Goal: Information Seeking & Learning: Learn about a topic

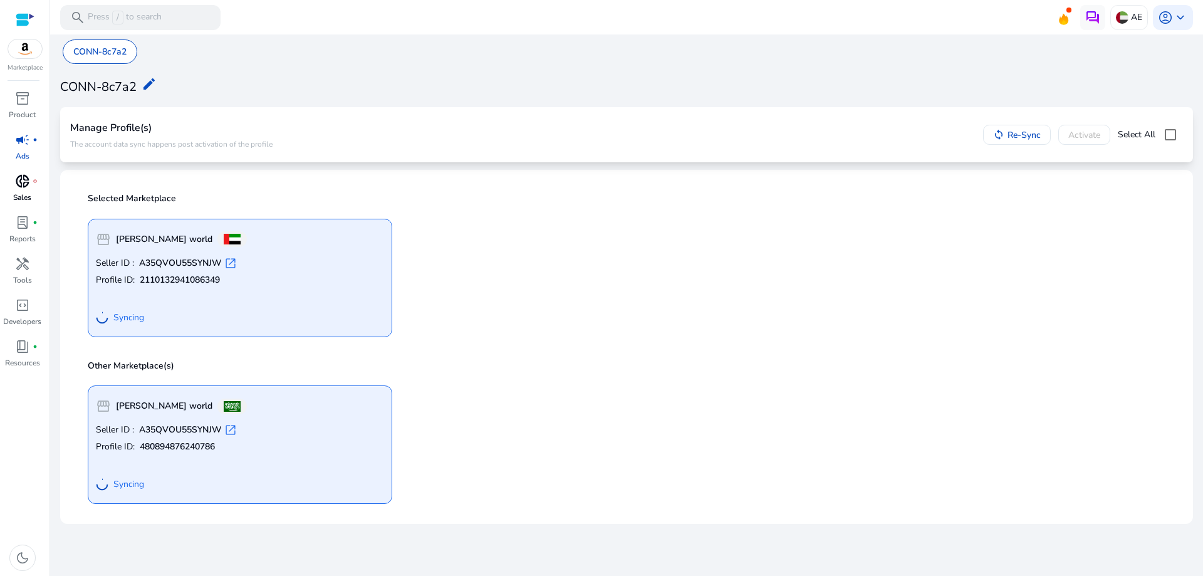
click at [25, 186] on span "donut_small" at bounding box center [22, 181] width 15 height 15
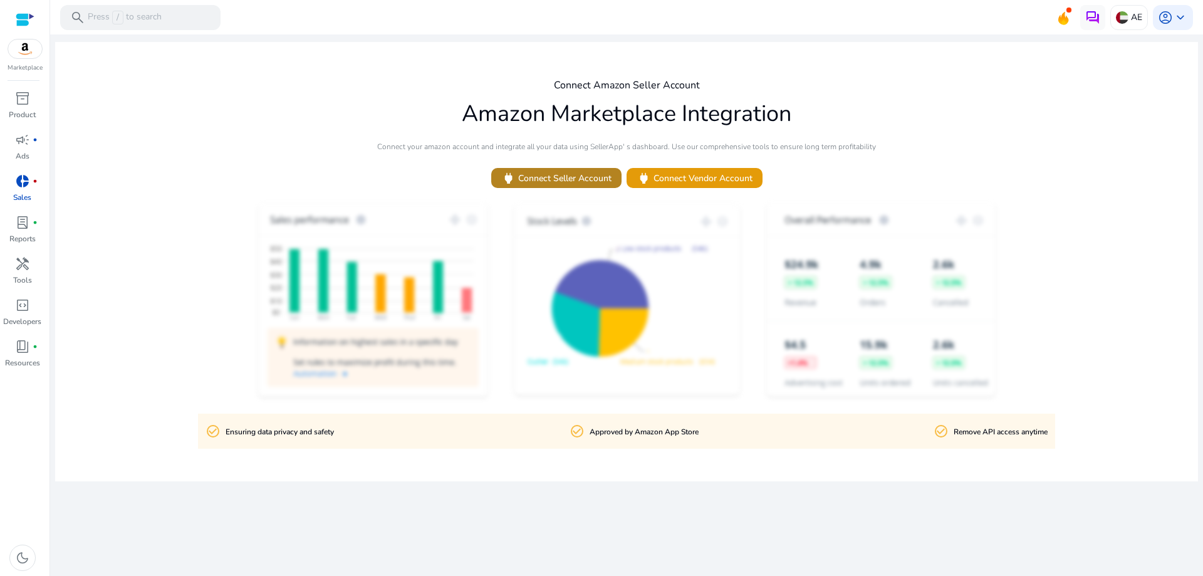
click at [590, 179] on span "power Connect Seller Account" at bounding box center [556, 178] width 110 height 14
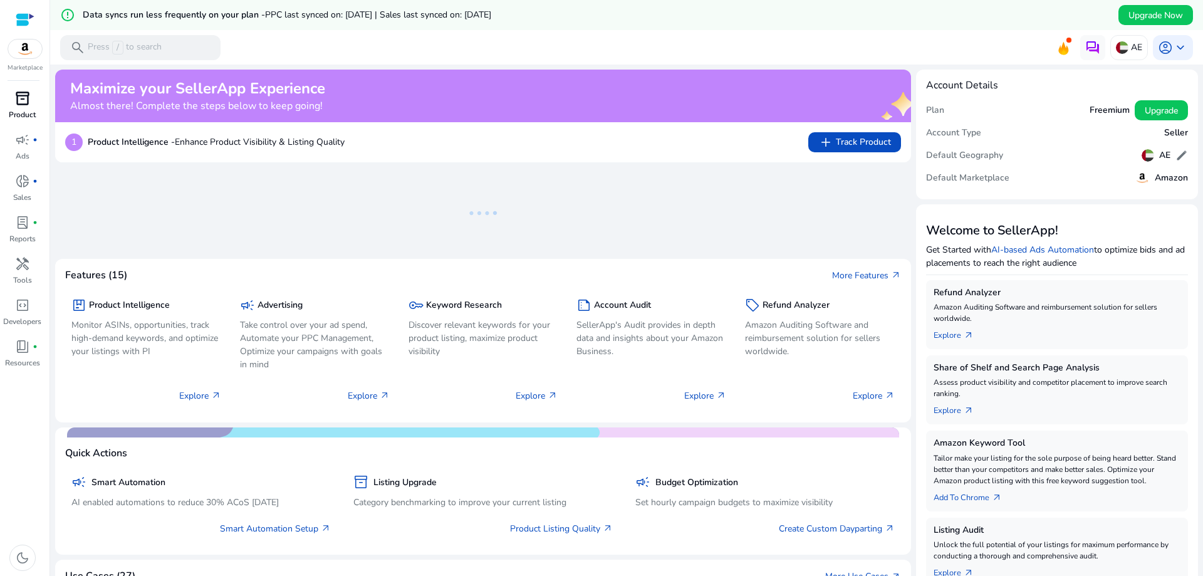
click at [31, 112] on p "Product" at bounding box center [22, 114] width 27 height 11
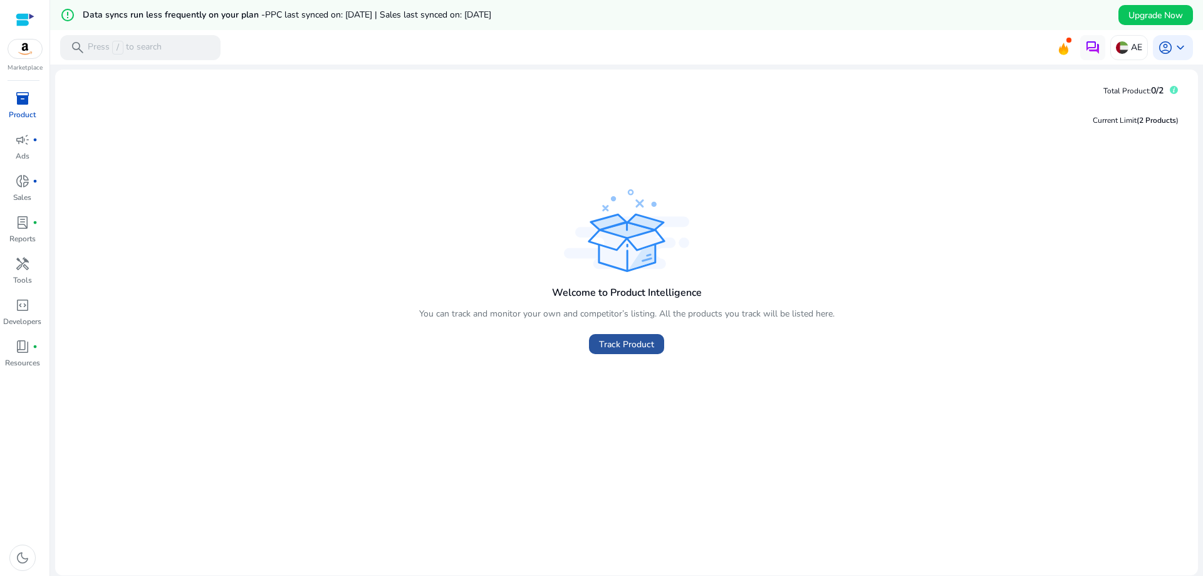
drag, startPoint x: 623, startPoint y: 344, endPoint x: 627, endPoint y: 338, distance: 6.8
click at [625, 341] on span "Track Product" at bounding box center [626, 344] width 55 height 13
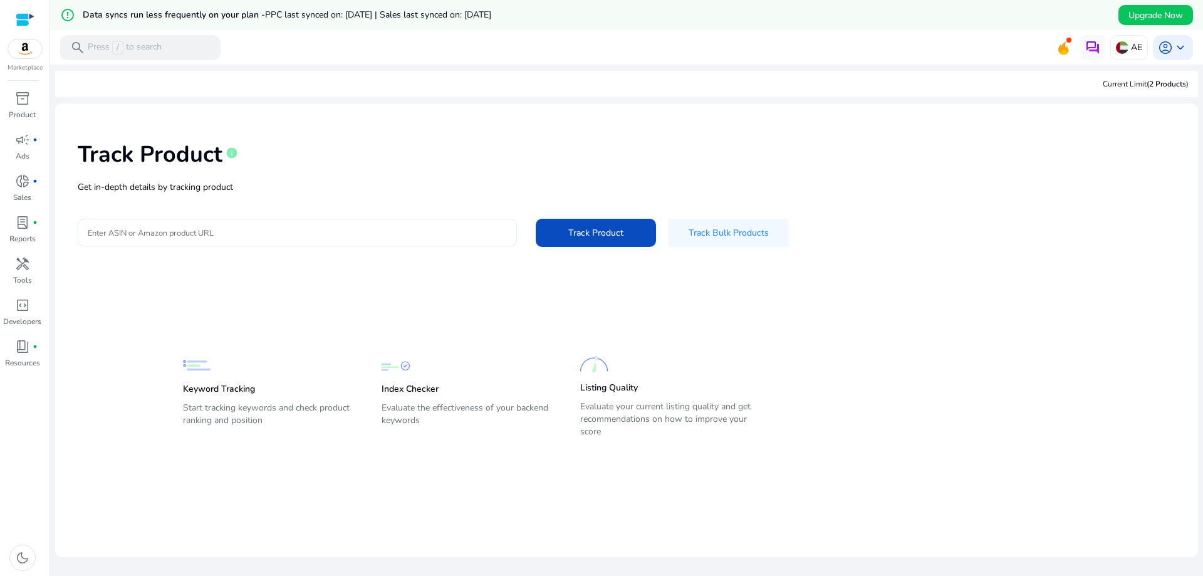
click at [195, 234] on input "Enter ASIN or Amazon product URL" at bounding box center [297, 233] width 419 height 14
click at [14, 182] on div "donut_small fiber_manual_record" at bounding box center [22, 181] width 35 height 20
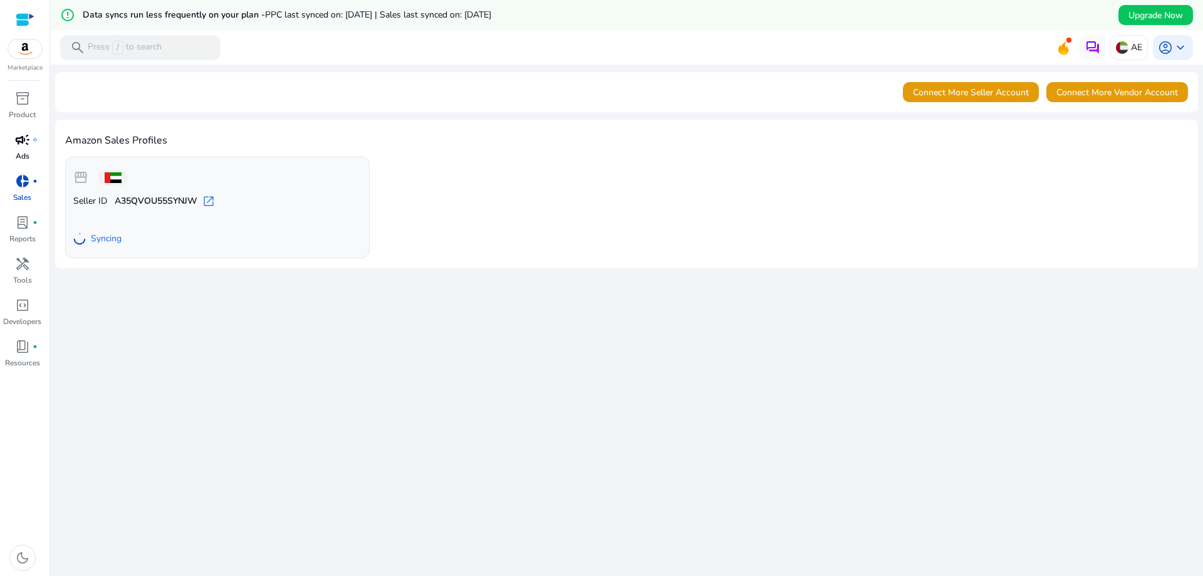
click at [25, 145] on span "campaign" at bounding box center [22, 139] width 15 height 15
click at [20, 144] on span "campaign" at bounding box center [22, 139] width 15 height 15
click at [27, 155] on p "Ads" at bounding box center [23, 155] width 14 height 11
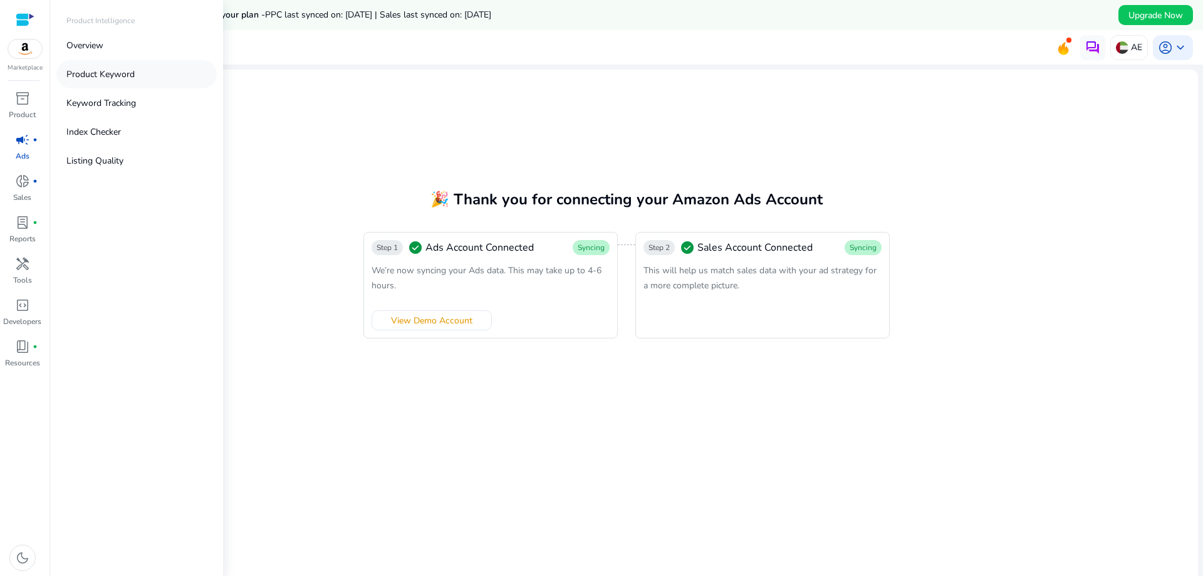
click at [107, 76] on p "Product Keyword" at bounding box center [100, 74] width 68 height 13
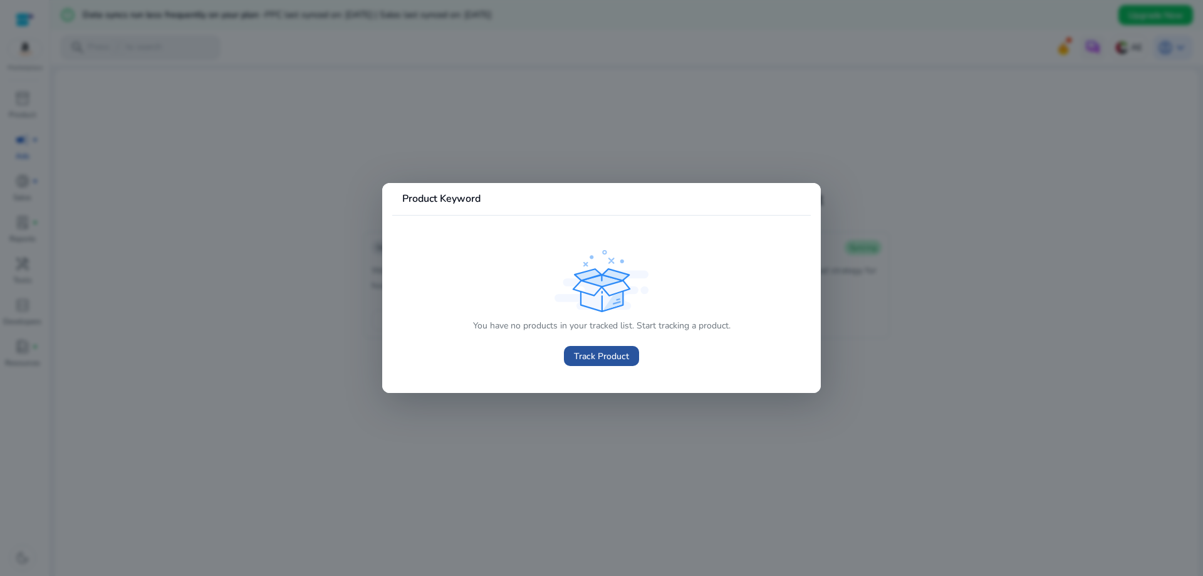
click at [566, 362] on span at bounding box center [601, 356] width 75 height 30
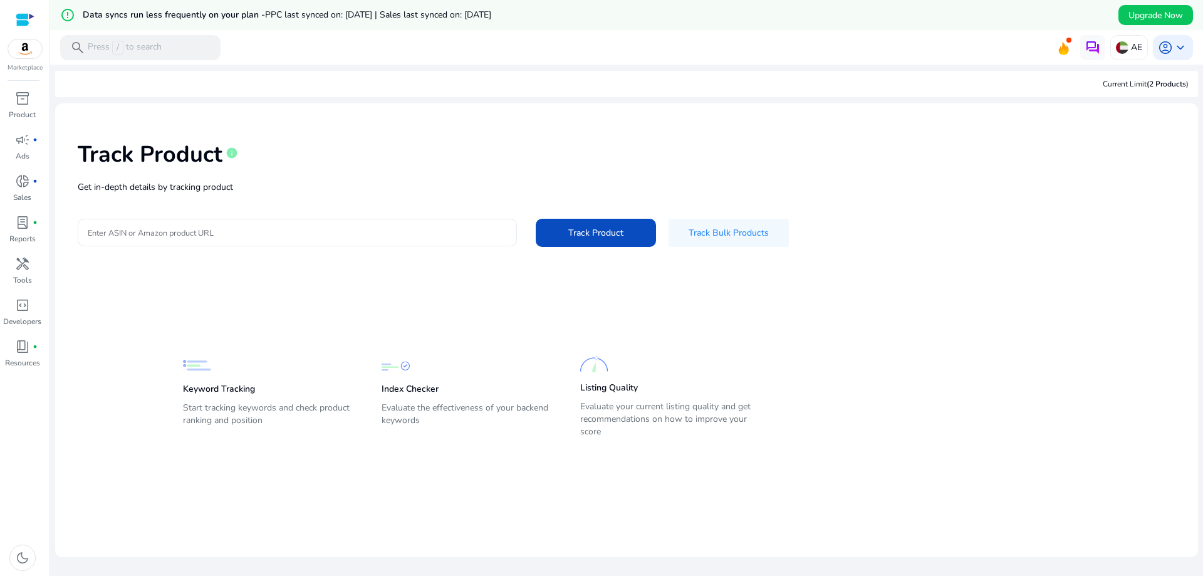
click at [231, 224] on div at bounding box center [297, 233] width 419 height 28
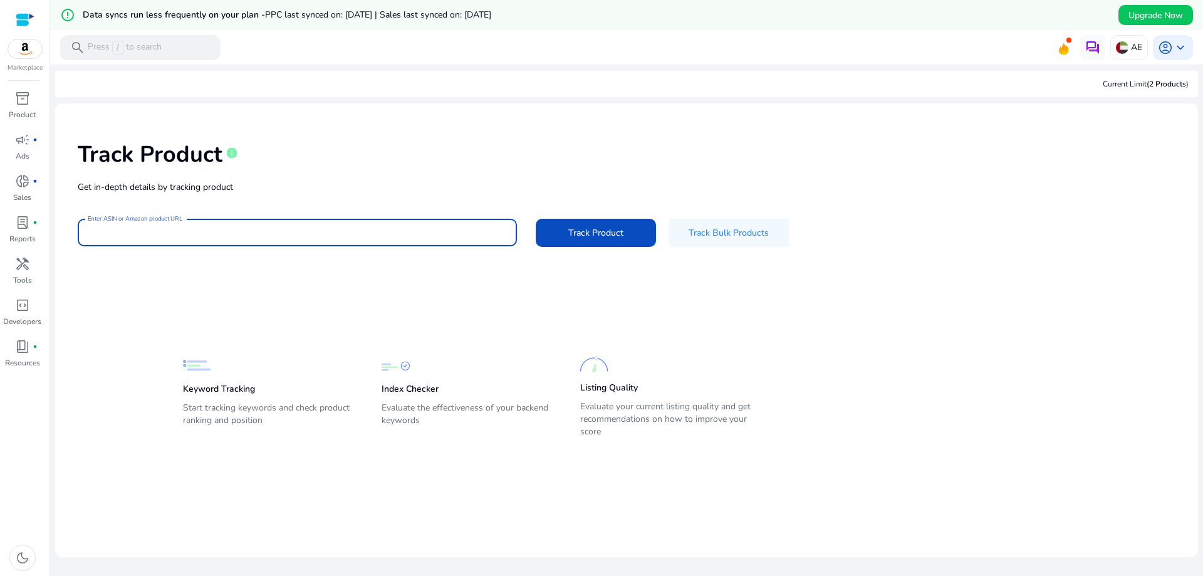
paste input "**********"
type input "**********"
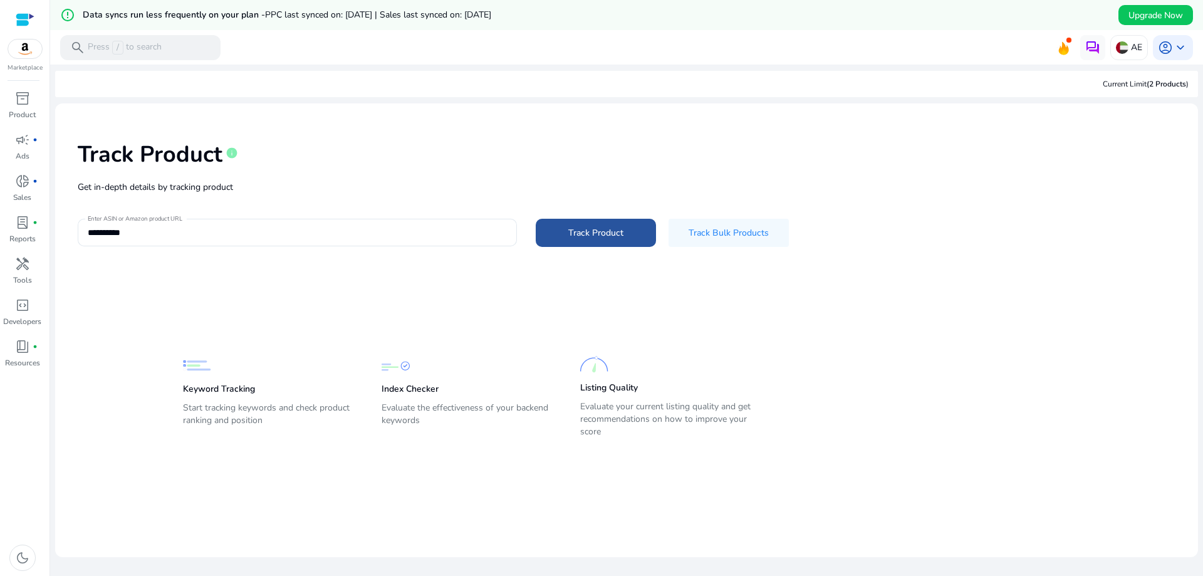
click at [593, 242] on span at bounding box center [596, 232] width 120 height 30
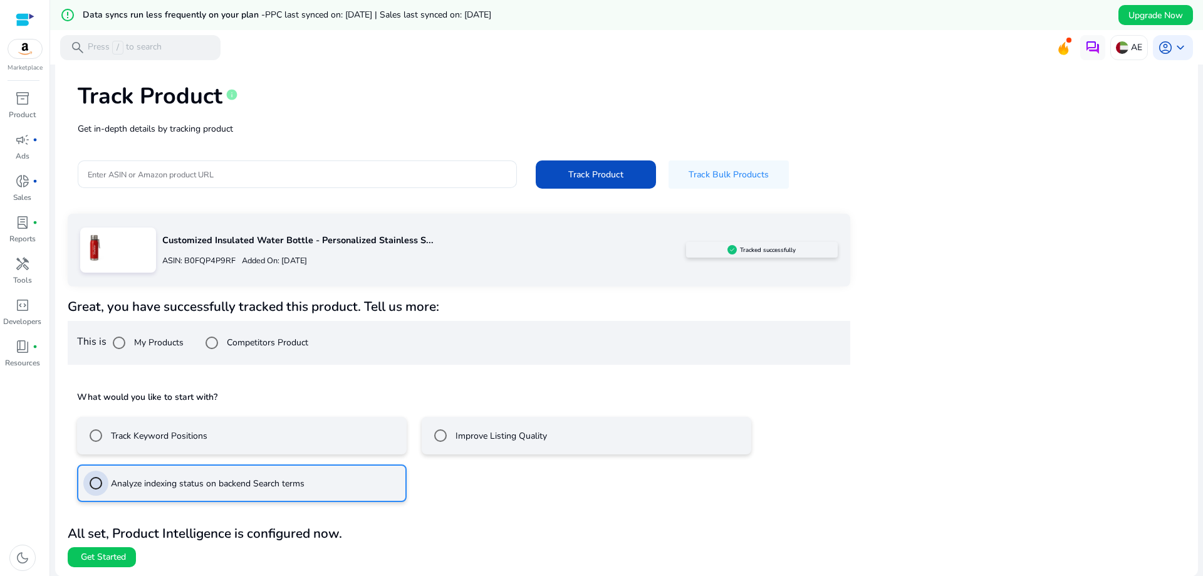
scroll to position [59, 0]
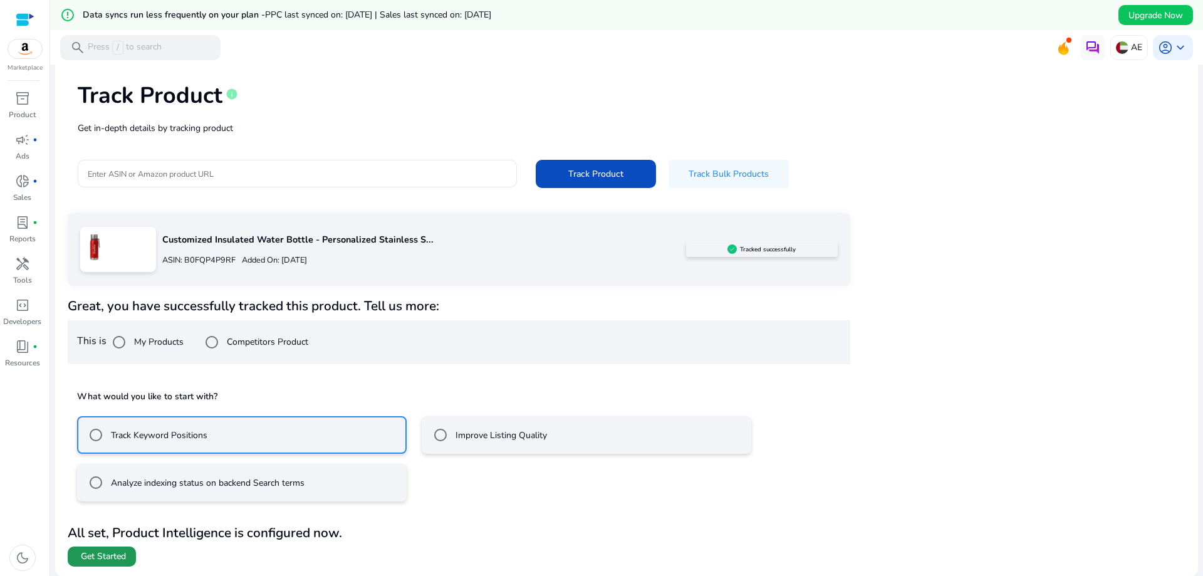
click at [101, 560] on span "Get Started" at bounding box center [103, 556] width 45 height 13
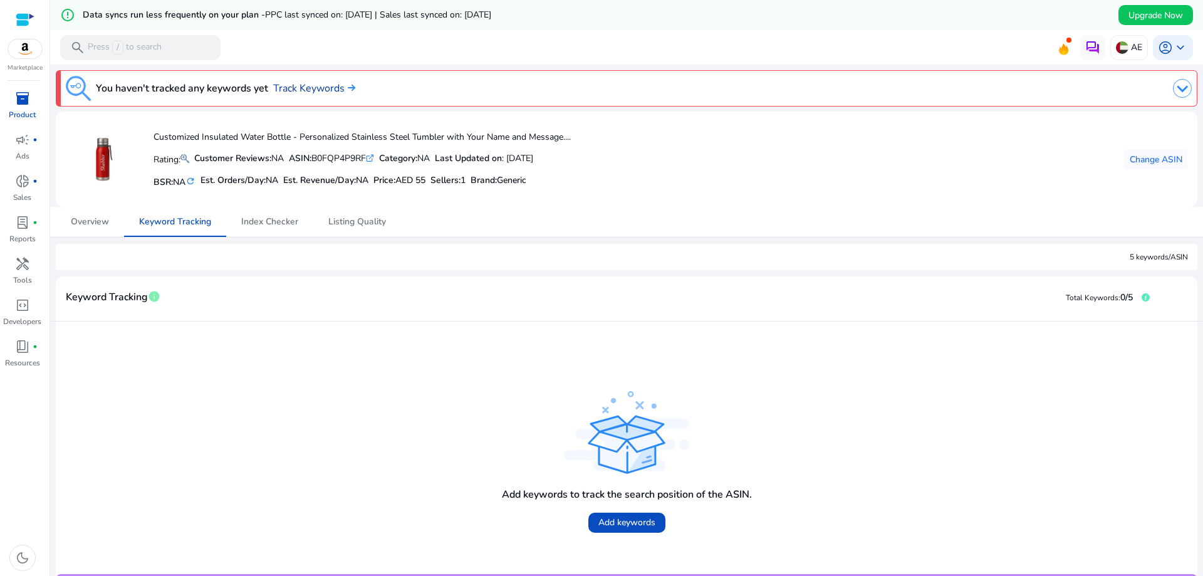
click at [328, 91] on link "Track Keywords" at bounding box center [314, 88] width 82 height 15
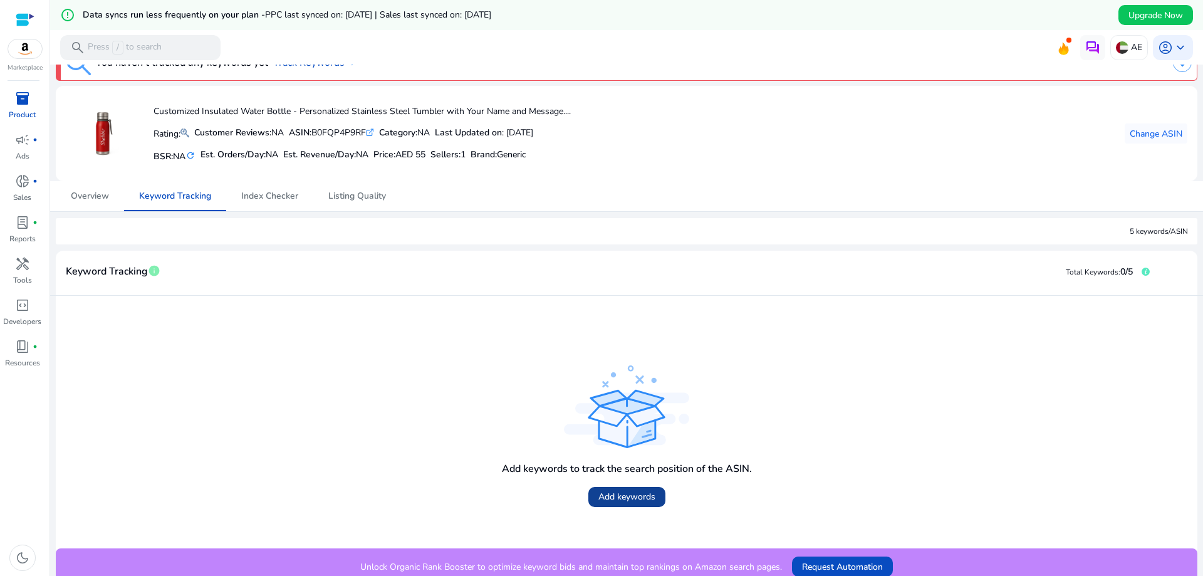
scroll to position [35, 0]
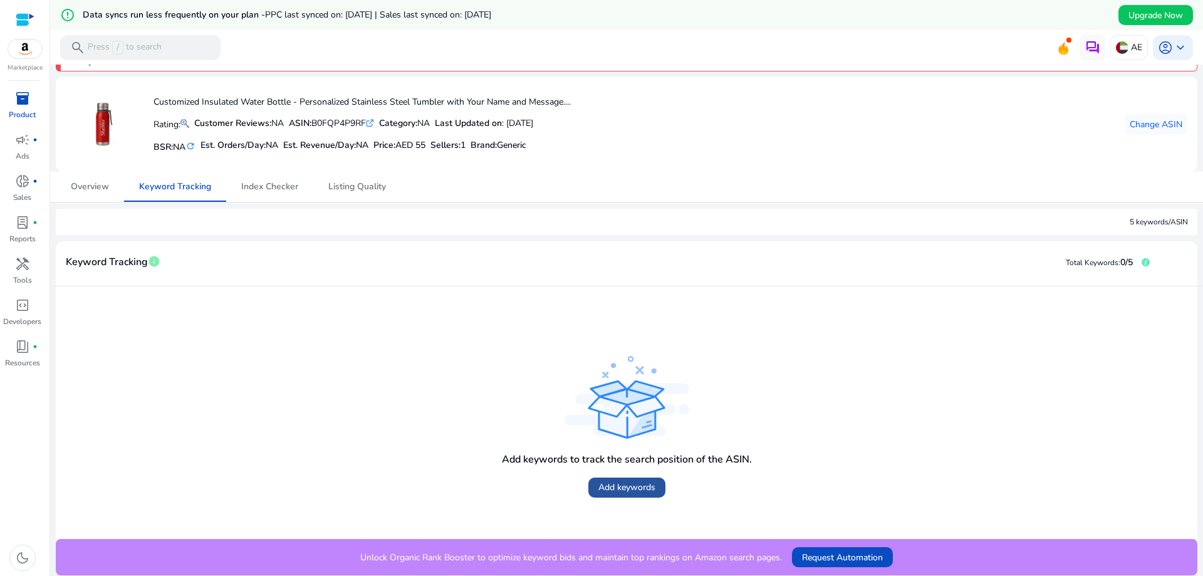
click at [602, 496] on span at bounding box center [626, 487] width 77 height 30
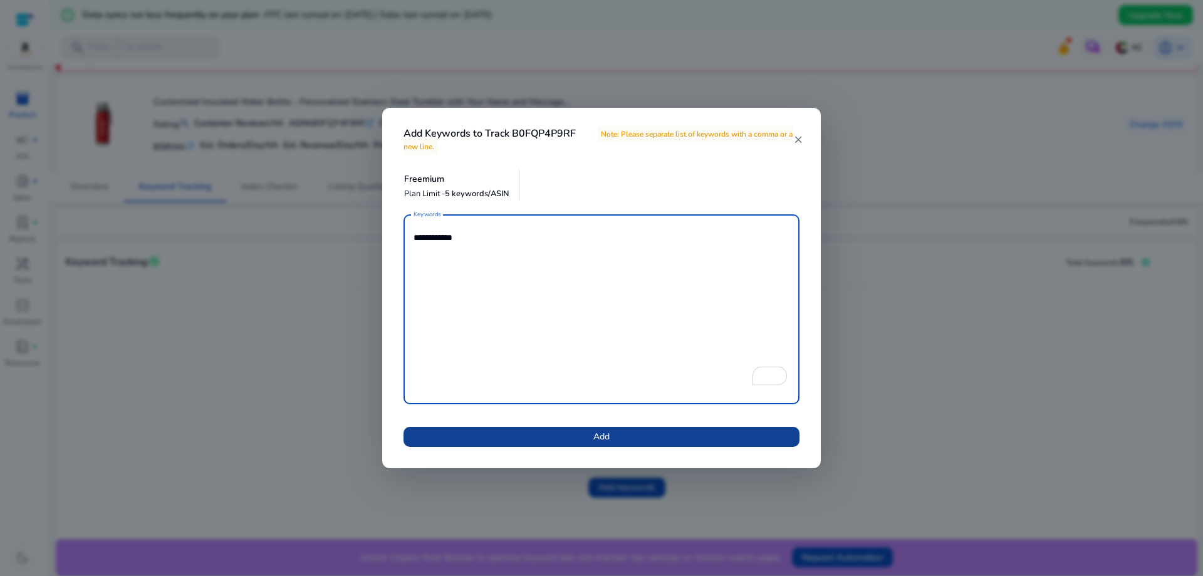
type textarea "**********"
click at [543, 435] on span at bounding box center [602, 437] width 396 height 30
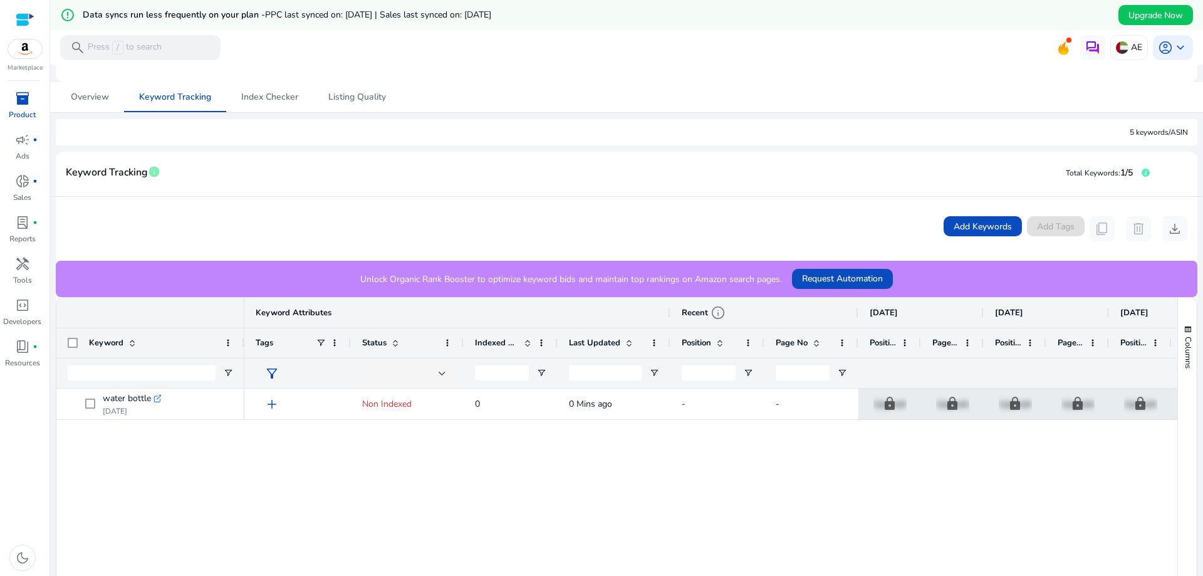
scroll to position [125, 0]
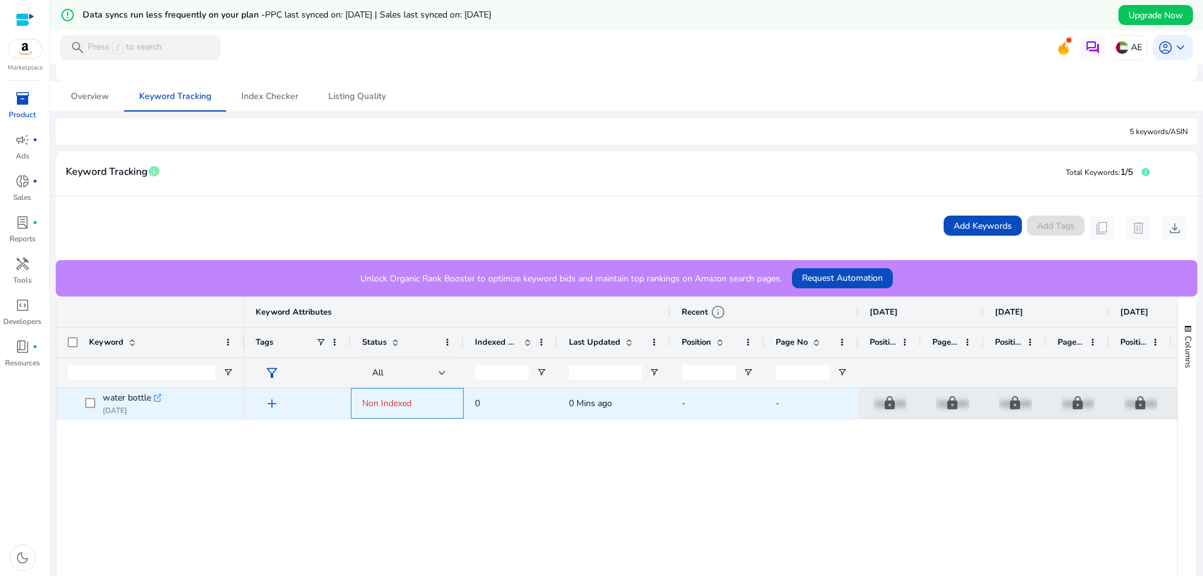
click at [395, 398] on span "Non Indexed" at bounding box center [386, 403] width 49 height 12
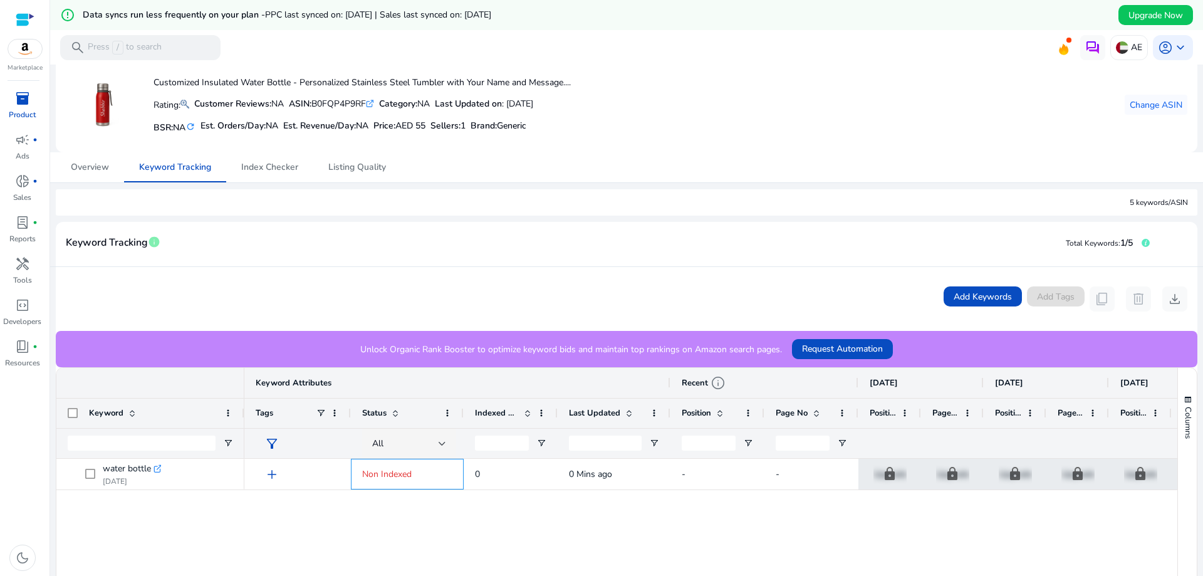
scroll to position [0, 0]
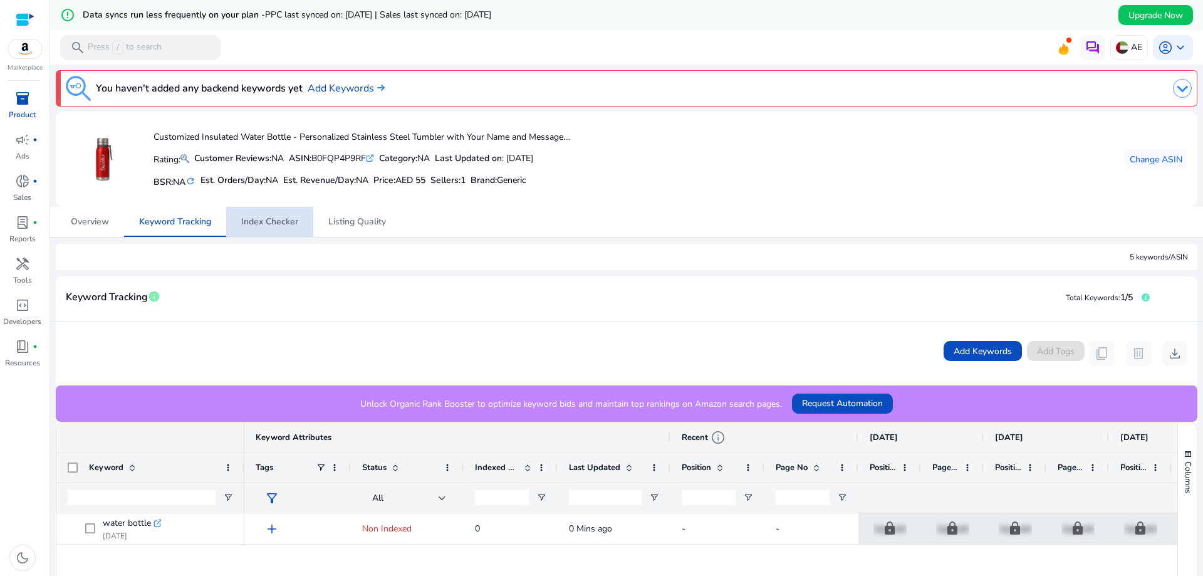
click at [276, 217] on span "Index Checker" at bounding box center [269, 221] width 57 height 9
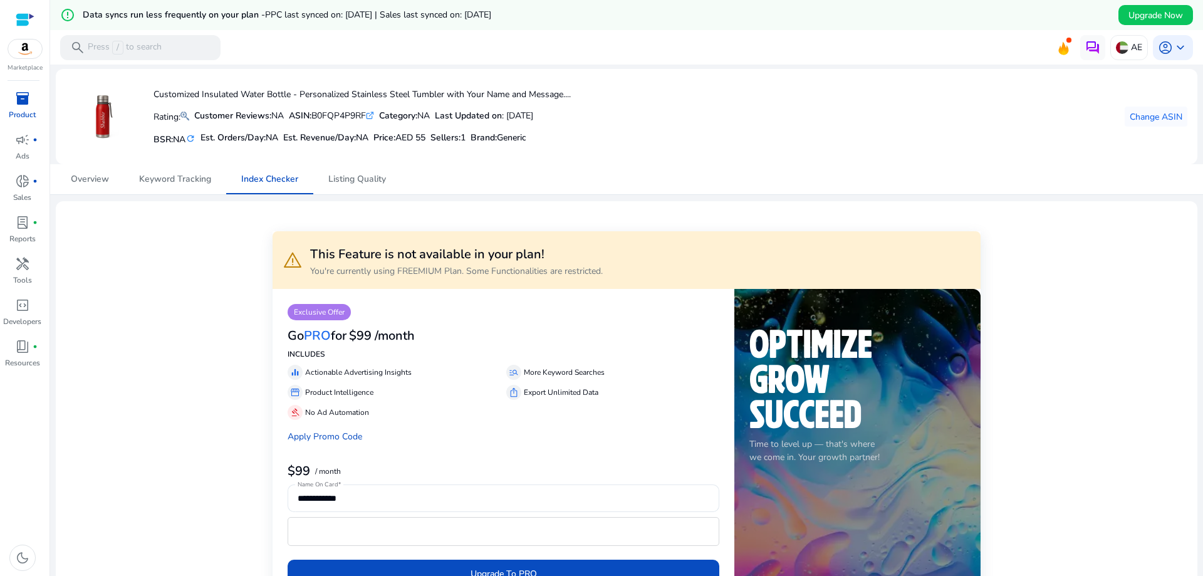
scroll to position [63, 0]
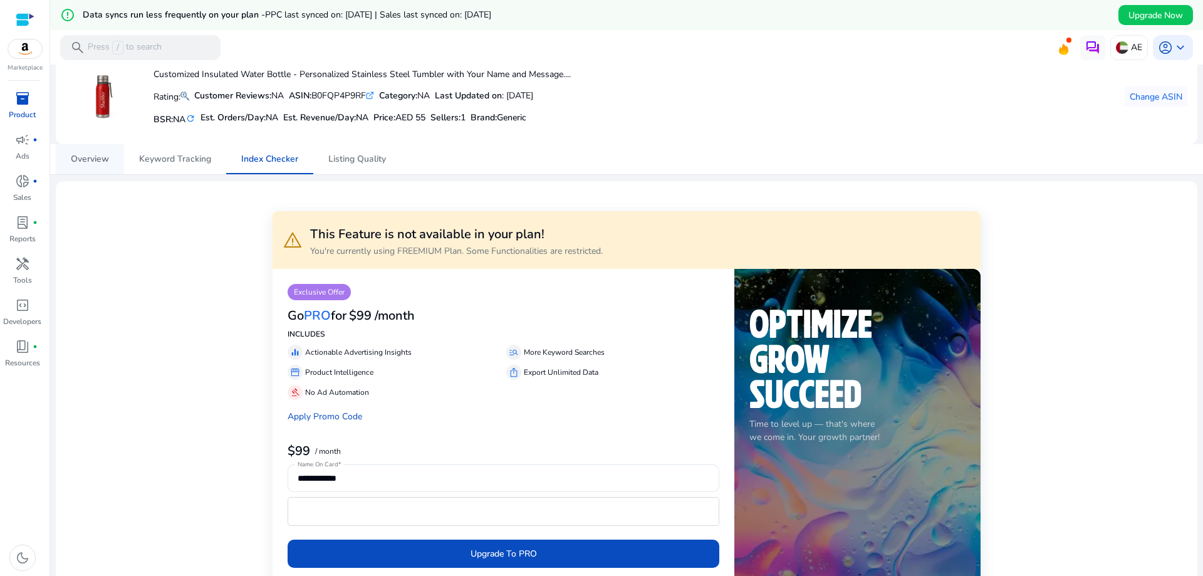
click at [85, 162] on span "Overview" at bounding box center [90, 159] width 38 height 9
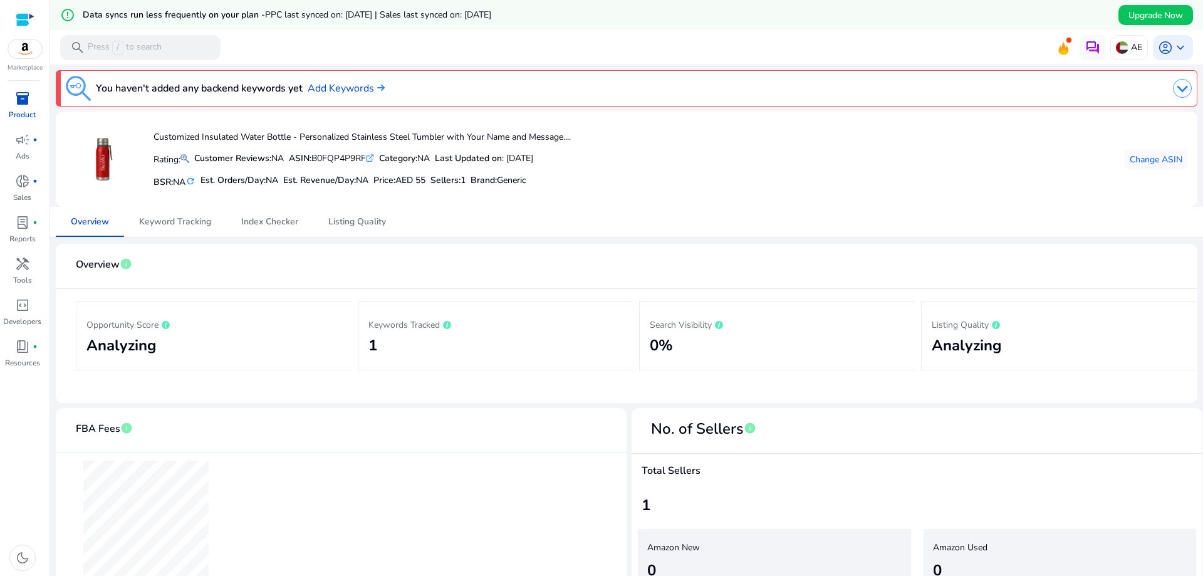
click at [1180, 92] on img at bounding box center [1182, 88] width 19 height 19
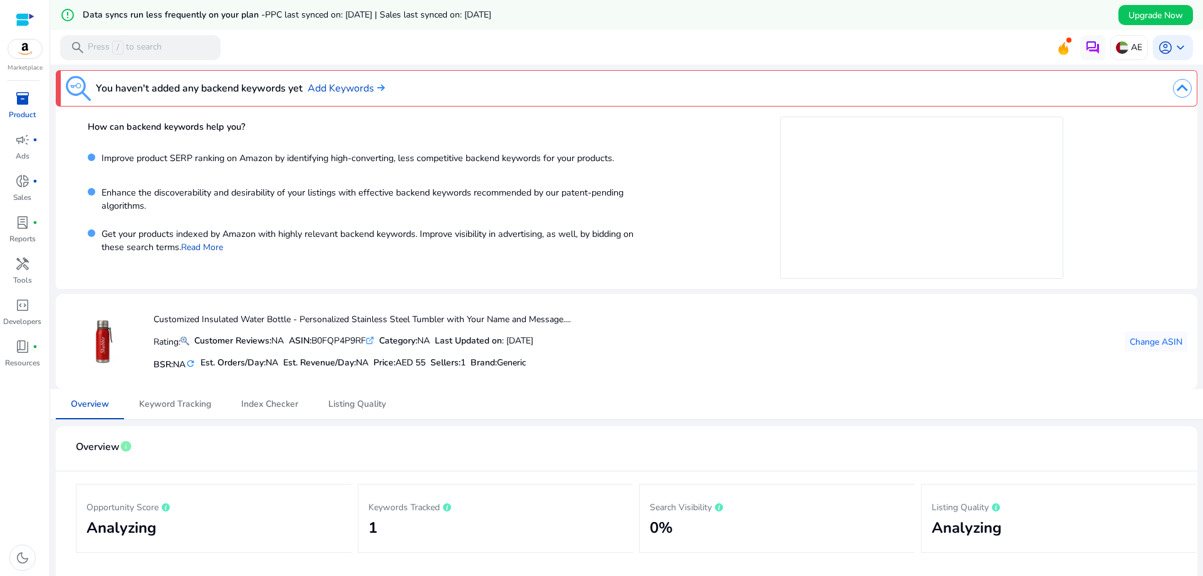
click at [1179, 91] on img at bounding box center [1182, 88] width 19 height 19
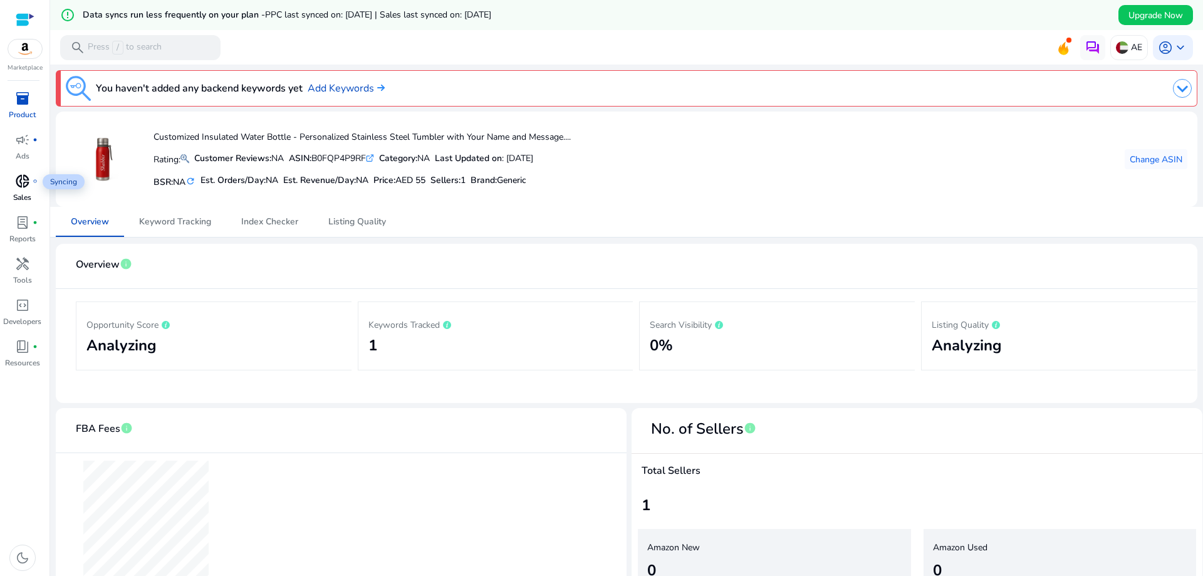
click at [28, 184] on span "donut_small" at bounding box center [22, 181] width 15 height 15
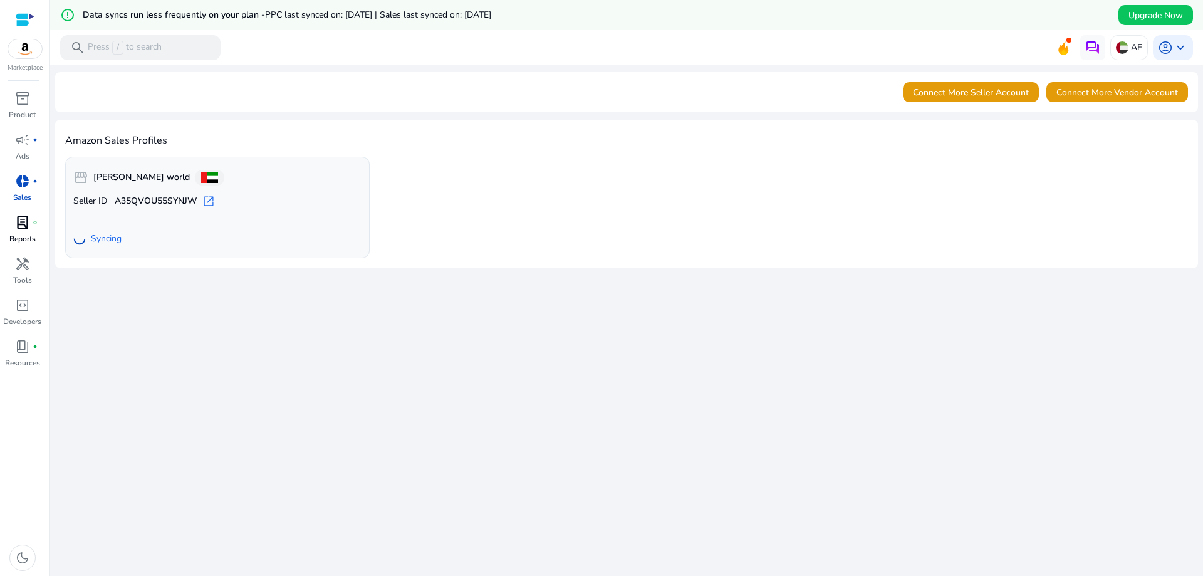
click at [26, 240] on p "Reports" at bounding box center [22, 238] width 26 height 11
click at [14, 227] on div "lab_profile fiber_manual_record" at bounding box center [22, 222] width 35 height 20
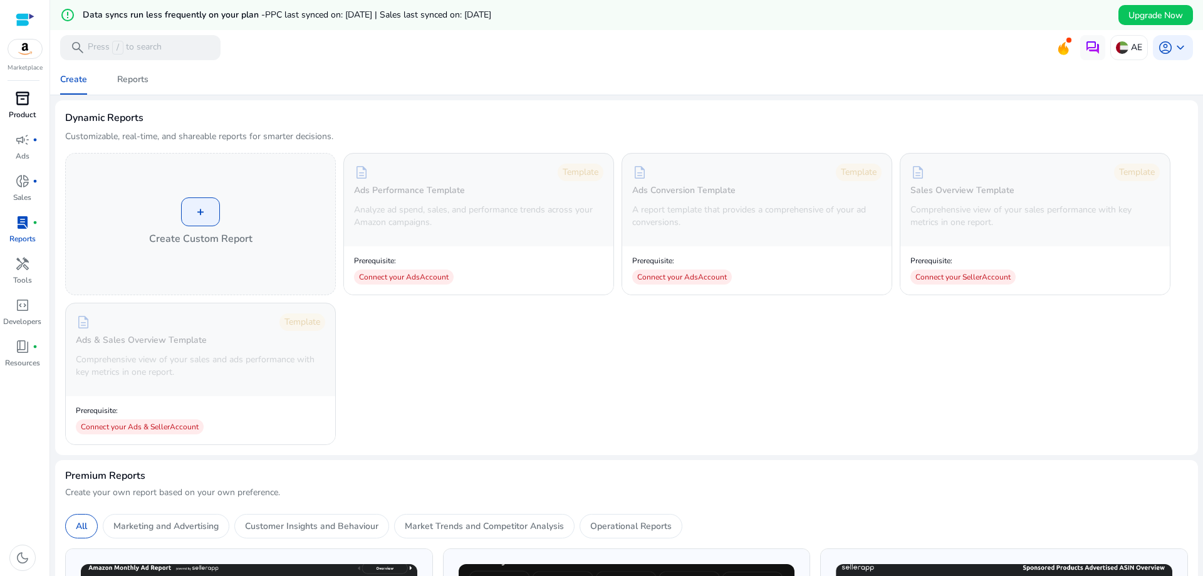
click at [28, 111] on p "Product" at bounding box center [22, 114] width 27 height 11
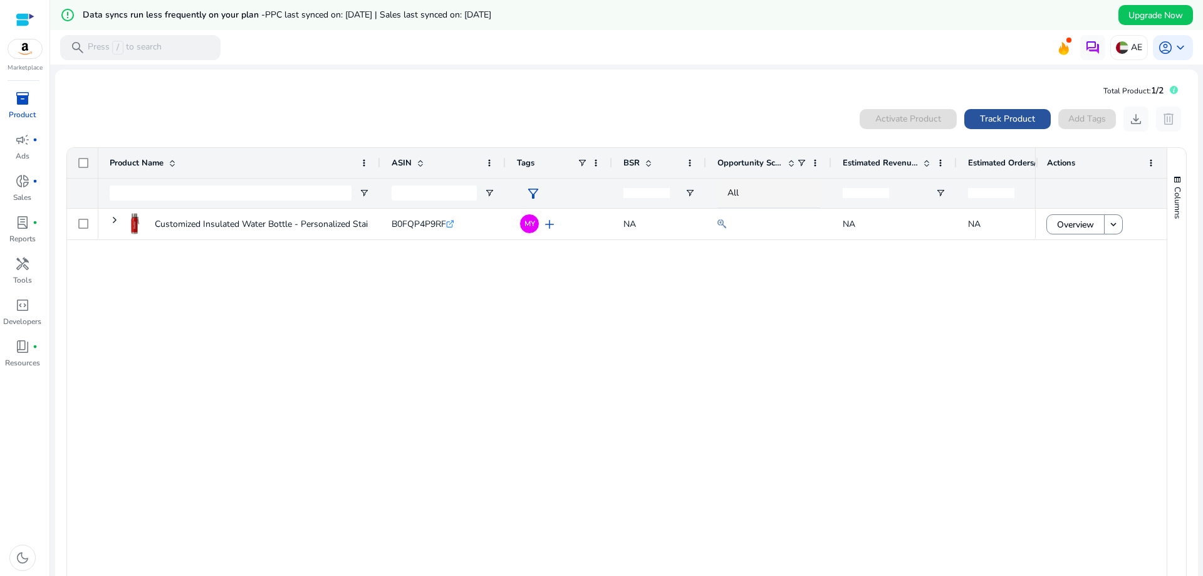
click at [1013, 121] on span "Track Product" at bounding box center [1007, 118] width 55 height 13
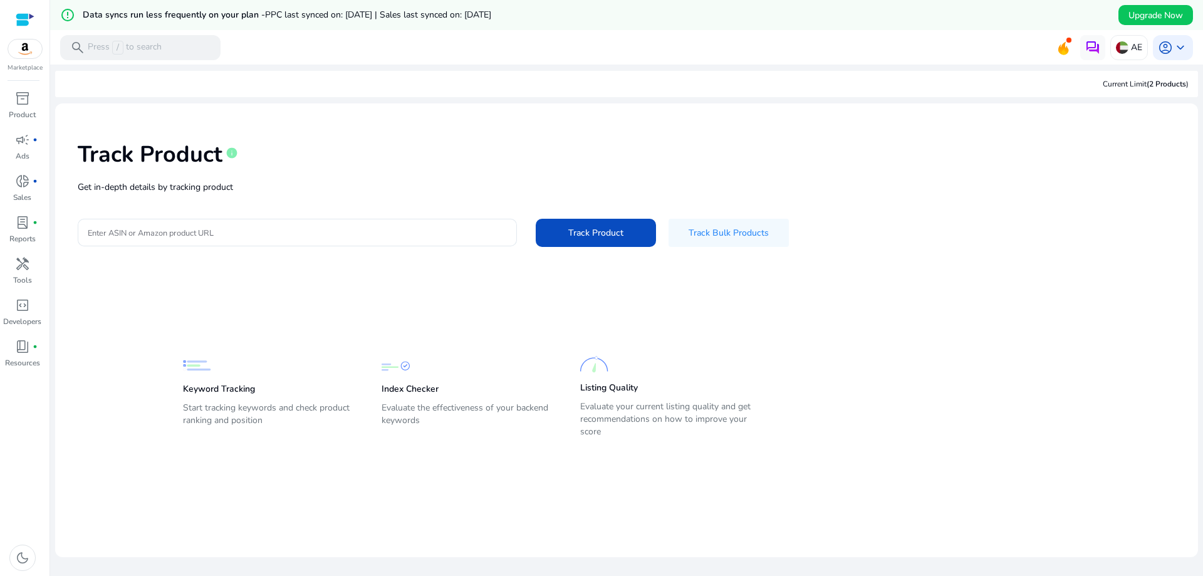
click at [24, 57] on img at bounding box center [25, 48] width 34 height 19
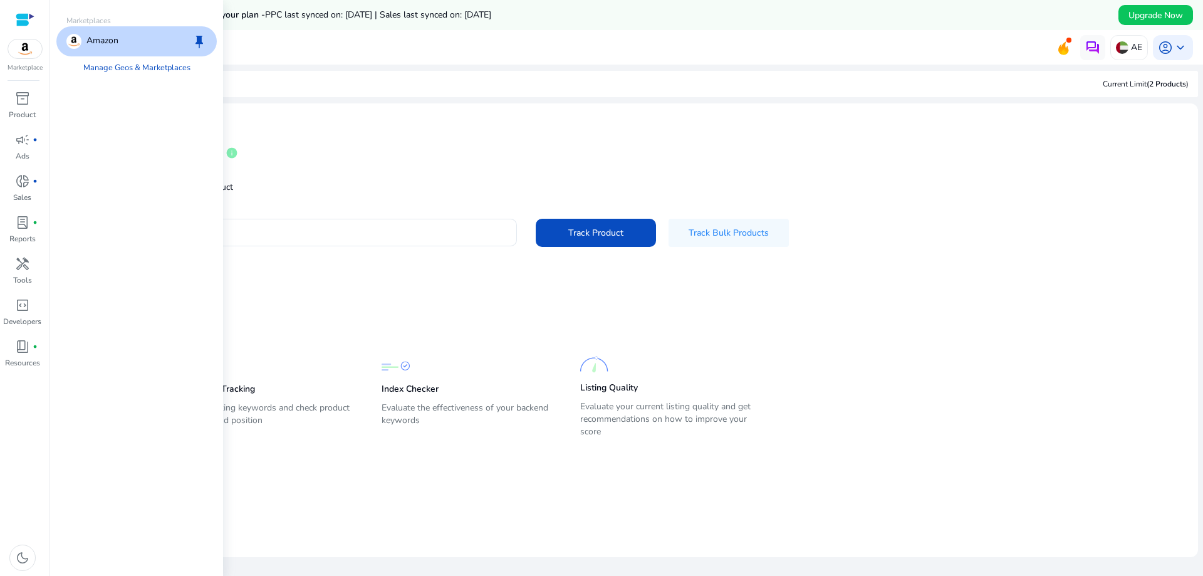
click at [122, 33] on div "Amazon keep" at bounding box center [136, 41] width 160 height 30
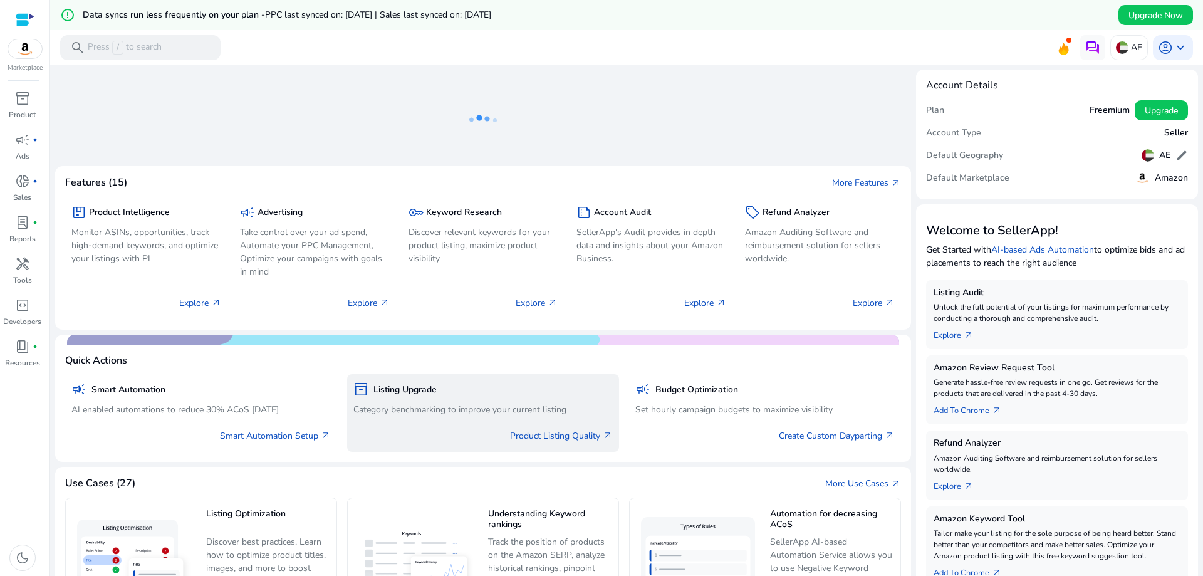
click at [442, 397] on div "inventory_2 Listing Upgrade" at bounding box center [482, 389] width 259 height 18
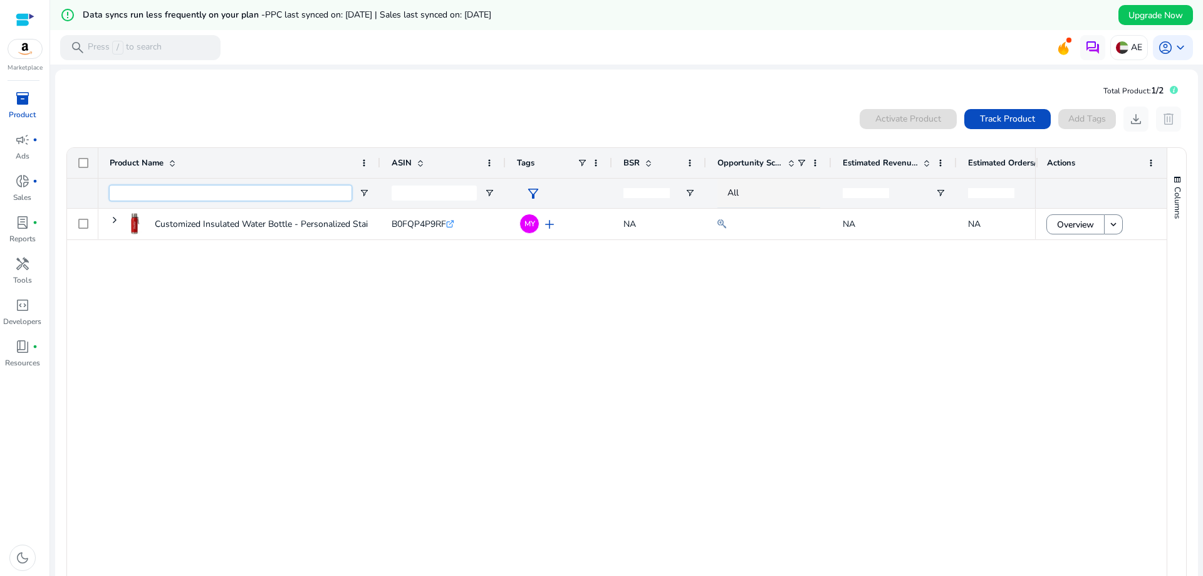
click at [148, 188] on input "Product Name Filter Input" at bounding box center [231, 192] width 242 height 15
paste input "**********"
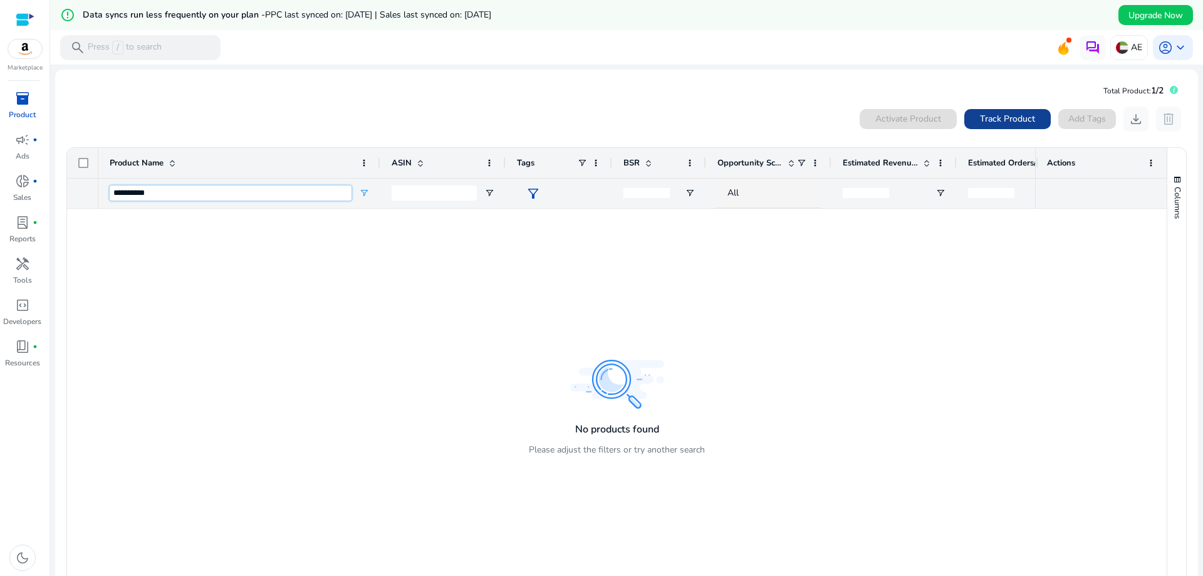
type input "**********"
click at [1016, 117] on span "Track Product" at bounding box center [1007, 118] width 55 height 13
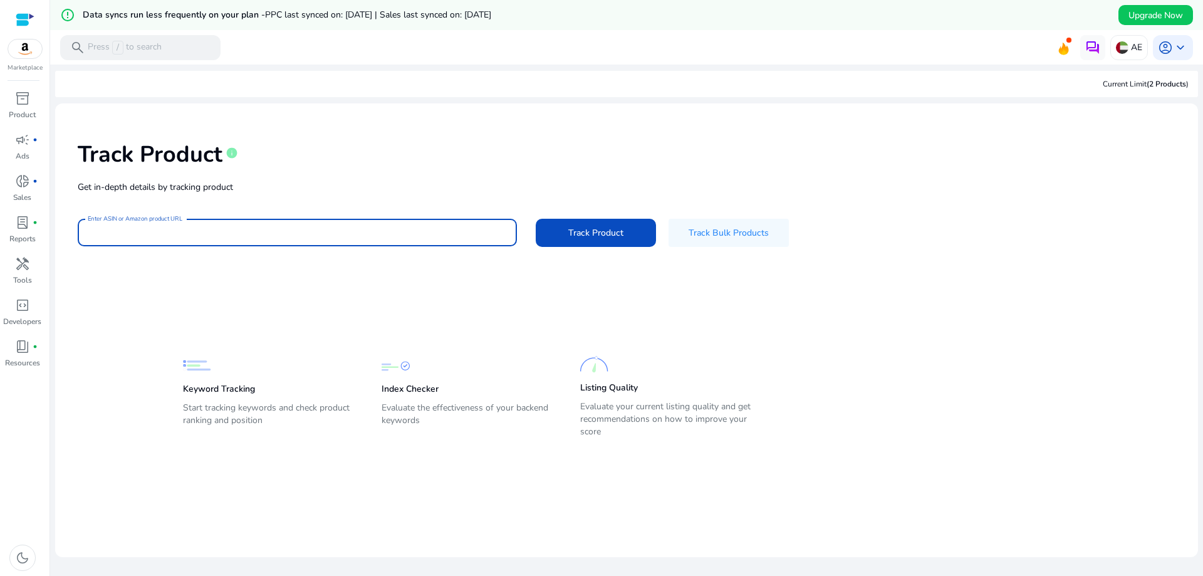
click at [363, 230] on input "Enter ASIN or Amazon product URL" at bounding box center [297, 233] width 419 height 14
paste input "**********"
type input "**********"
click at [623, 227] on span at bounding box center [596, 232] width 120 height 30
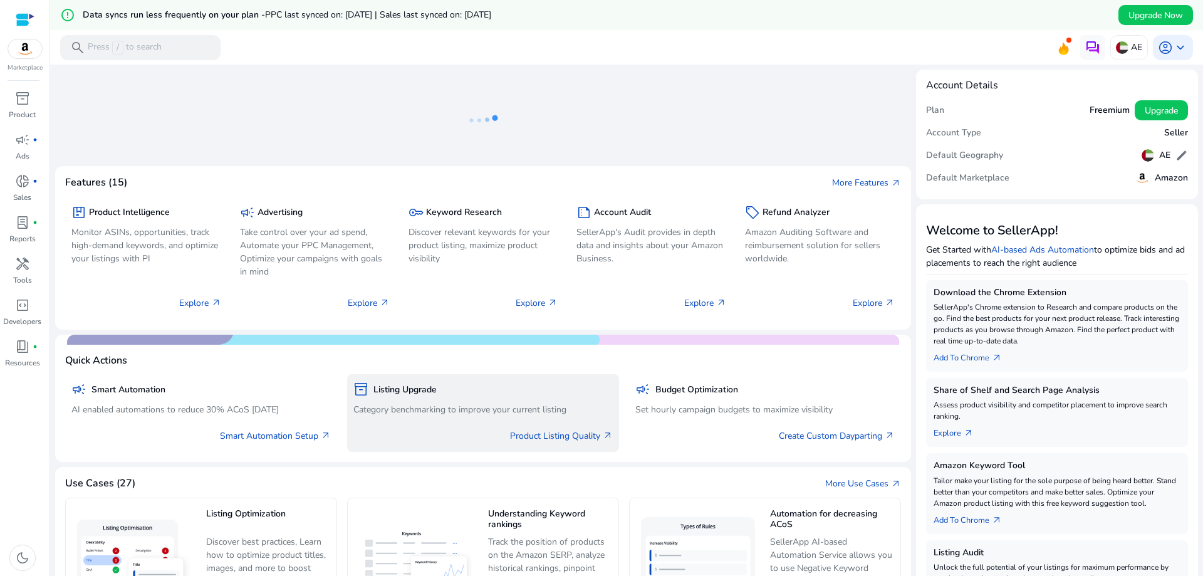
click at [479, 418] on div "inventory_2 Listing Upgrade Category benchmarking to improve your current listi…" at bounding box center [483, 413] width 272 height 78
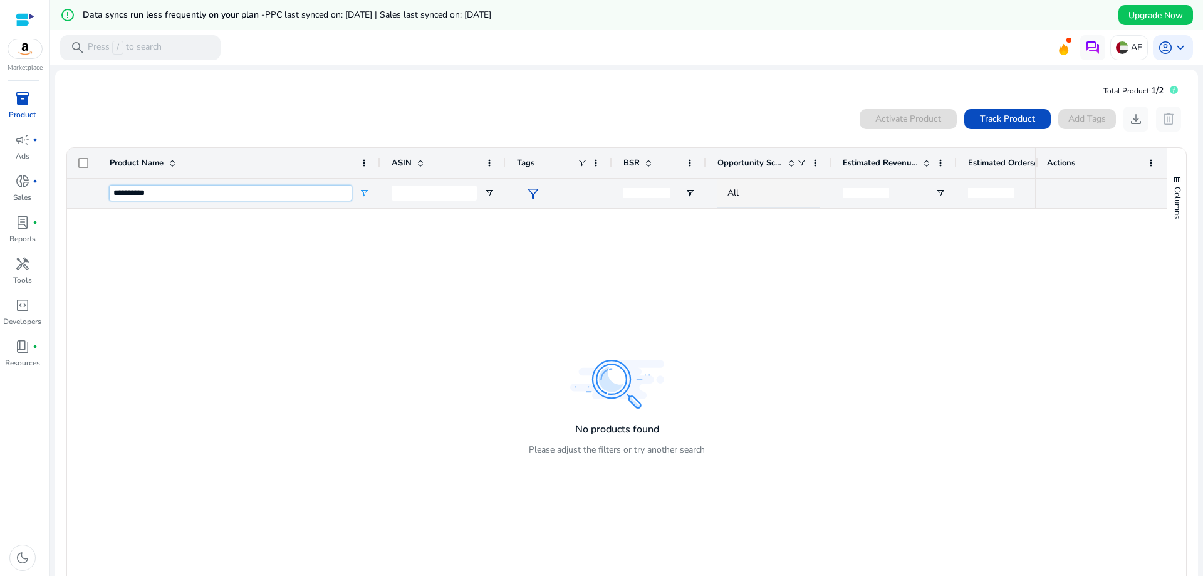
drag, startPoint x: 199, startPoint y: 199, endPoint x: 210, endPoint y: 197, distance: 10.9
click at [209, 197] on input "**********" at bounding box center [231, 192] width 242 height 15
type input "*"
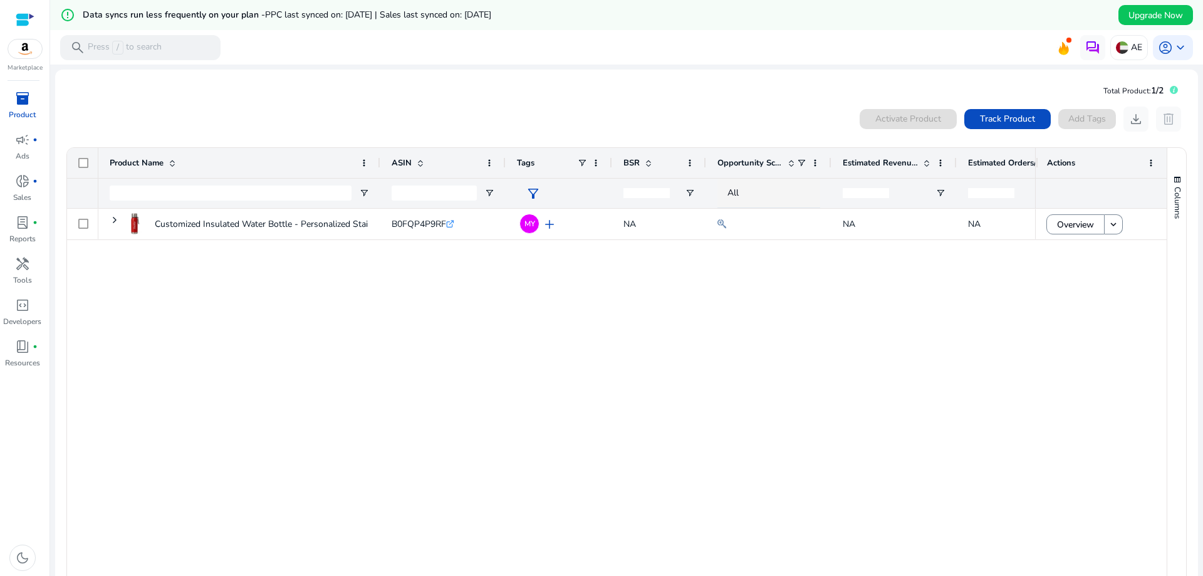
click at [179, 301] on div "Customized Insulated Water Bottle - Personalized Stainless Steel... B0FQP4P9RF …" at bounding box center [566, 395] width 937 height 373
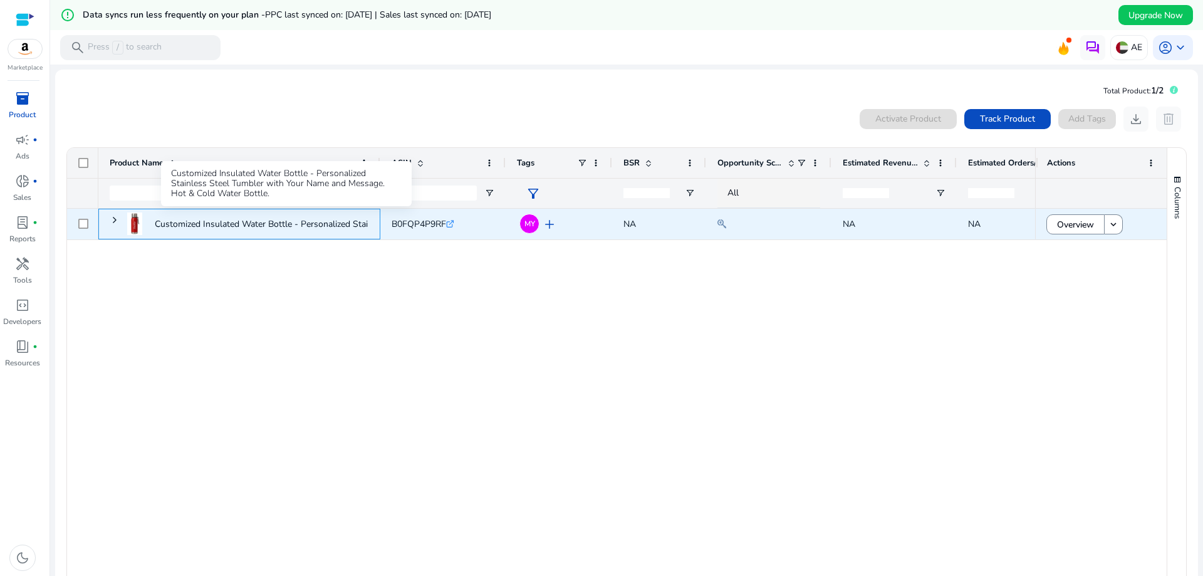
click at [254, 219] on p "Customized Insulated Water Bottle - Personalized Stainless Steel..." at bounding box center [286, 224] width 262 height 26
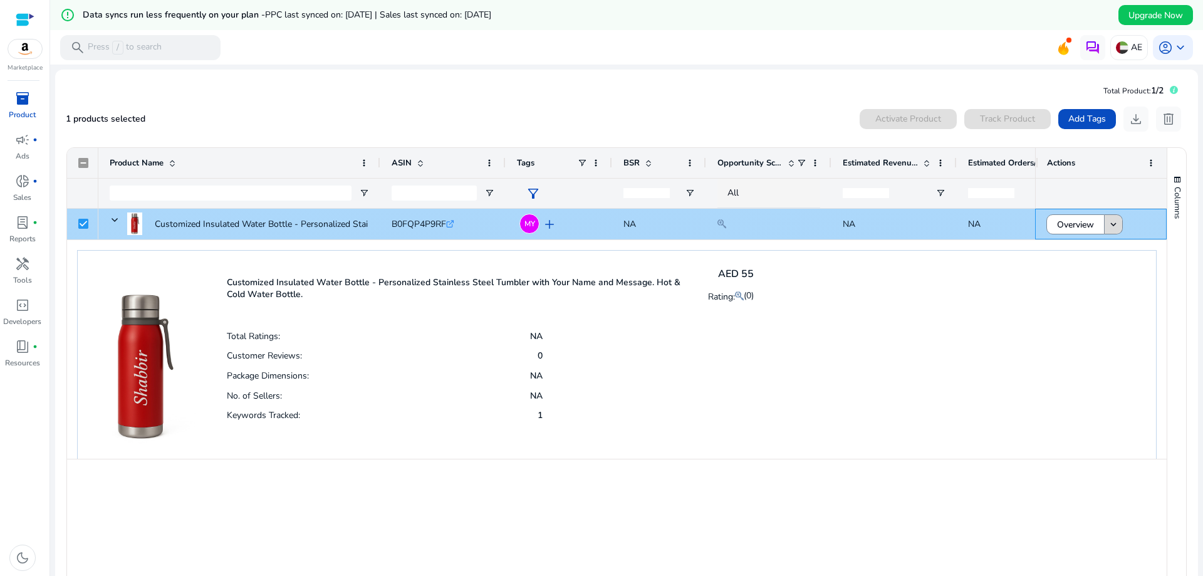
click at [1108, 229] on mat-icon "keyboard_arrow_down" at bounding box center [1113, 224] width 11 height 11
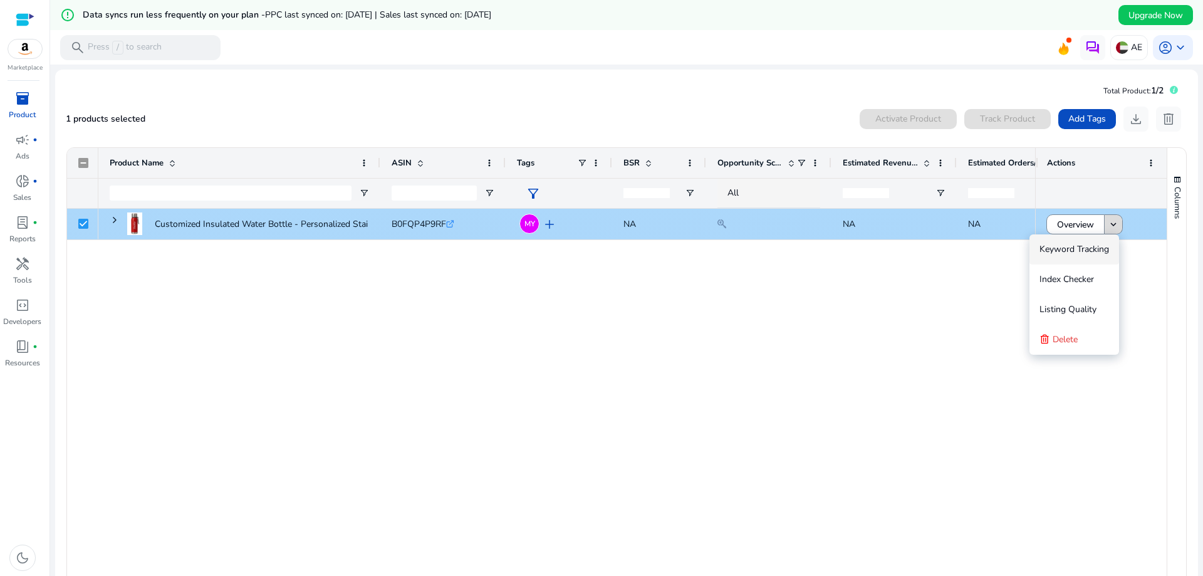
click at [1113, 223] on mat-icon "keyboard_arrow_down" at bounding box center [1113, 224] width 11 height 11
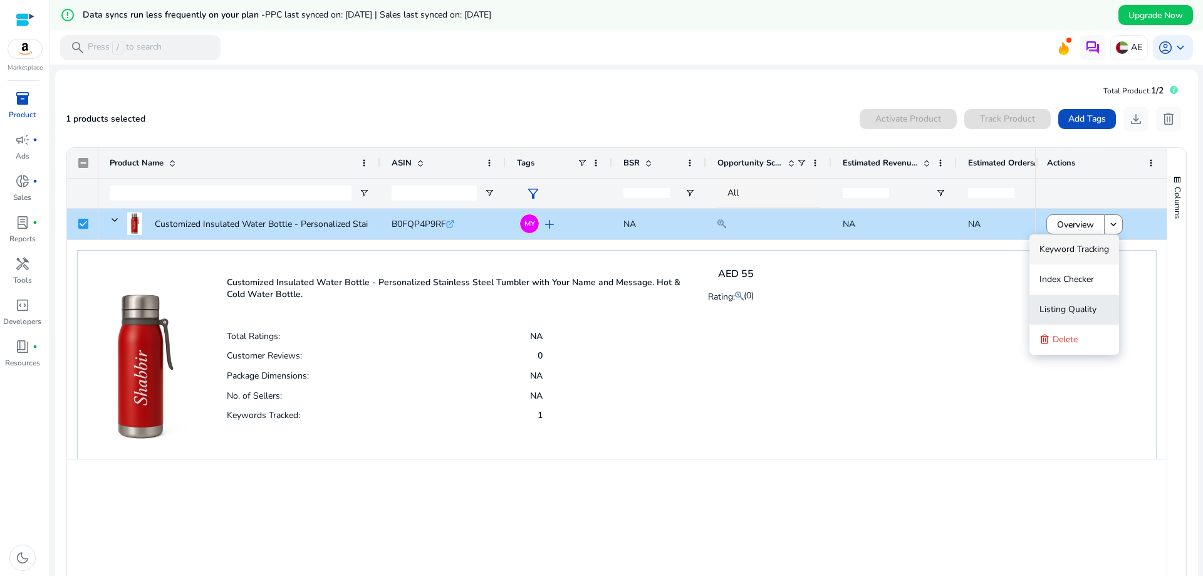
click at [1086, 307] on span "Listing Quality" at bounding box center [1067, 309] width 57 height 12
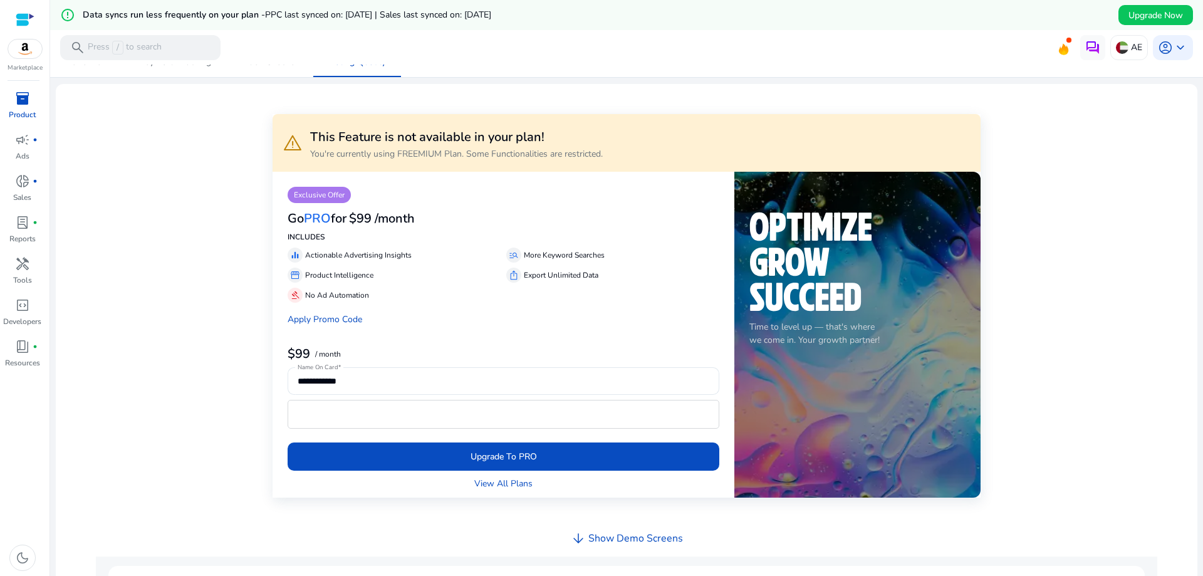
scroll to position [188, 0]
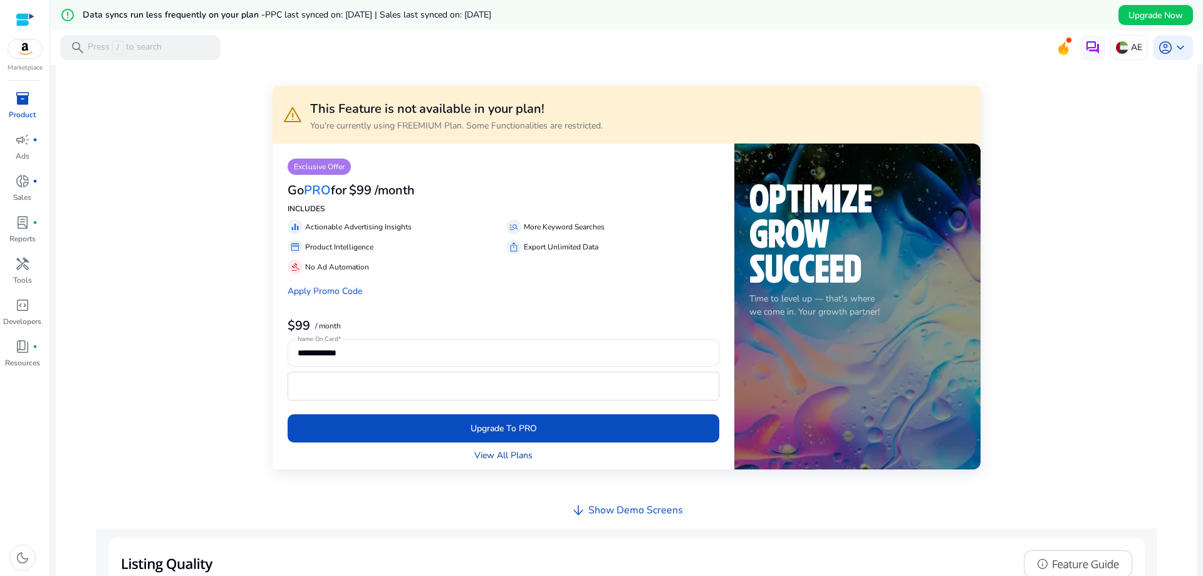
click at [501, 459] on link "View All Plans" at bounding box center [503, 455] width 58 height 13
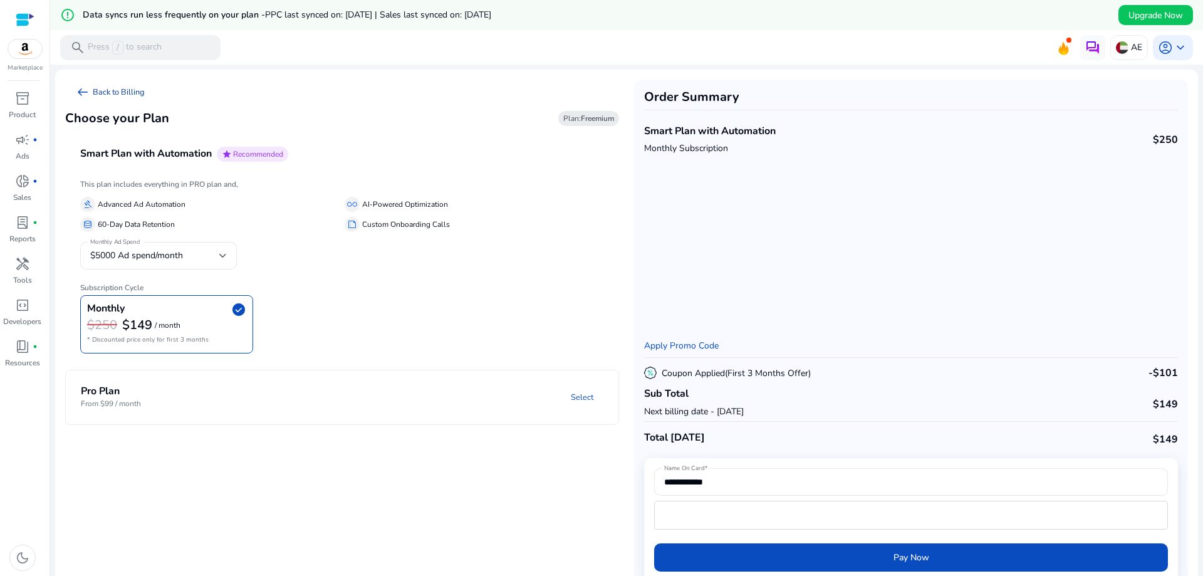
click at [78, 93] on span "arrow_left_alt" at bounding box center [82, 92] width 15 height 15
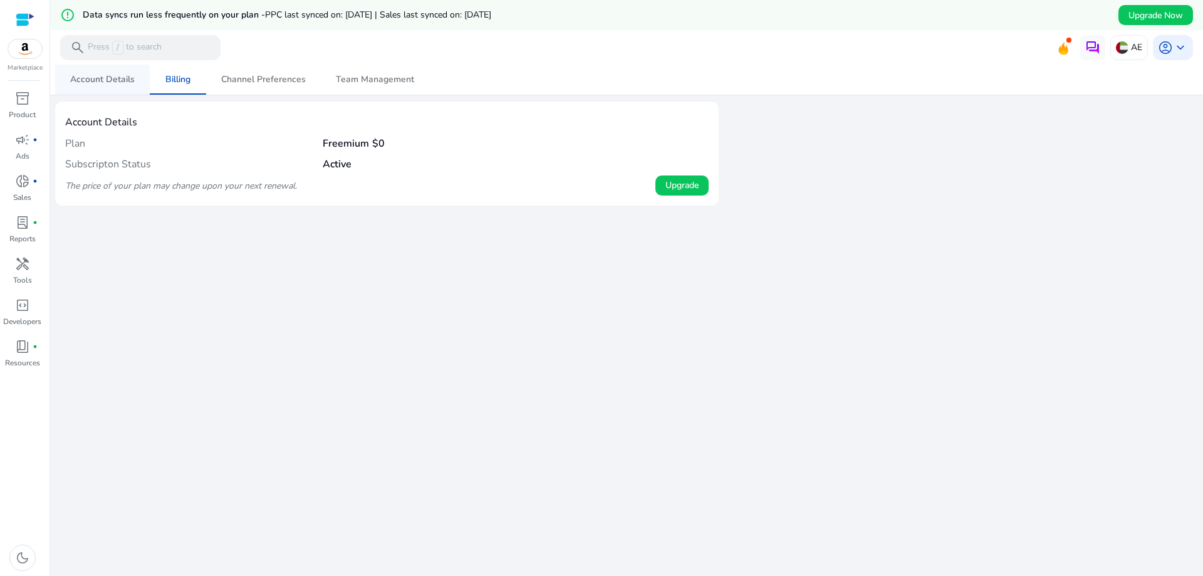
click at [91, 92] on span "Account Details" at bounding box center [102, 80] width 65 height 30
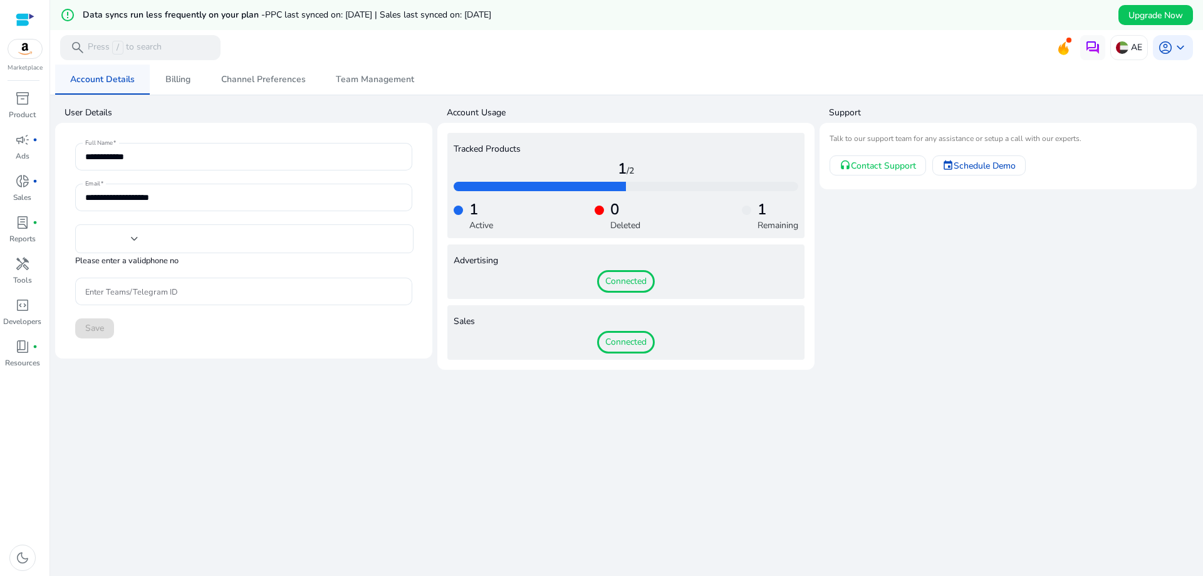
type input "****"
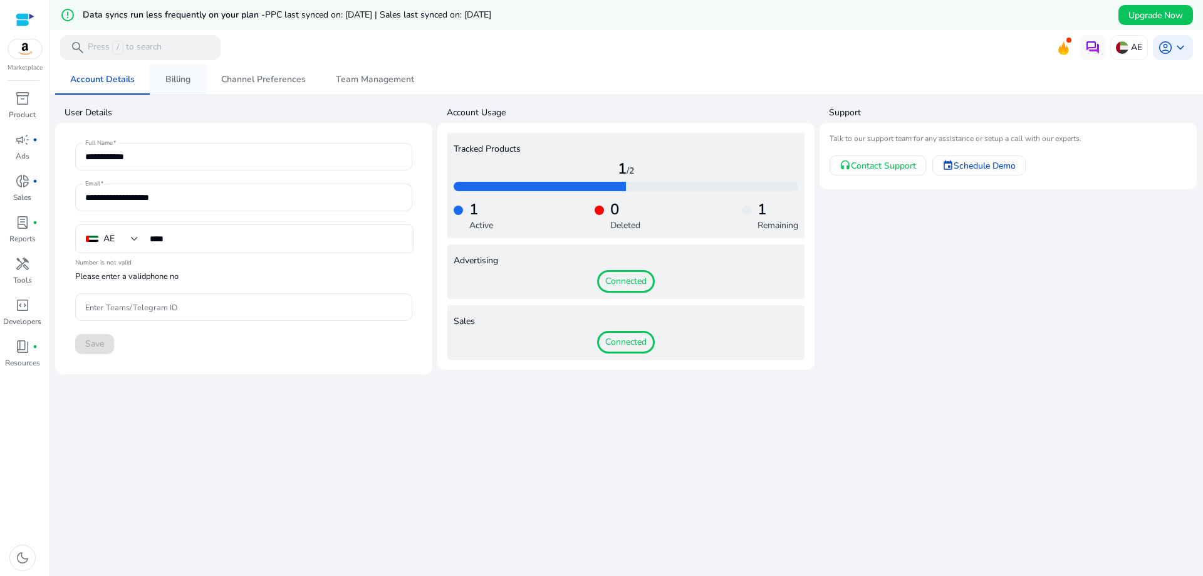
click at [179, 80] on span "Billing" at bounding box center [177, 79] width 25 height 9
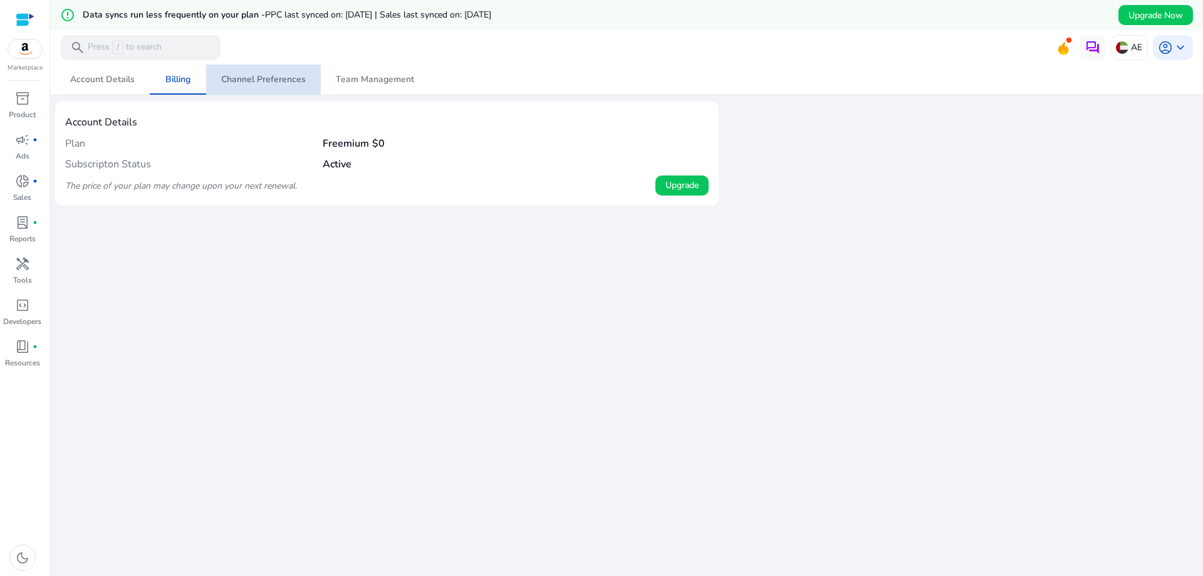
click at [271, 76] on span "Channel Preferences" at bounding box center [263, 79] width 85 height 9
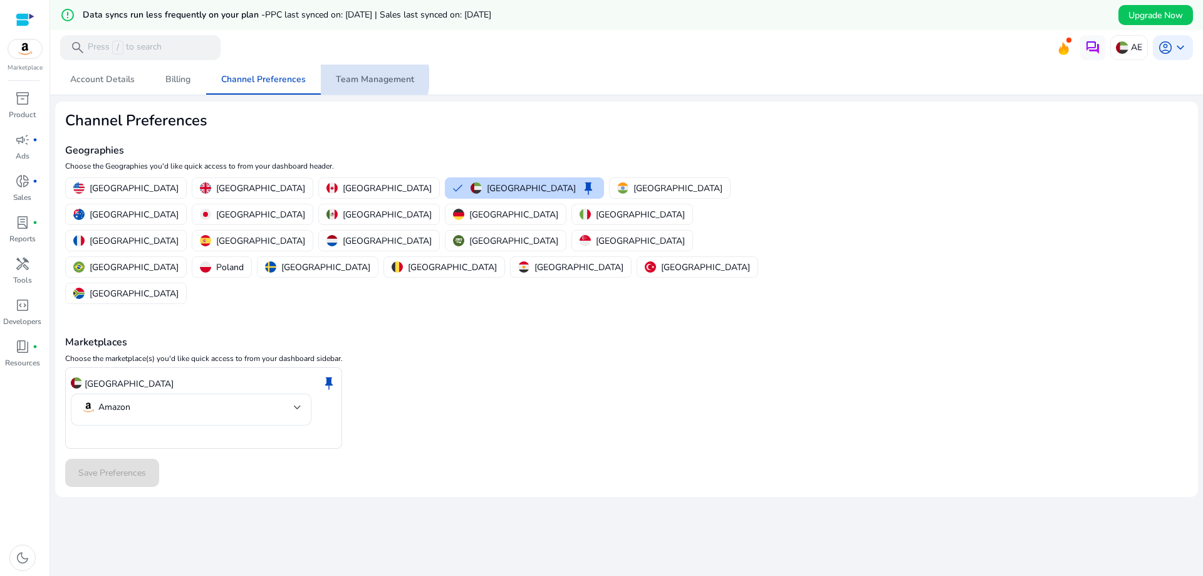
click at [363, 78] on span "Team Management" at bounding box center [375, 79] width 78 height 9
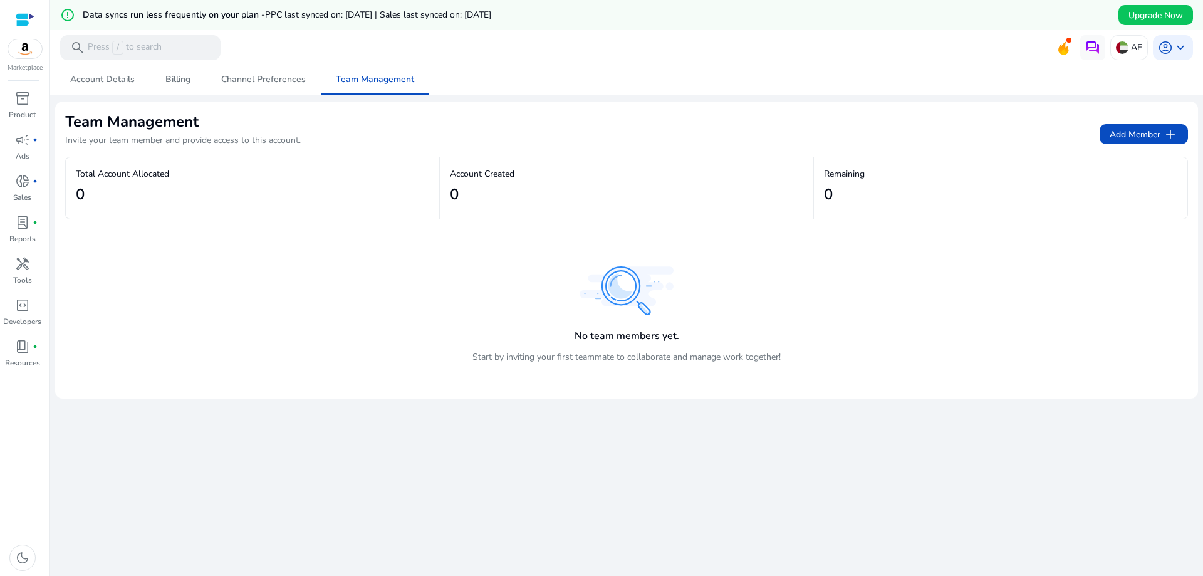
click at [24, 19] on div at bounding box center [25, 20] width 19 height 14
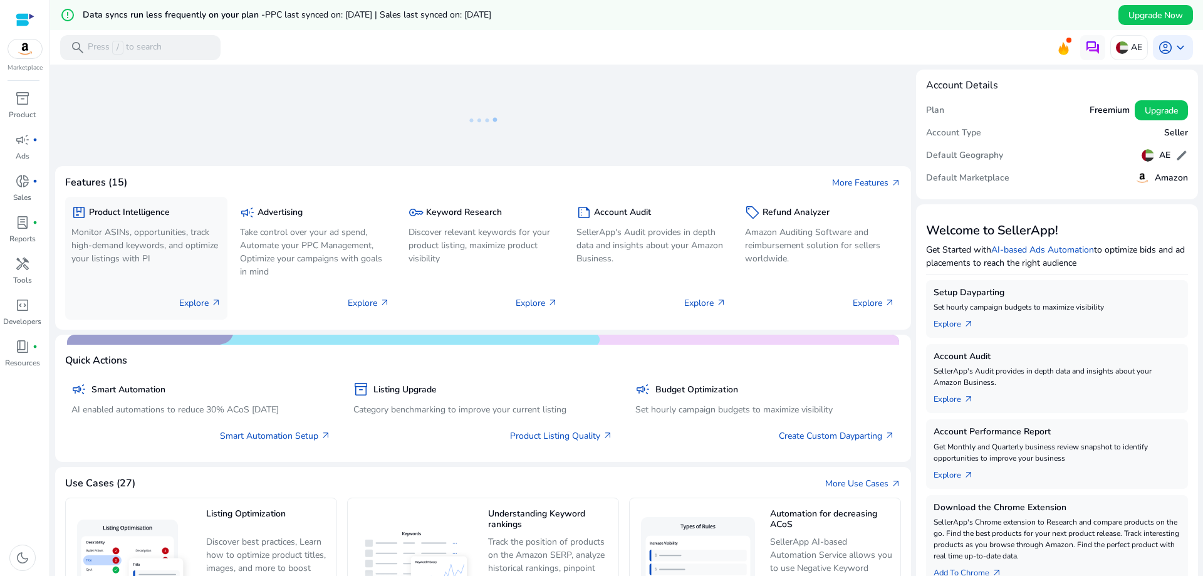
click at [185, 273] on div "package Product Intelligence Monitor ASINs, opportunities, track high-demand ke…" at bounding box center [146, 258] width 162 height 123
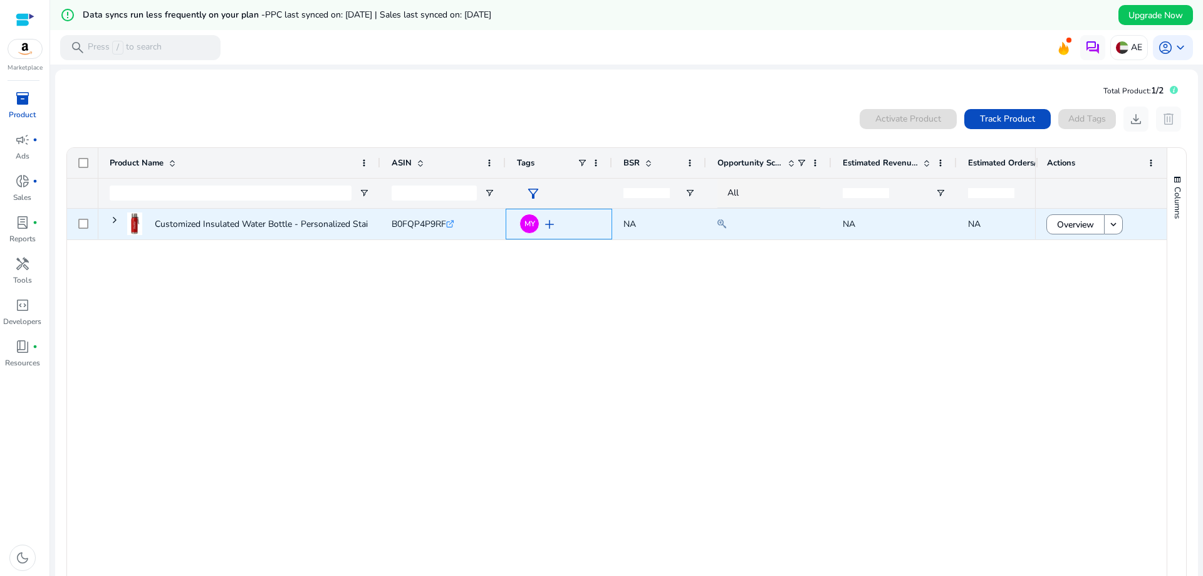
click at [551, 226] on span "add" at bounding box center [549, 224] width 15 height 15
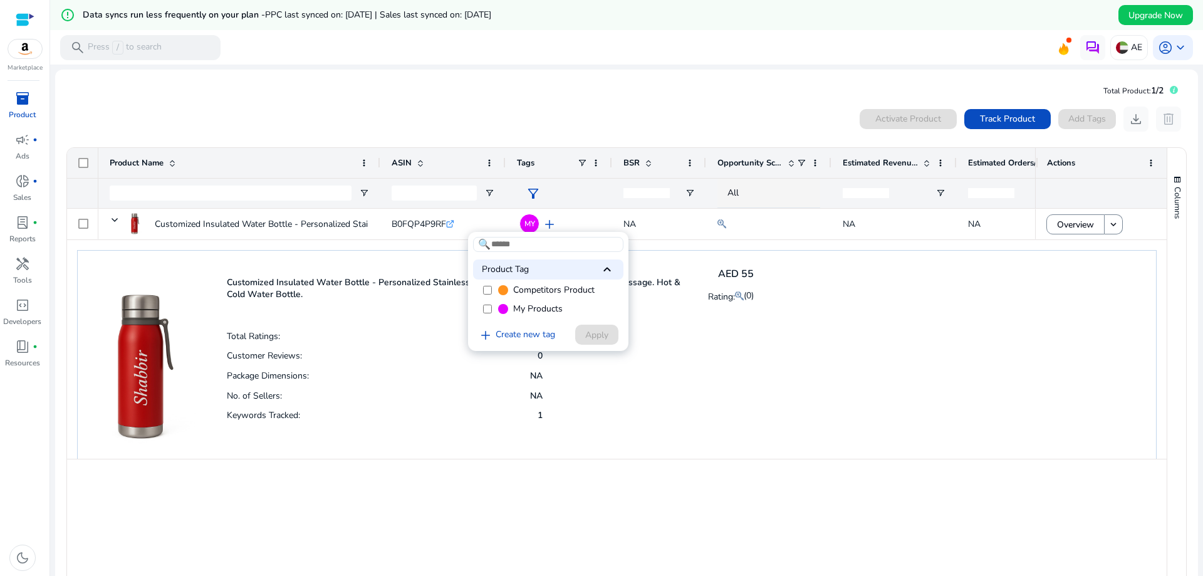
click at [677, 383] on div at bounding box center [601, 288] width 1203 height 576
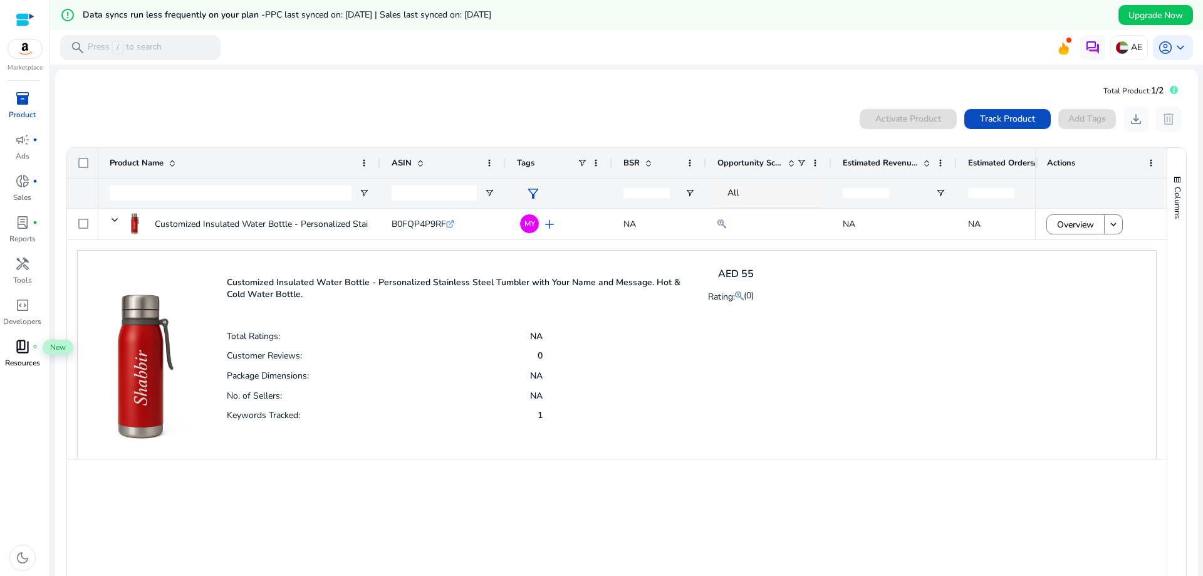
click at [27, 353] on span "book_4" at bounding box center [22, 346] width 15 height 15
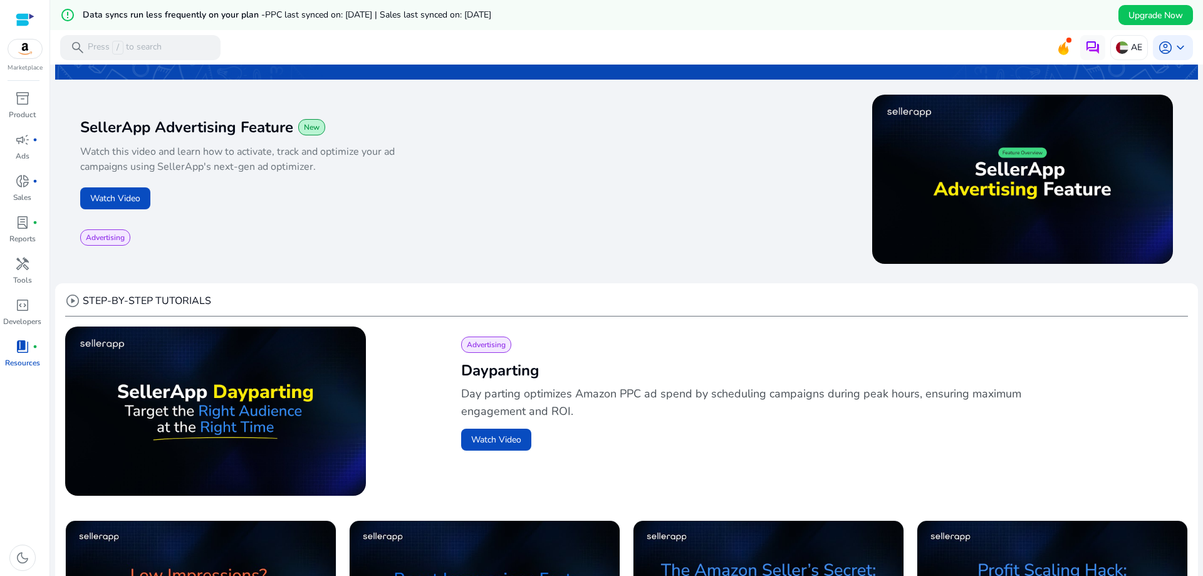
scroll to position [188, 0]
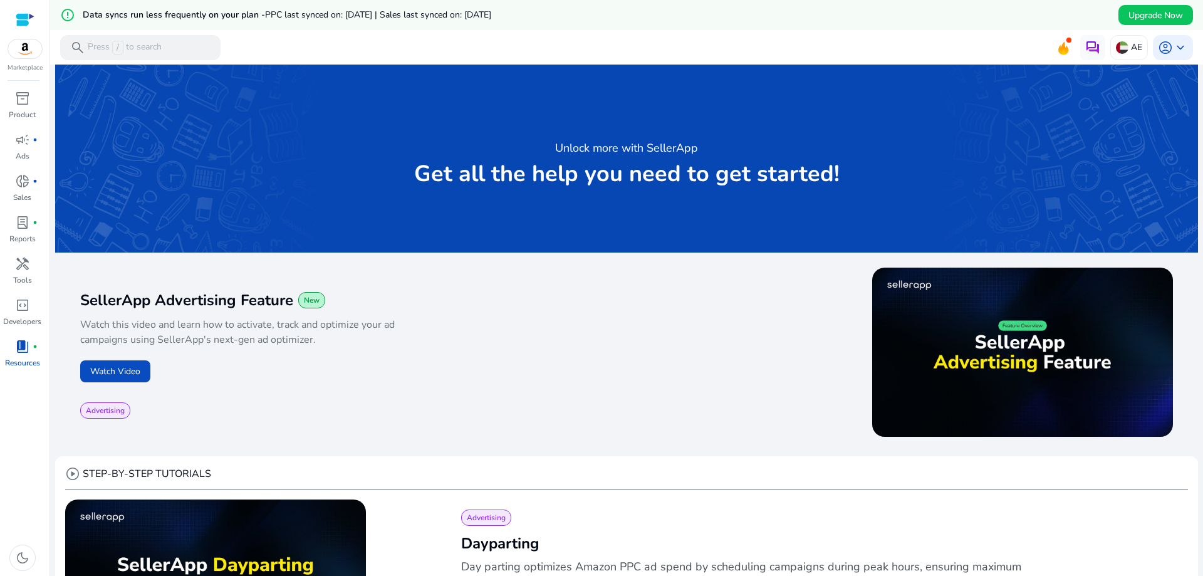
click at [31, 53] on img at bounding box center [25, 48] width 34 height 19
click at [19, 54] on img at bounding box center [25, 48] width 34 height 19
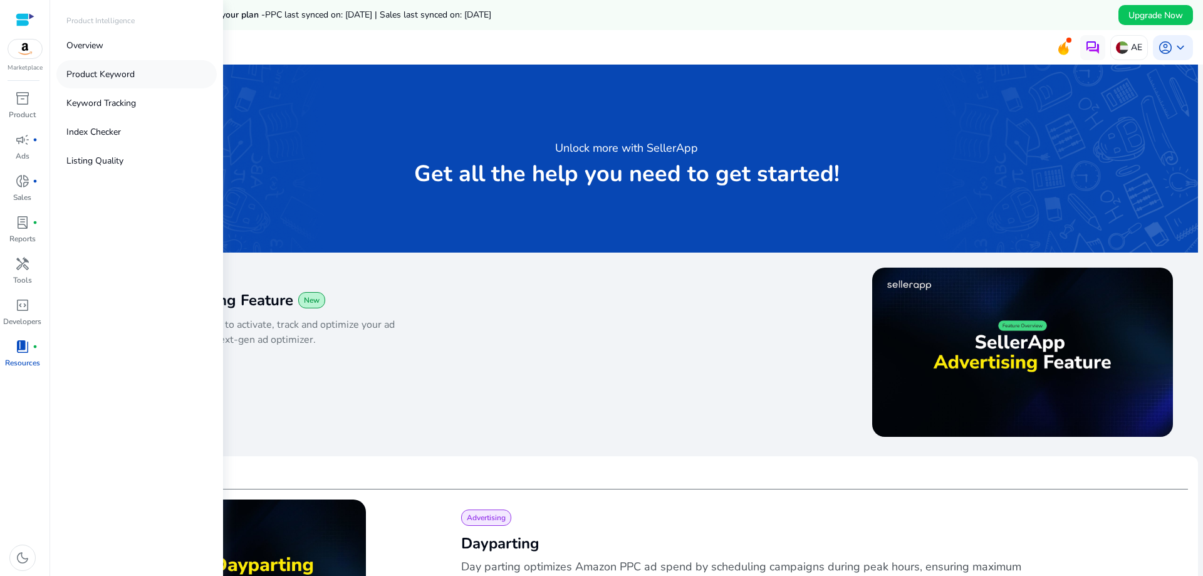
click at [115, 80] on p "Product Keyword" at bounding box center [100, 74] width 68 height 13
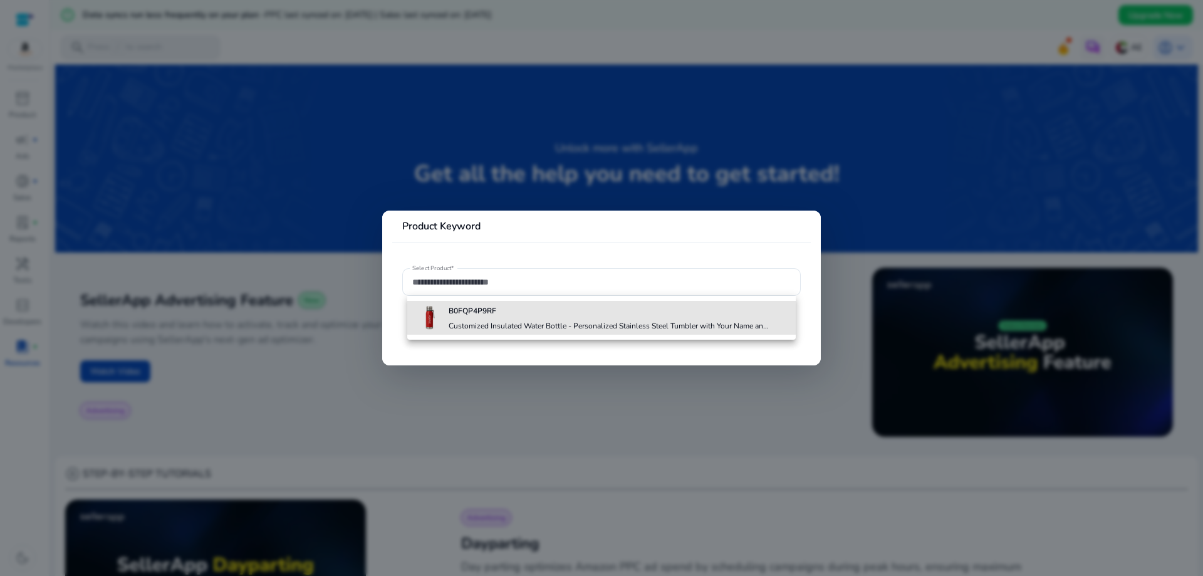
click at [495, 310] on b "B0FQP4P9RF" at bounding box center [473, 311] width 48 height 10
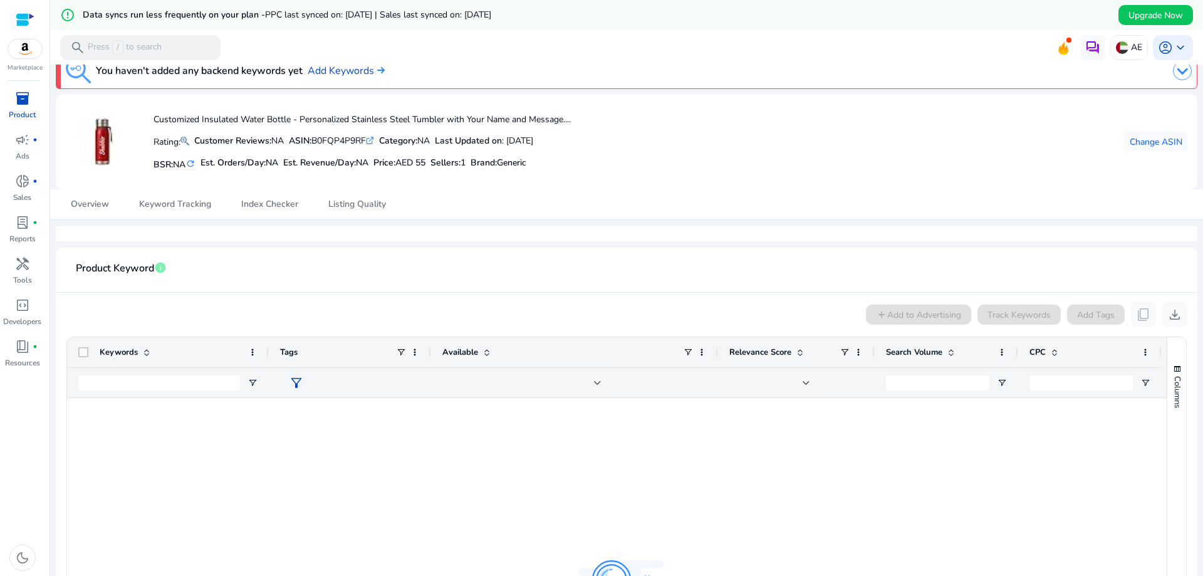
scroll to position [14, 0]
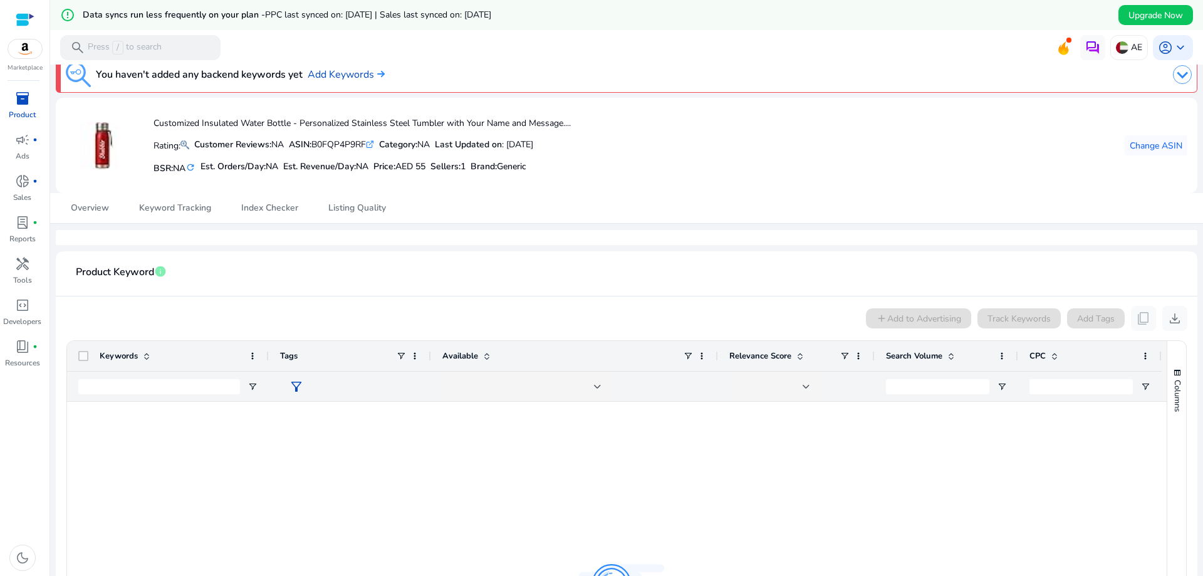
click at [1179, 76] on img at bounding box center [1182, 74] width 19 height 19
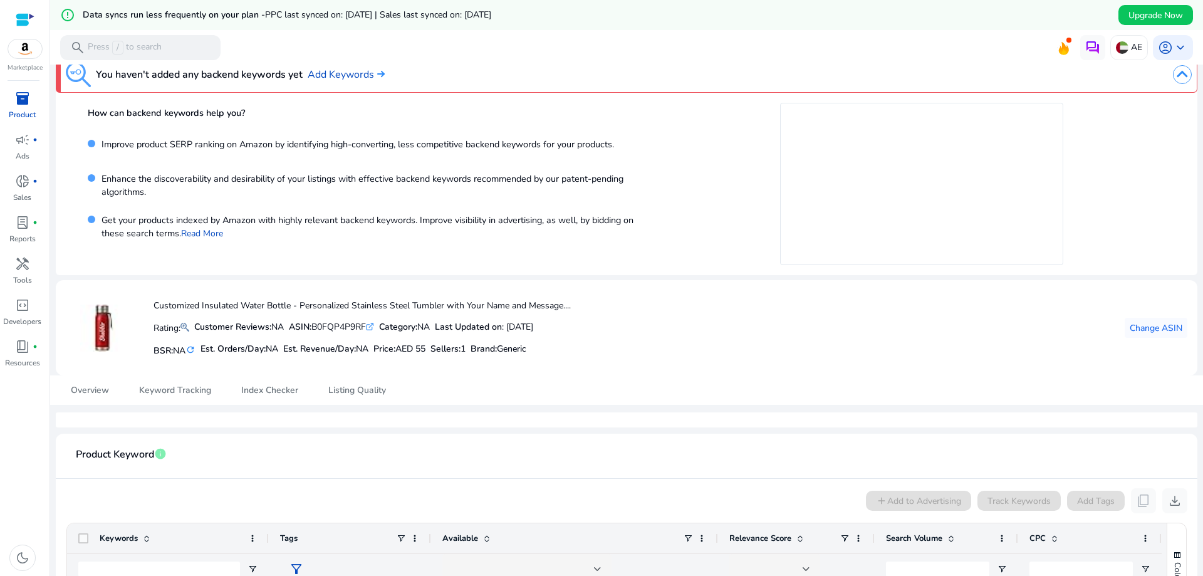
click at [1179, 76] on img at bounding box center [1182, 74] width 19 height 19
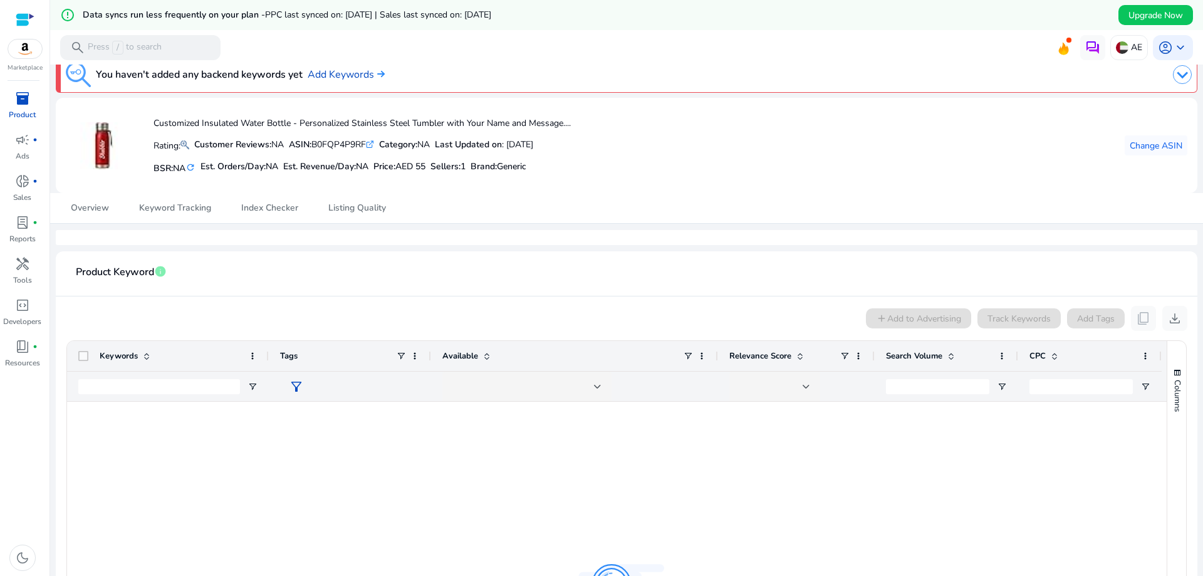
click at [1179, 76] on img at bounding box center [1182, 74] width 19 height 19
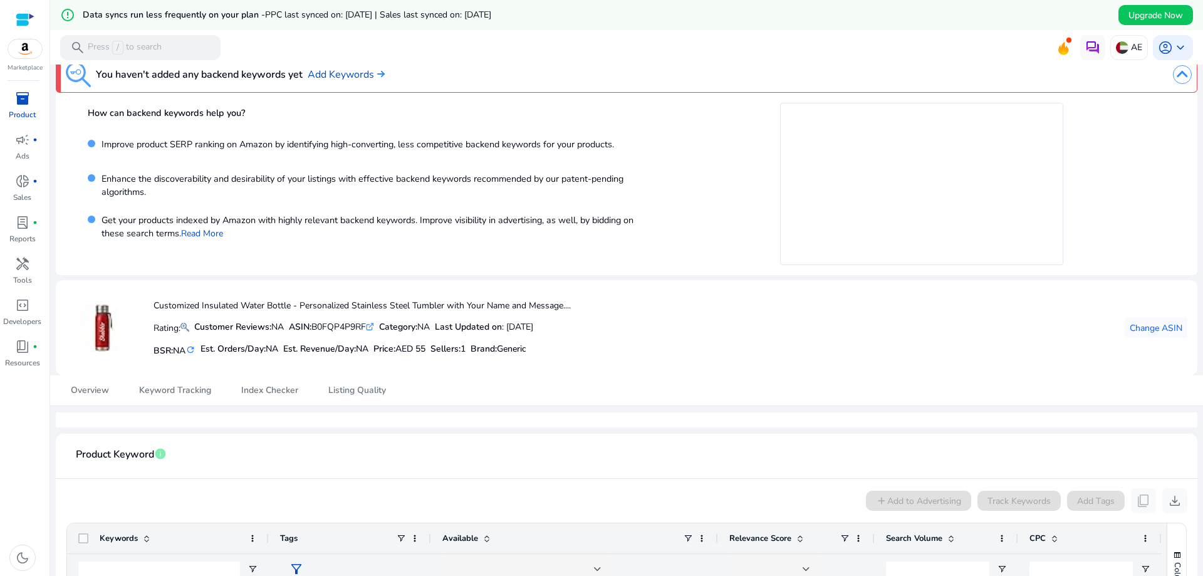
click at [1179, 76] on img at bounding box center [1182, 74] width 19 height 19
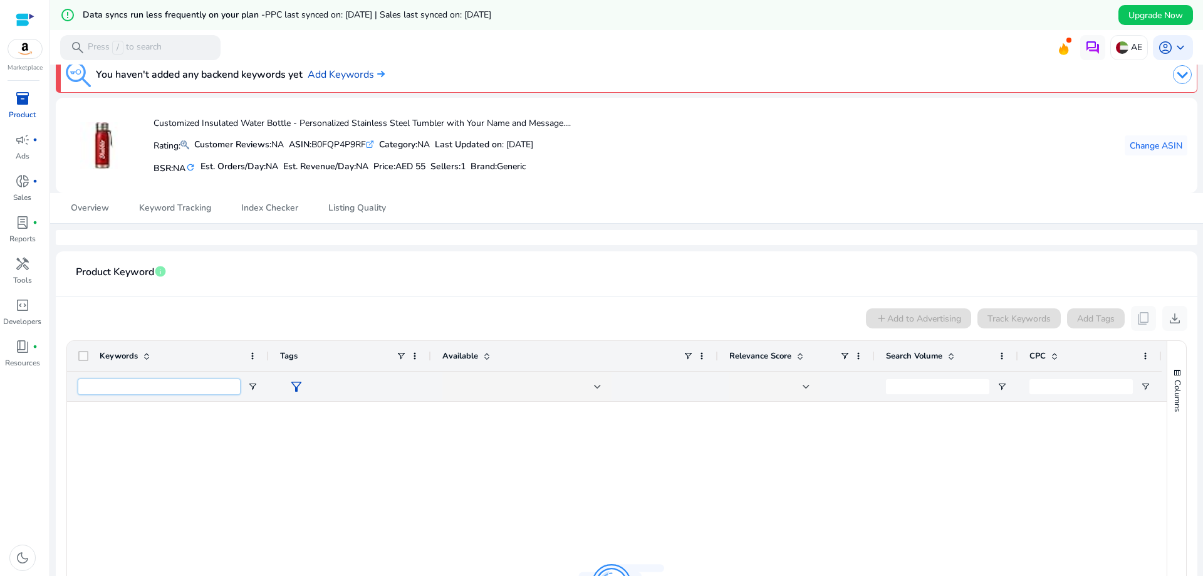
click at [174, 388] on input "Keywords Filter Input" at bounding box center [159, 386] width 162 height 15
type input "**********"
click at [212, 382] on input "**********" at bounding box center [159, 386] width 162 height 15
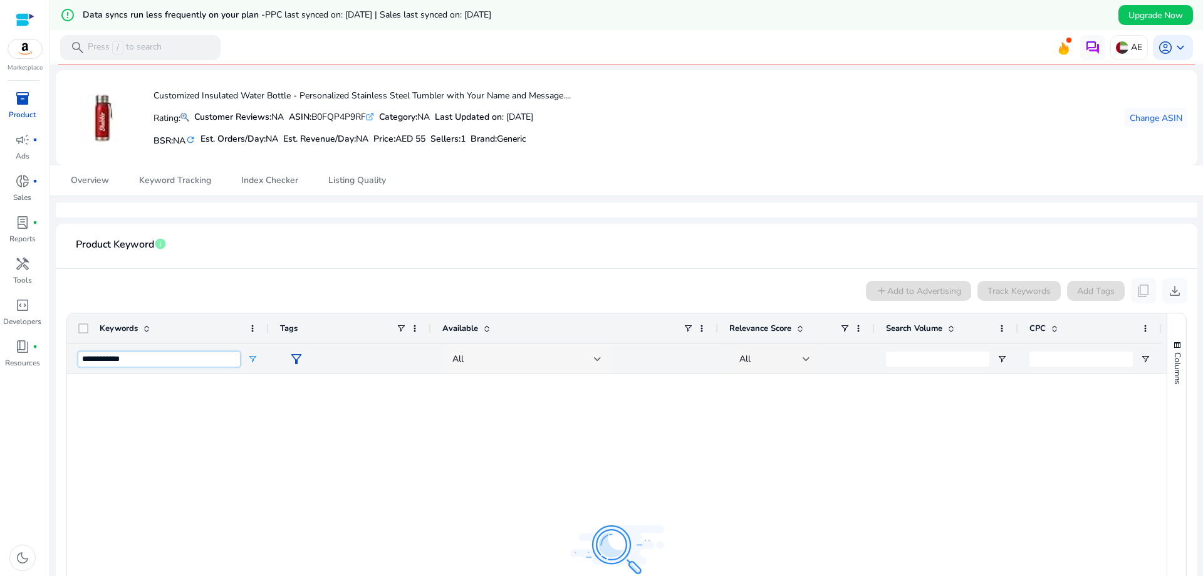
scroll to position [0, 0]
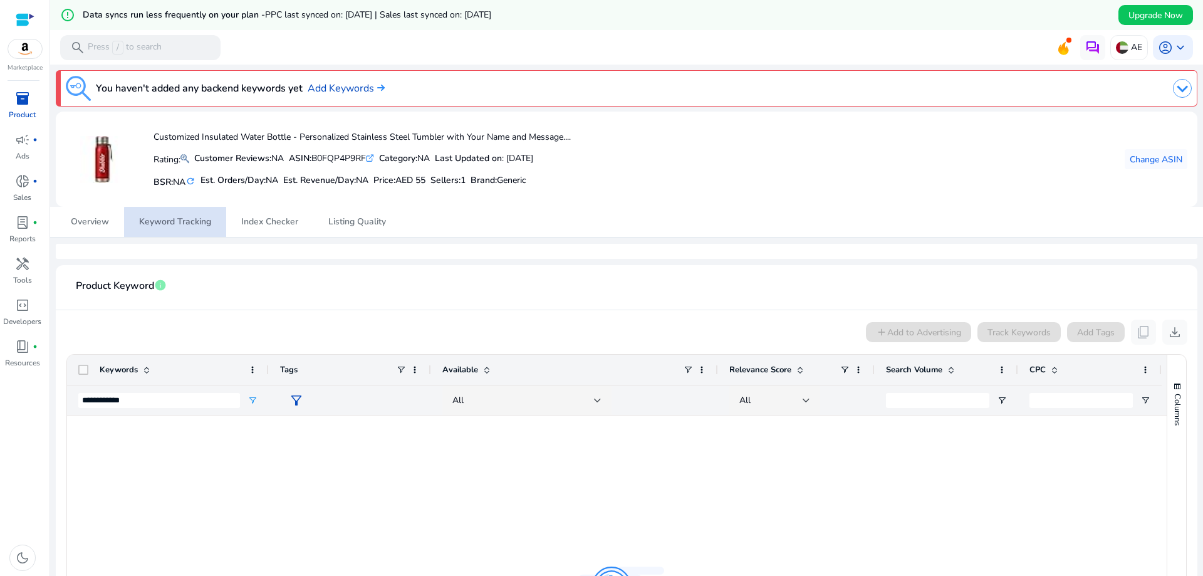
click at [179, 228] on span "Keyword Tracking" at bounding box center [175, 222] width 72 height 30
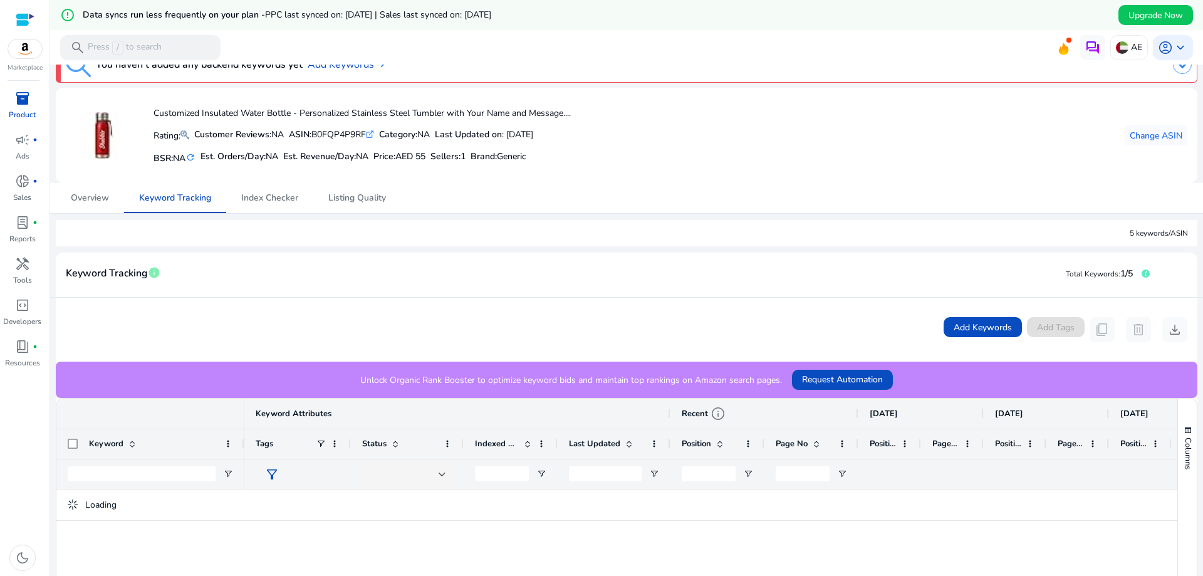
scroll to position [63, 0]
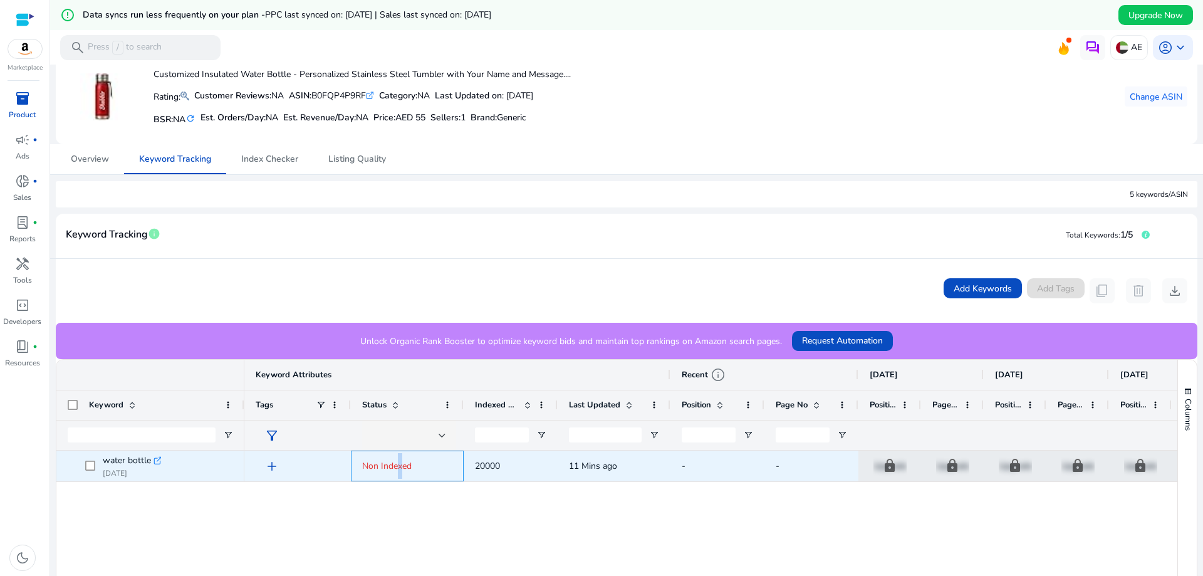
click at [400, 467] on span "Non Indexed" at bounding box center [386, 466] width 49 height 12
click at [422, 469] on span "Non Indexed" at bounding box center [407, 466] width 90 height 26
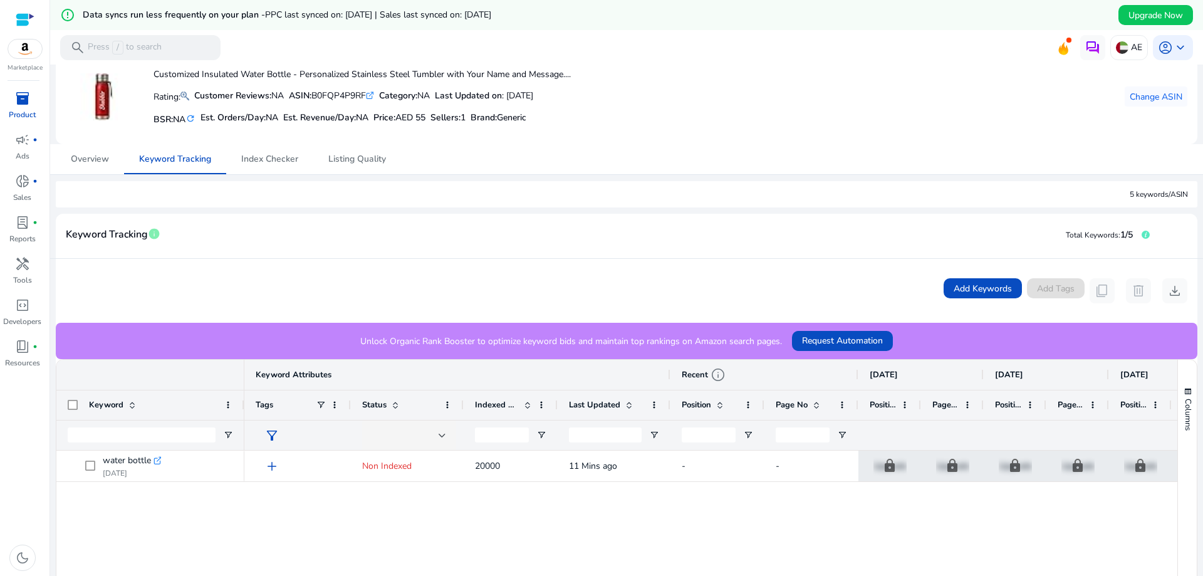
click at [512, 406] on span "Indexed Products" at bounding box center [497, 404] width 44 height 11
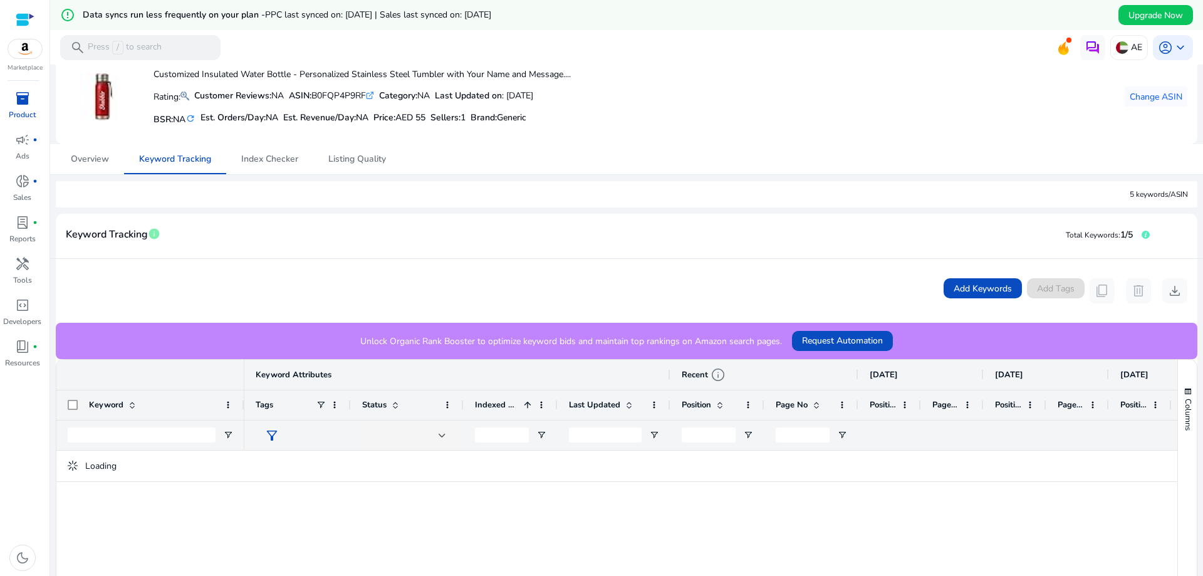
click at [512, 406] on span "Indexed Products" at bounding box center [497, 404] width 44 height 11
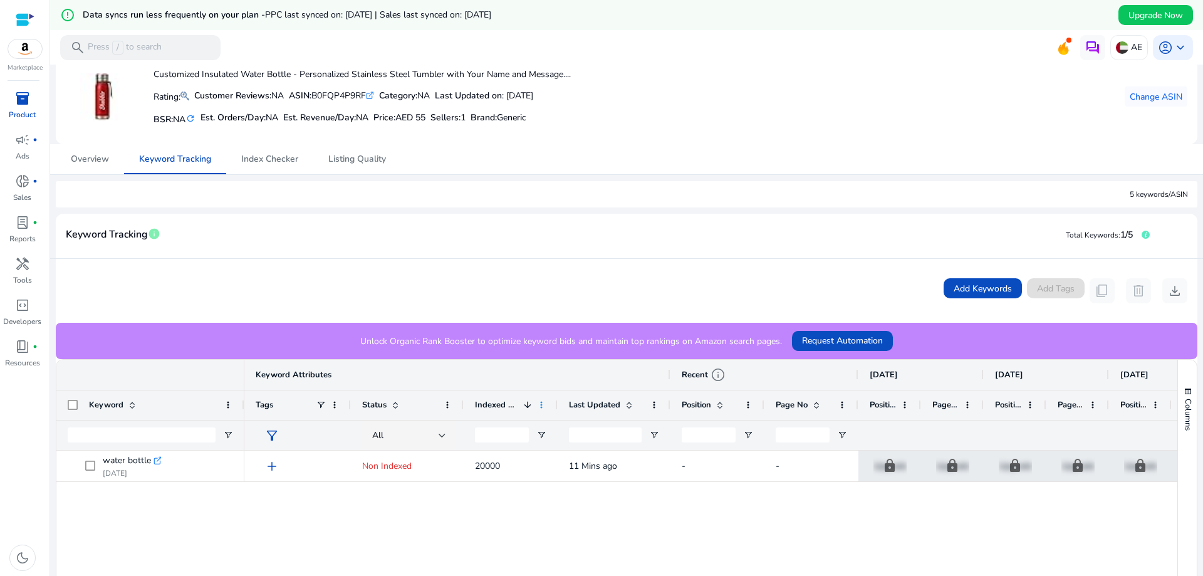
click at [542, 402] on span at bounding box center [541, 405] width 10 height 10
click at [852, 343] on span "Request Automation" at bounding box center [842, 340] width 81 height 13
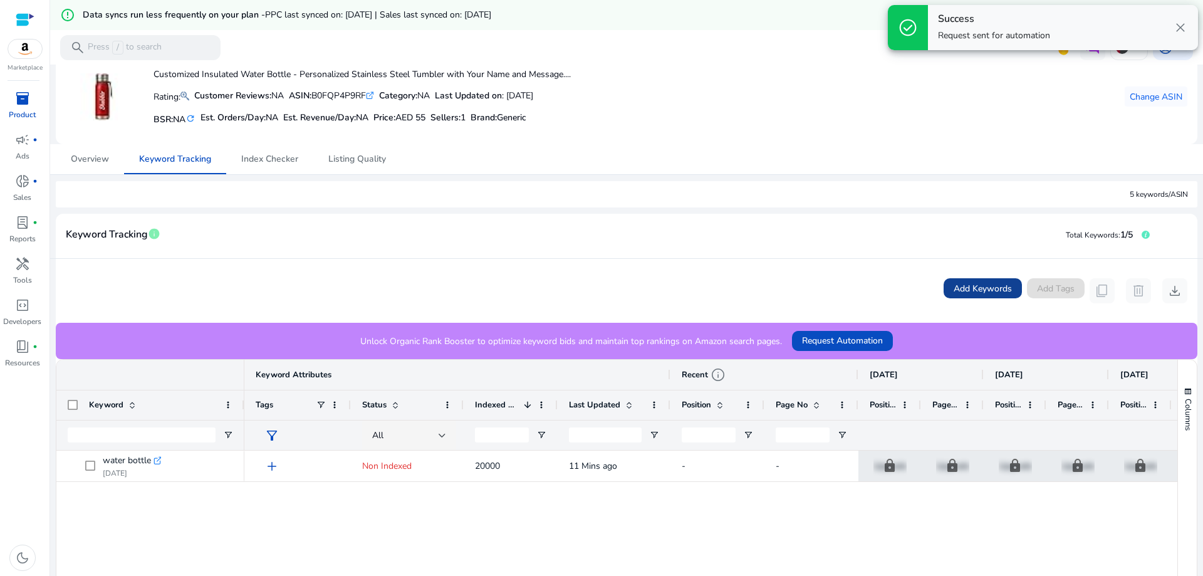
click at [978, 284] on span "Add Keywords" at bounding box center [983, 288] width 58 height 13
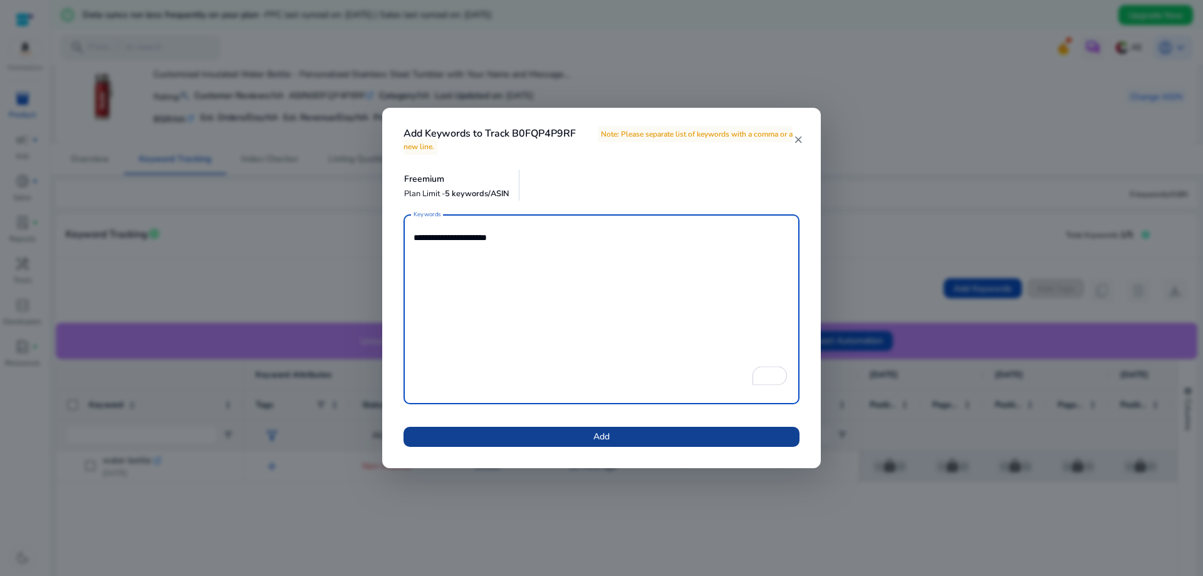
type textarea "**********"
click at [576, 433] on span at bounding box center [602, 437] width 396 height 30
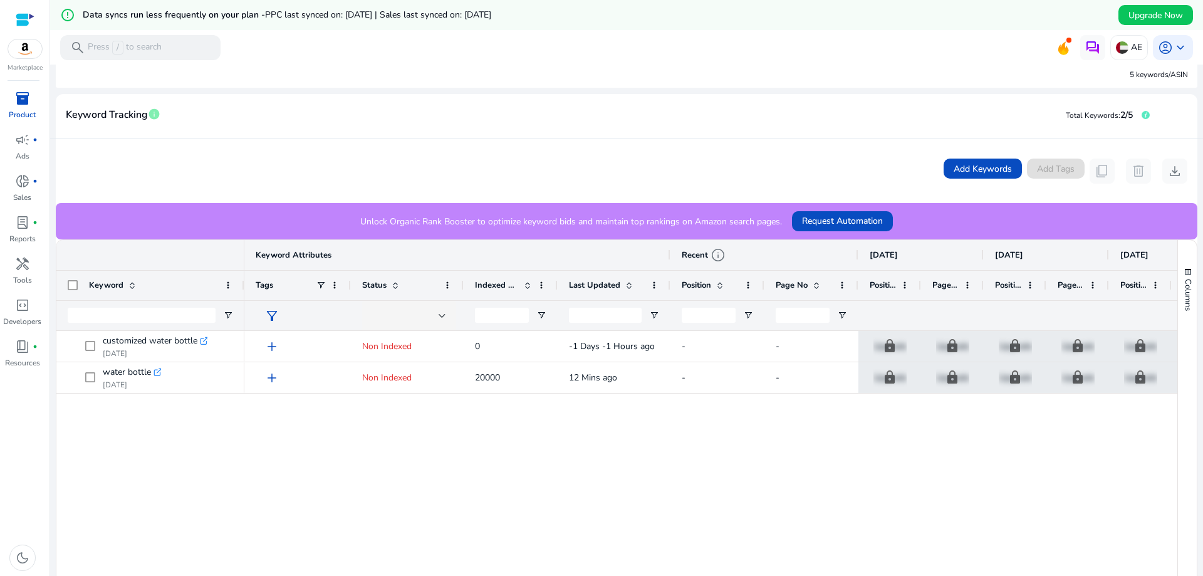
scroll to position [188, 0]
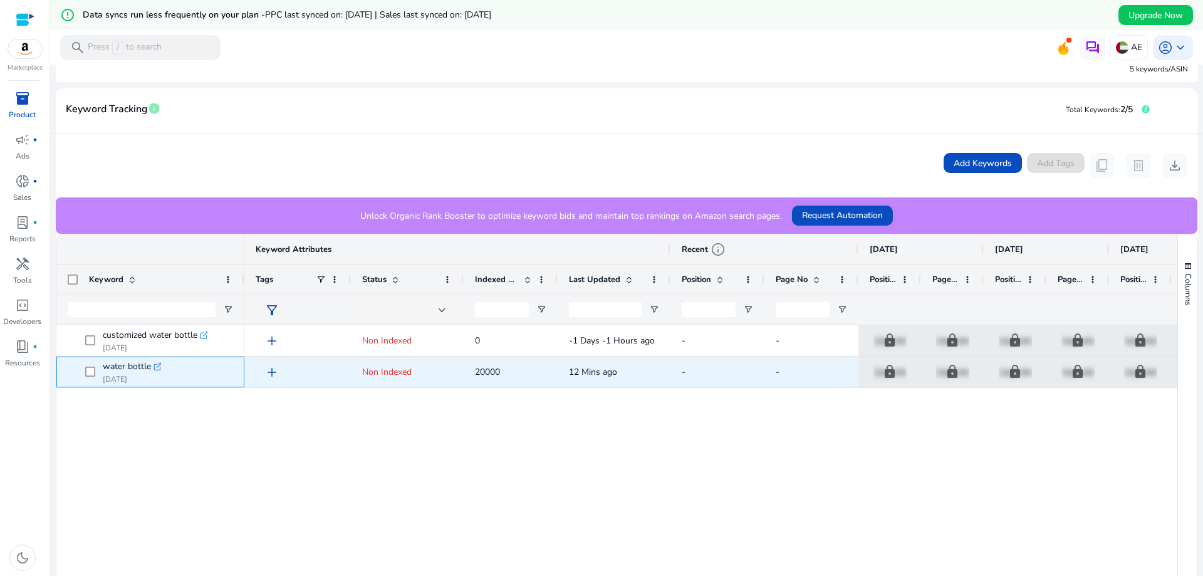
click at [121, 376] on p "[DATE]" at bounding box center [132, 379] width 58 height 10
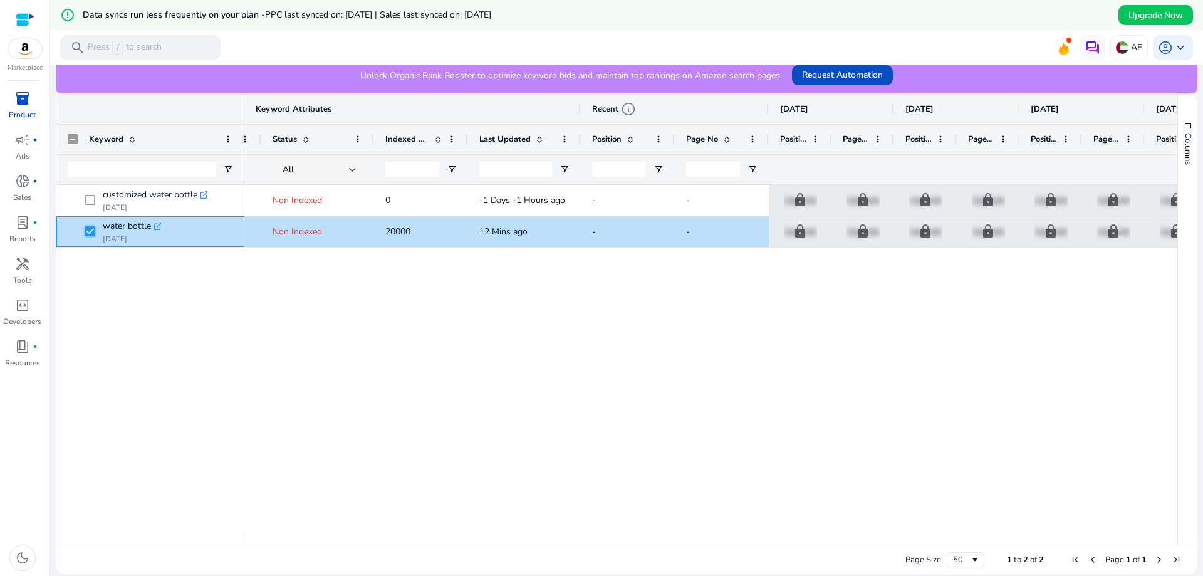
scroll to position [0, 0]
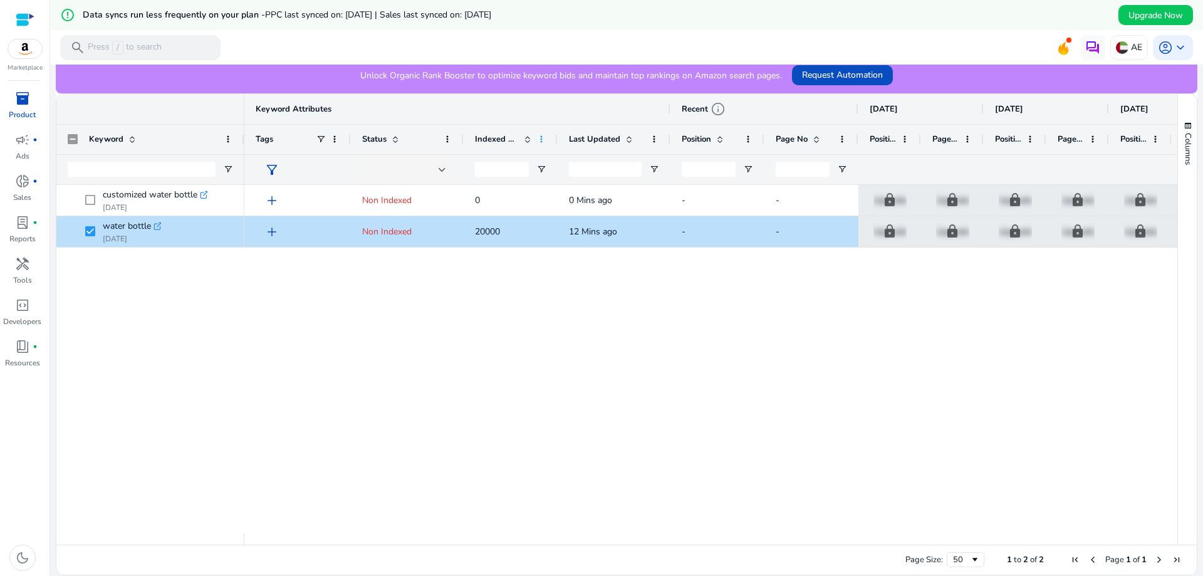
click at [541, 138] on span at bounding box center [541, 139] width 10 height 10
click at [440, 305] on div "- lock Upgrade lock Upgrade lock Upgrade lock Upgrade lock Upgrade lock Upgrade…" at bounding box center [710, 359] width 933 height 348
click at [869, 78] on span "Request Automation" at bounding box center [842, 74] width 81 height 13
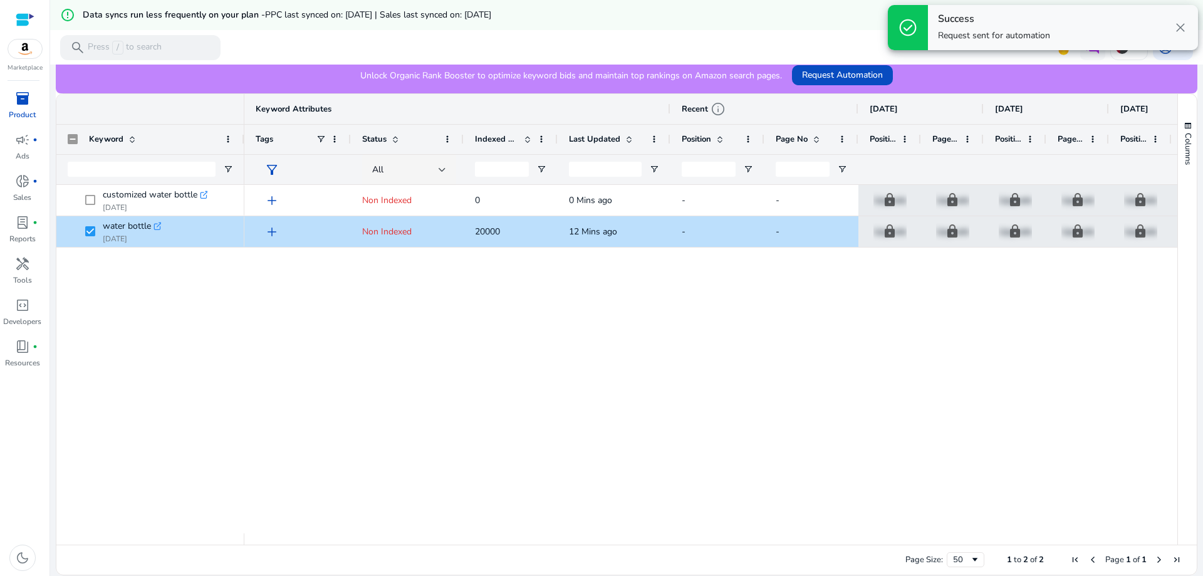
click at [1180, 28] on span "close" at bounding box center [1180, 27] width 15 height 15
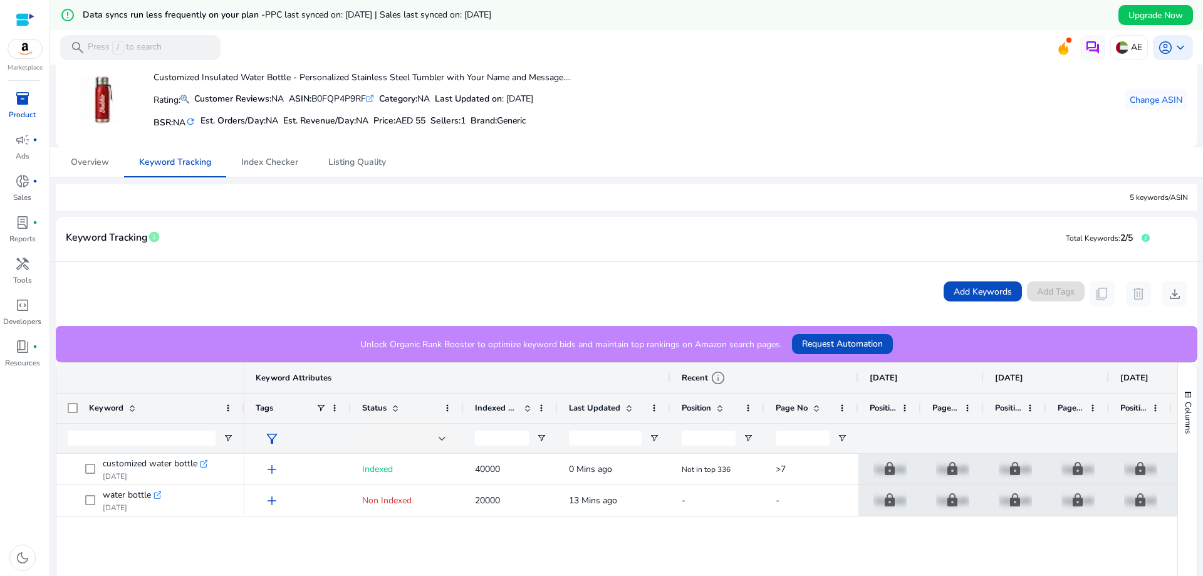
scroll to position [125, 0]
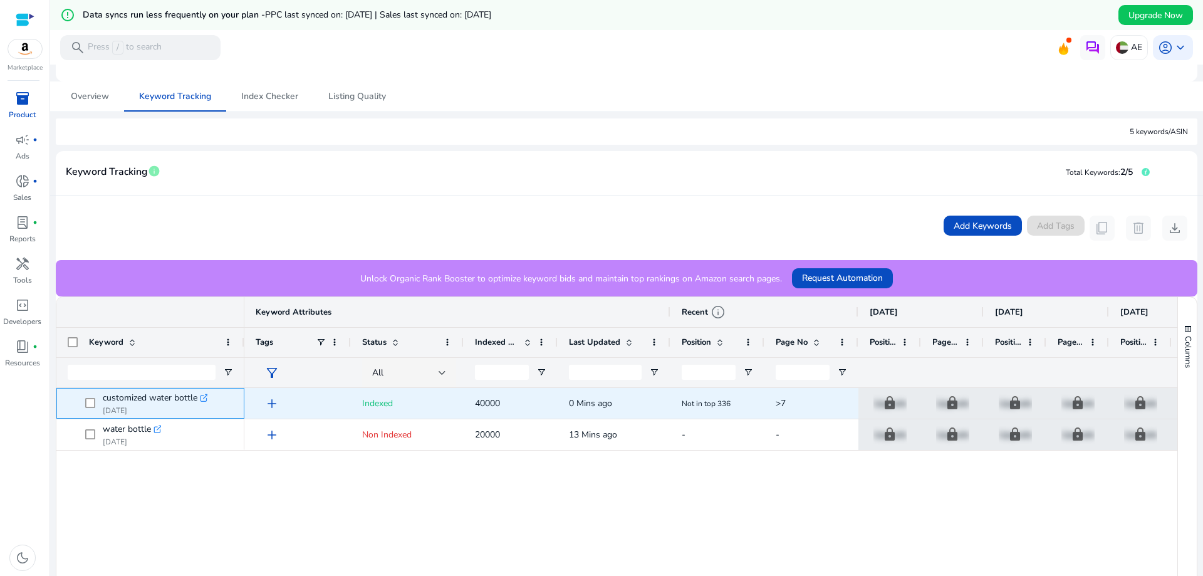
drag, startPoint x: 104, startPoint y: 399, endPoint x: 199, endPoint y: 397, distance: 95.3
click at [199, 397] on div "customized water bottle .st0{fill:#2c8af8}" at bounding box center [155, 397] width 105 height 15
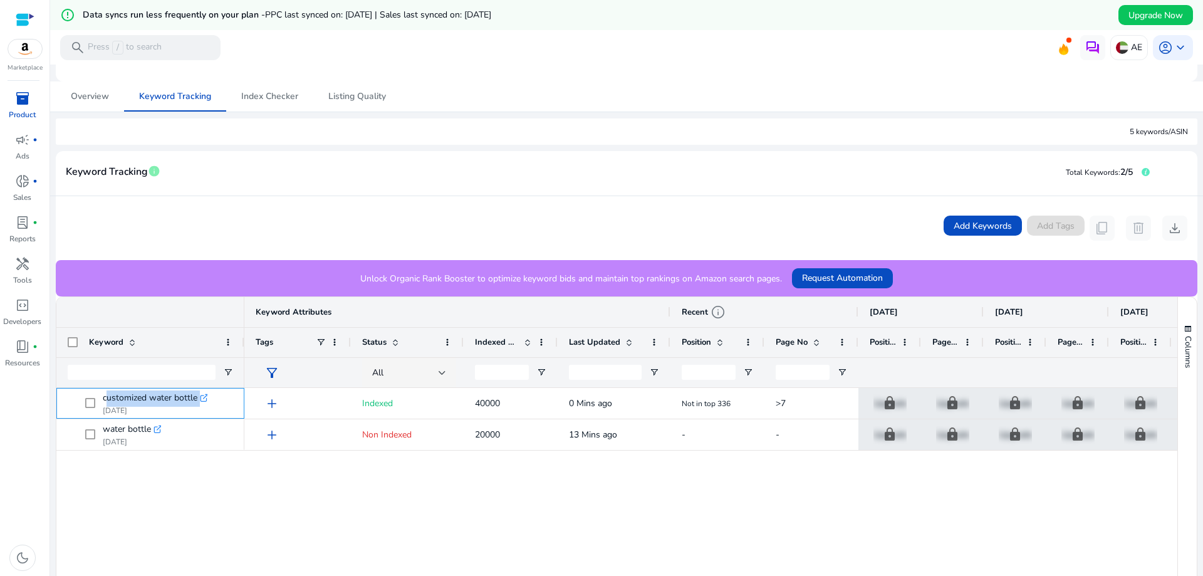
copy div "customized water bottle .st0{fill:#2c8af8}"
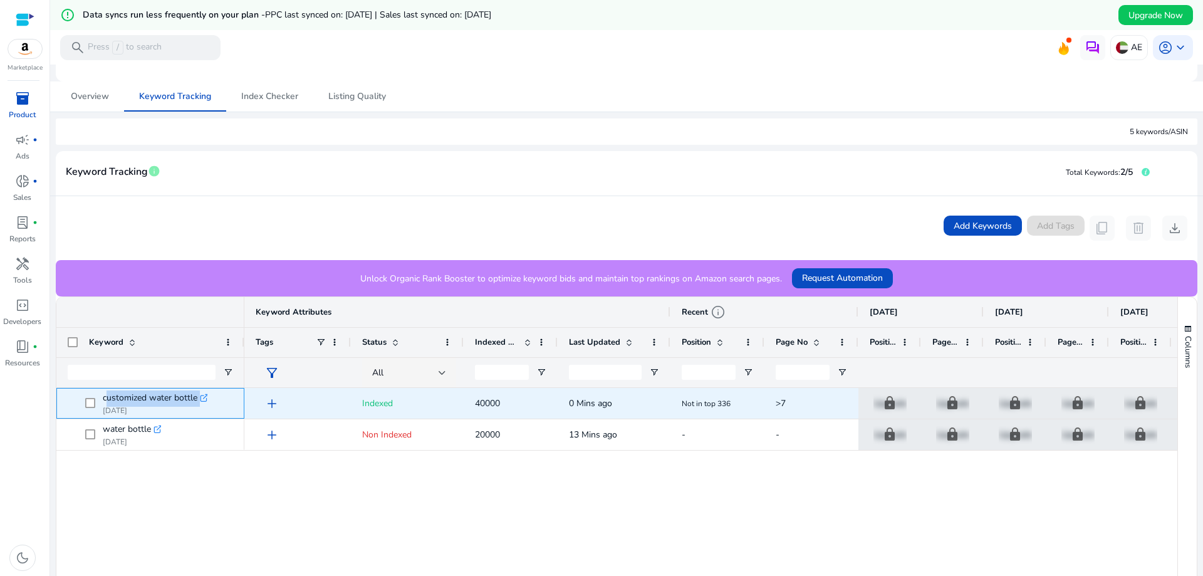
click at [203, 395] on icon ".st0{fill:#2c8af8}" at bounding box center [204, 397] width 9 height 9
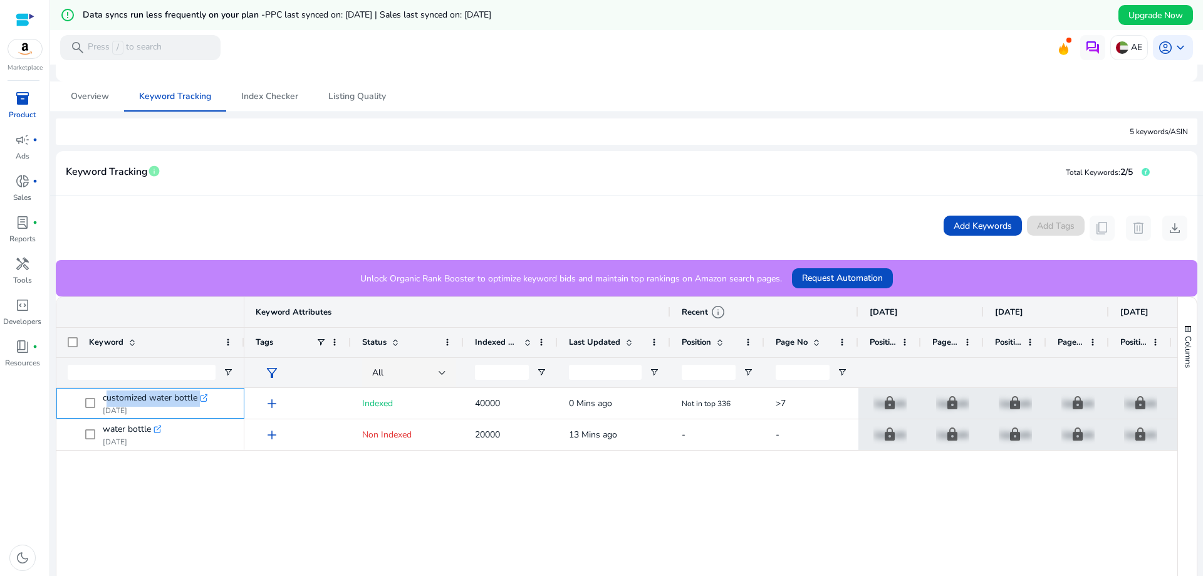
scroll to position [0, 0]
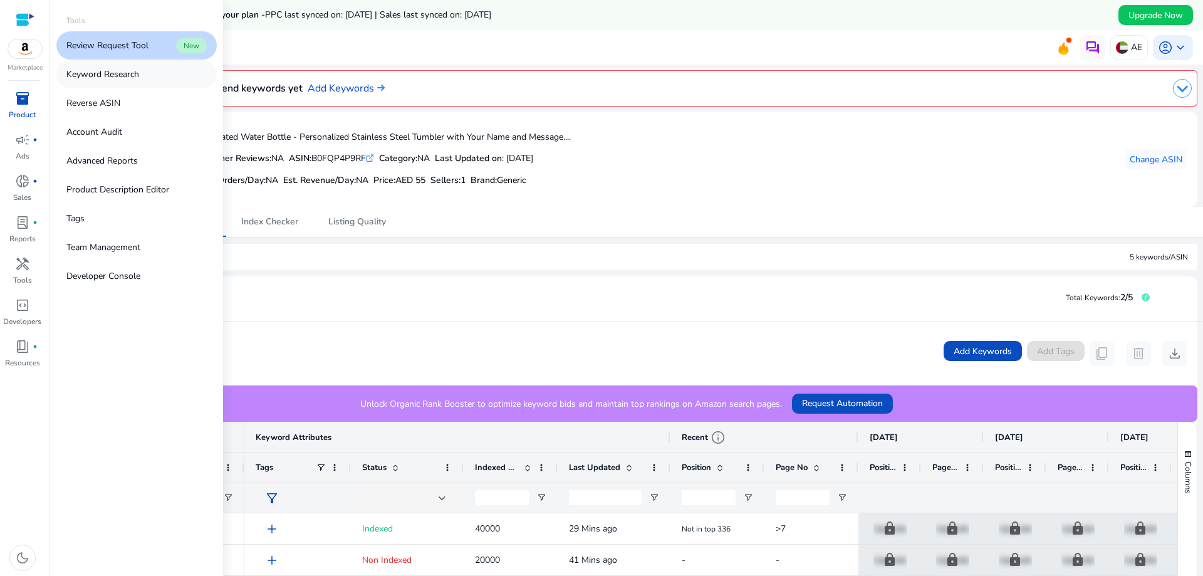
click at [147, 80] on link "Keyword Research" at bounding box center [136, 74] width 160 height 28
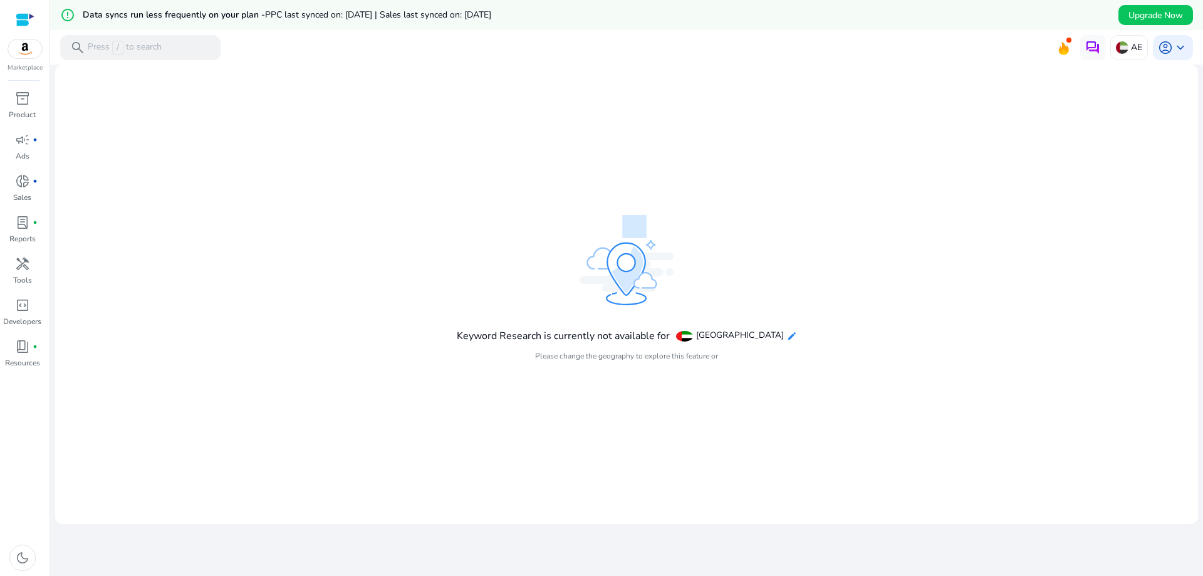
click at [787, 336] on mat-icon "edit" at bounding box center [792, 336] width 10 height 10
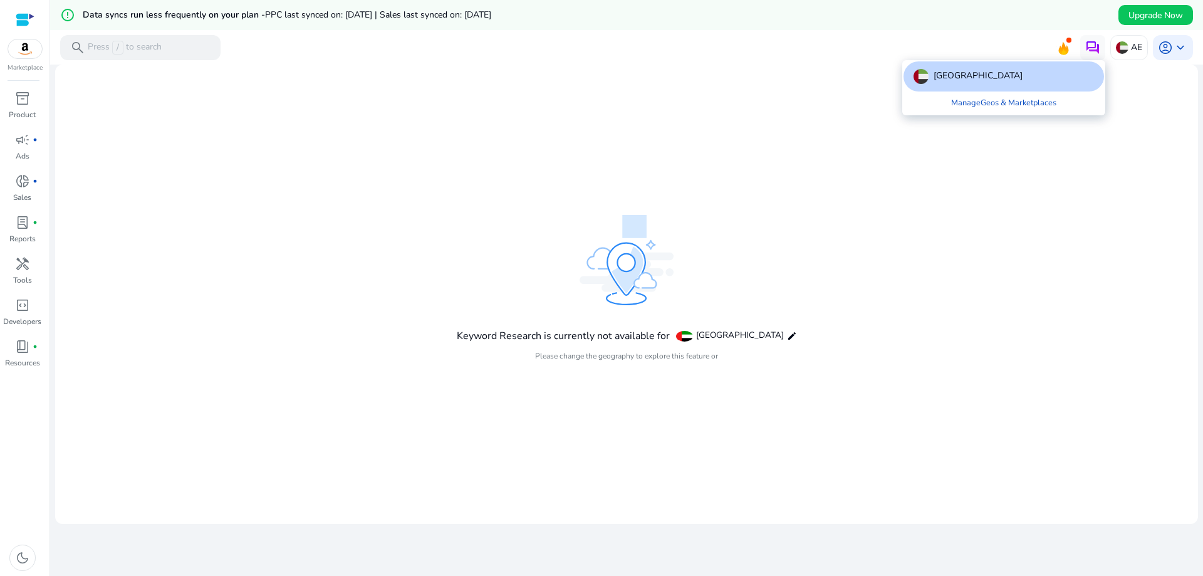
click at [787, 175] on div at bounding box center [601, 288] width 1203 height 576
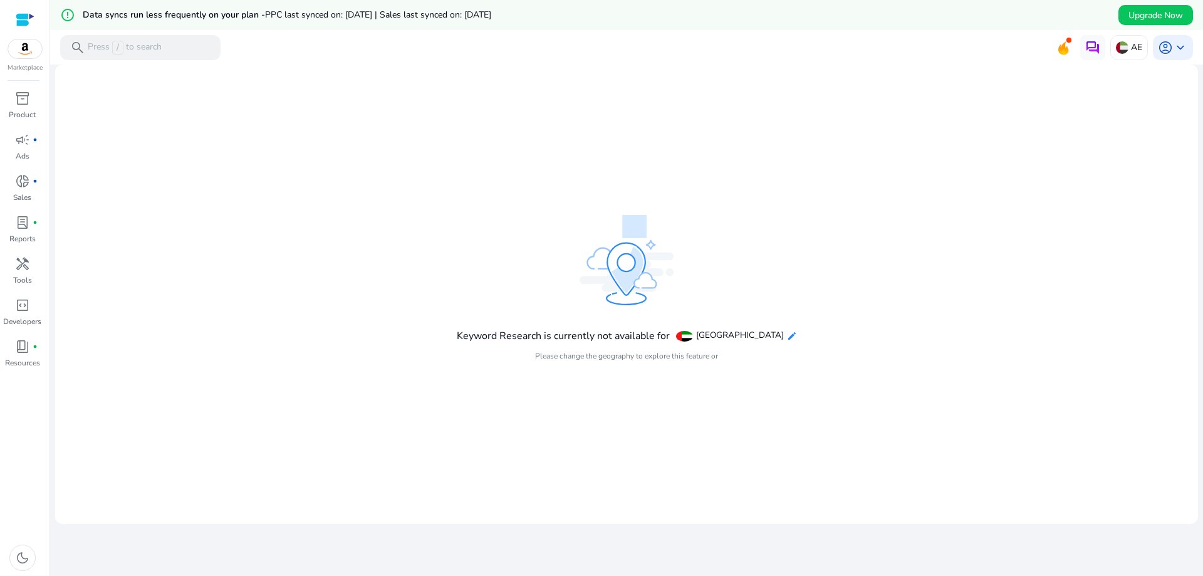
click at [787, 336] on mat-icon "edit" at bounding box center [792, 336] width 10 height 10
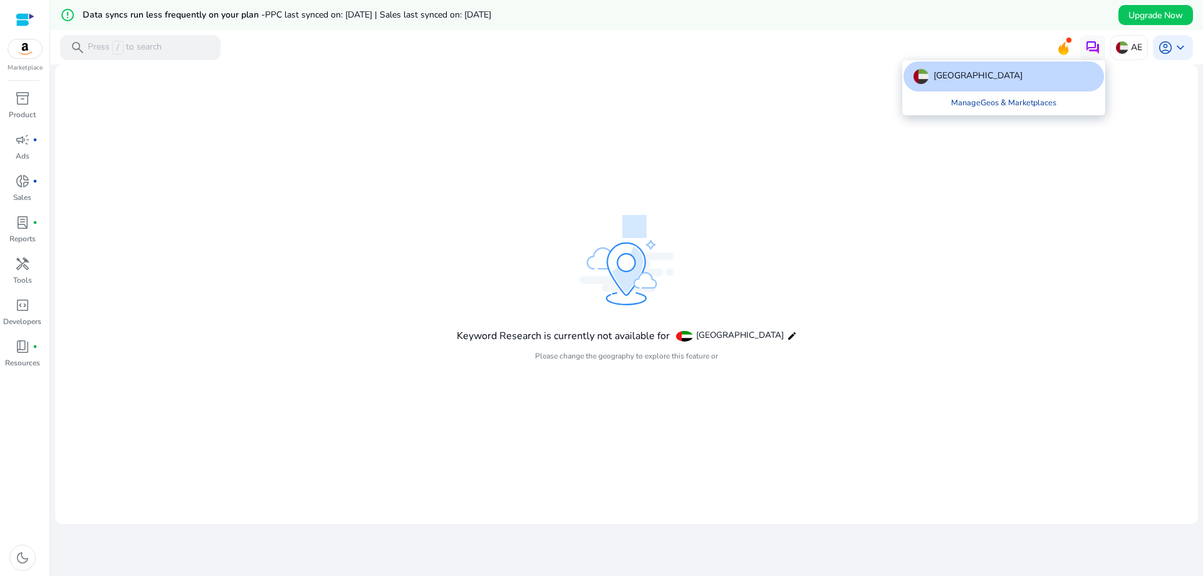
click at [1016, 105] on link "Manage Geos & Marketplaces" at bounding box center [1003, 102] width 125 height 23
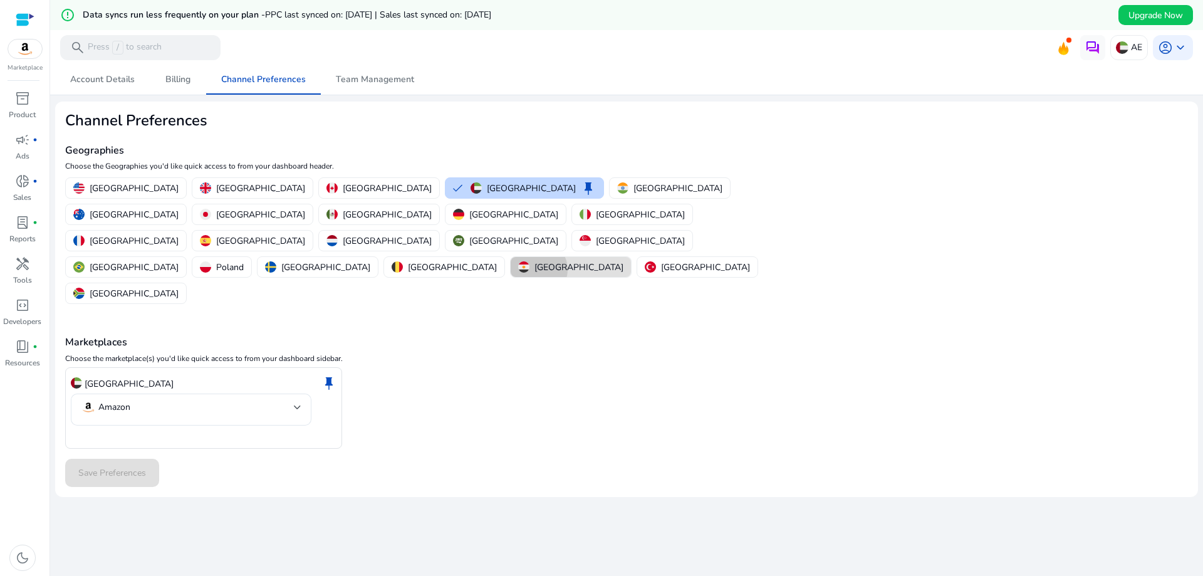
click at [534, 261] on p "[GEOGRAPHIC_DATA]" at bounding box center [578, 267] width 89 height 13
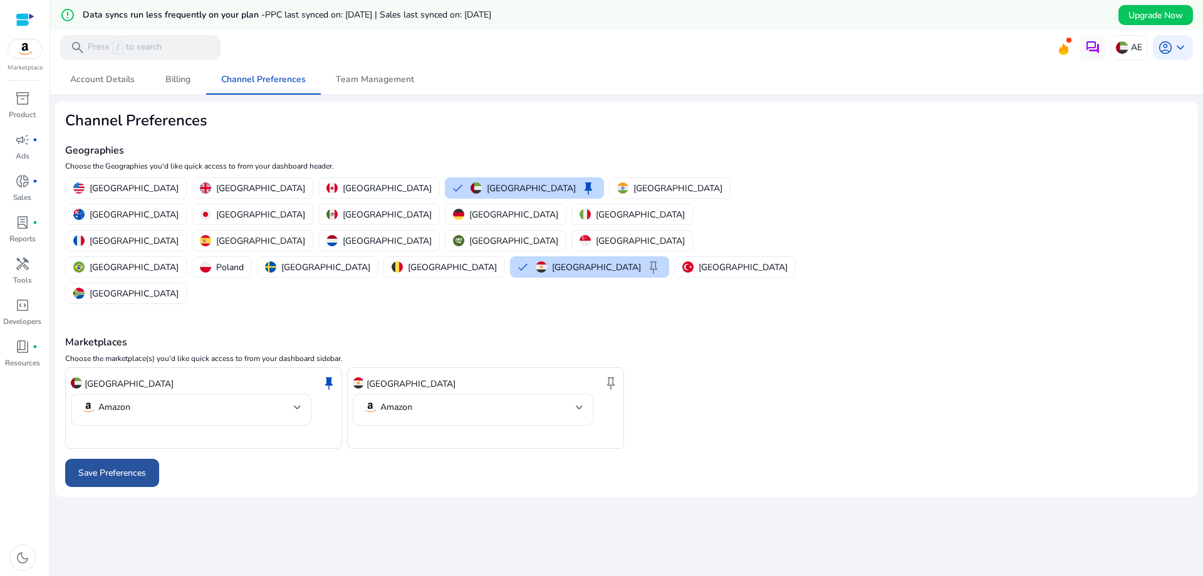
click at [96, 466] on span "Save Preferences" at bounding box center [112, 472] width 68 height 13
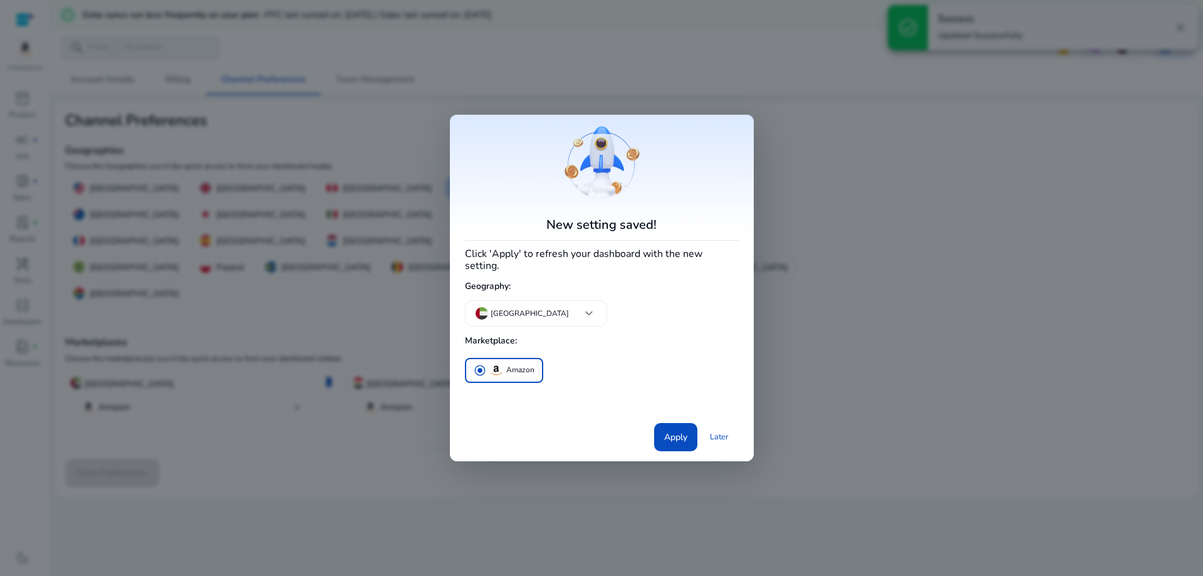
drag, startPoint x: 848, startPoint y: 358, endPoint x: 842, endPoint y: 362, distance: 7.3
click at [846, 358] on div at bounding box center [601, 288] width 1203 height 576
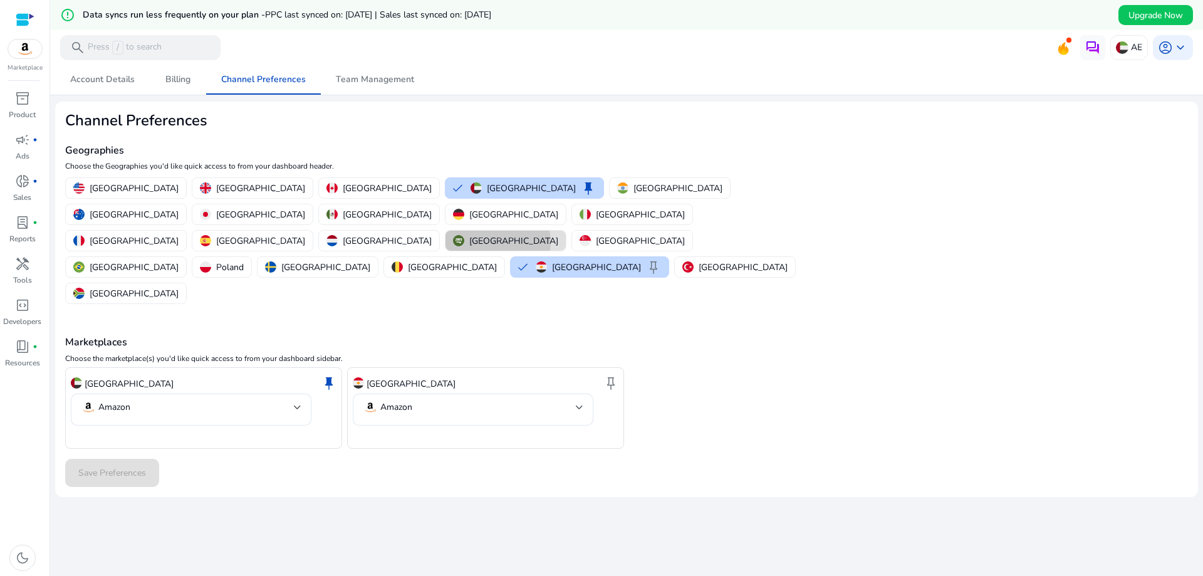
click at [469, 234] on p "[GEOGRAPHIC_DATA]" at bounding box center [513, 240] width 89 height 13
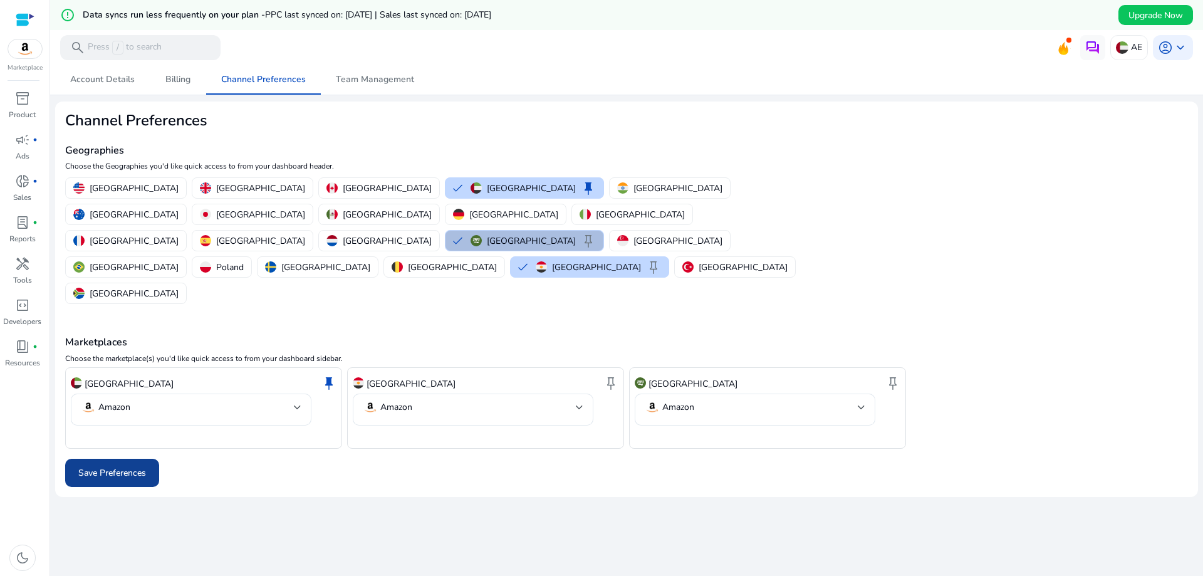
click at [100, 466] on span "Save Preferences" at bounding box center [112, 472] width 68 height 13
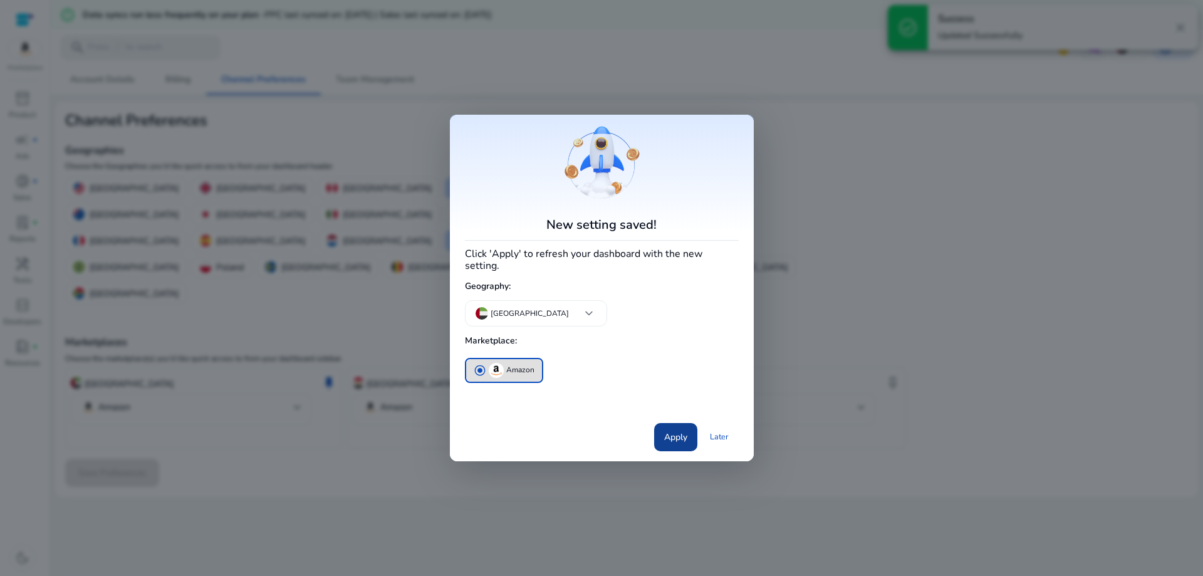
click at [665, 432] on span "Apply" at bounding box center [675, 436] width 23 height 13
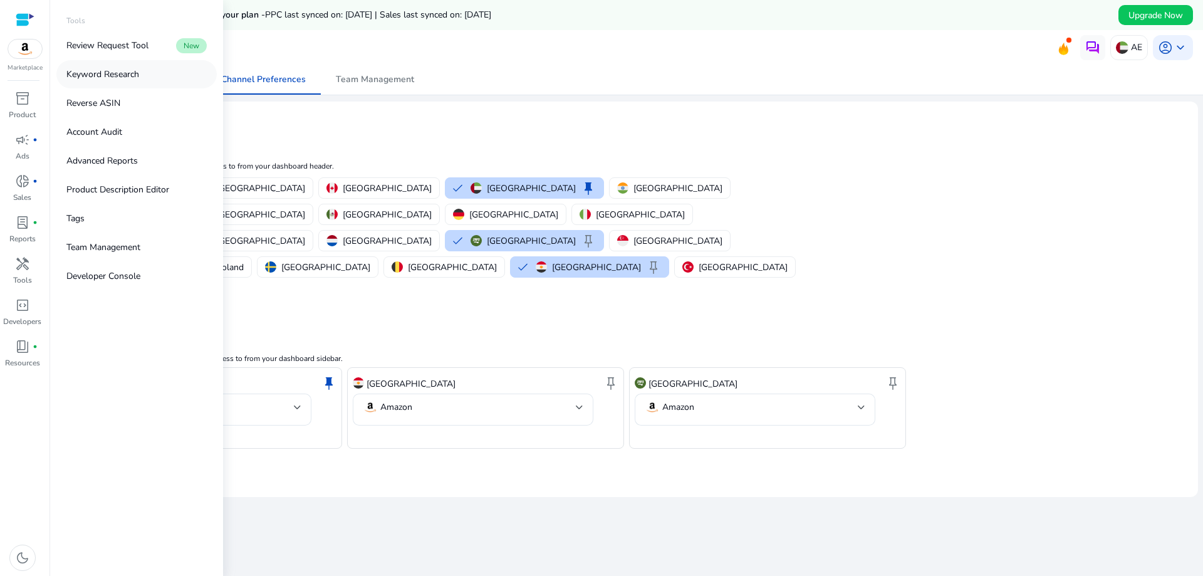
click at [119, 83] on link "Keyword Research" at bounding box center [136, 74] width 160 height 28
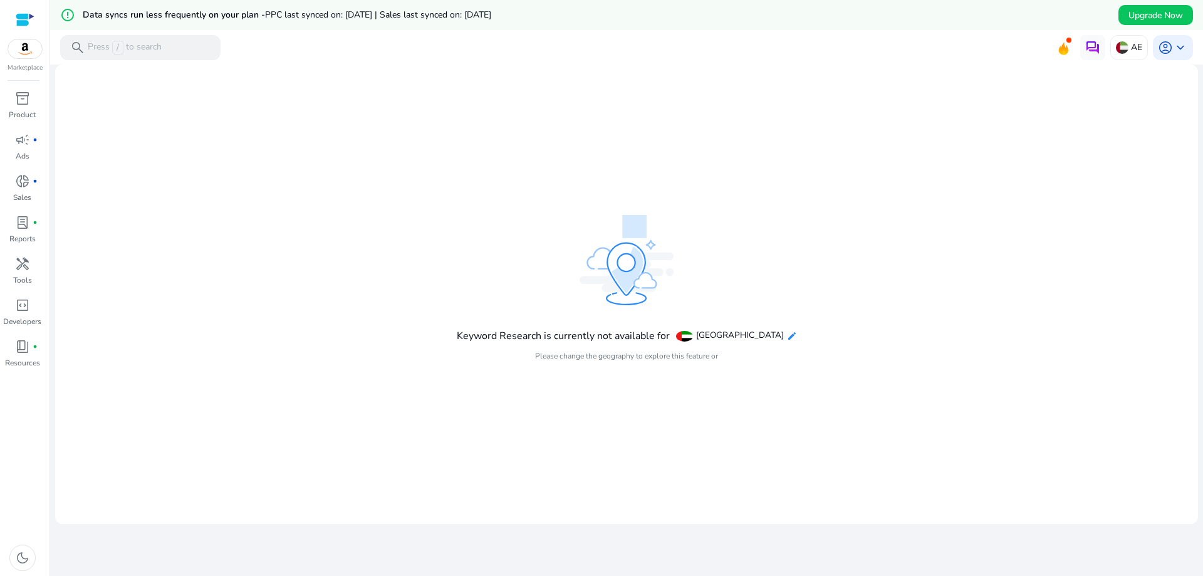
click at [787, 338] on mat-icon "edit" at bounding box center [792, 336] width 10 height 10
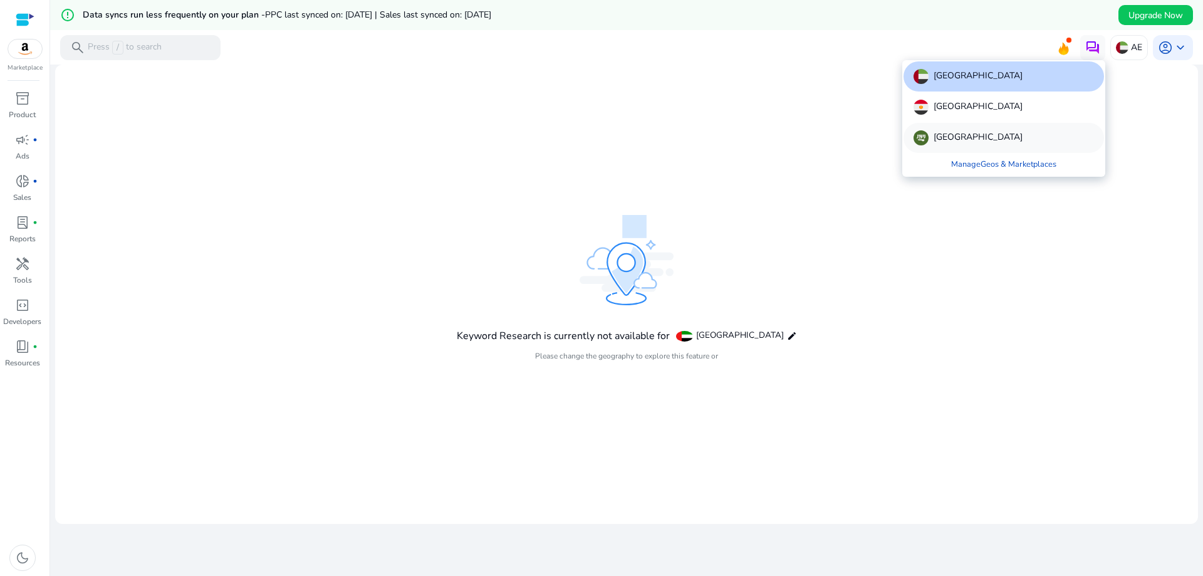
click at [941, 142] on p "[GEOGRAPHIC_DATA]" at bounding box center [978, 137] width 89 height 15
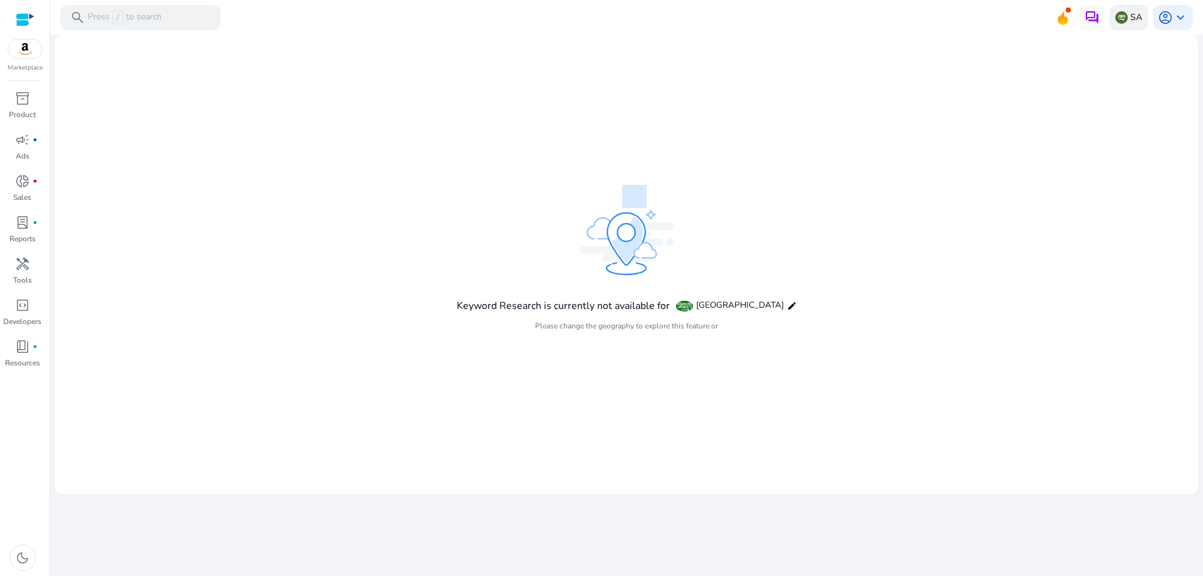
click at [1134, 13] on p "SA" at bounding box center [1136, 17] width 12 height 22
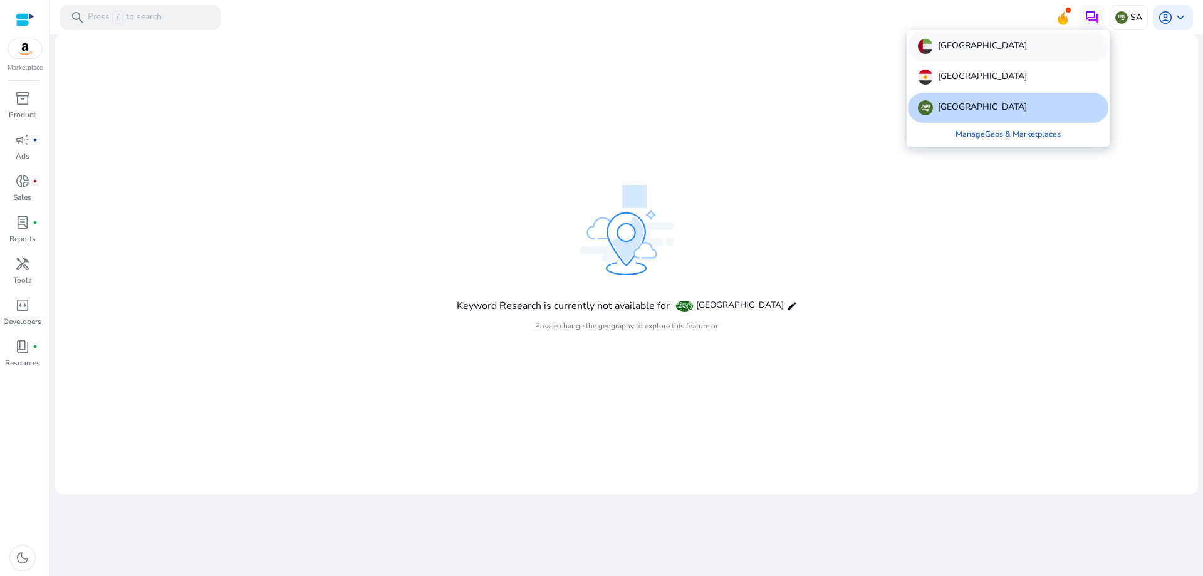
click at [997, 52] on p "[GEOGRAPHIC_DATA]" at bounding box center [982, 46] width 89 height 15
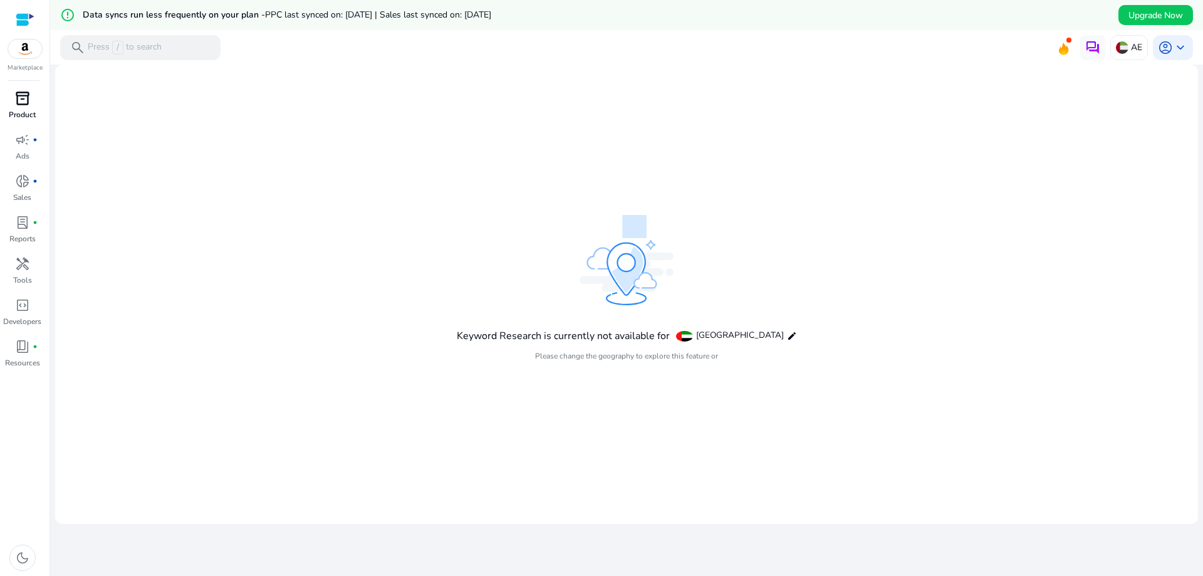
click at [27, 106] on span "inventory_2" at bounding box center [22, 98] width 15 height 15
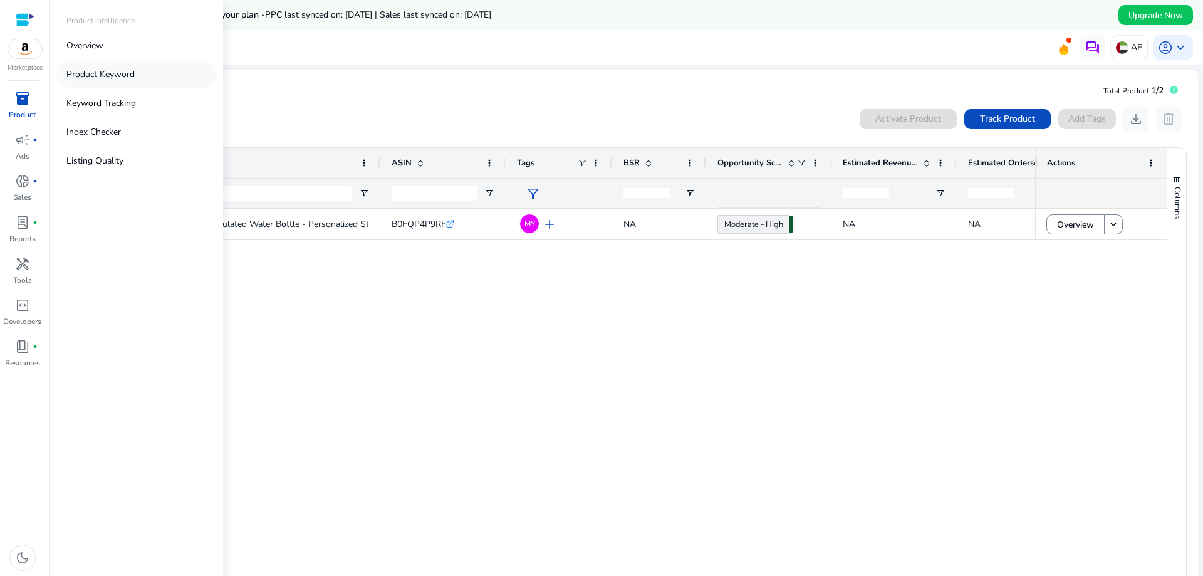
click at [110, 82] on link "Product Keyword" at bounding box center [136, 74] width 160 height 28
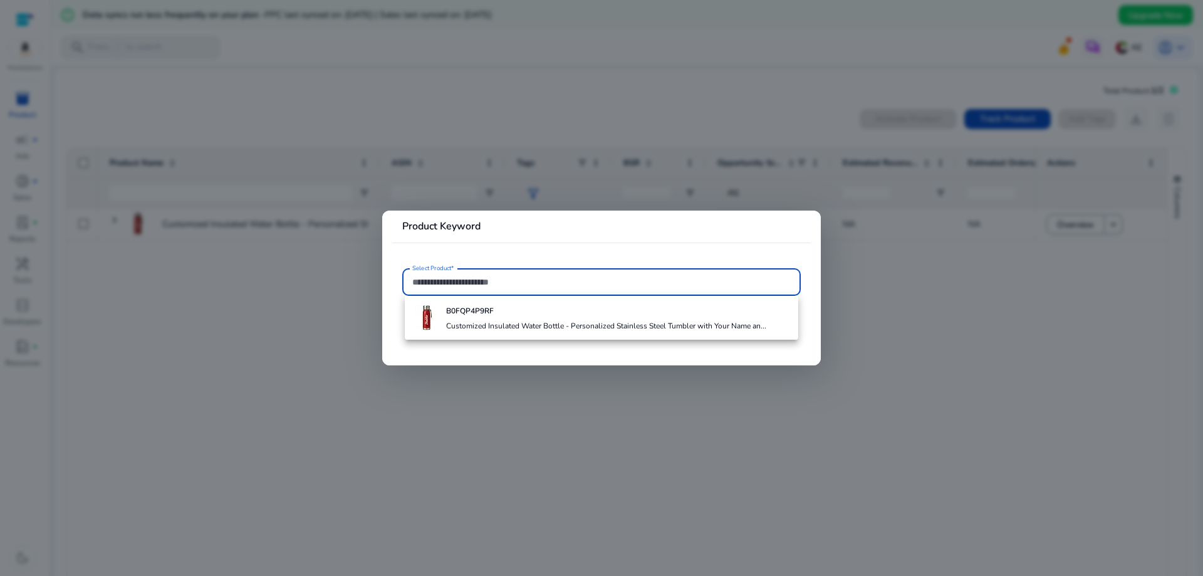
click at [294, 389] on div at bounding box center [601, 288] width 1203 height 576
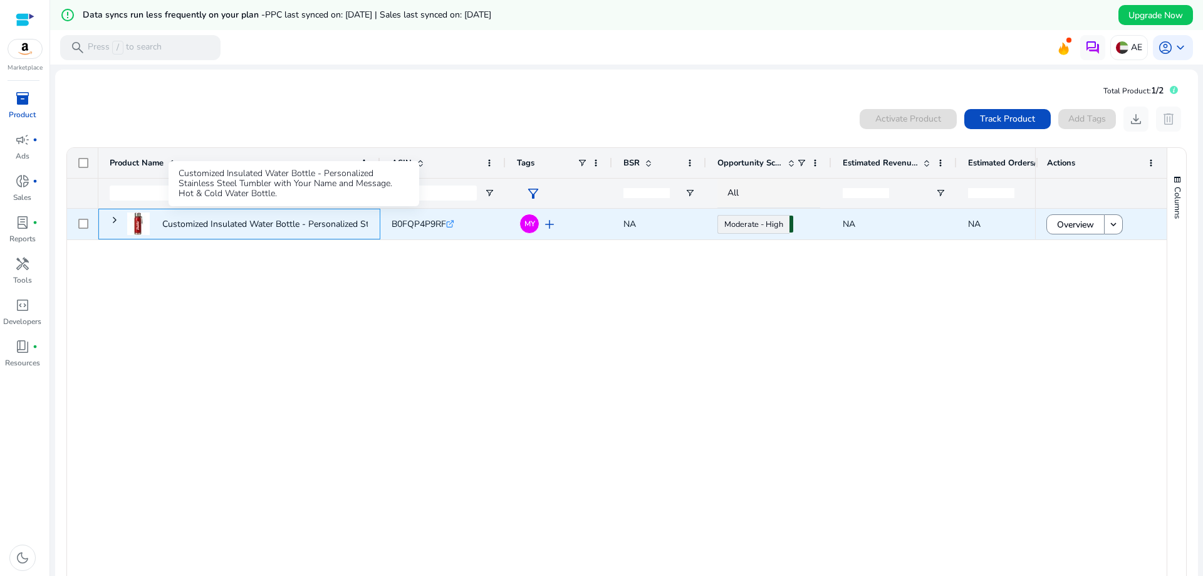
click at [240, 224] on p "Customized Insulated Water Bottle - Personalized Stainless Steel..." at bounding box center [293, 224] width 262 height 26
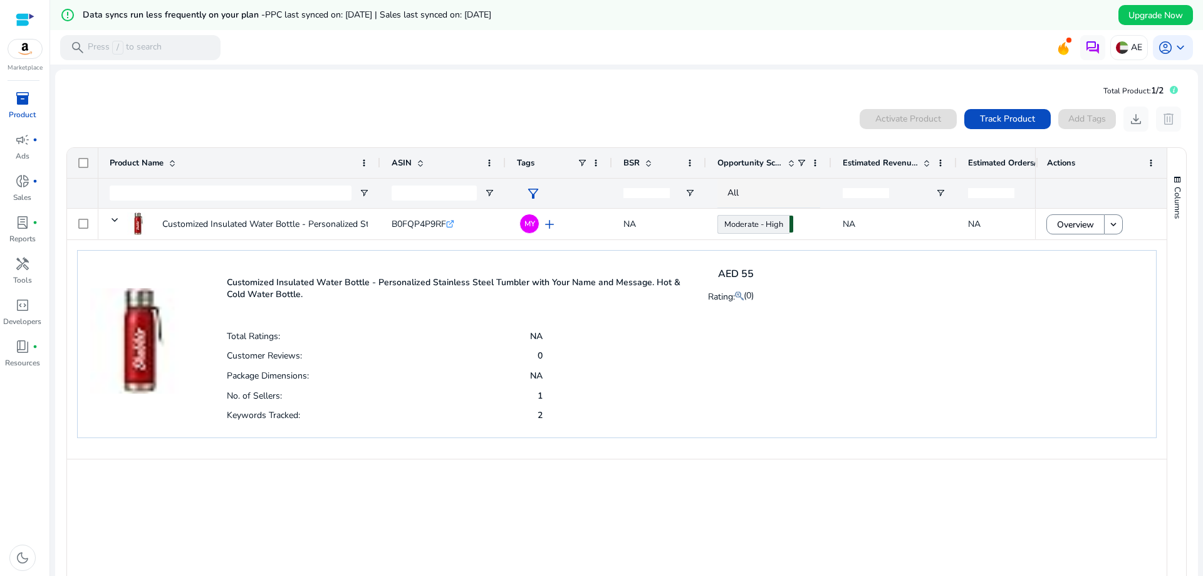
click at [392, 111] on div "0 products selected Activate Product Track Product Add Tags download delete" at bounding box center [627, 119] width 1122 height 25
click at [140, 494] on div "Customized Insulated Water Bottle - Personalized Stainless Steel... B0FQP4P9RF …" at bounding box center [566, 395] width 937 height 373
drag, startPoint x: 1019, startPoint y: 121, endPoint x: 1005, endPoint y: 124, distance: 14.7
click at [1018, 121] on span "Track Product" at bounding box center [1007, 118] width 55 height 13
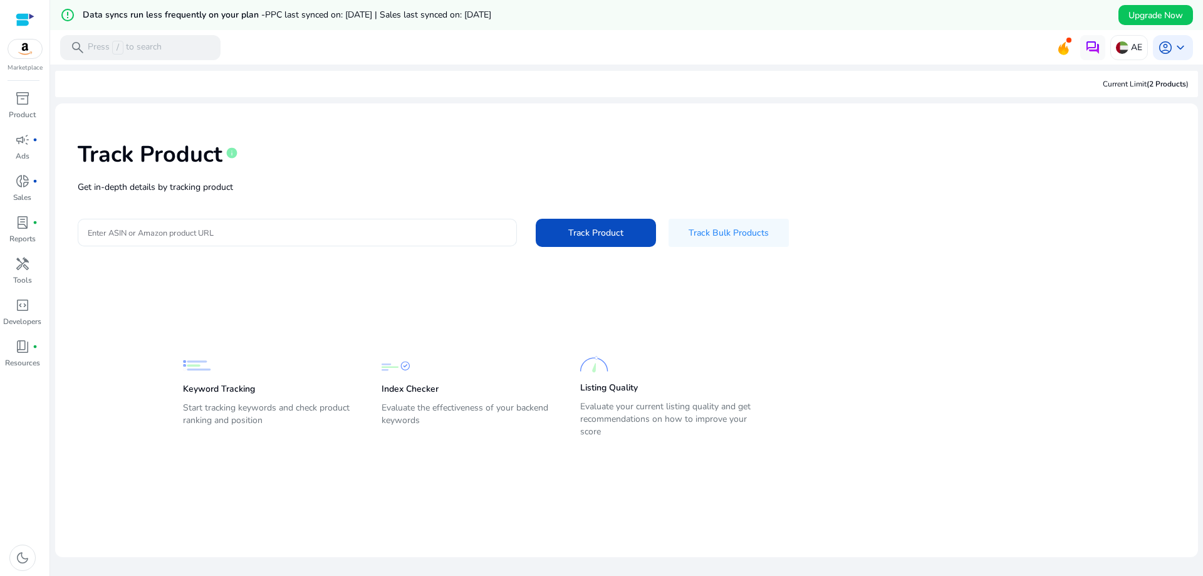
click at [188, 232] on input "Enter ASIN or Amazon product URL" at bounding box center [297, 233] width 419 height 14
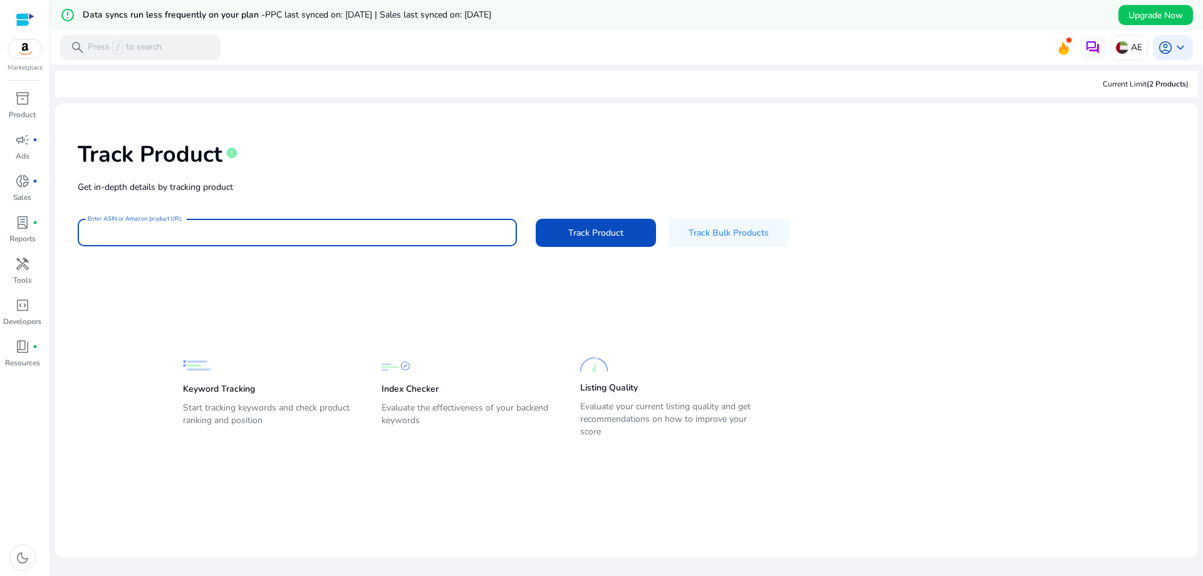
paste input "**********"
type input "**********"
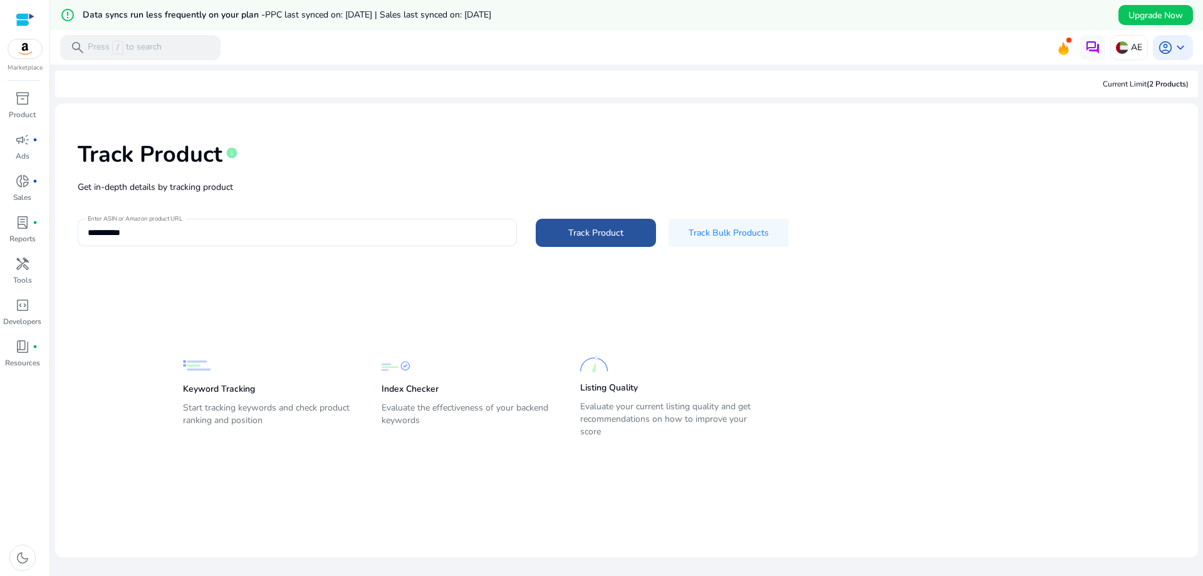
click at [610, 232] on span "Track Product" at bounding box center [595, 232] width 55 height 13
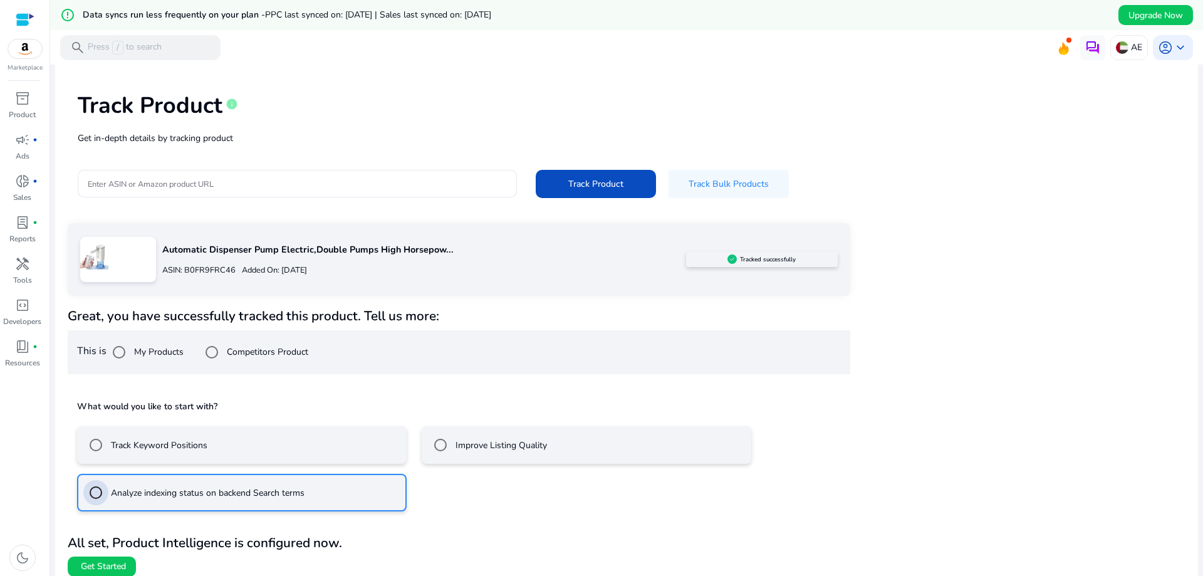
scroll to position [59, 0]
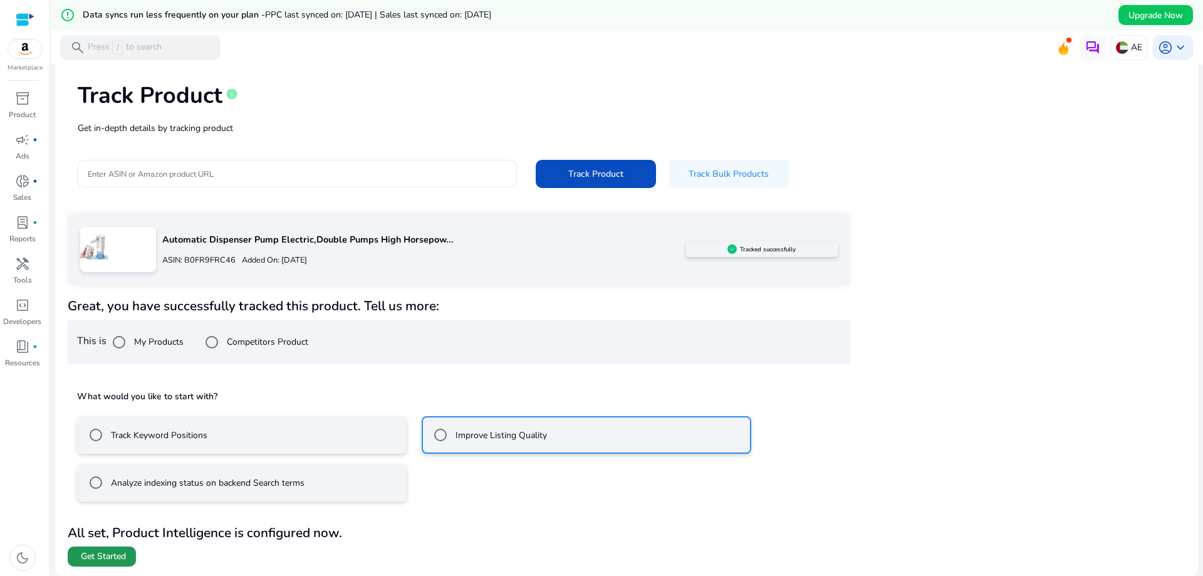
click at [123, 548] on span at bounding box center [102, 556] width 68 height 30
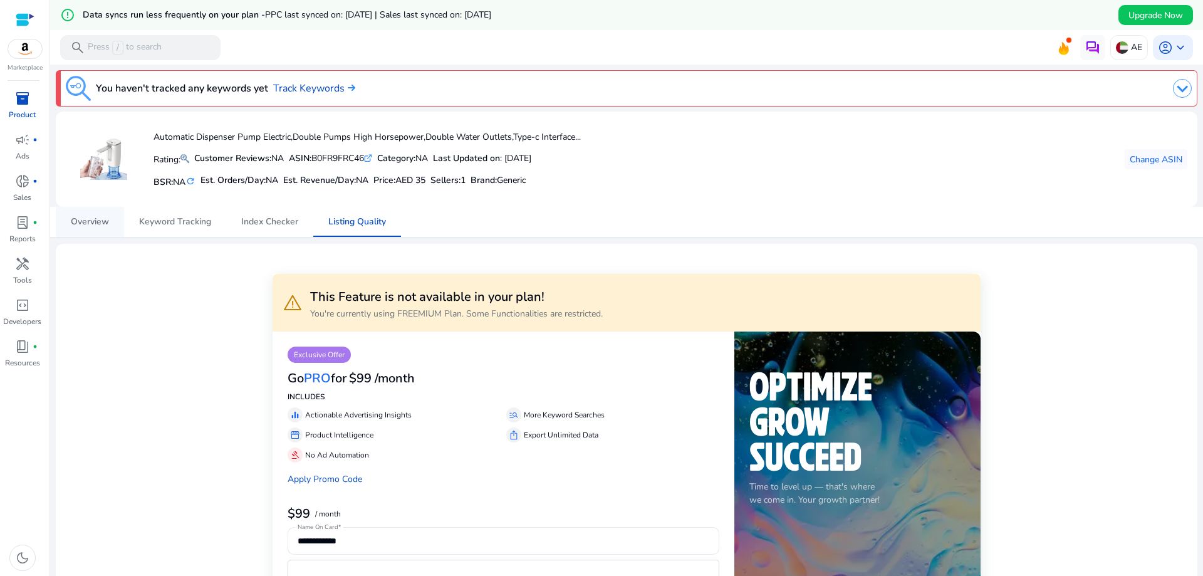
click at [77, 220] on span "Overview" at bounding box center [90, 221] width 38 height 9
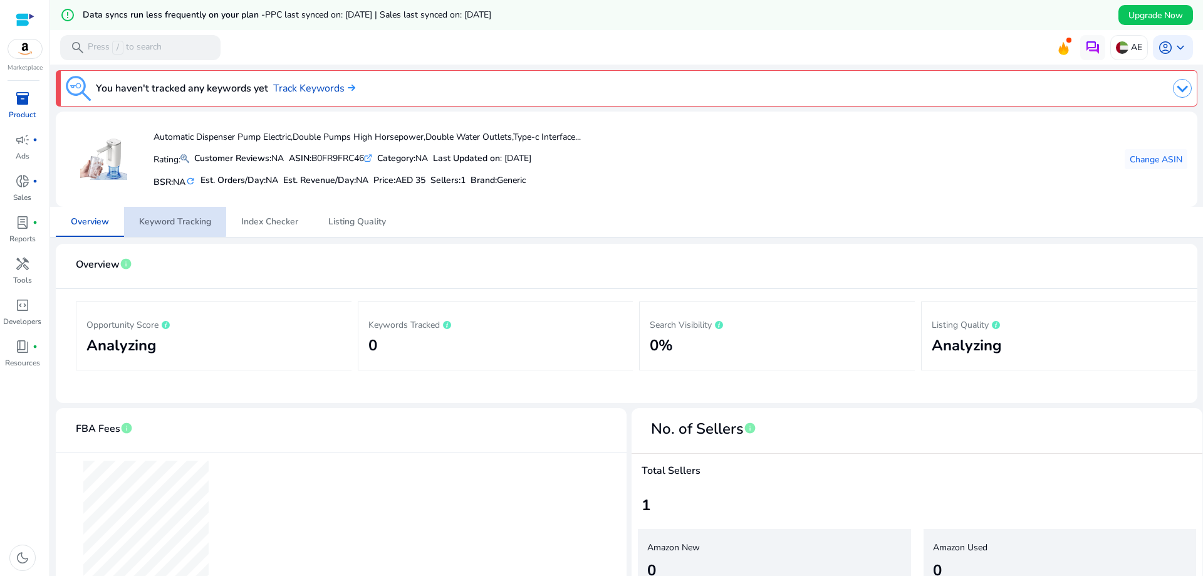
click at [174, 221] on span "Keyword Tracking" at bounding box center [175, 221] width 72 height 9
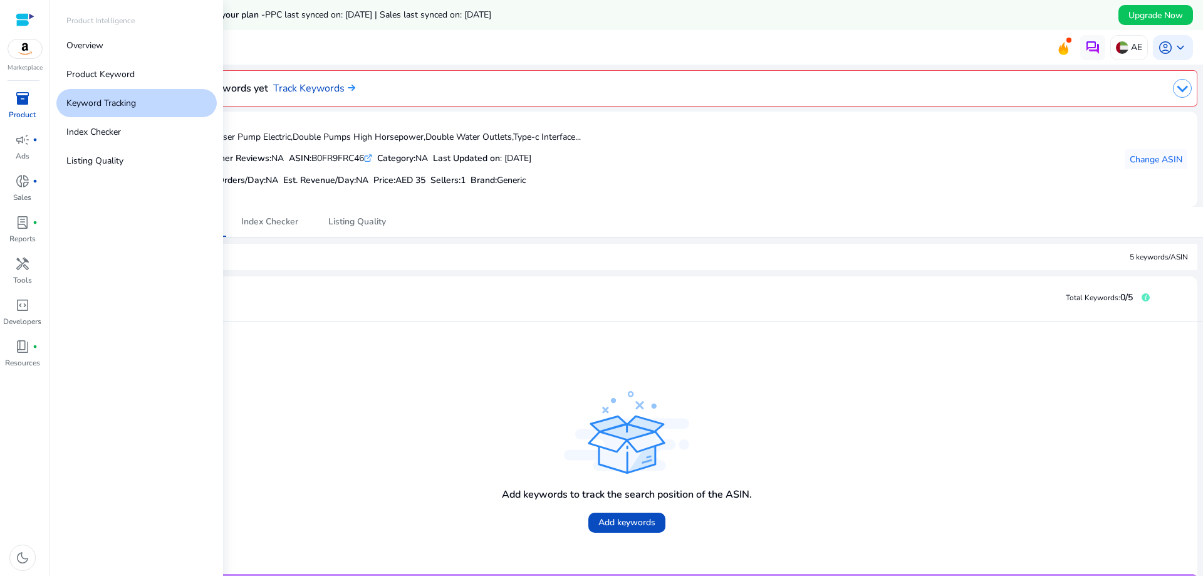
click at [16, 101] on span "inventory_2" at bounding box center [22, 98] width 15 height 15
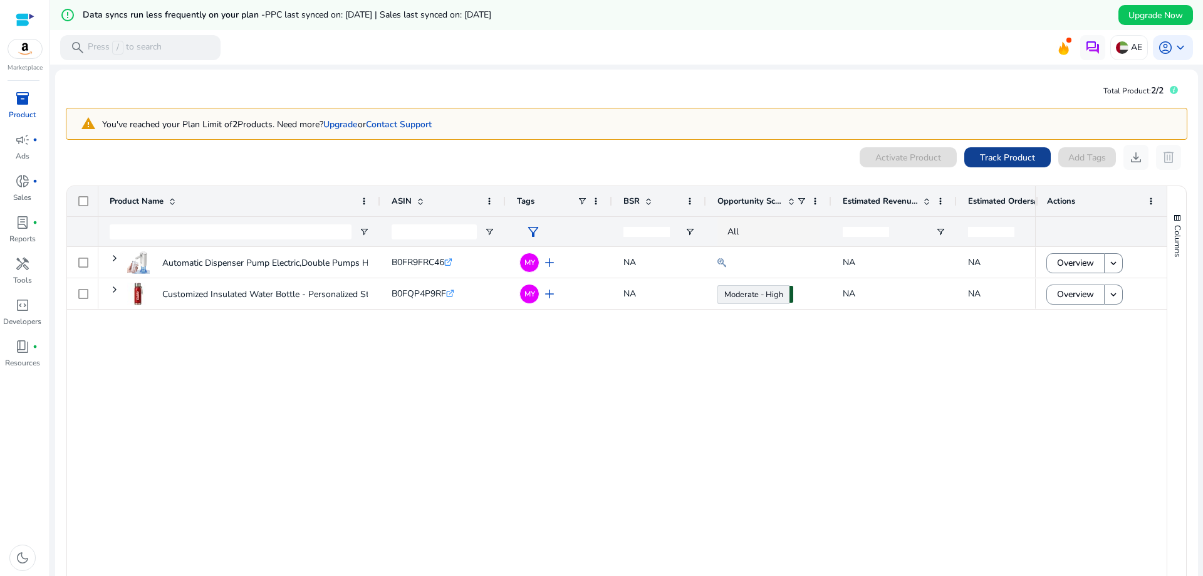
click at [984, 159] on span "Track Product" at bounding box center [1007, 157] width 55 height 13
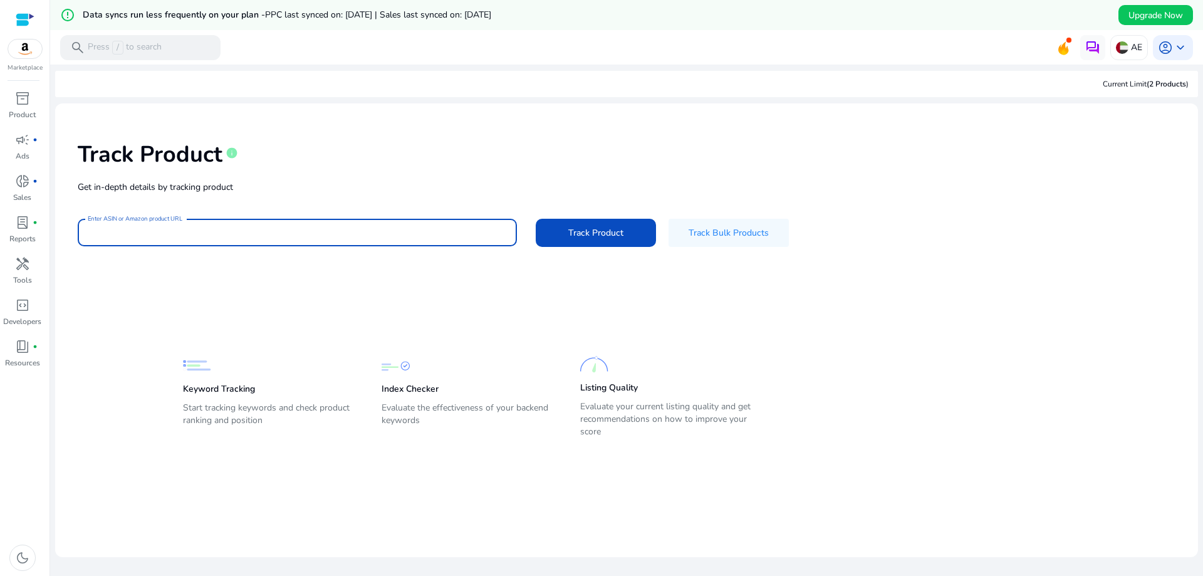
click at [233, 237] on input "Enter ASIN or Amazon product URL" at bounding box center [297, 233] width 419 height 14
paste input "**********"
type input "**********"
click at [598, 231] on span "Track Product" at bounding box center [595, 232] width 55 height 13
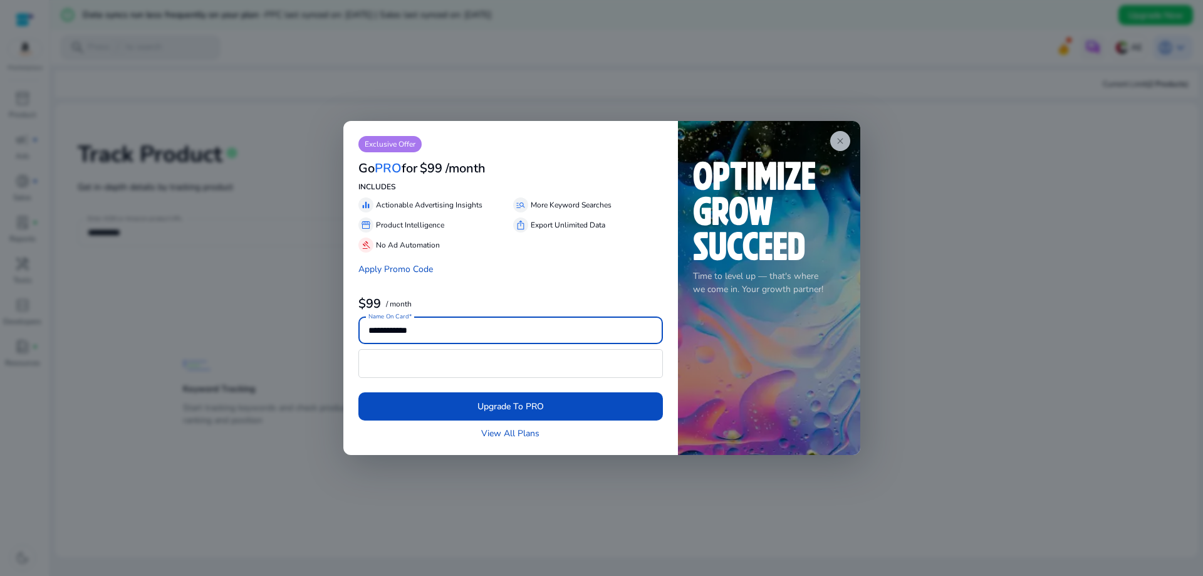
click at [837, 138] on span "close" at bounding box center [840, 141] width 10 height 10
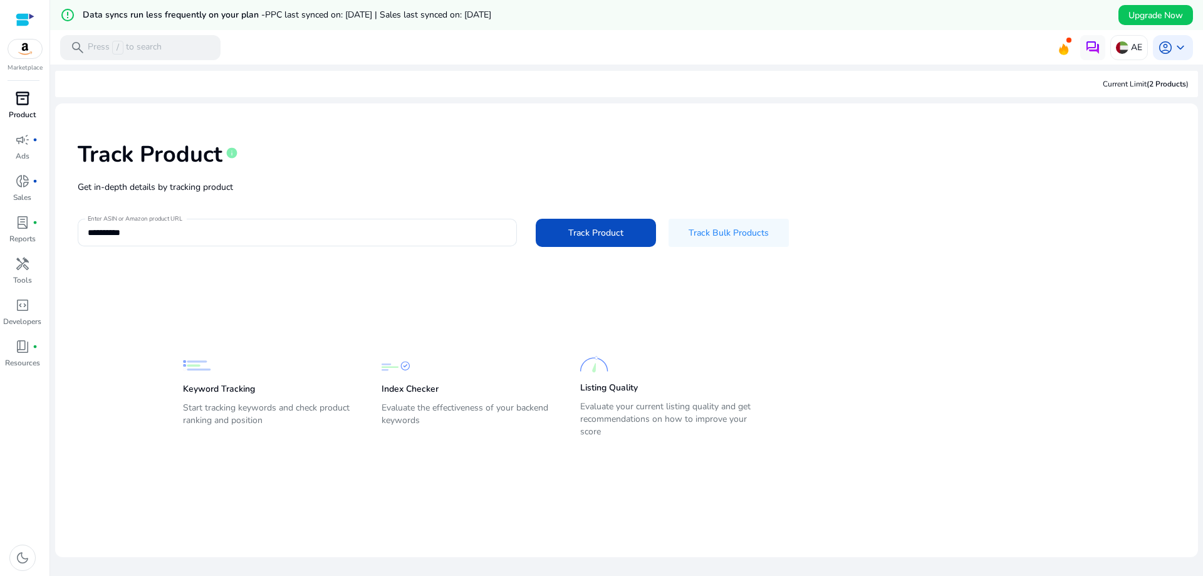
click at [28, 103] on span "inventory_2" at bounding box center [22, 98] width 15 height 15
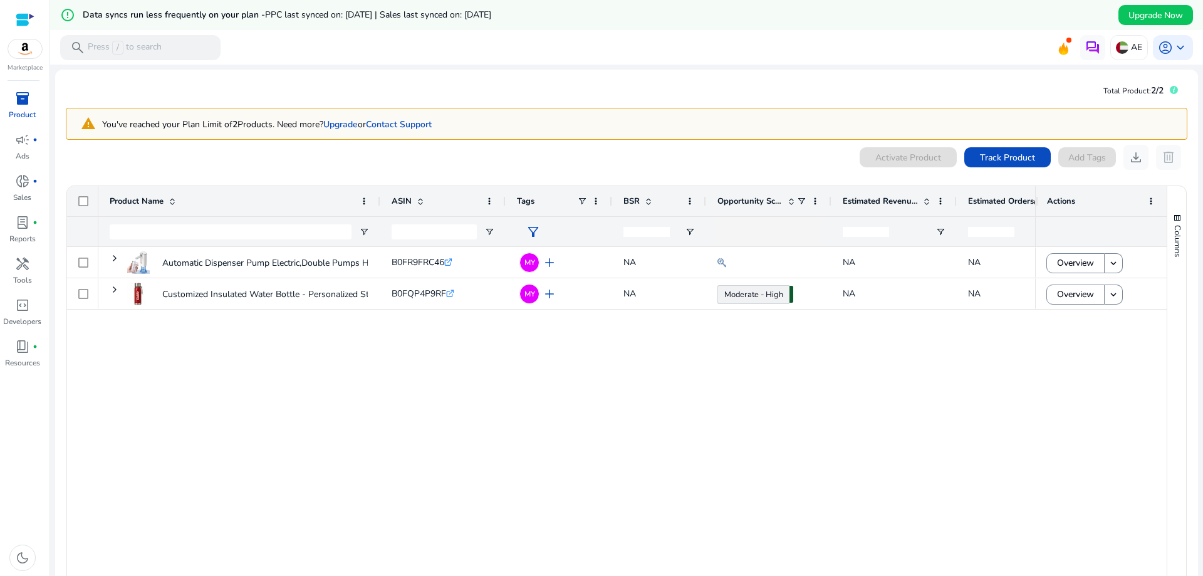
click at [387, 369] on div "Automatic Dispenser Pump Electric,Double Pumps High Horsepower,Double... B0FR9F…" at bounding box center [566, 433] width 937 height 373
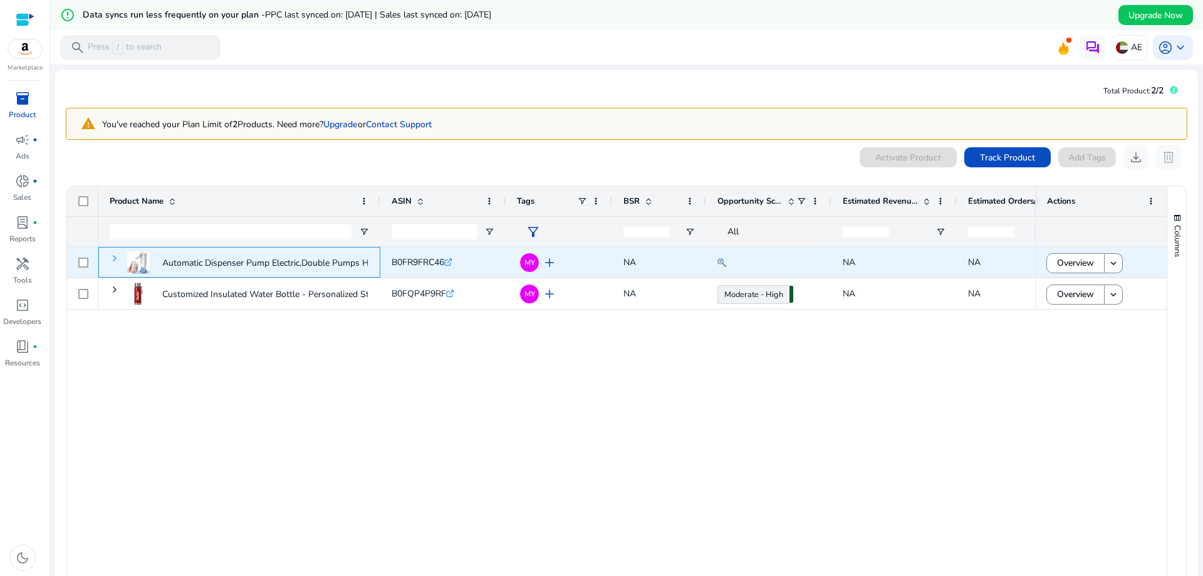
click at [115, 256] on span at bounding box center [115, 258] width 10 height 10
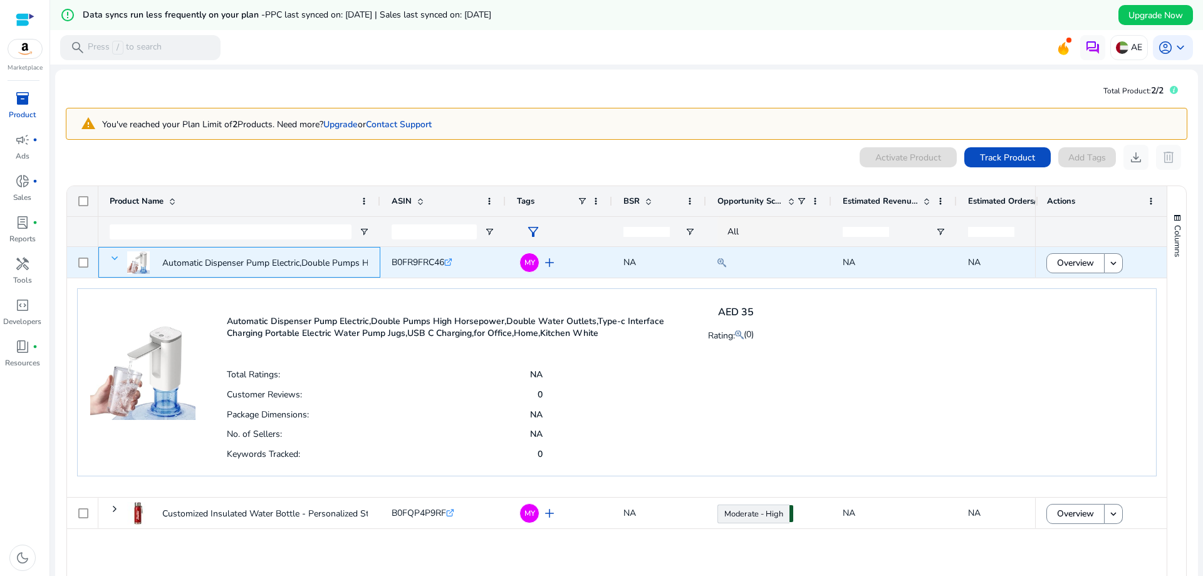
click at [114, 260] on span at bounding box center [115, 258] width 10 height 10
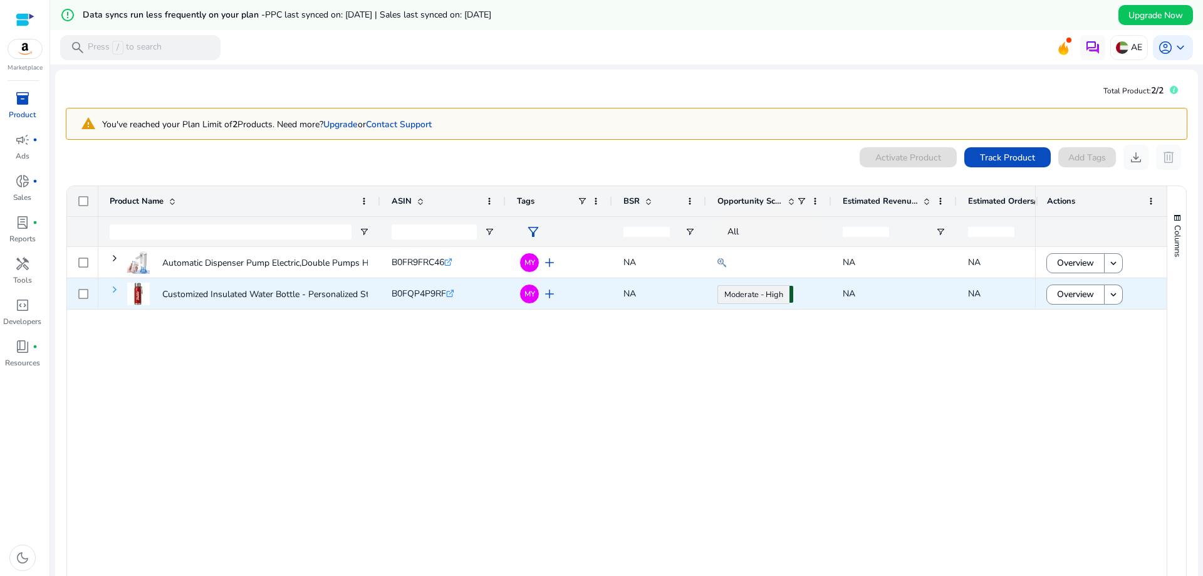
click at [117, 292] on span at bounding box center [115, 289] width 10 height 10
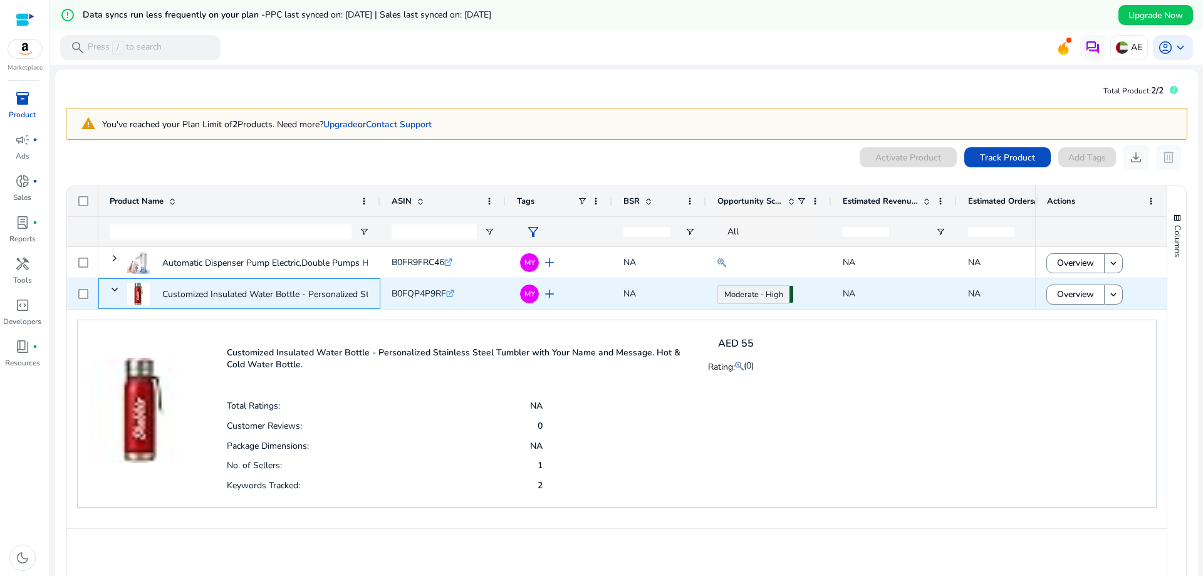
click at [117, 292] on span at bounding box center [115, 289] width 10 height 10
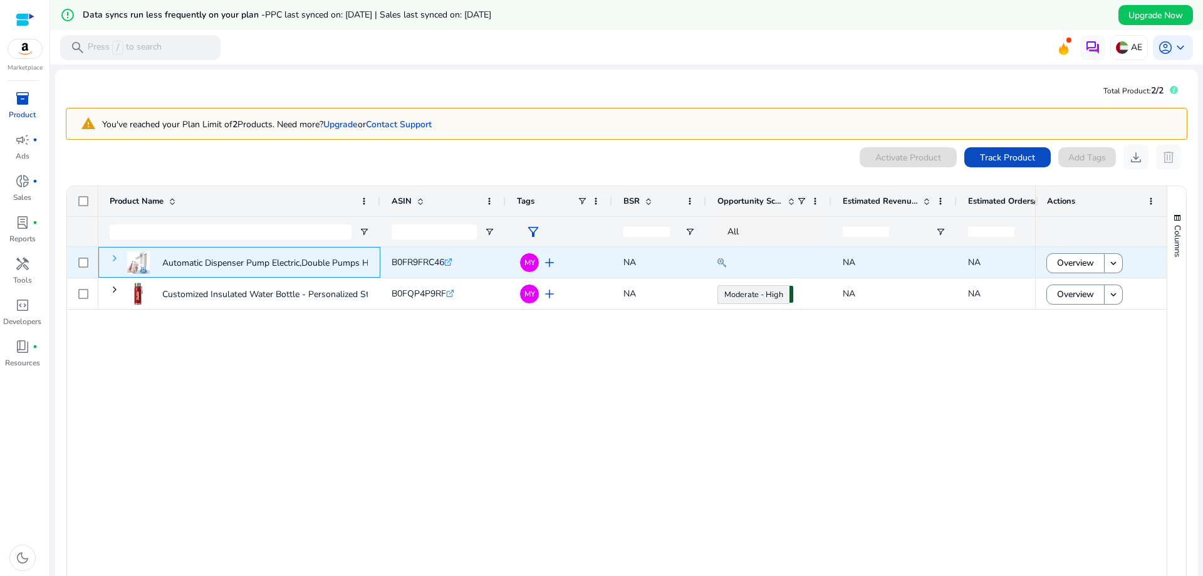
click at [115, 257] on span at bounding box center [115, 258] width 10 height 10
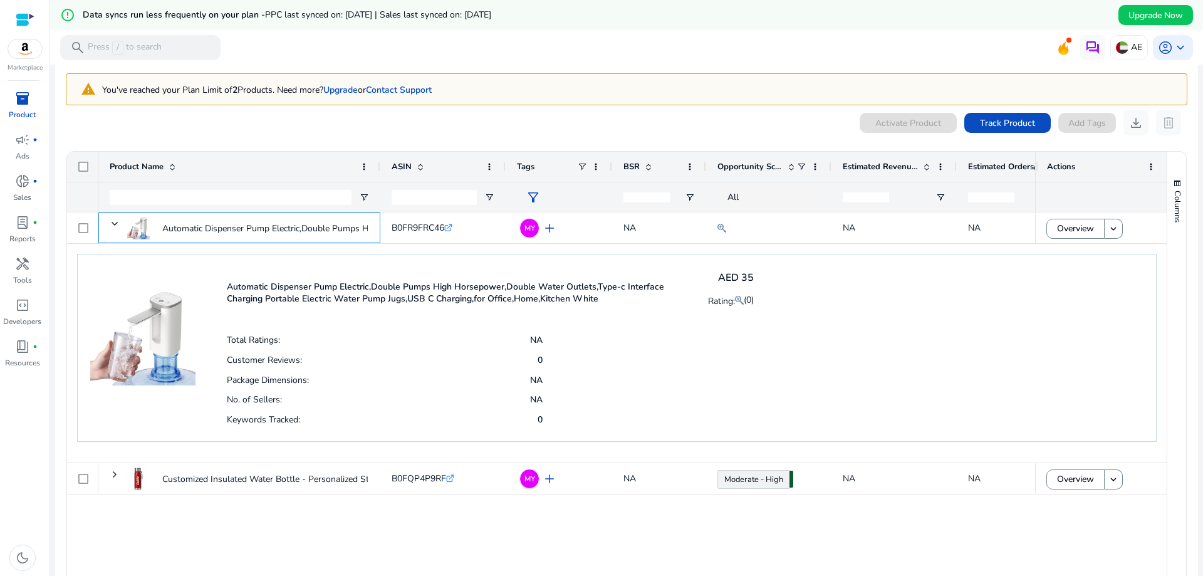
scroll to position [63, 0]
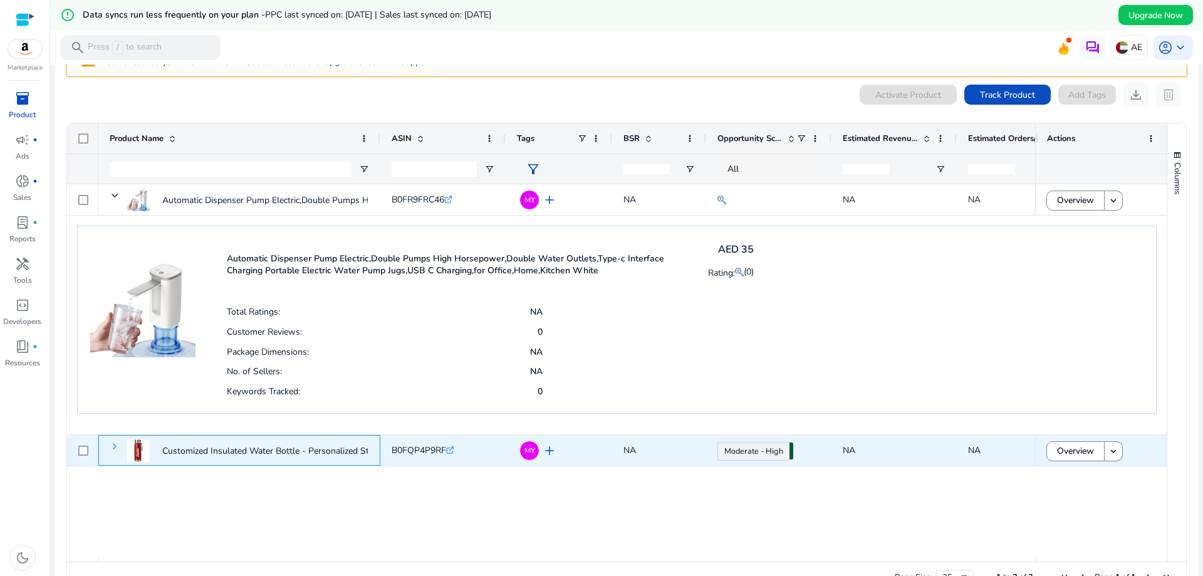
click at [117, 449] on span at bounding box center [115, 446] width 10 height 10
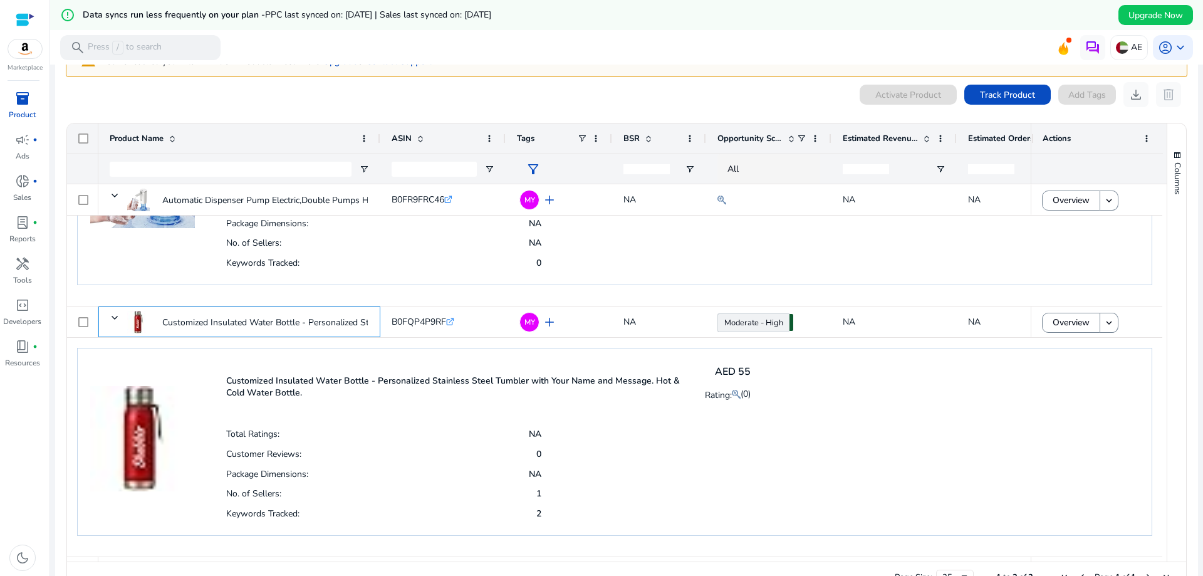
scroll to position [96, 0]
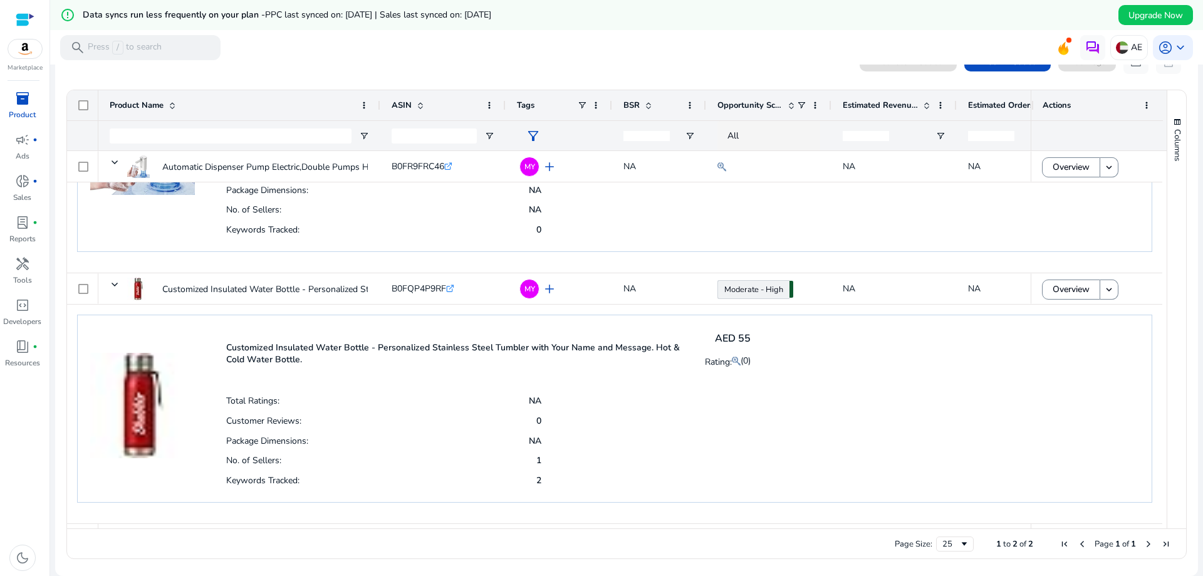
click at [271, 476] on p "Keywords Tracked:" at bounding box center [262, 480] width 73 height 12
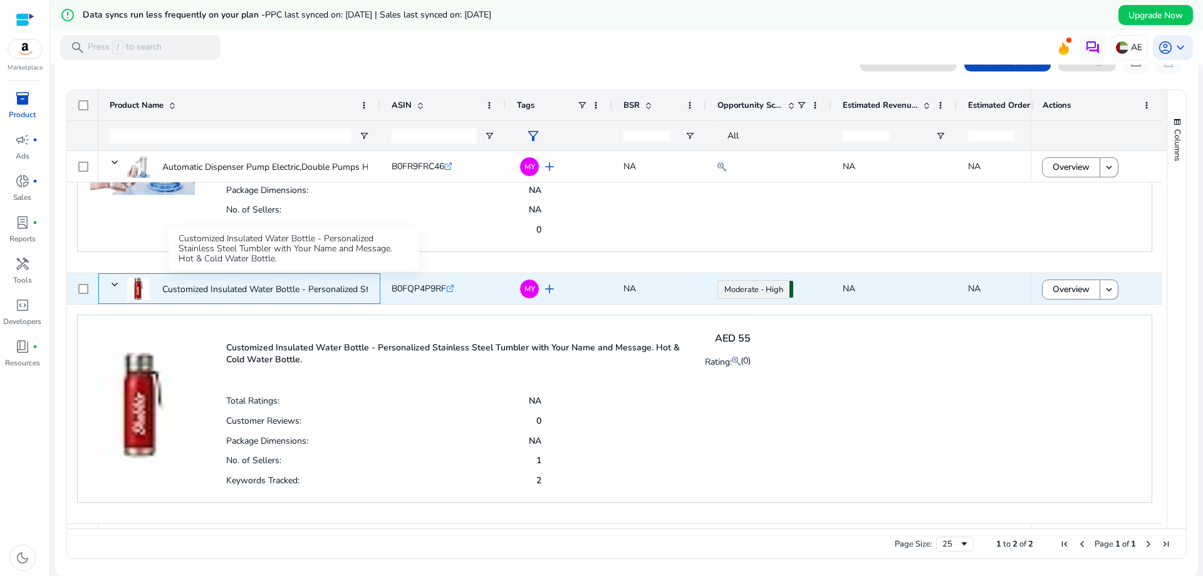
click at [323, 288] on p "Customized Insulated Water Bottle - Personalized Stainless Steel..." at bounding box center [293, 289] width 262 height 26
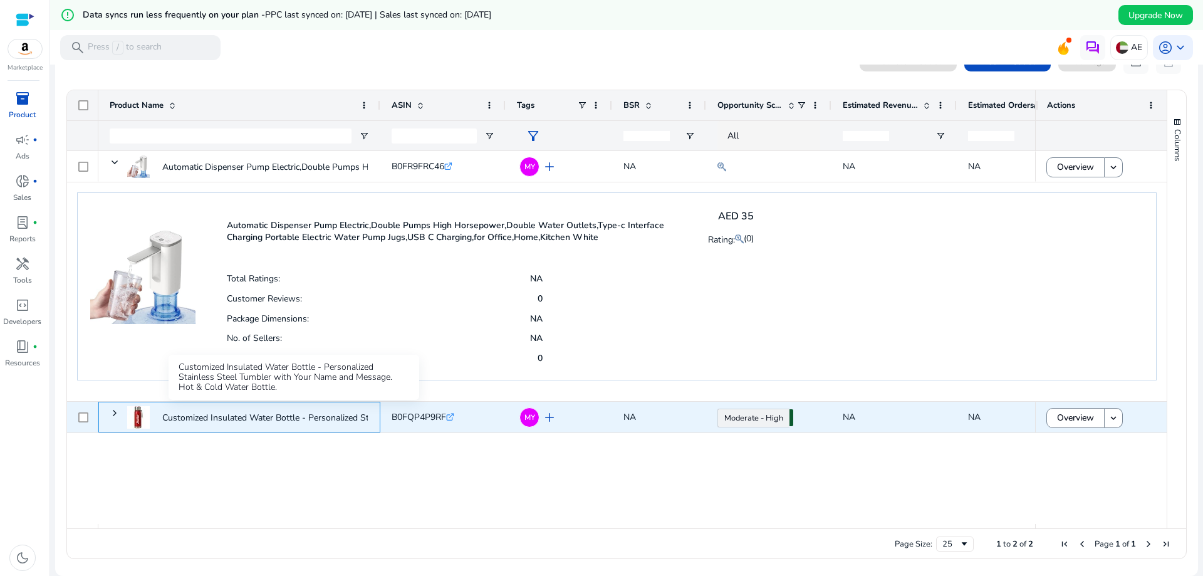
click at [244, 417] on p "Customized Insulated Water Bottle - Personalized Stainless Steel..." at bounding box center [293, 418] width 262 height 26
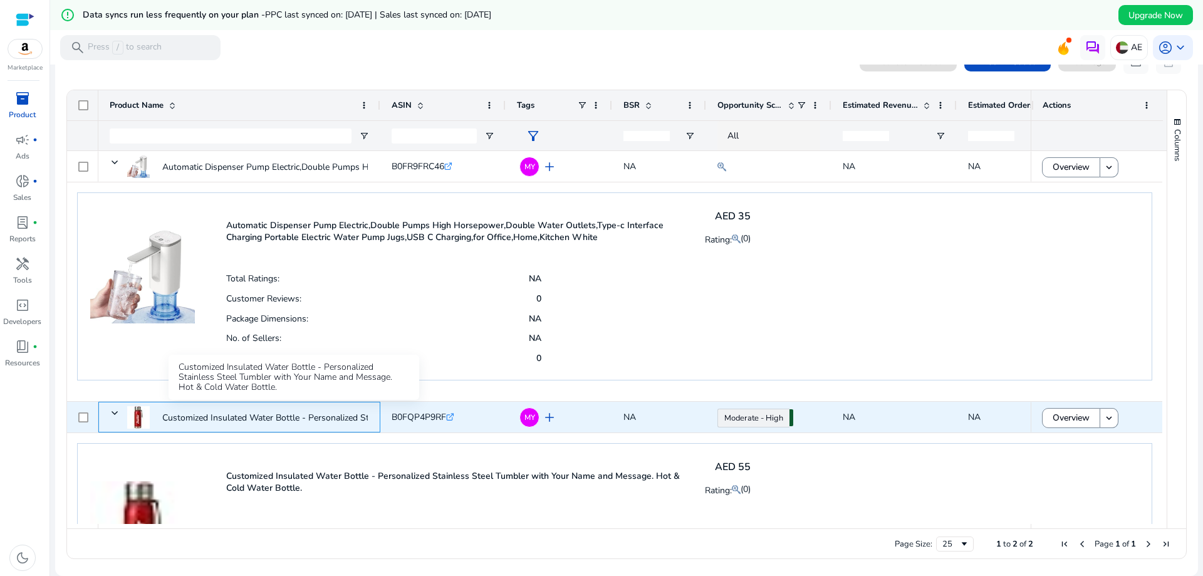
drag, startPoint x: 180, startPoint y: 410, endPoint x: 91, endPoint y: 423, distance: 90.5
click at [180, 410] on p "Customized Insulated Water Bottle - Personalized Stainless Steel..." at bounding box center [293, 418] width 262 height 26
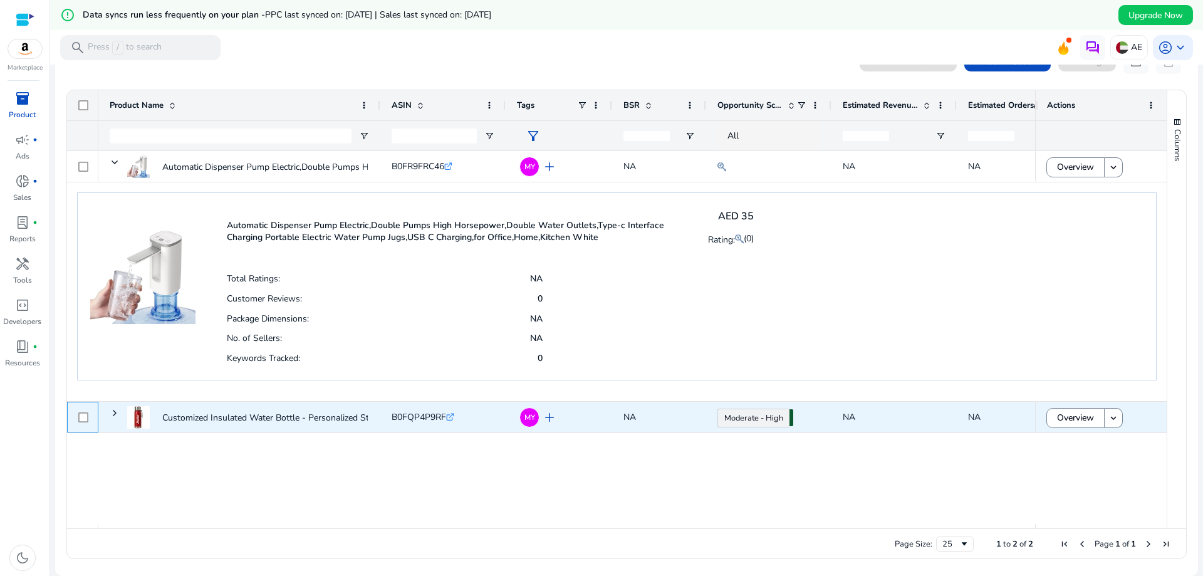
click at [88, 421] on div at bounding box center [82, 417] width 31 height 31
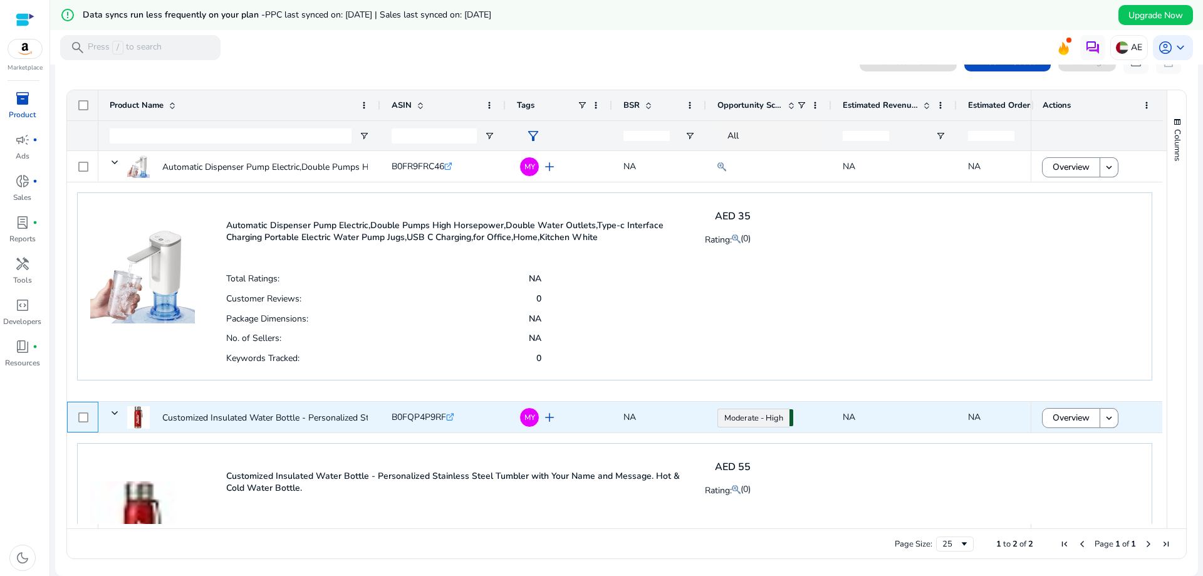
scroll to position [128, 0]
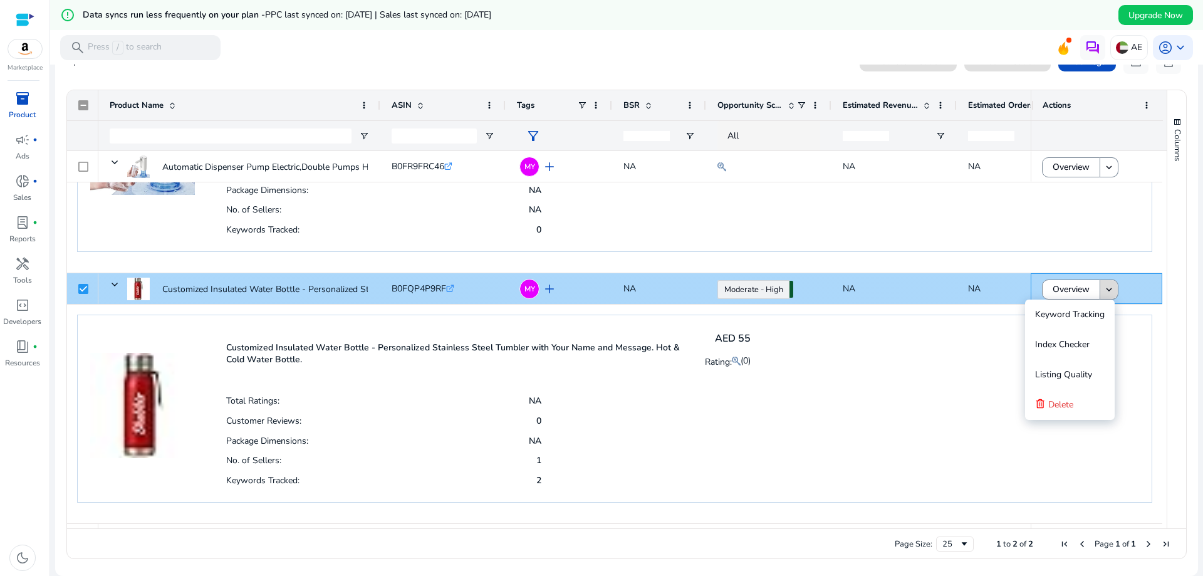
click at [1103, 293] on mat-icon "keyboard_arrow_down" at bounding box center [1108, 289] width 11 height 11
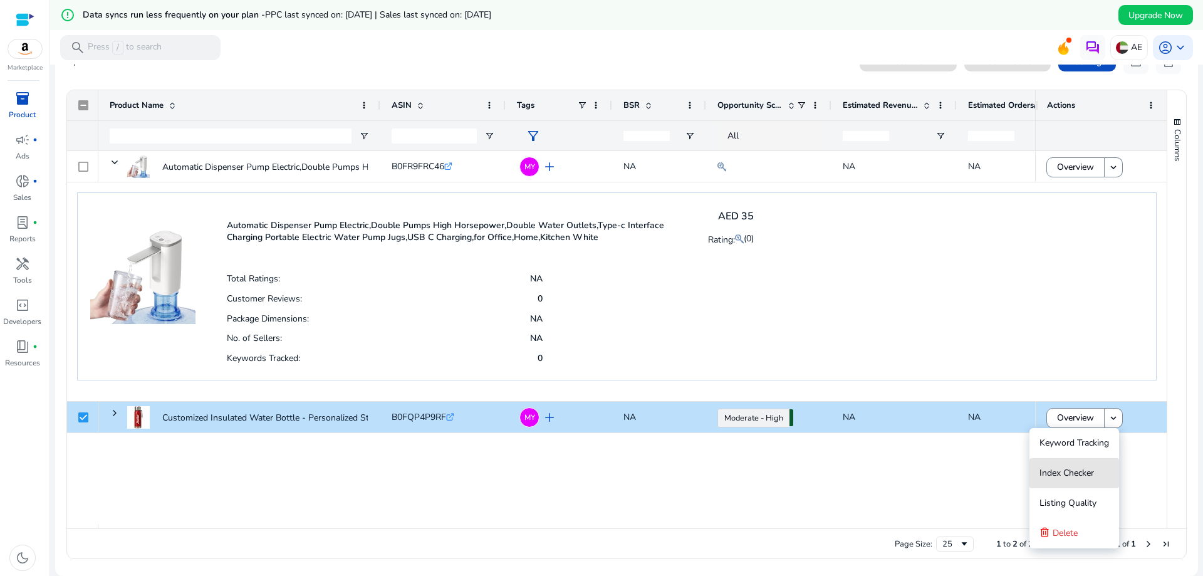
click at [1075, 467] on span "Index Checker" at bounding box center [1066, 473] width 55 height 12
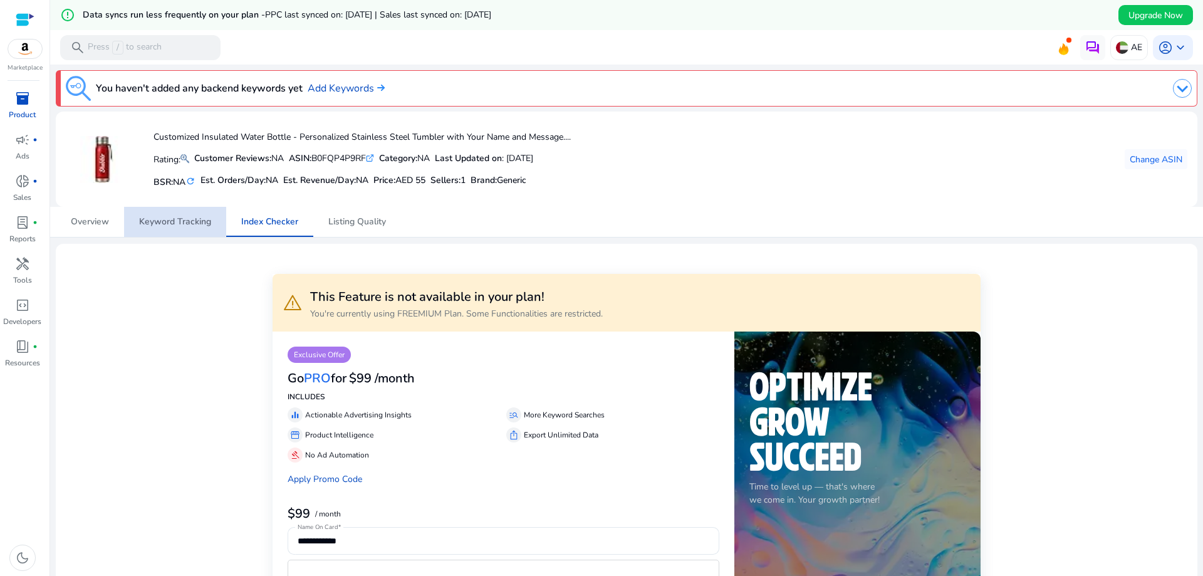
drag, startPoint x: 168, startPoint y: 220, endPoint x: 161, endPoint y: 225, distance: 8.5
click at [166, 220] on span "Keyword Tracking" at bounding box center [175, 221] width 72 height 9
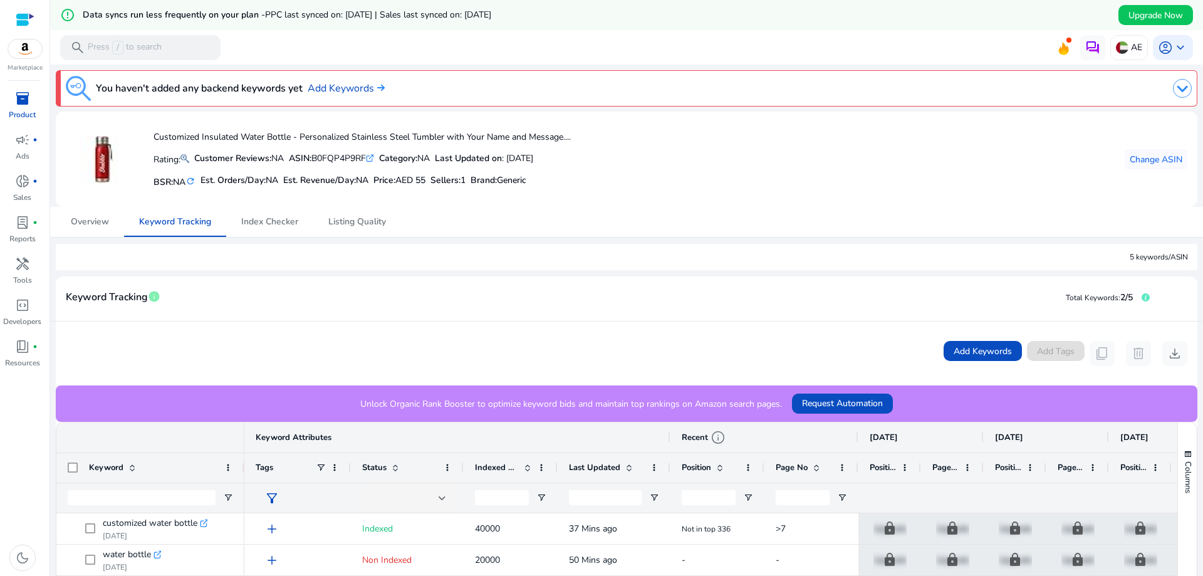
scroll to position [188, 0]
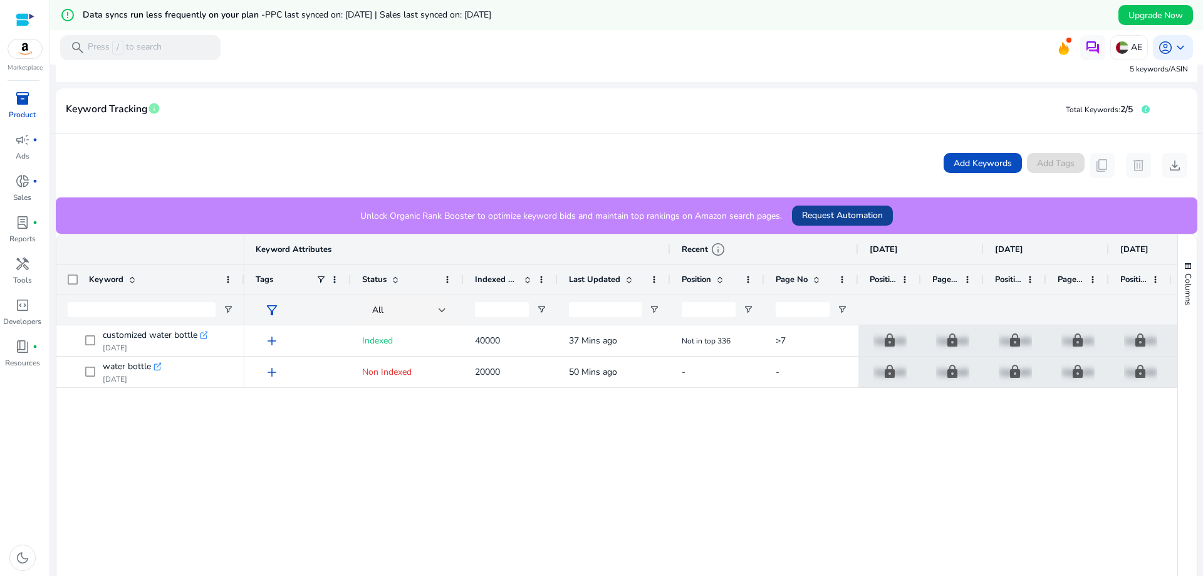
click at [838, 214] on span "Request Automation" at bounding box center [842, 215] width 81 height 13
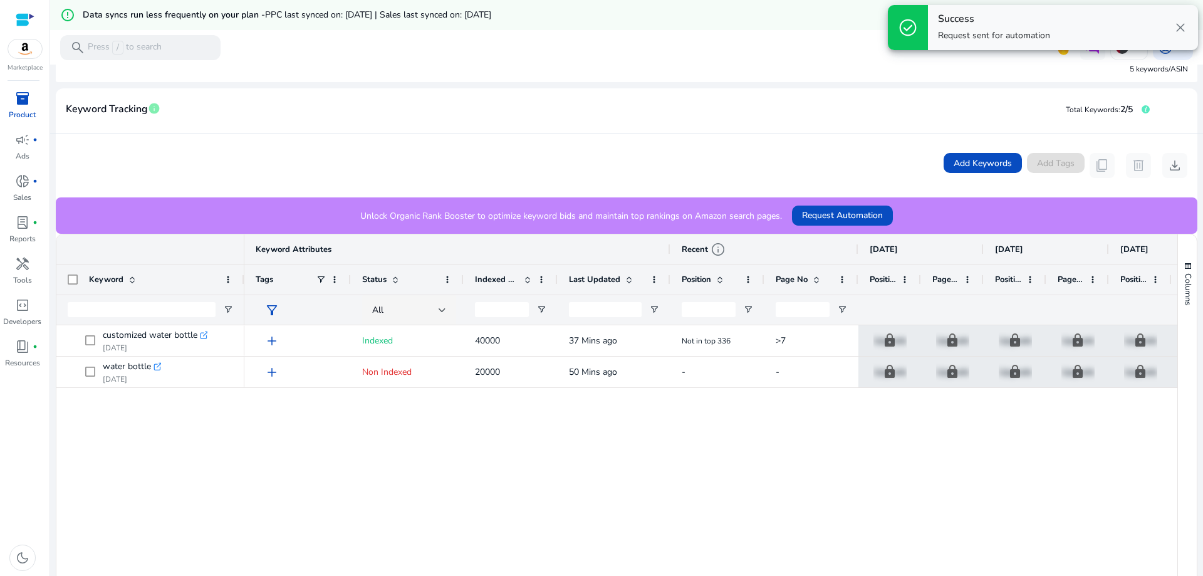
click at [1179, 29] on span "close" at bounding box center [1180, 27] width 15 height 15
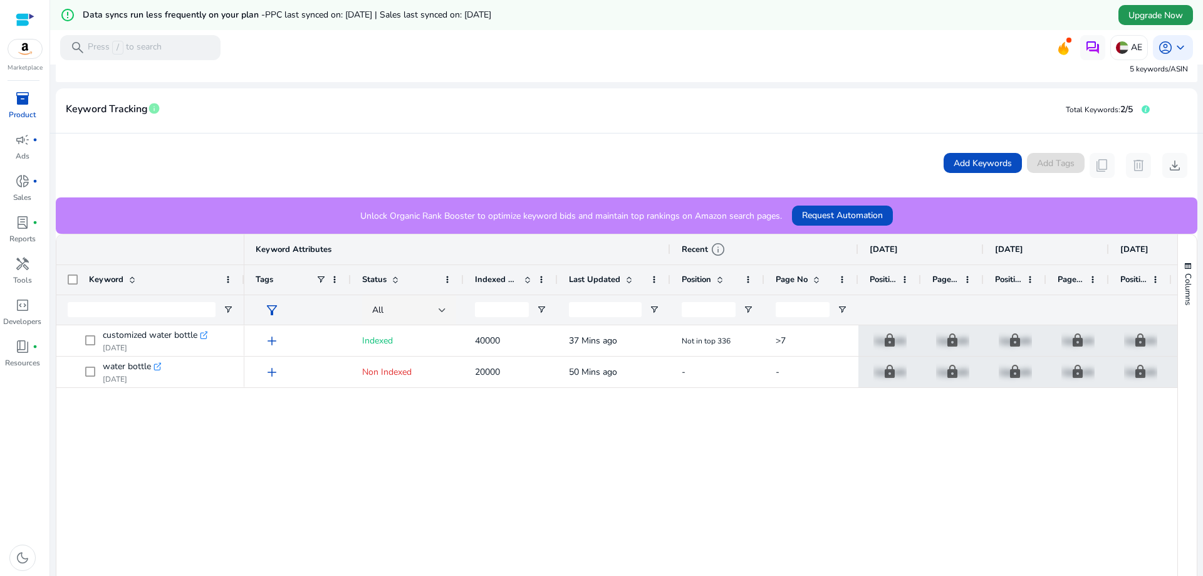
click at [1128, 18] on span "Upgrade Now" at bounding box center [1155, 15] width 55 height 13
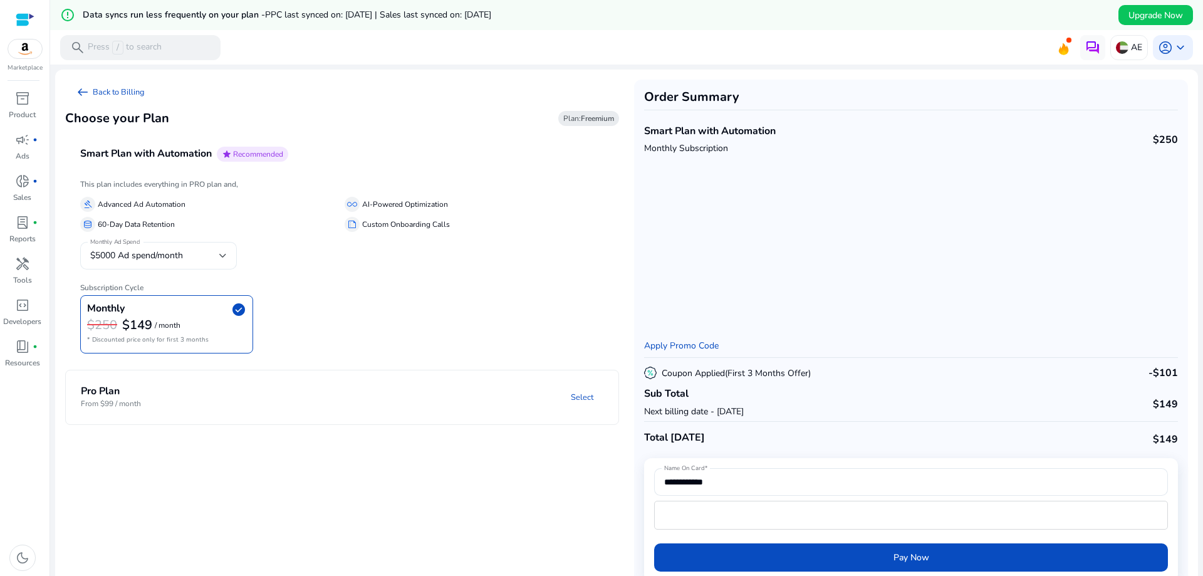
click at [220, 254] on div at bounding box center [223, 255] width 8 height 5
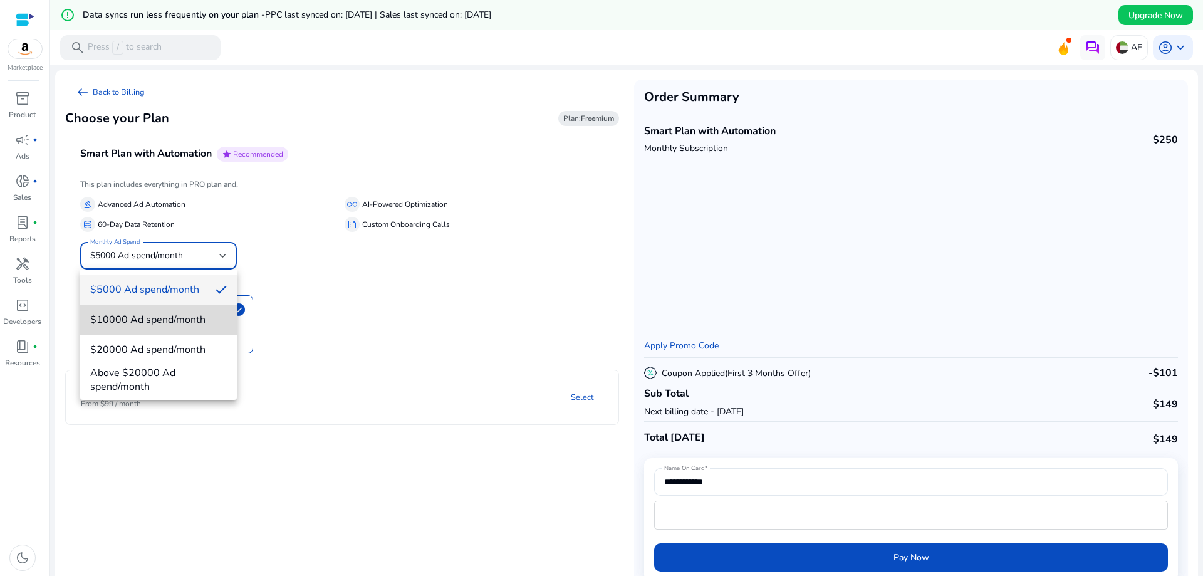
click at [165, 323] on span "$10000 Ad spend/month" at bounding box center [158, 320] width 137 height 14
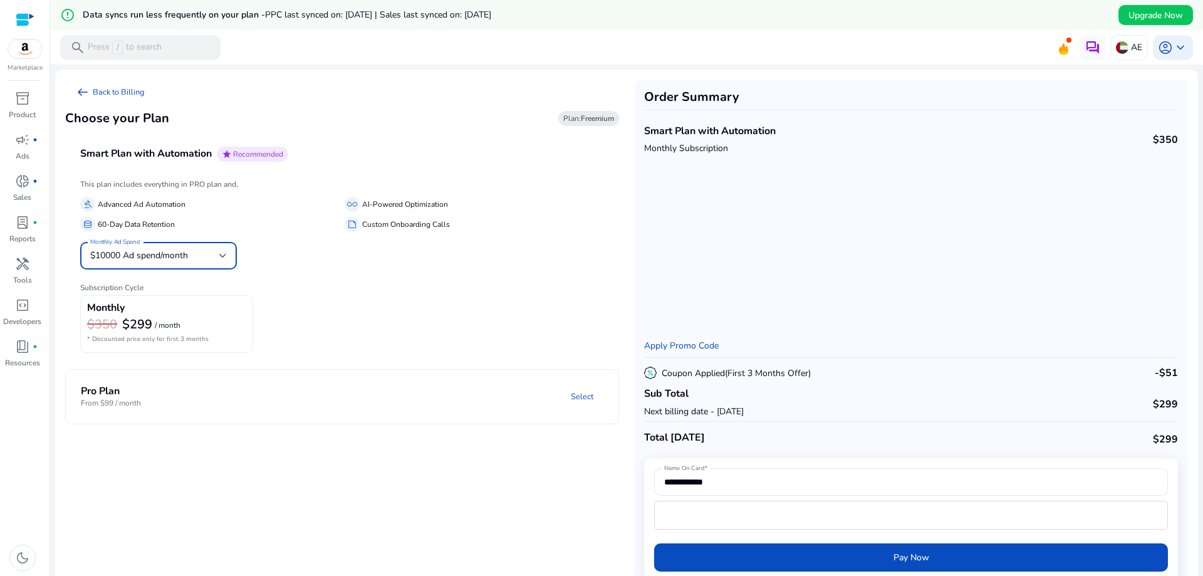
click at [224, 254] on div at bounding box center [223, 255] width 8 height 5
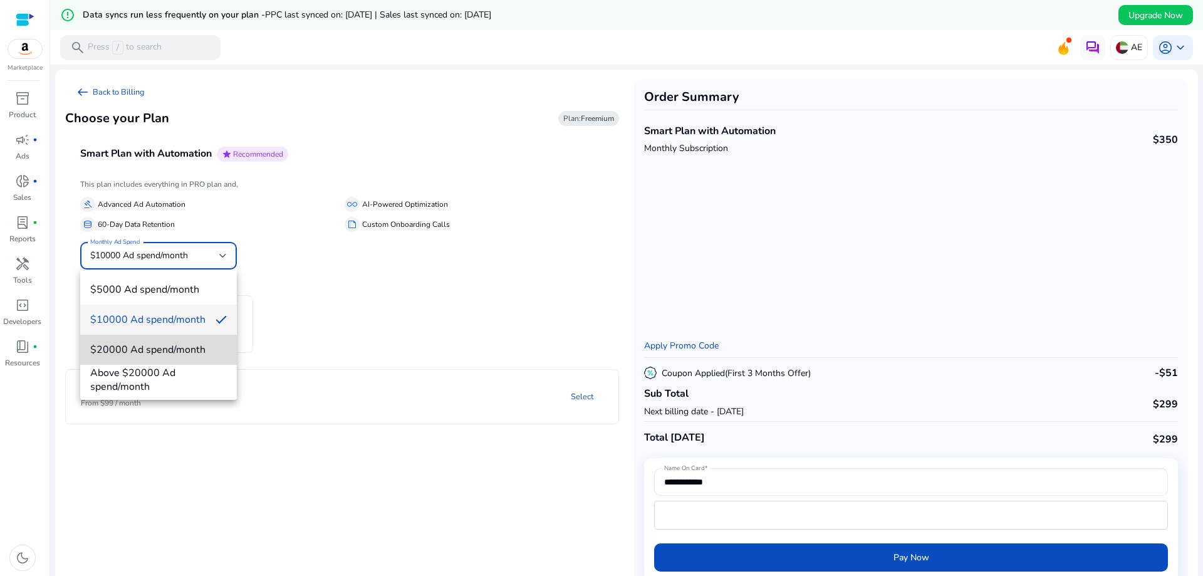
click at [118, 355] on span "$20000 Ad spend/month" at bounding box center [158, 350] width 137 height 14
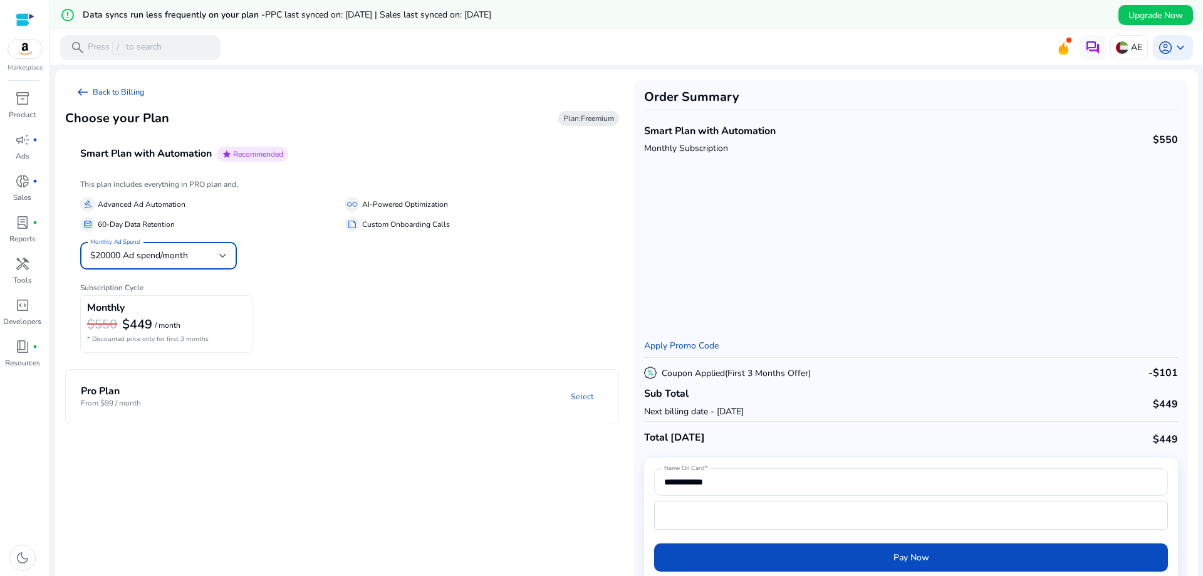
click at [223, 259] on div at bounding box center [223, 255] width 8 height 15
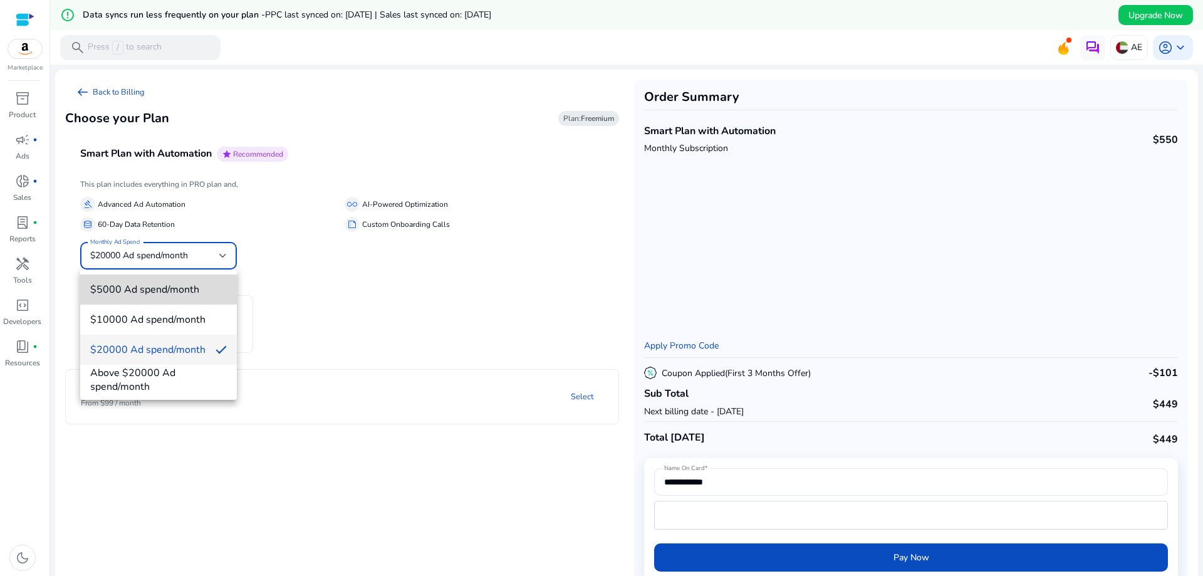
click at [157, 289] on span "$5000 Ad spend/month" at bounding box center [158, 290] width 137 height 14
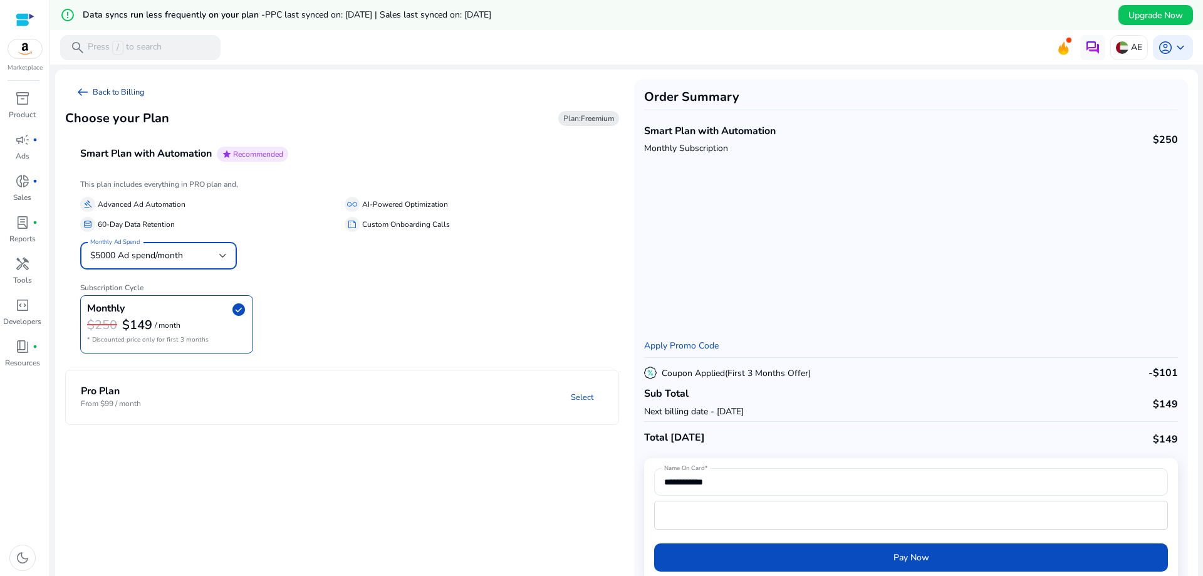
click at [82, 88] on span "arrow_left_alt" at bounding box center [82, 92] width 15 height 15
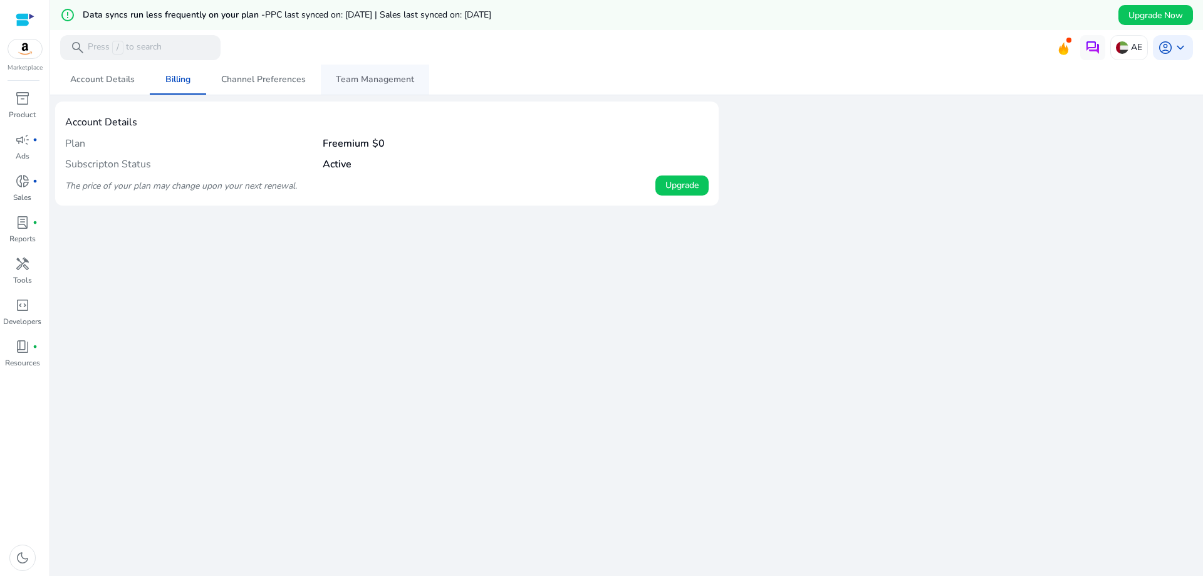
click at [353, 81] on span "Team Management" at bounding box center [375, 79] width 78 height 9
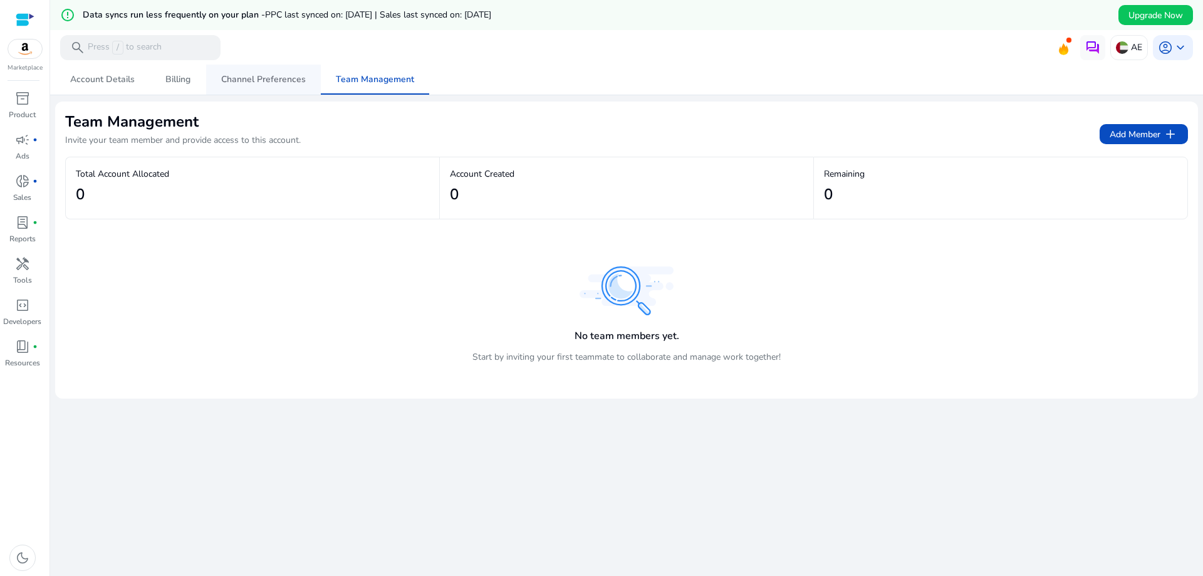
drag, startPoint x: 261, startPoint y: 71, endPoint x: 220, endPoint y: 85, distance: 43.8
click at [261, 71] on span "Channel Preferences" at bounding box center [263, 80] width 85 height 30
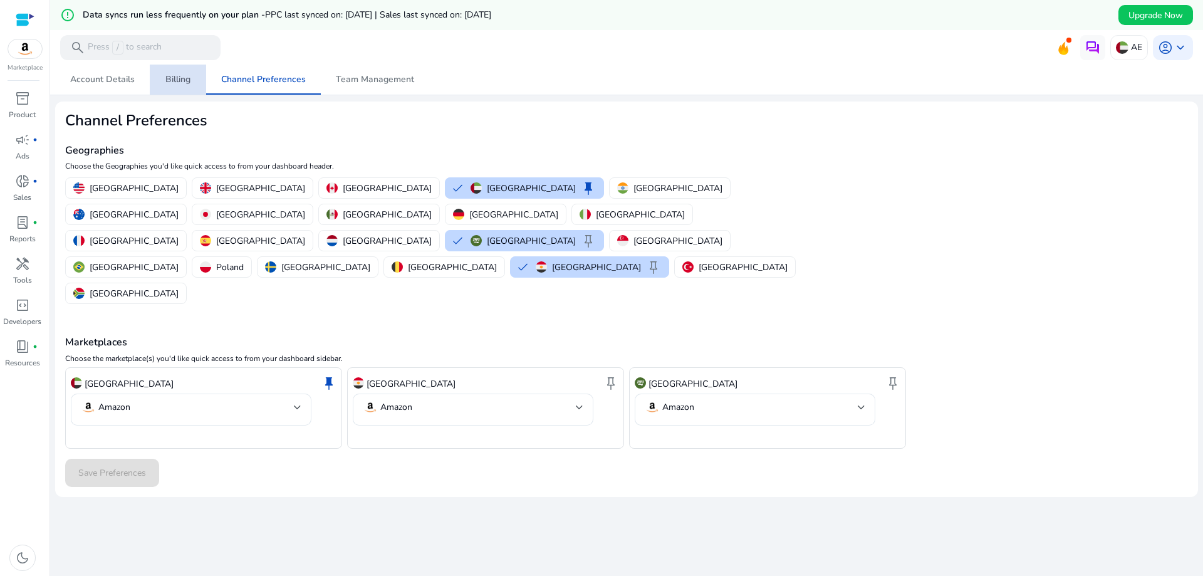
click at [179, 86] on span "Billing" at bounding box center [177, 80] width 25 height 30
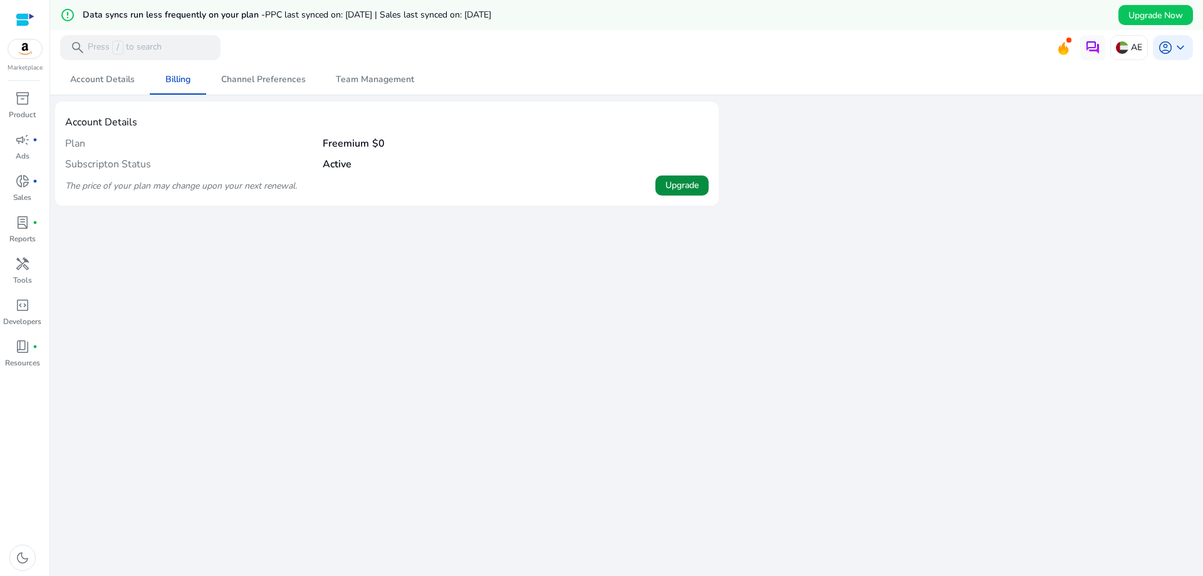
click at [676, 189] on span "Upgrade" at bounding box center [681, 185] width 33 height 13
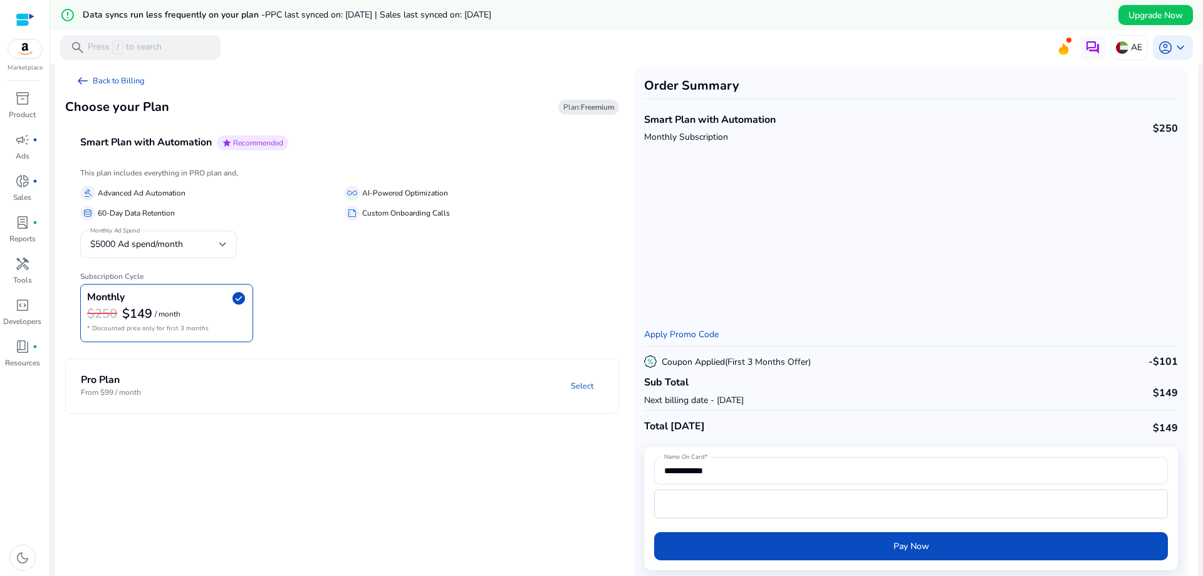
scroll to position [30, 0]
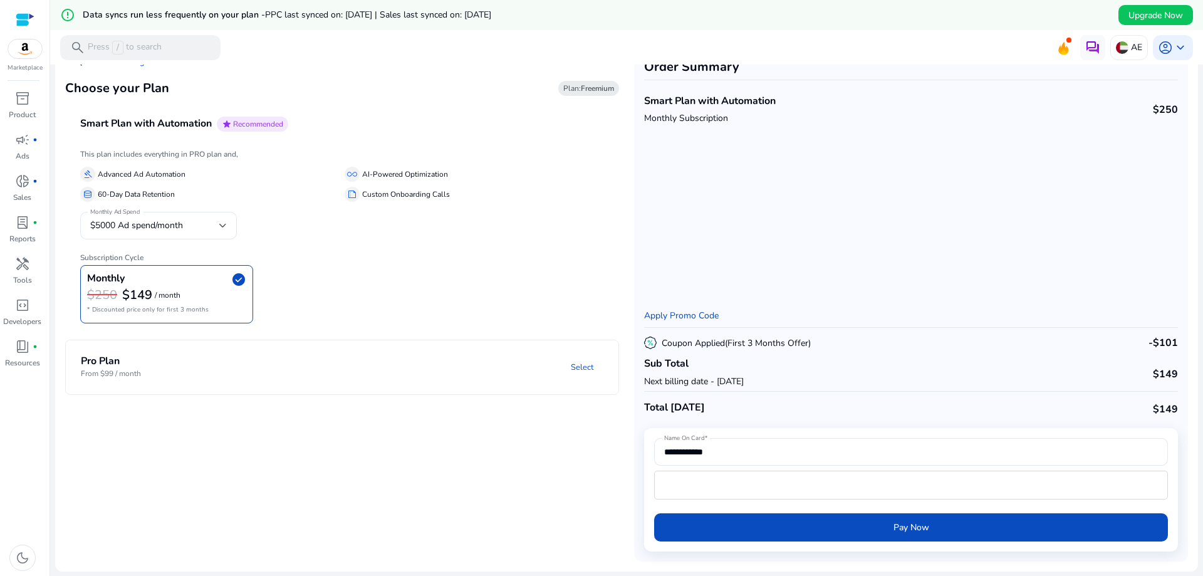
click at [227, 377] on mat-panel-title "Pro Plan From $99 / month" at bounding box center [166, 366] width 171 height 23
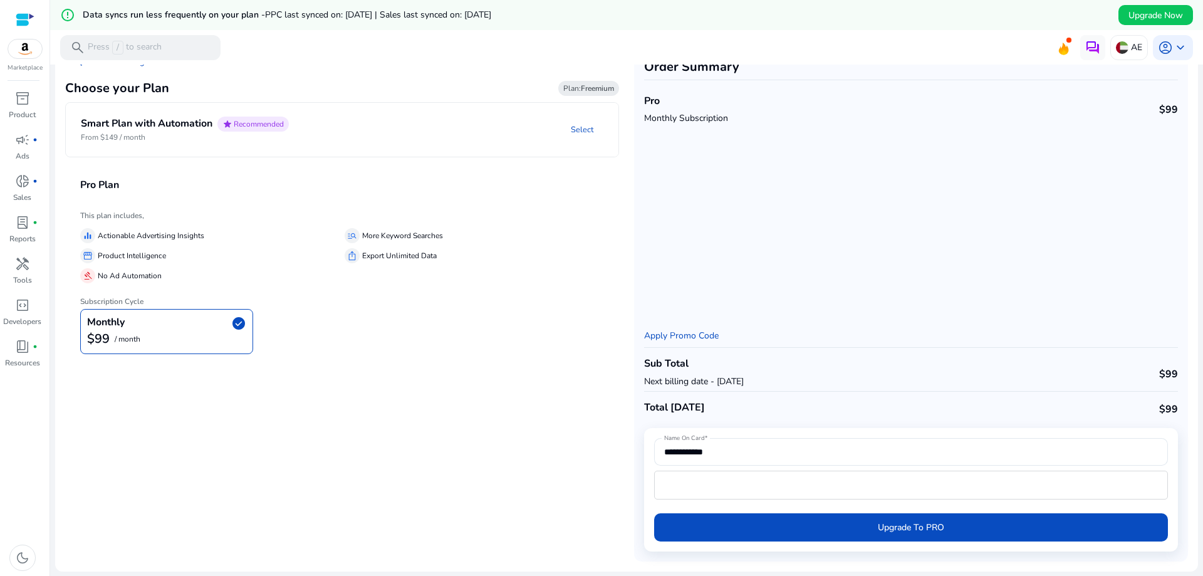
click at [341, 130] on mat-panel-description "Select" at bounding box center [459, 130] width 320 height 26
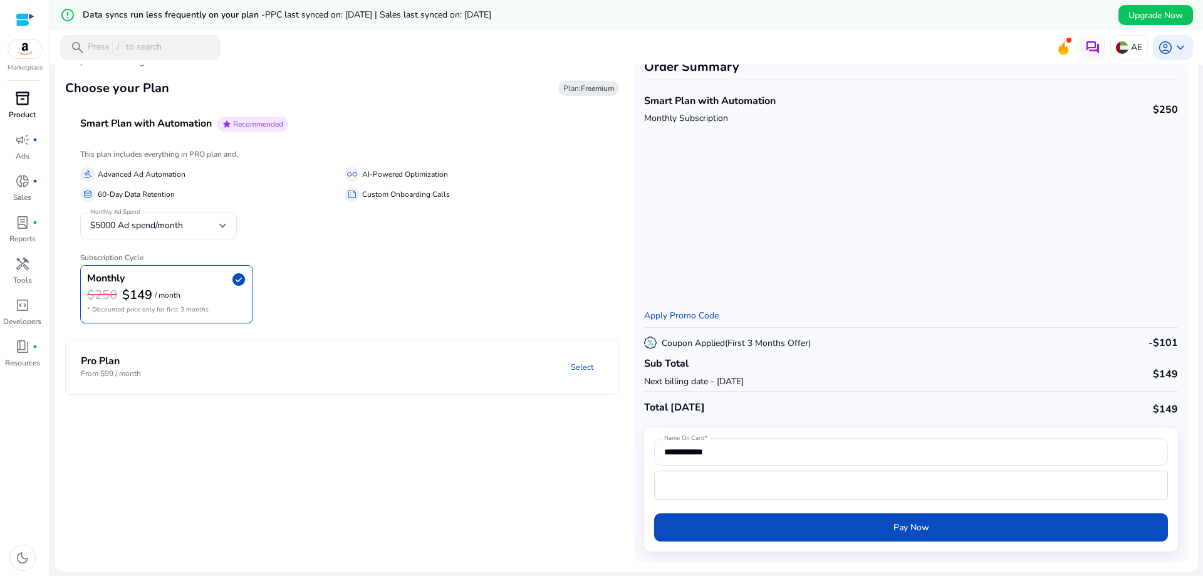
click at [17, 94] on span "inventory_2" at bounding box center [22, 98] width 15 height 15
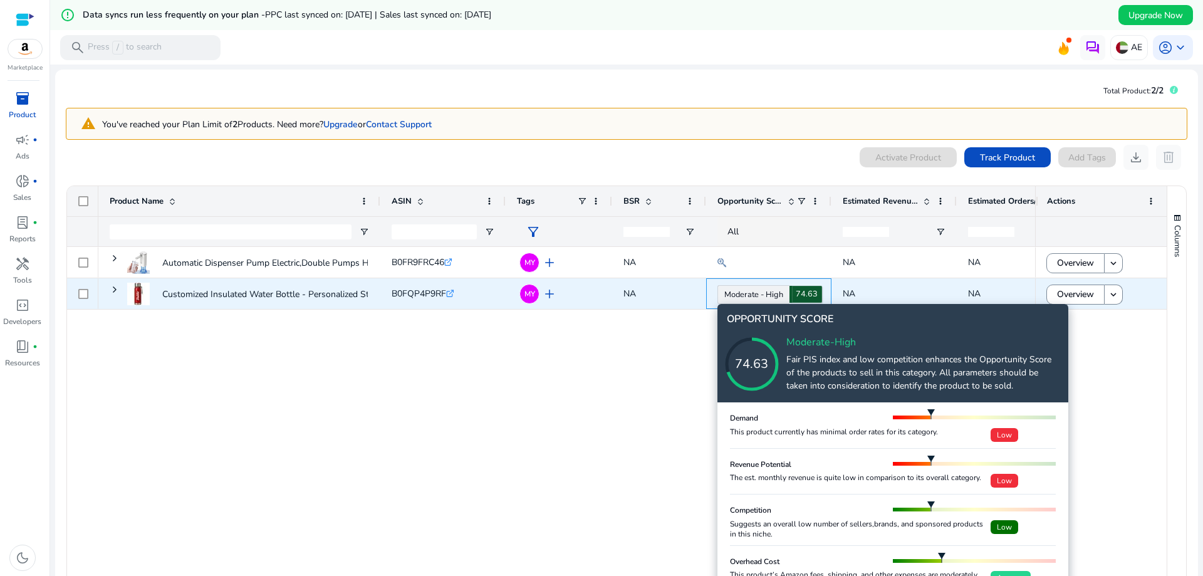
drag, startPoint x: 758, startPoint y: 294, endPoint x: 751, endPoint y: 291, distance: 7.0
click at [754, 292] on link "Moderate - High 74.63" at bounding box center [753, 294] width 72 height 19
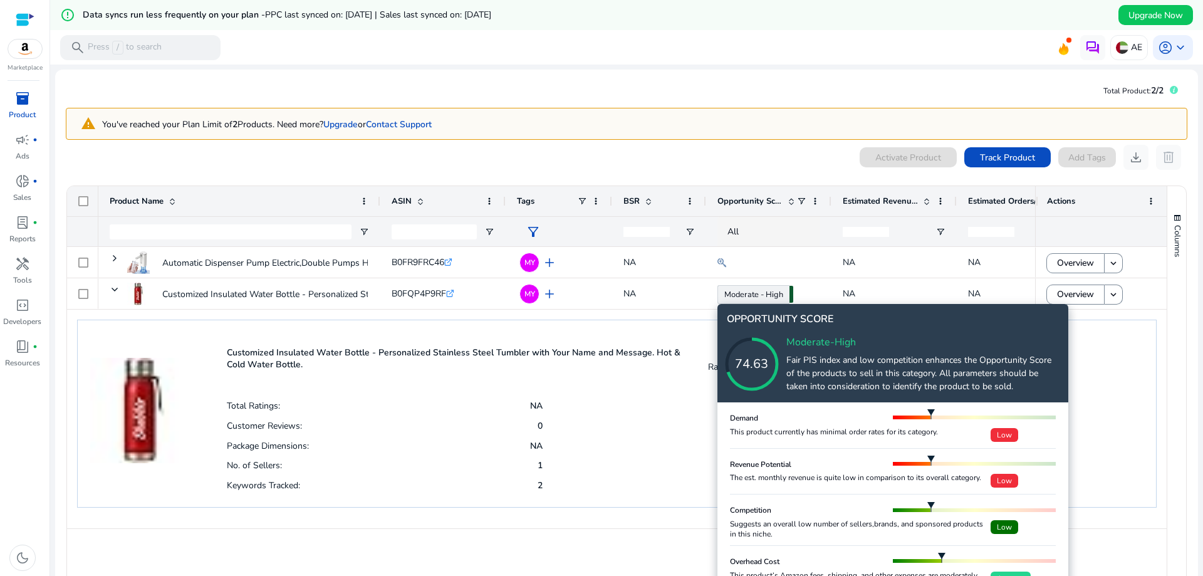
click at [998, 428] on span "Low" at bounding box center [1005, 435] width 28 height 14
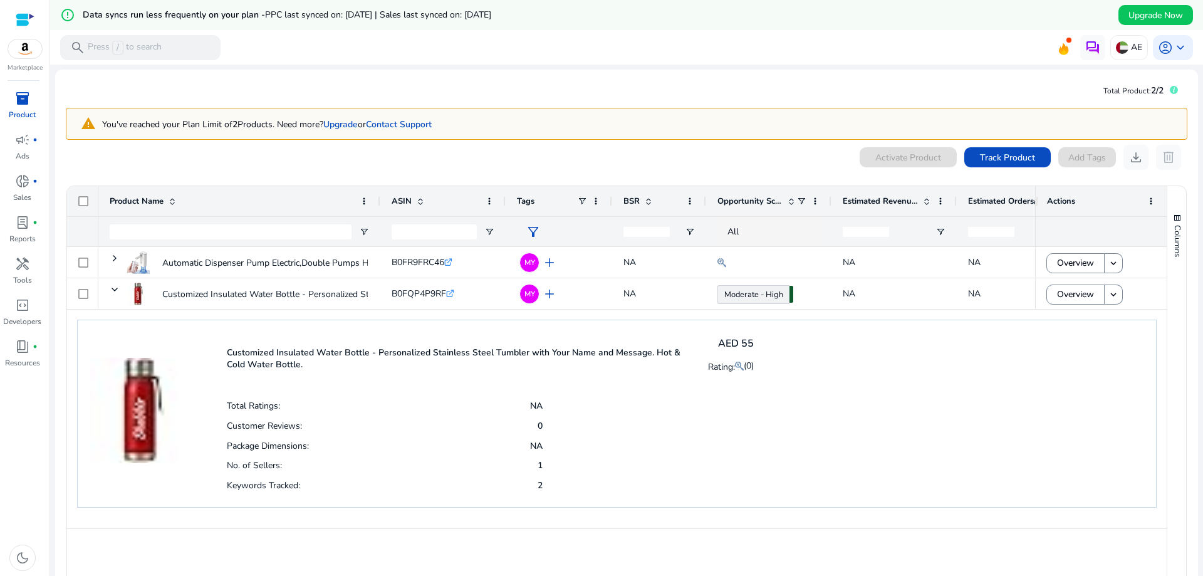
click at [21, 53] on img at bounding box center [25, 48] width 34 height 19
click at [23, 53] on img at bounding box center [25, 48] width 34 height 19
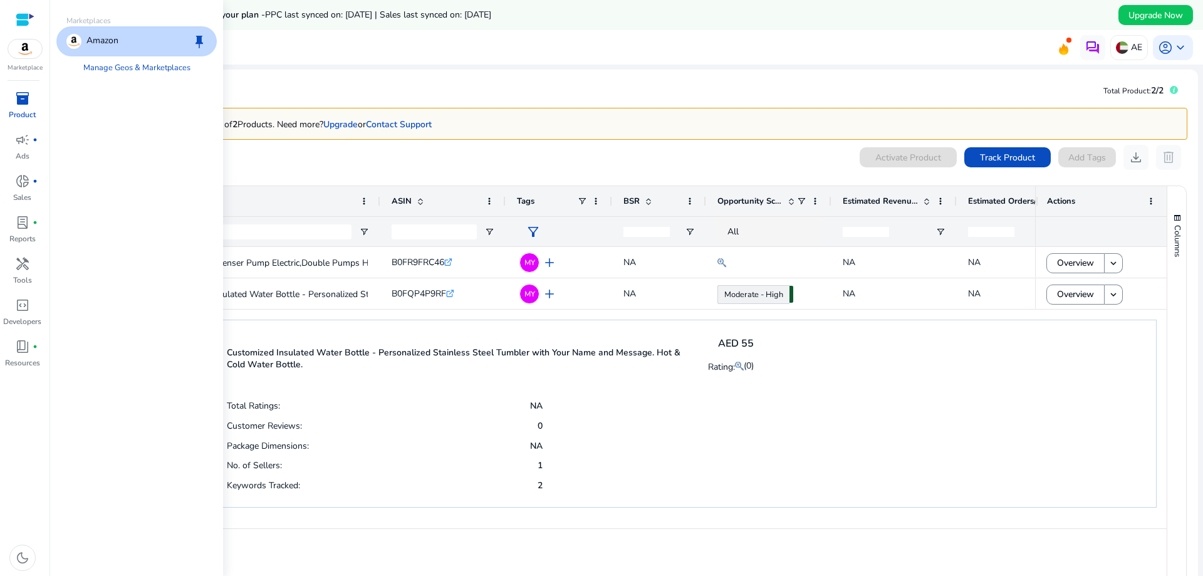
click at [105, 40] on p "Amazon" at bounding box center [102, 41] width 32 height 15
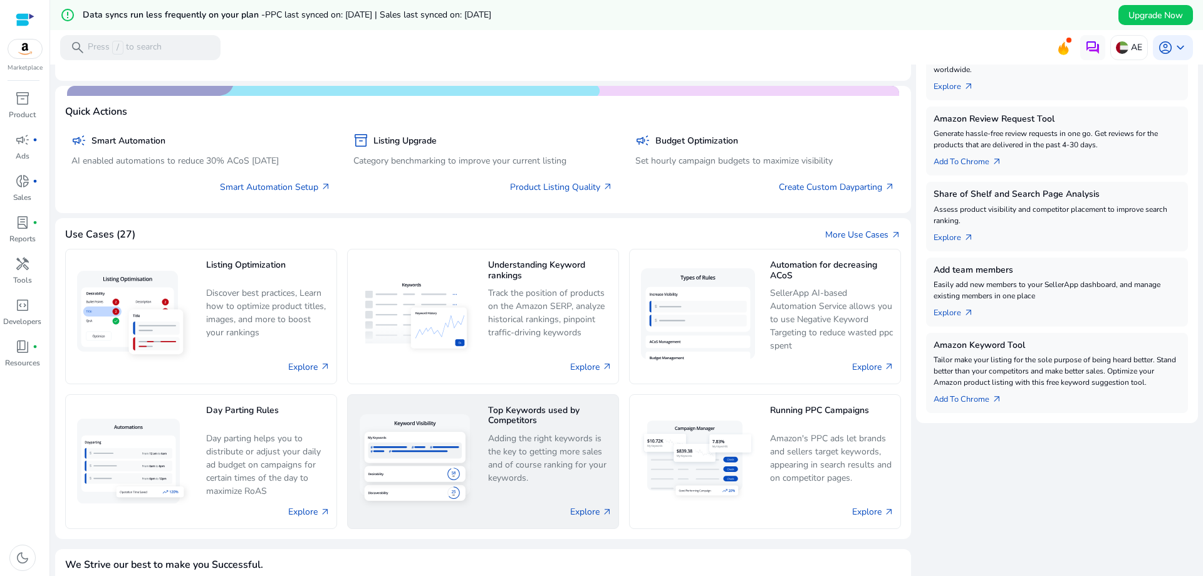
scroll to position [251, 0]
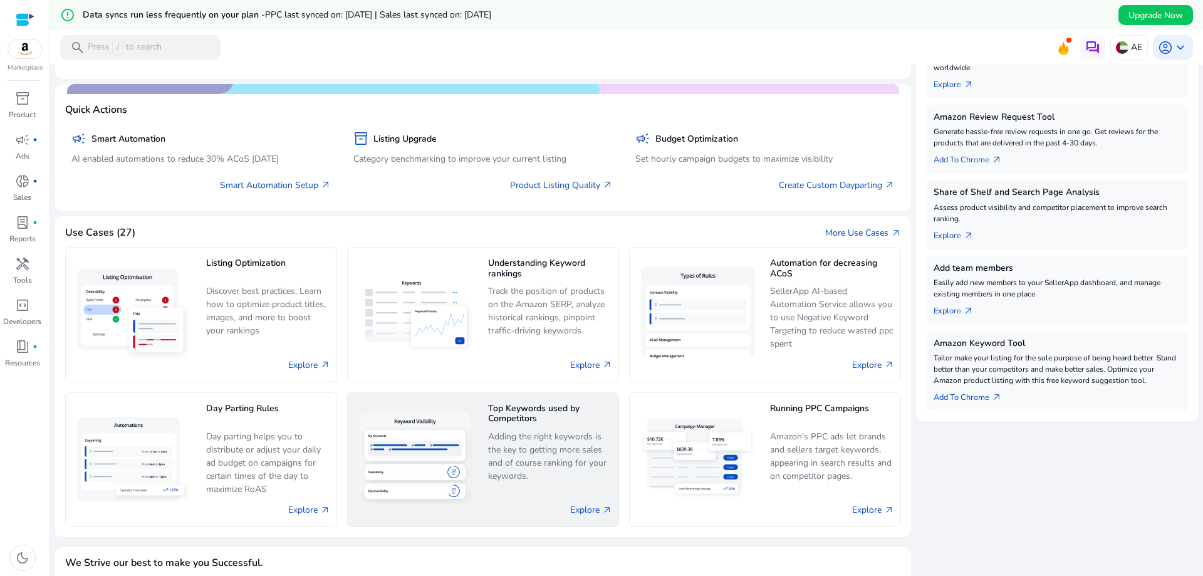
click at [522, 432] on p "Adding the right keywords is the key to getting more sales and of course rankin…" at bounding box center [550, 456] width 124 height 53
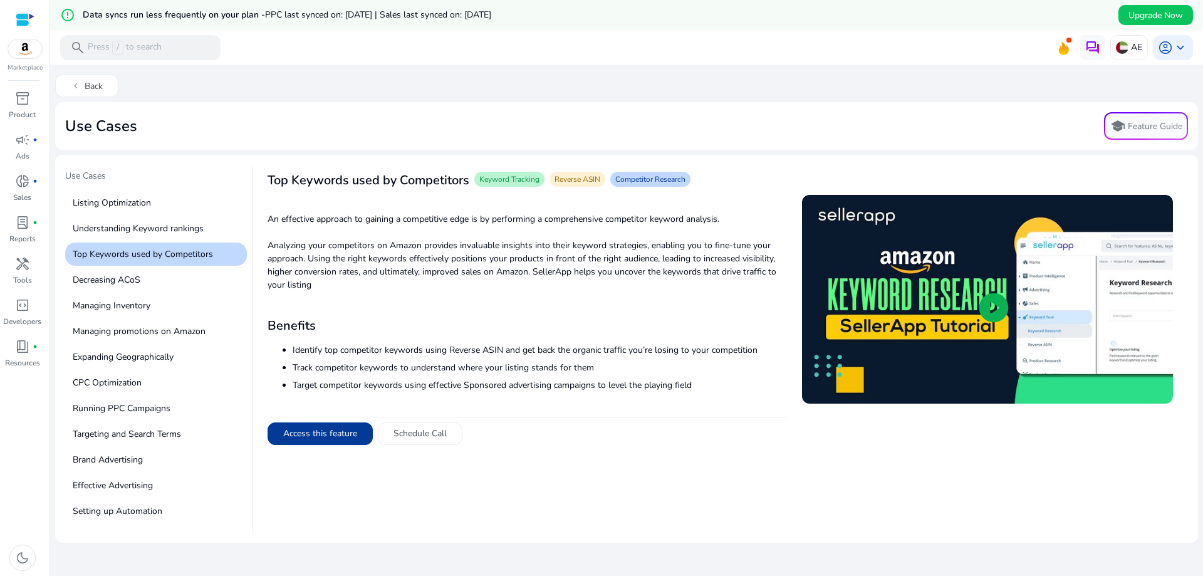
click at [348, 426] on button "Access this feature" at bounding box center [320, 433] width 105 height 23
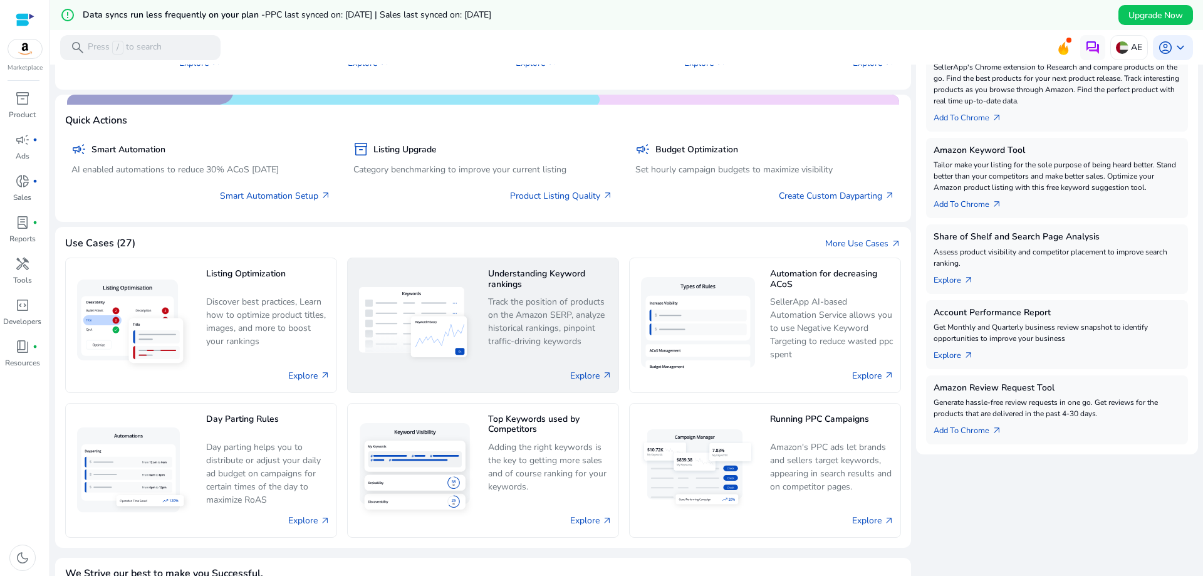
scroll to position [357, 0]
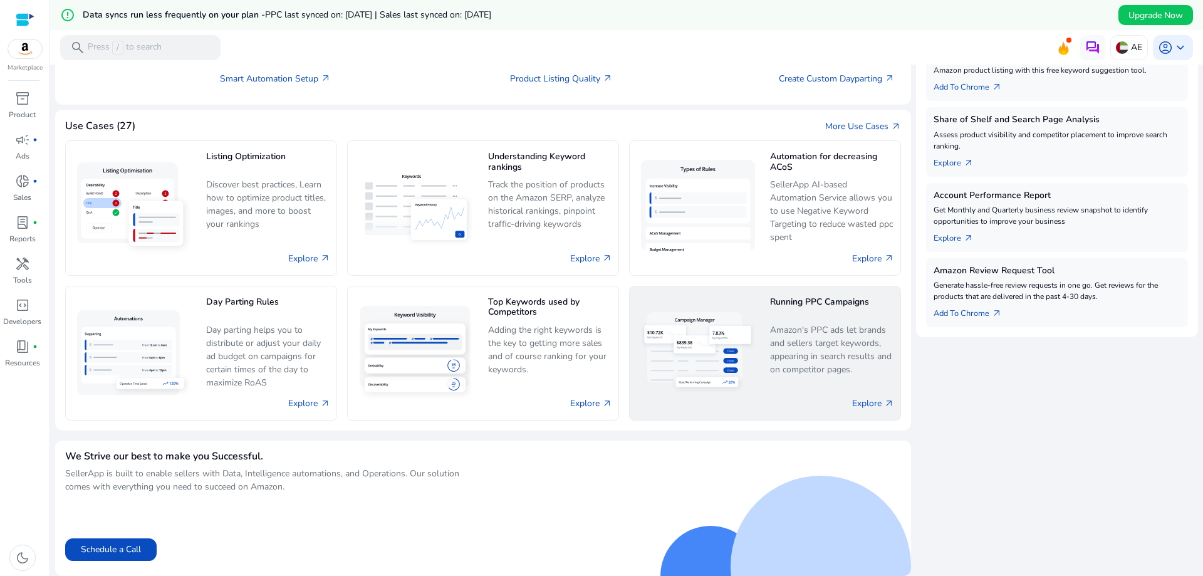
click at [792, 338] on p "Amazon's PPC ads let brands and sellers target keywords, appearing in search re…" at bounding box center [832, 349] width 124 height 53
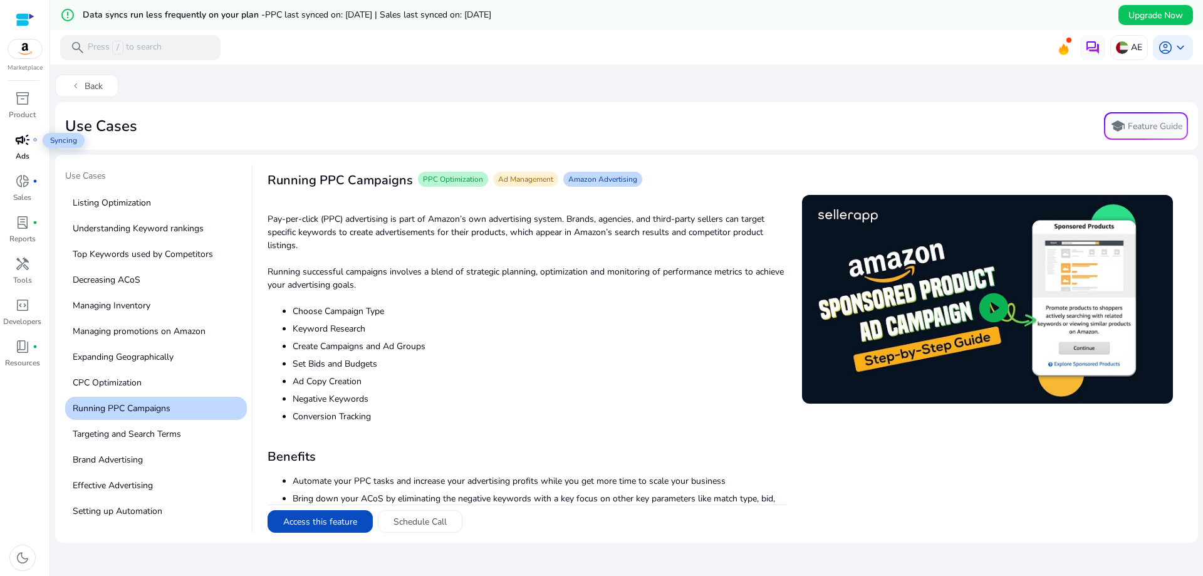
click at [19, 147] on span "campaign" at bounding box center [22, 139] width 15 height 15
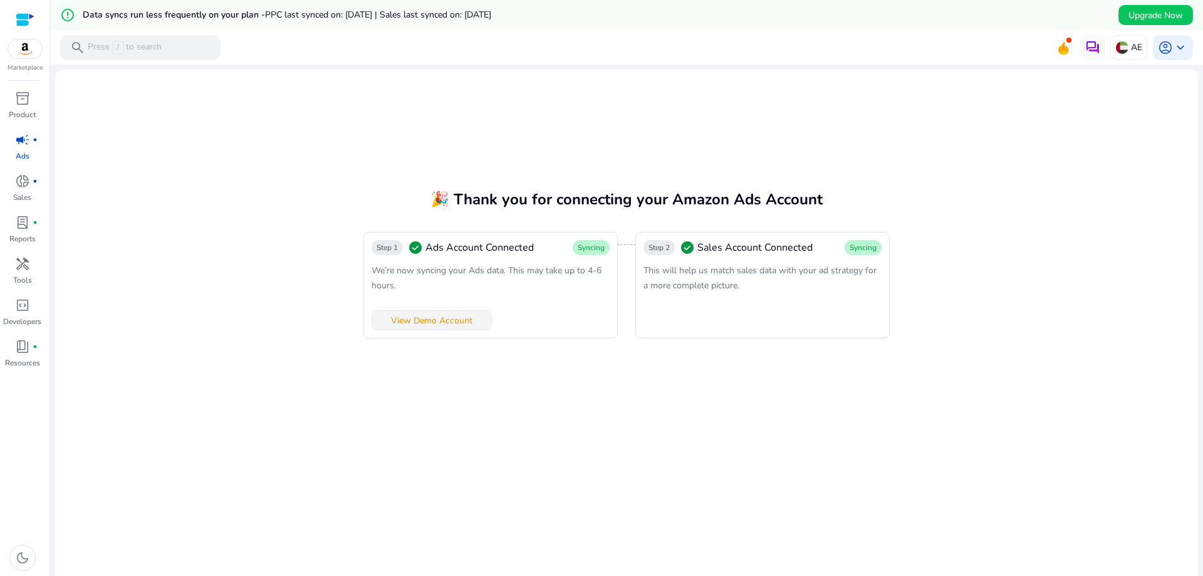
click at [447, 326] on span "View Demo Account" at bounding box center [431, 320] width 81 height 13
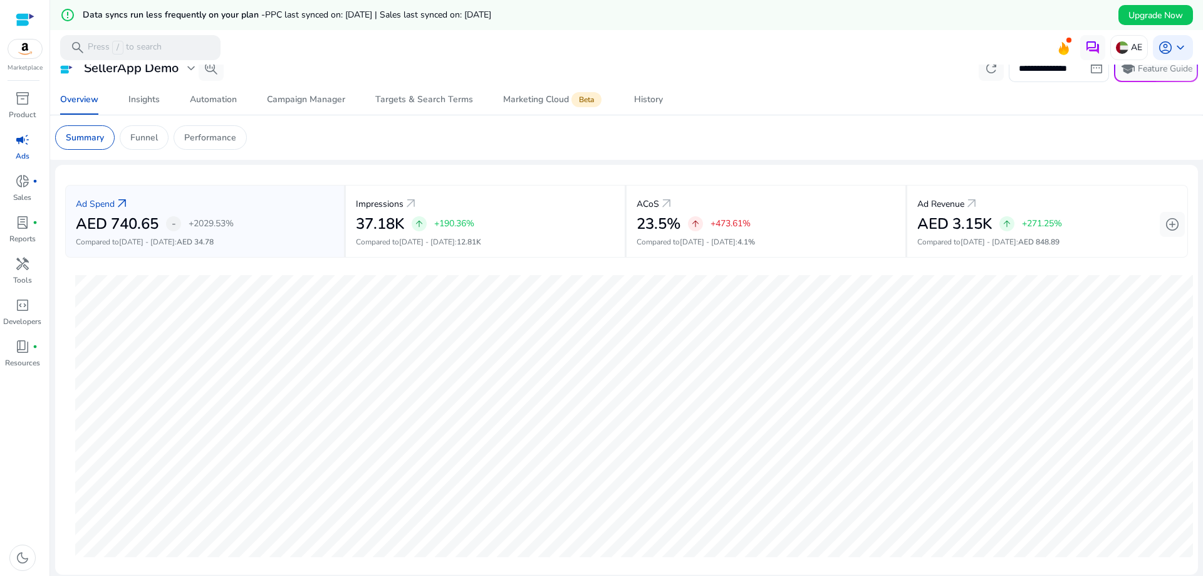
scroll to position [125, 0]
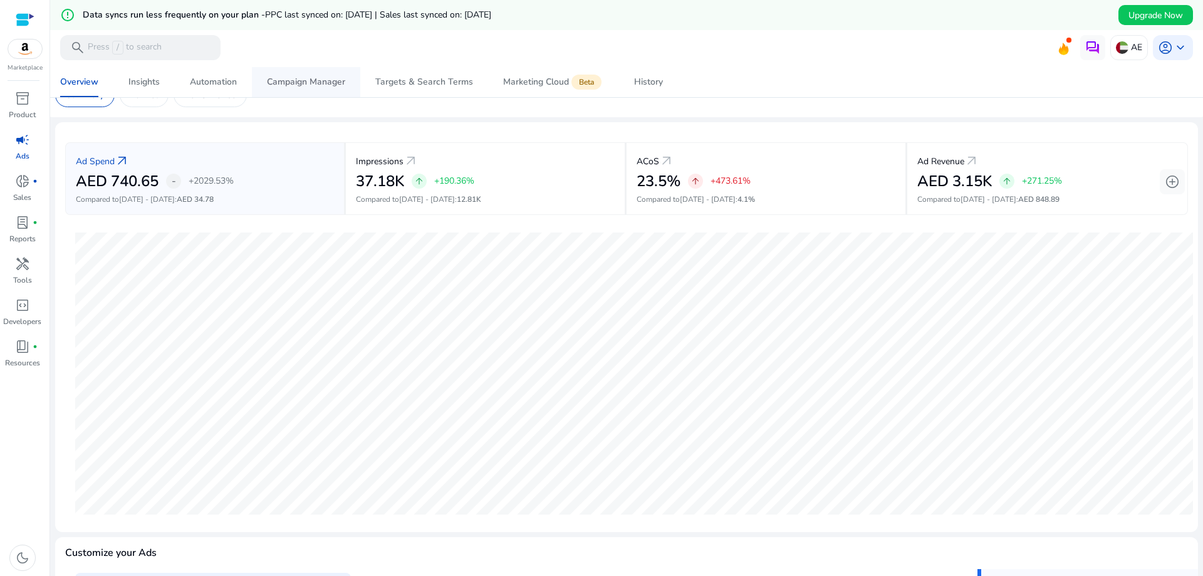
click at [315, 88] on span "Campaign Manager" at bounding box center [306, 82] width 78 height 30
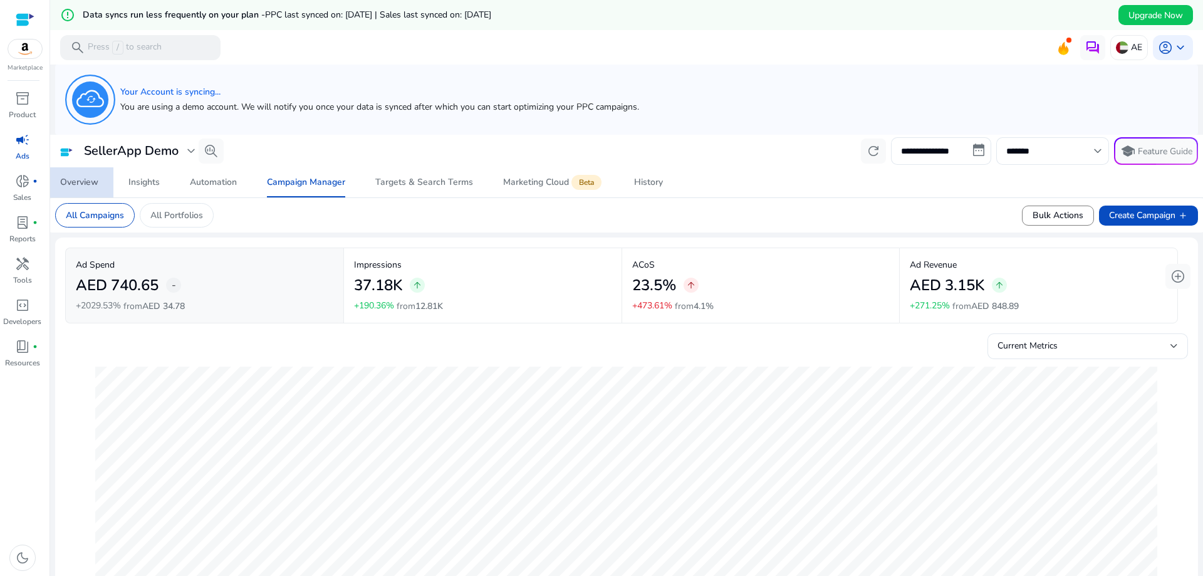
click at [63, 178] on div "Overview" at bounding box center [79, 182] width 38 height 9
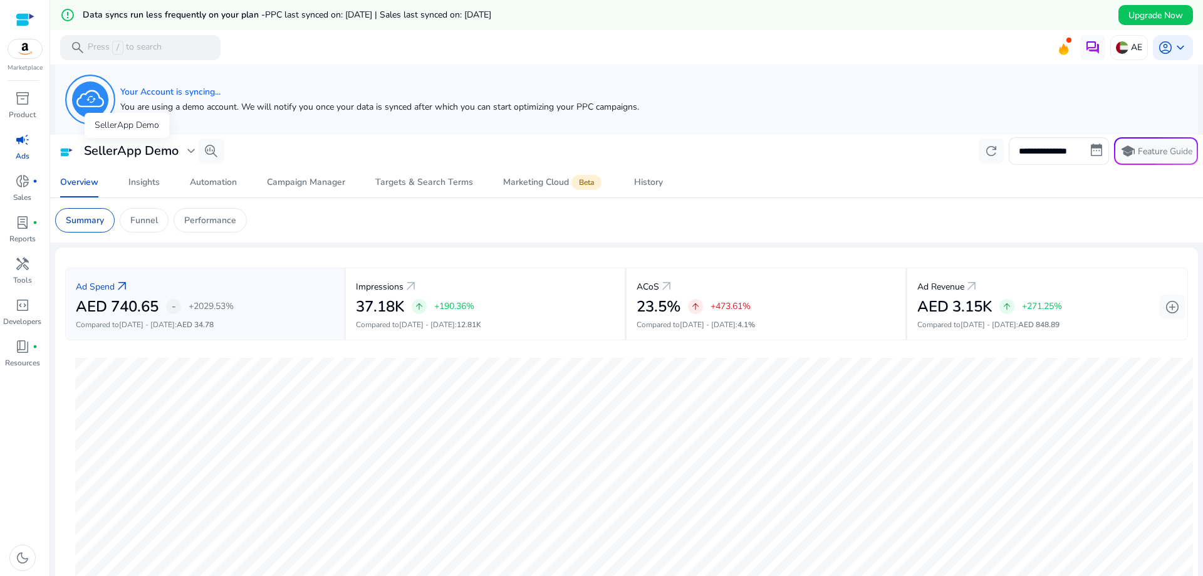
click at [193, 157] on span "expand_more" at bounding box center [191, 150] width 15 height 15
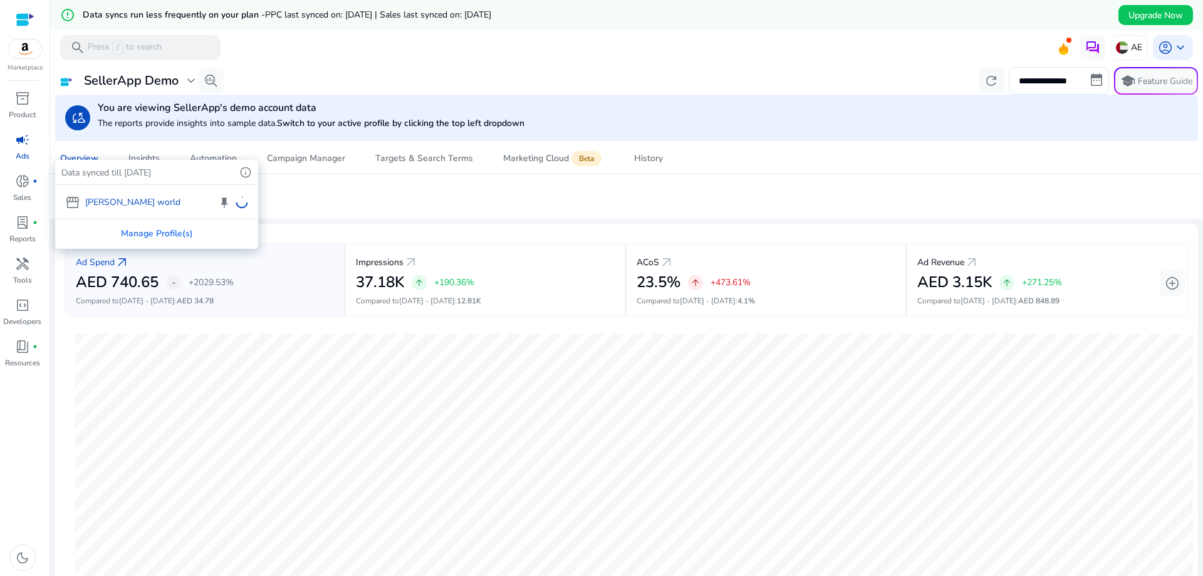
click at [117, 201] on div "storefront Shabbir world keep" at bounding box center [156, 202] width 201 height 34
click at [446, 65] on div at bounding box center [601, 288] width 1203 height 576
click at [185, 85] on span "expand_more" at bounding box center [191, 80] width 15 height 15
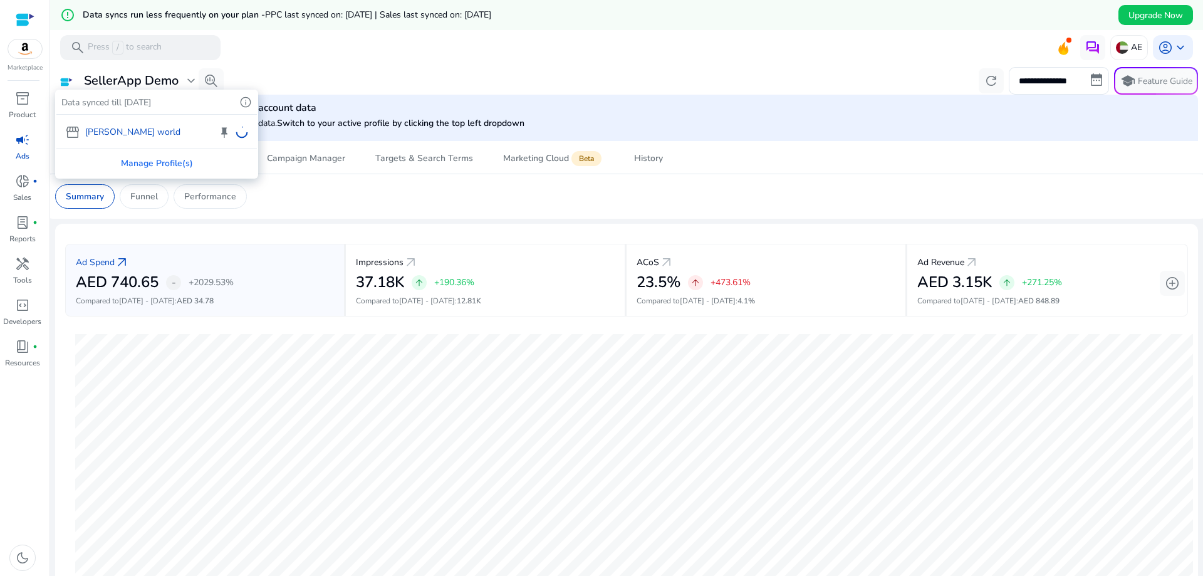
click at [140, 135] on div "storefront Shabbir world keep" at bounding box center [156, 132] width 201 height 34
click at [505, 55] on div at bounding box center [601, 288] width 1203 height 576
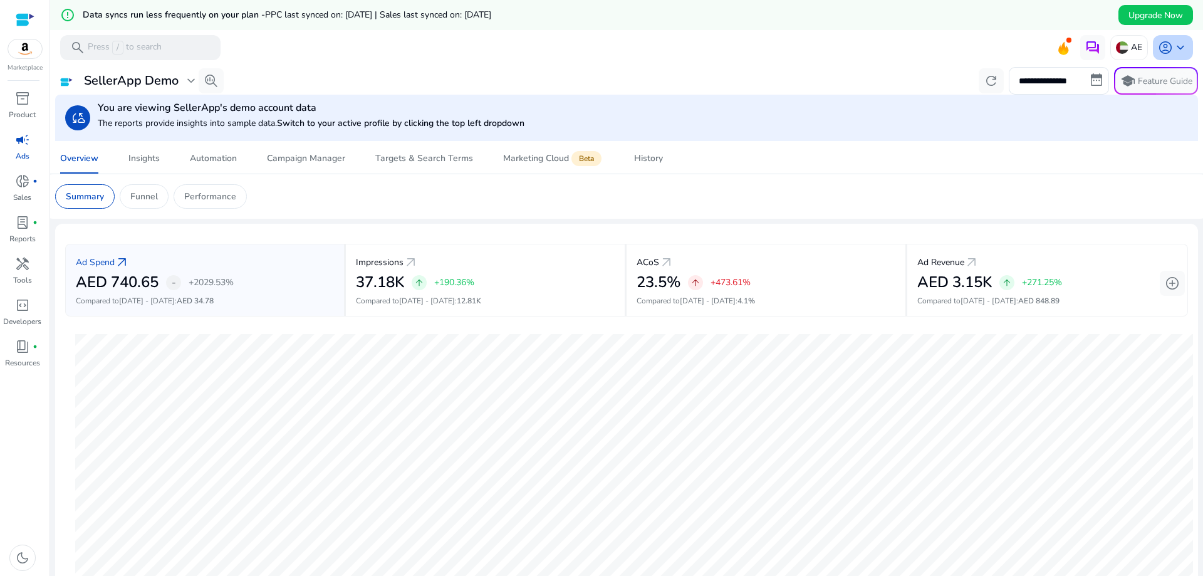
click at [1175, 46] on span "keyboard_arrow_down" at bounding box center [1180, 47] width 15 height 15
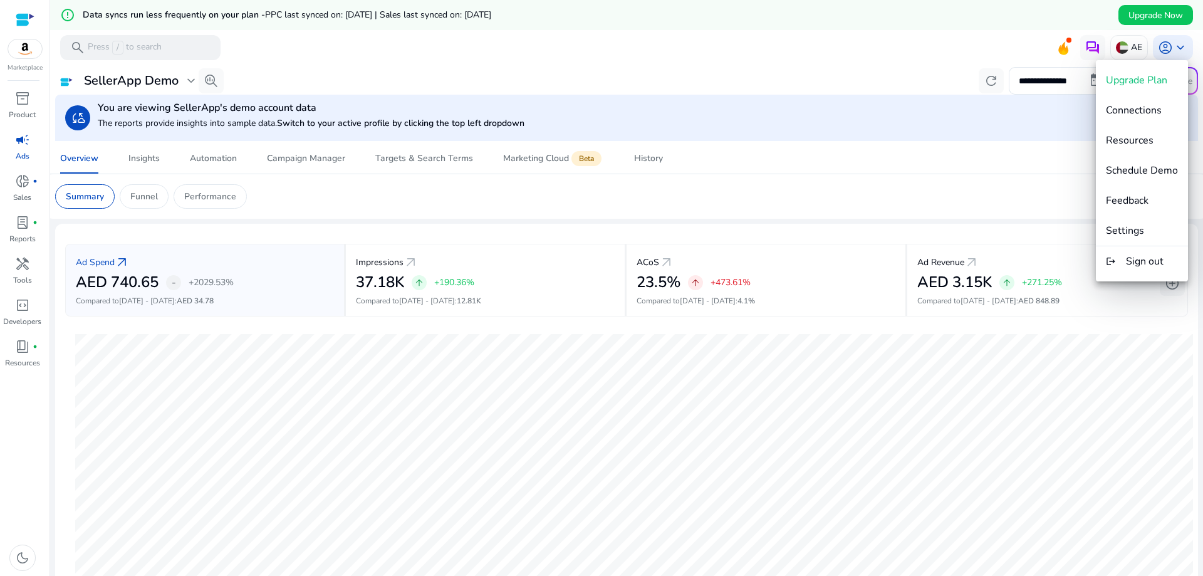
click at [647, 45] on div at bounding box center [601, 288] width 1203 height 576
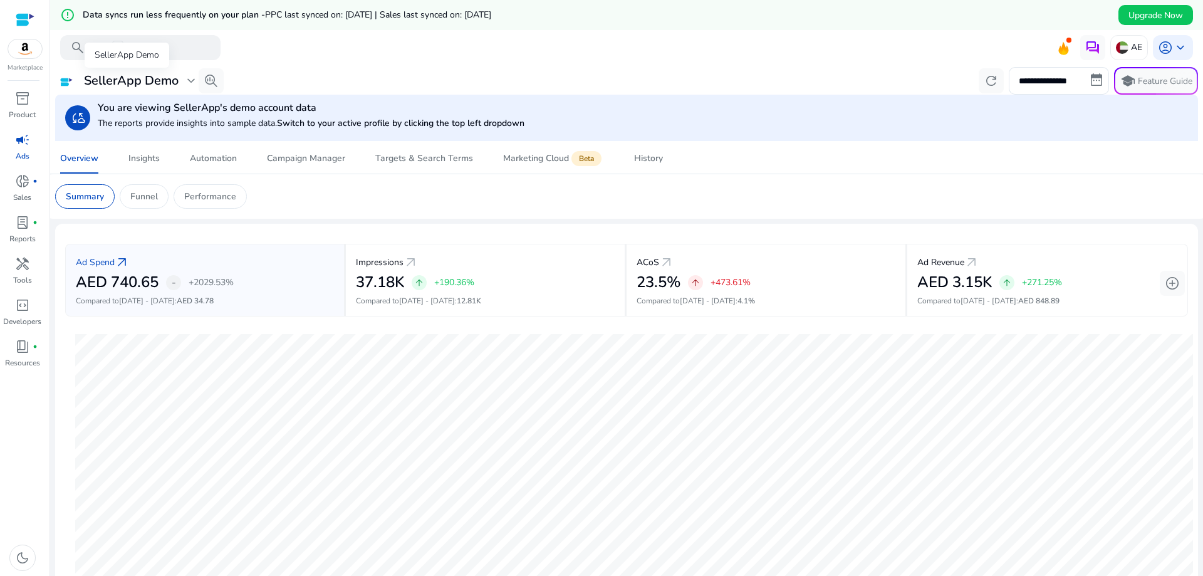
click at [167, 75] on h3 "SellerApp Demo" at bounding box center [131, 80] width 95 height 15
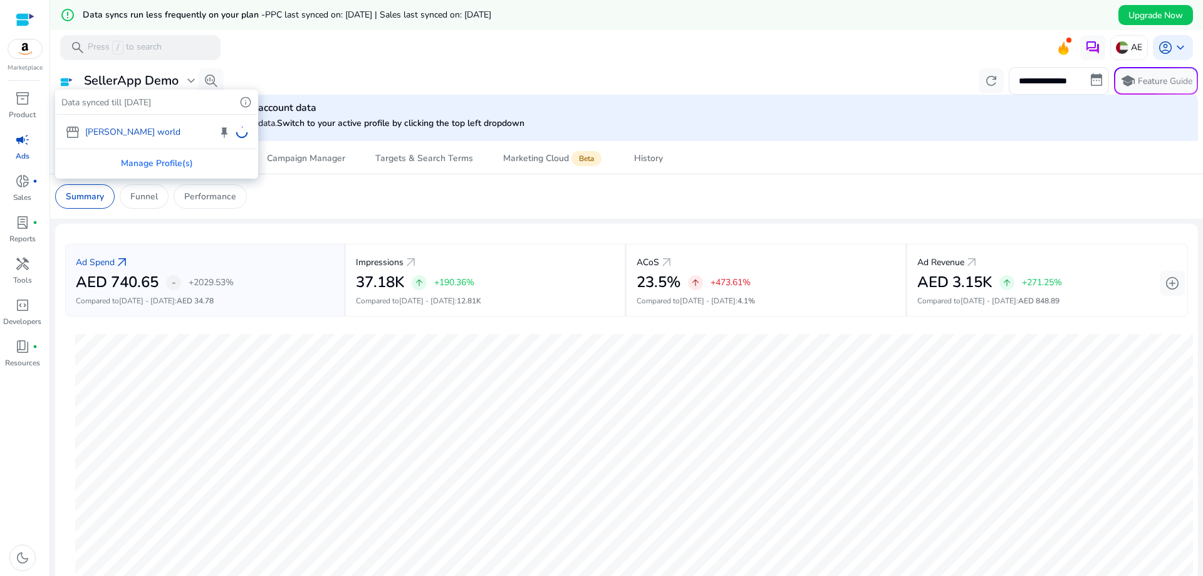
click at [134, 136] on div "storefront Shabbir world keep" at bounding box center [156, 132] width 201 height 34
click at [135, 136] on div "storefront Shabbir world keep" at bounding box center [156, 132] width 201 height 34
click at [167, 170] on div "Manage Profile(s)" at bounding box center [156, 163] width 201 height 28
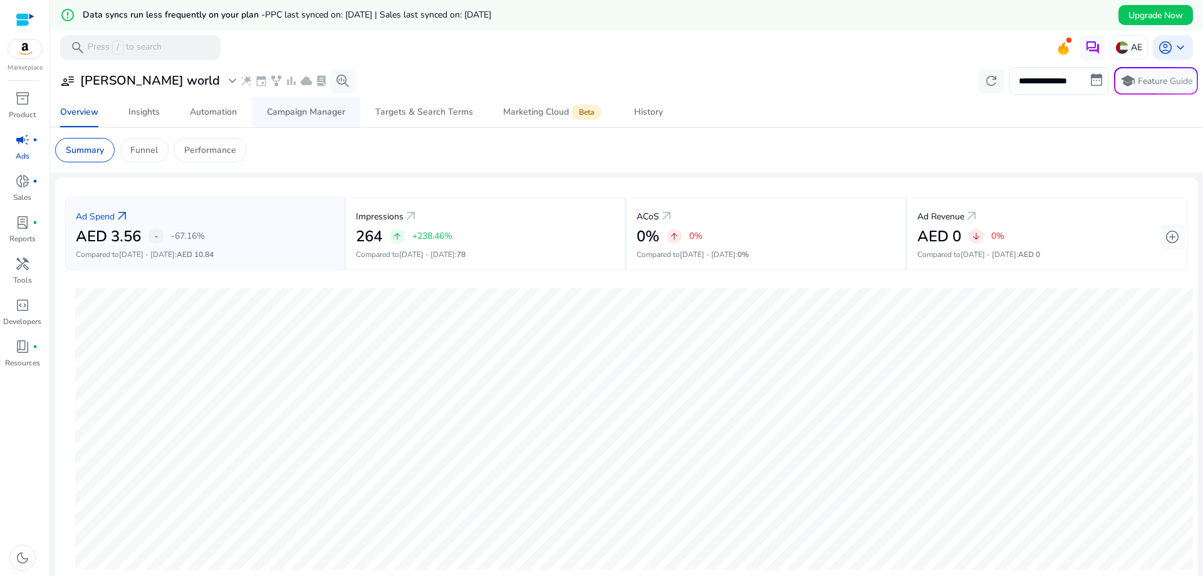
click at [304, 114] on div "Campaign Manager" at bounding box center [306, 112] width 78 height 9
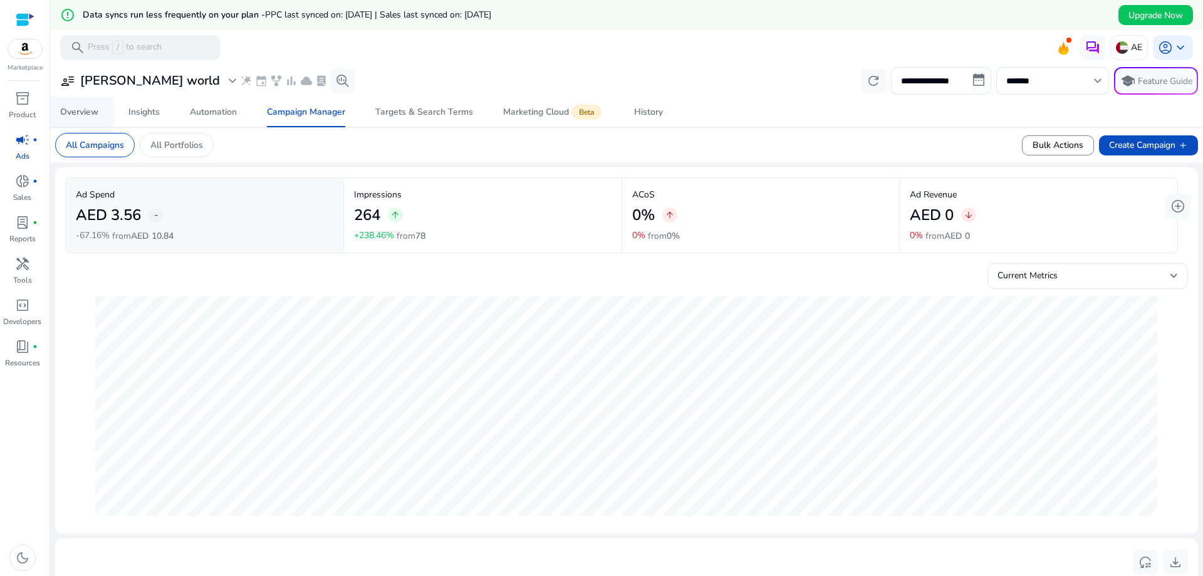
click at [78, 110] on div "Overview" at bounding box center [79, 112] width 38 height 9
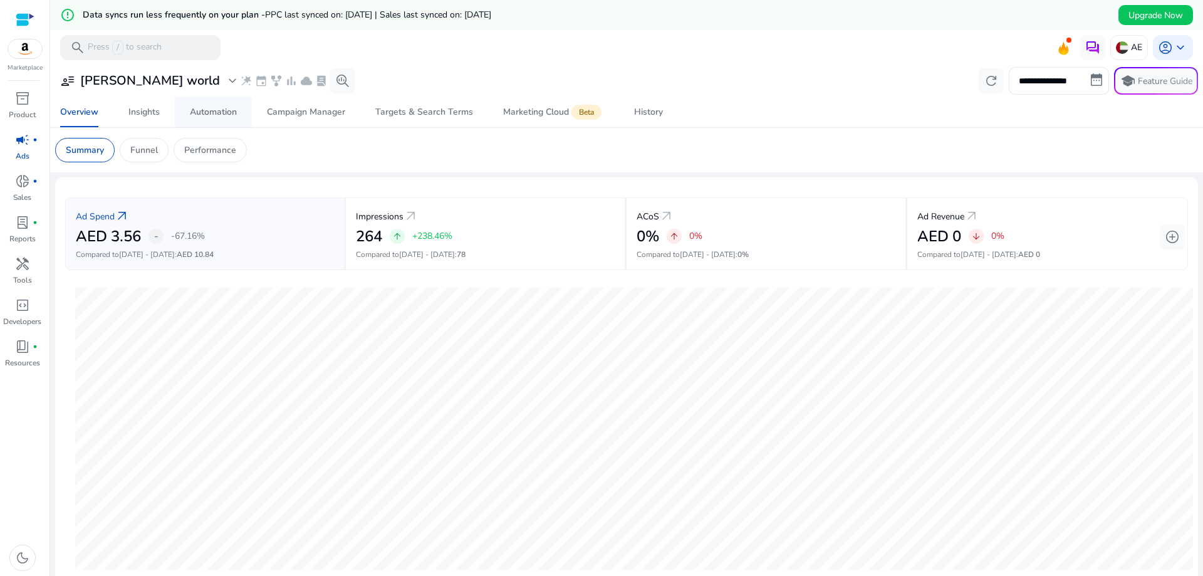
click at [217, 117] on div "Automation" at bounding box center [213, 112] width 47 height 9
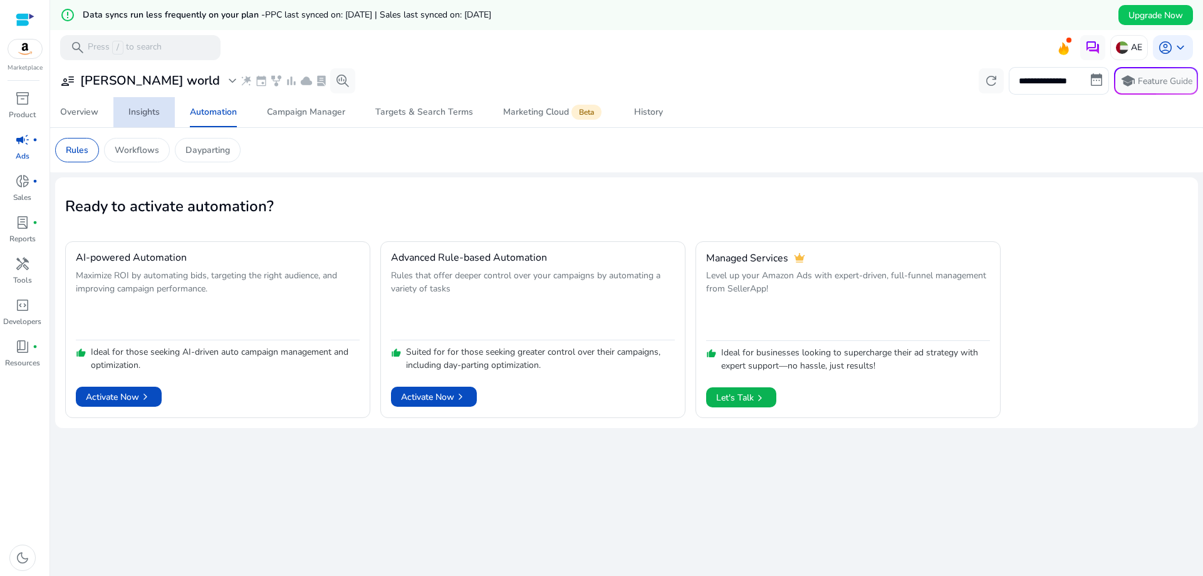
click at [147, 110] on div "Insights" at bounding box center [143, 112] width 31 height 9
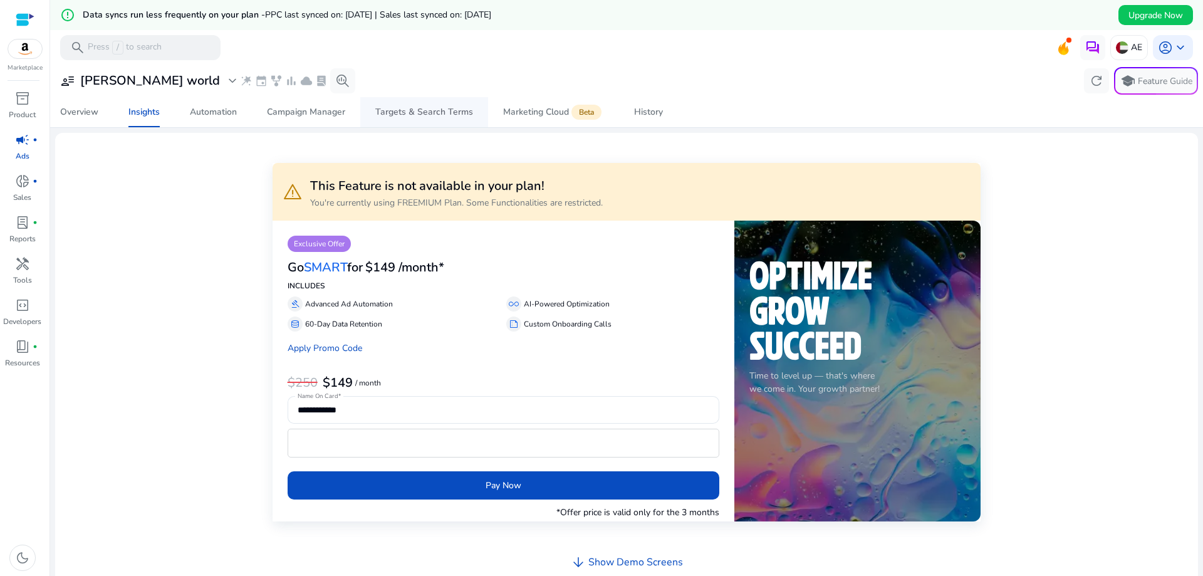
click at [470, 103] on span "Targets & Search Terms" at bounding box center [424, 112] width 98 height 30
click at [530, 112] on div "Marketing Cloud Beta" at bounding box center [553, 112] width 101 height 10
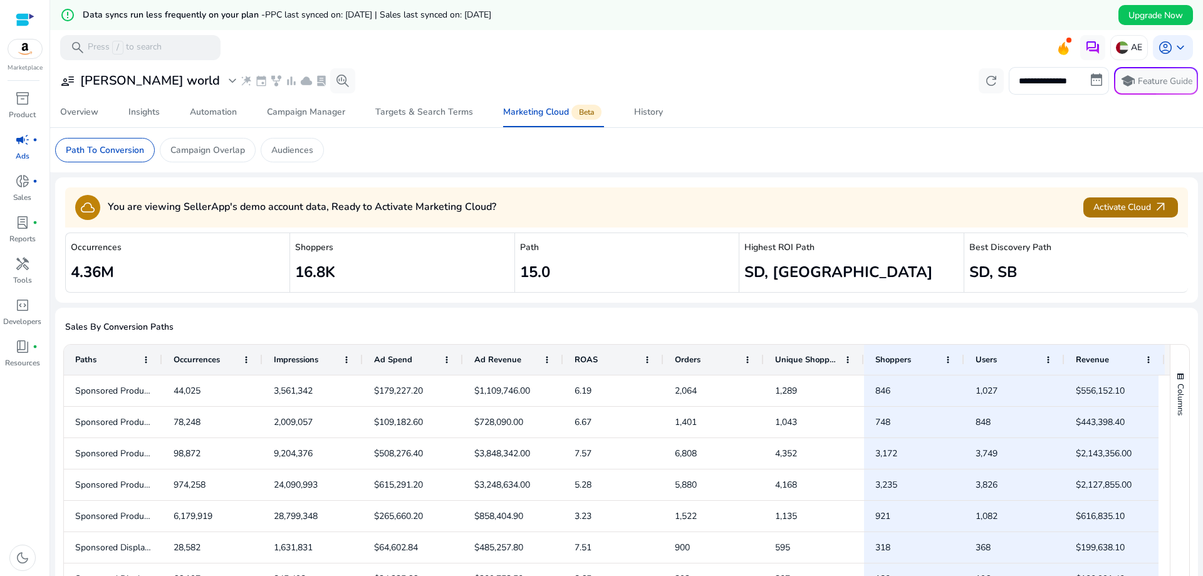
click at [1135, 212] on span "Activate Cloud arrow_outward" at bounding box center [1130, 207] width 75 height 14
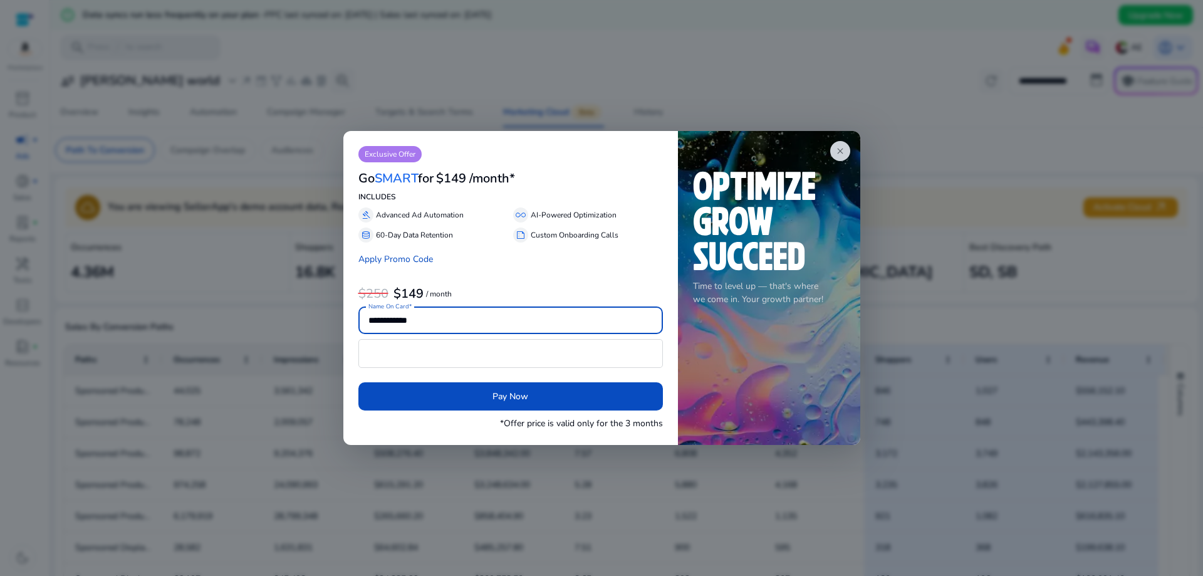
click at [844, 147] on span "close" at bounding box center [840, 151] width 10 height 10
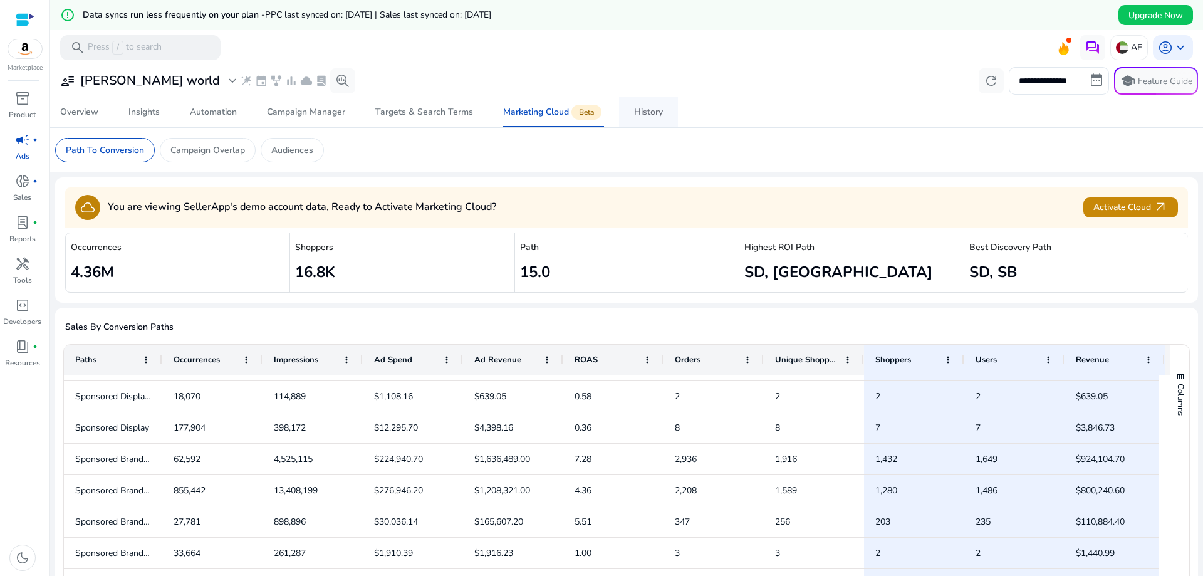
click at [653, 113] on div "History" at bounding box center [648, 112] width 29 height 9
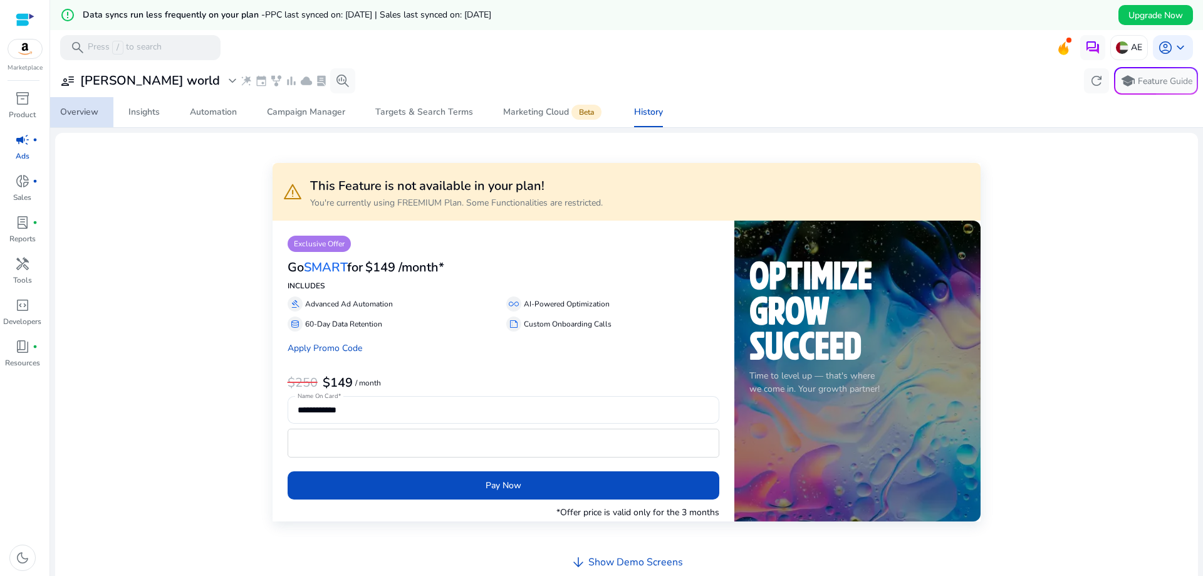
click at [75, 113] on div "Overview" at bounding box center [79, 112] width 38 height 9
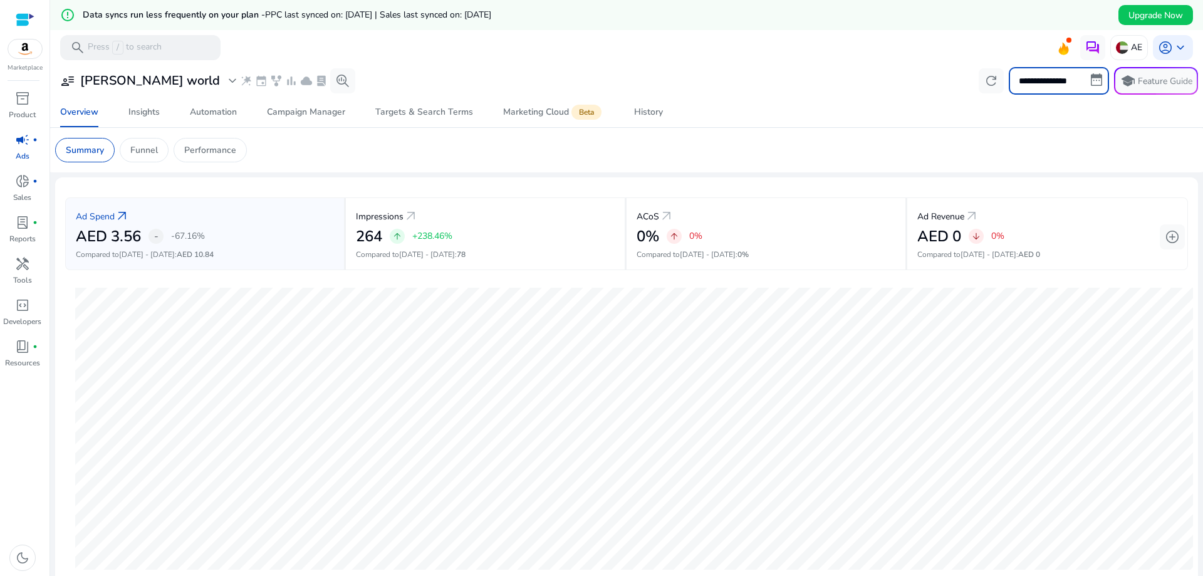
click at [1066, 86] on input "**********" at bounding box center [1059, 81] width 100 height 28
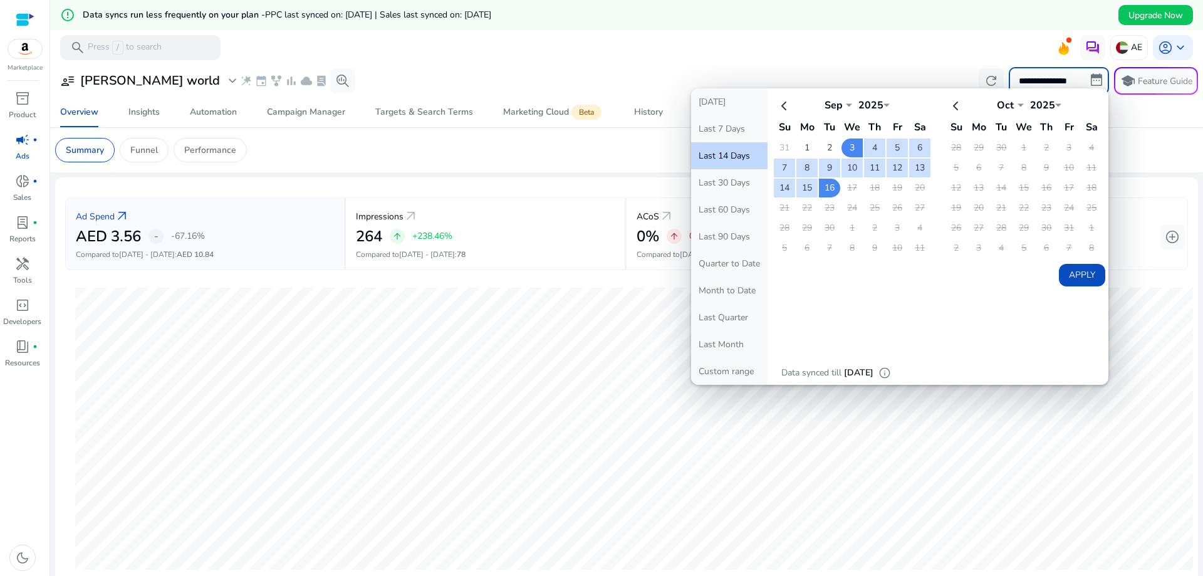
click at [816, 56] on mat-toolbar "search Press / to search AE account_circle keyboard_arrow_down" at bounding box center [626, 47] width 1153 height 34
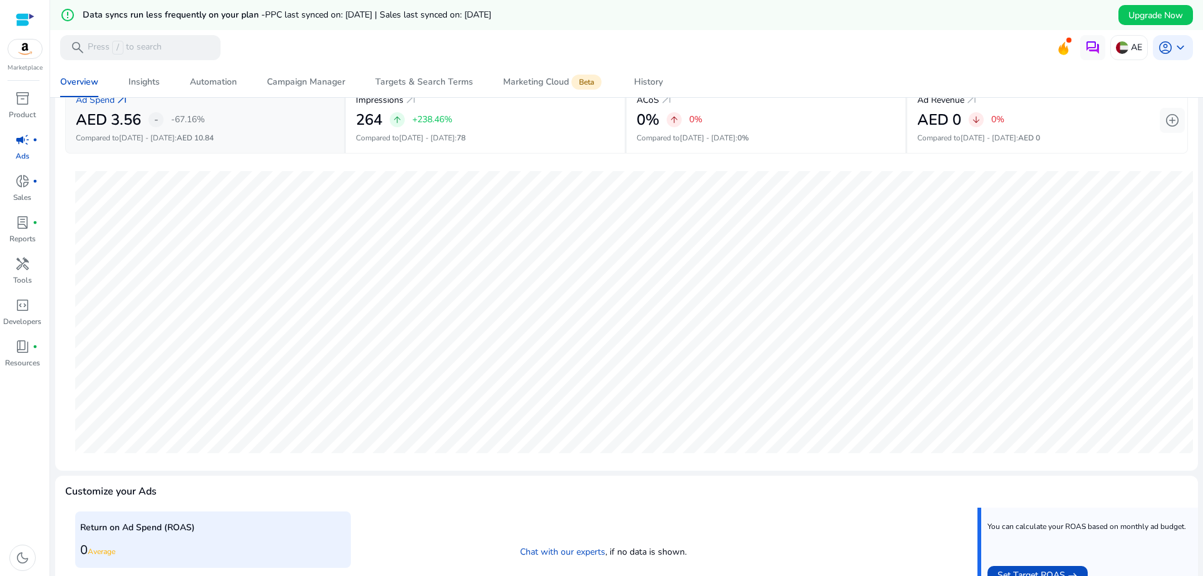
scroll to position [125, 0]
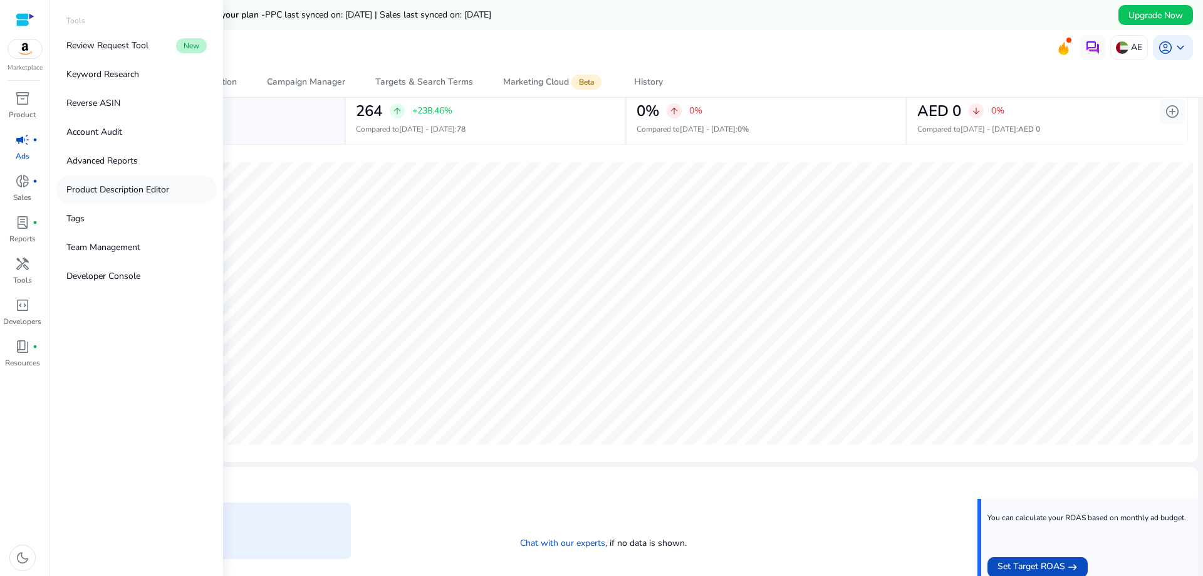
click at [130, 191] on p "Product Description Editor" at bounding box center [117, 189] width 103 height 13
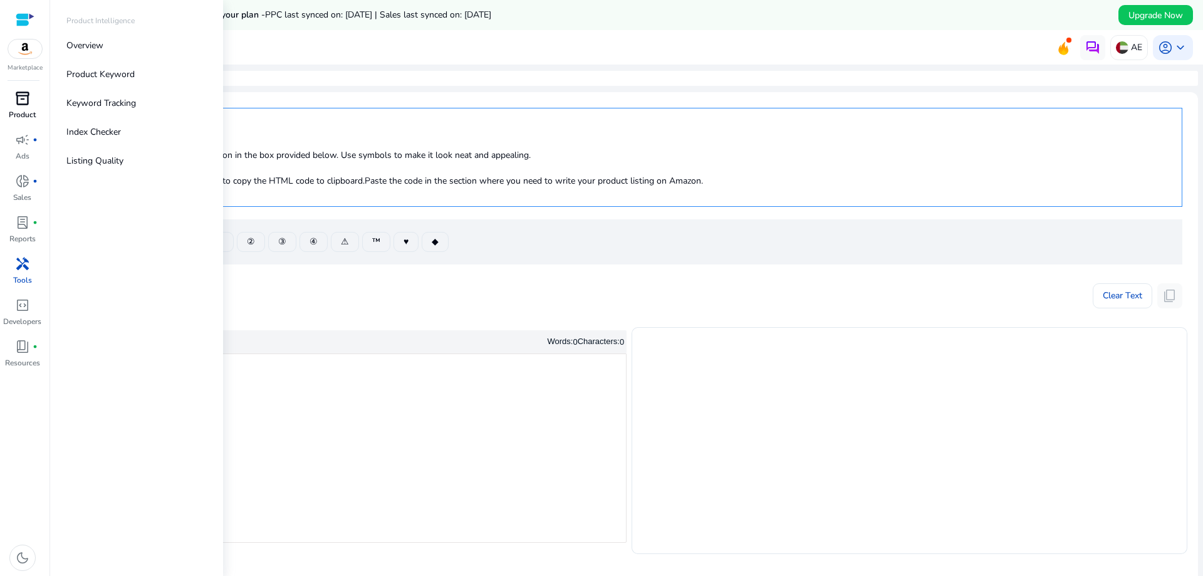
click at [30, 110] on p "Product" at bounding box center [22, 114] width 27 height 11
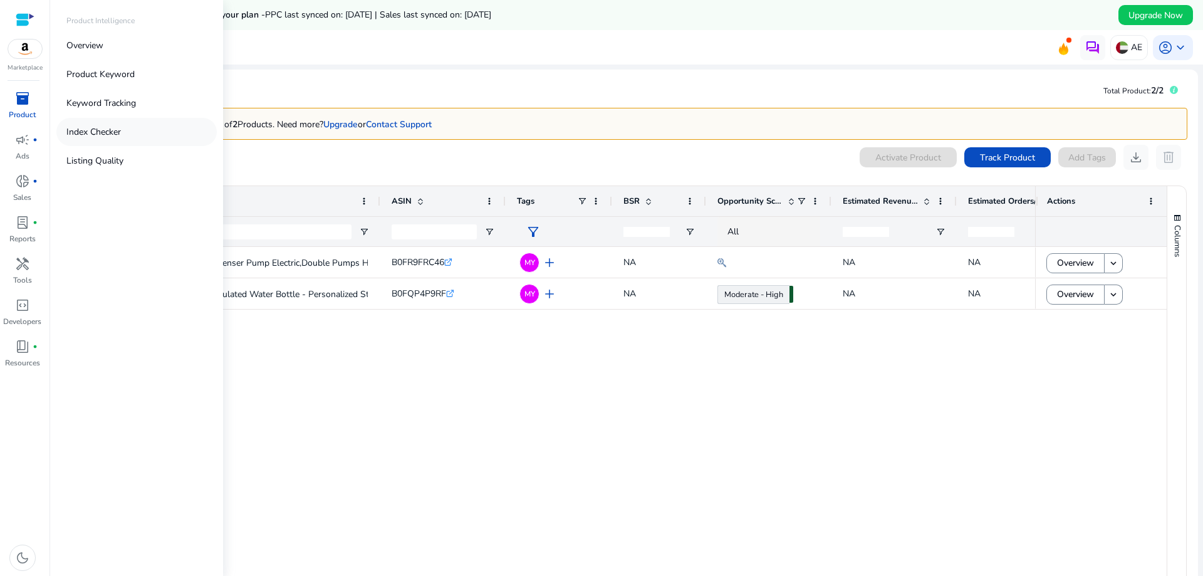
click at [113, 125] on link "Index Checker" at bounding box center [136, 132] width 160 height 28
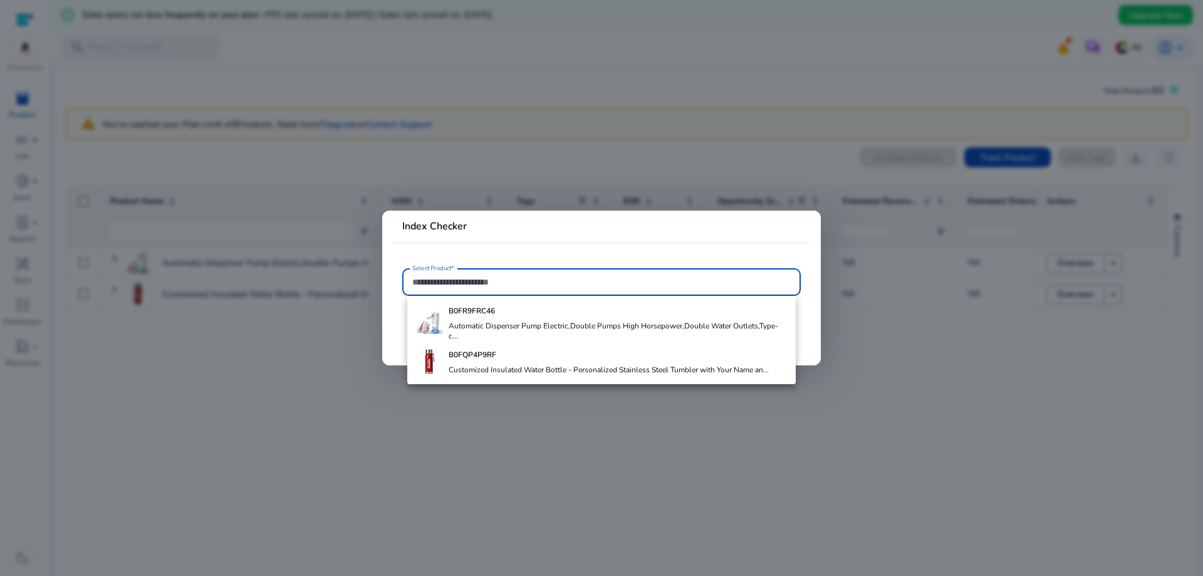
click at [241, 251] on div at bounding box center [601, 288] width 1203 height 576
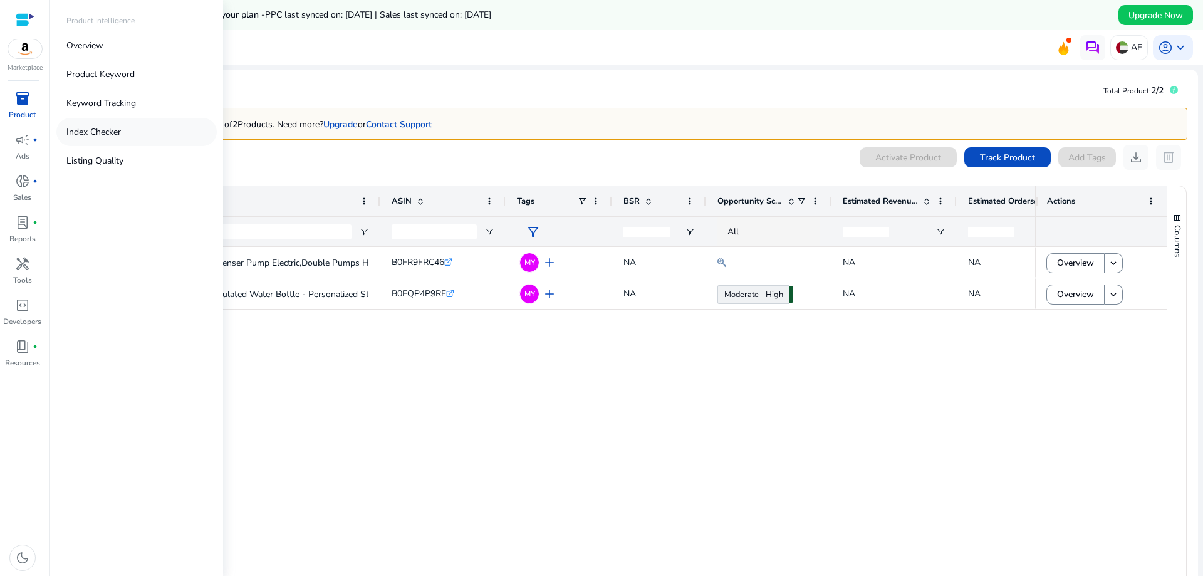
click at [97, 133] on p "Index Checker" at bounding box center [93, 131] width 55 height 13
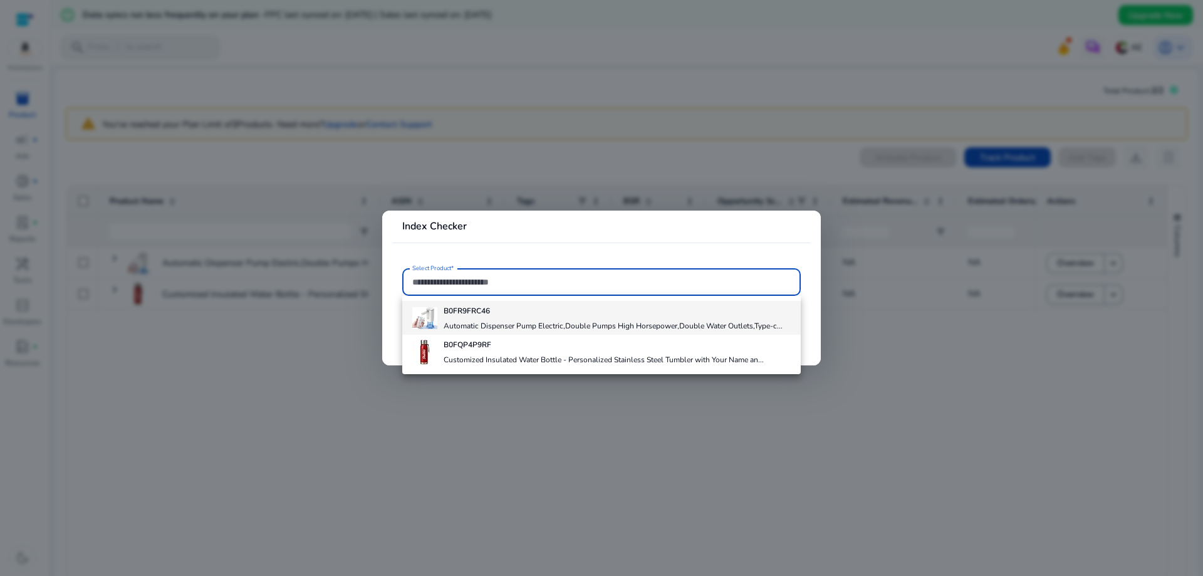
click at [482, 321] on h4 "Automatic Dispenser Pump Electric,Double Pumps High Horsepower,Double Water Out…" at bounding box center [613, 326] width 339 height 10
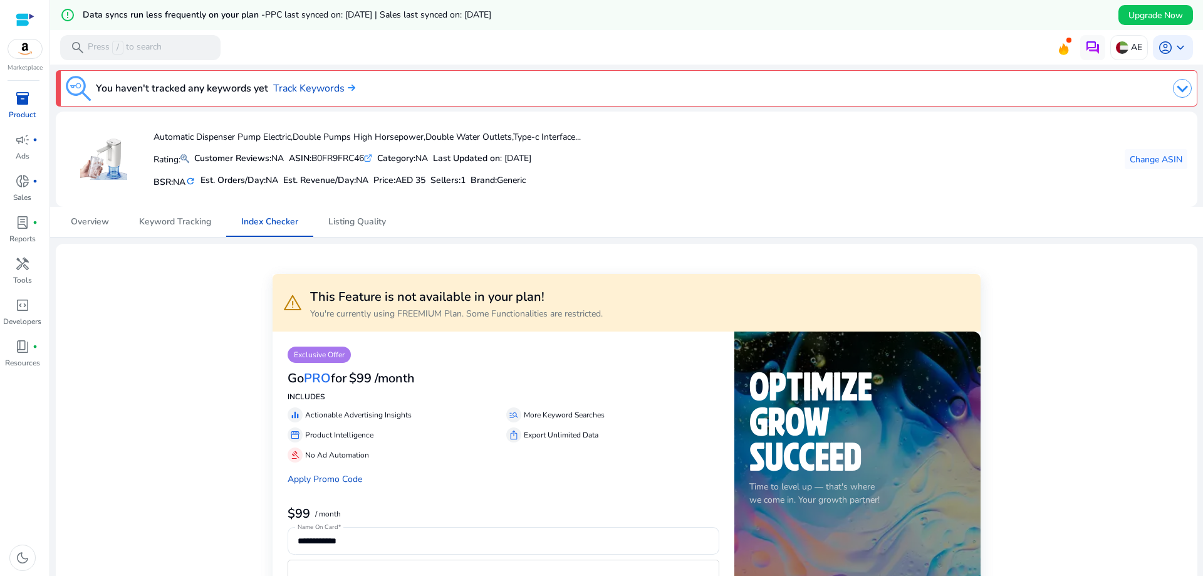
click at [194, 180] on mat-icon "refresh" at bounding box center [190, 181] width 10 height 12
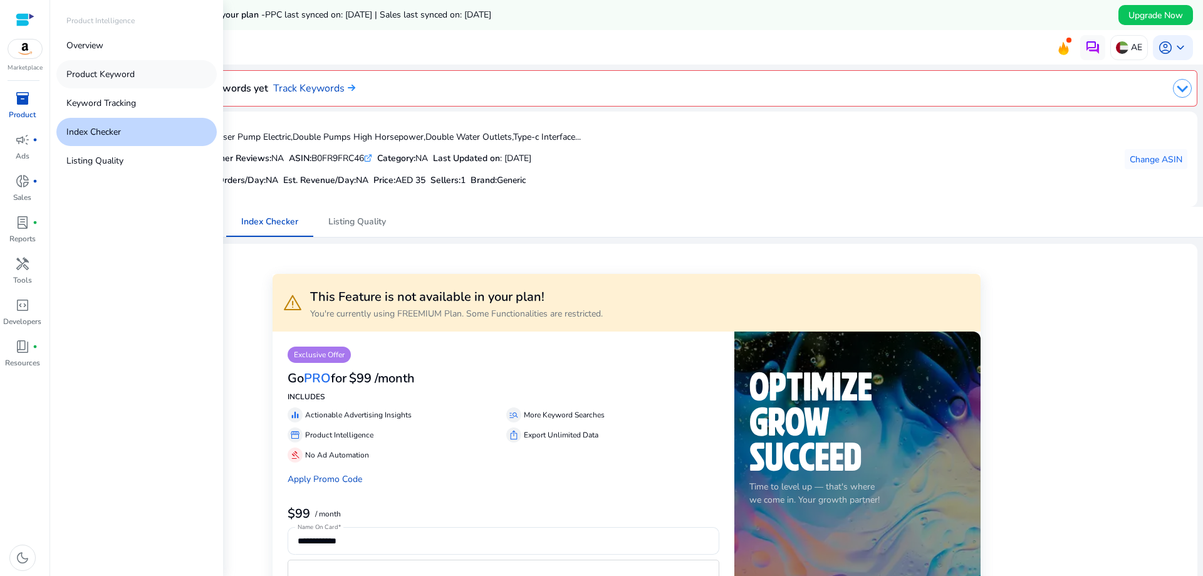
click at [116, 71] on p "Product Keyword" at bounding box center [100, 74] width 68 height 13
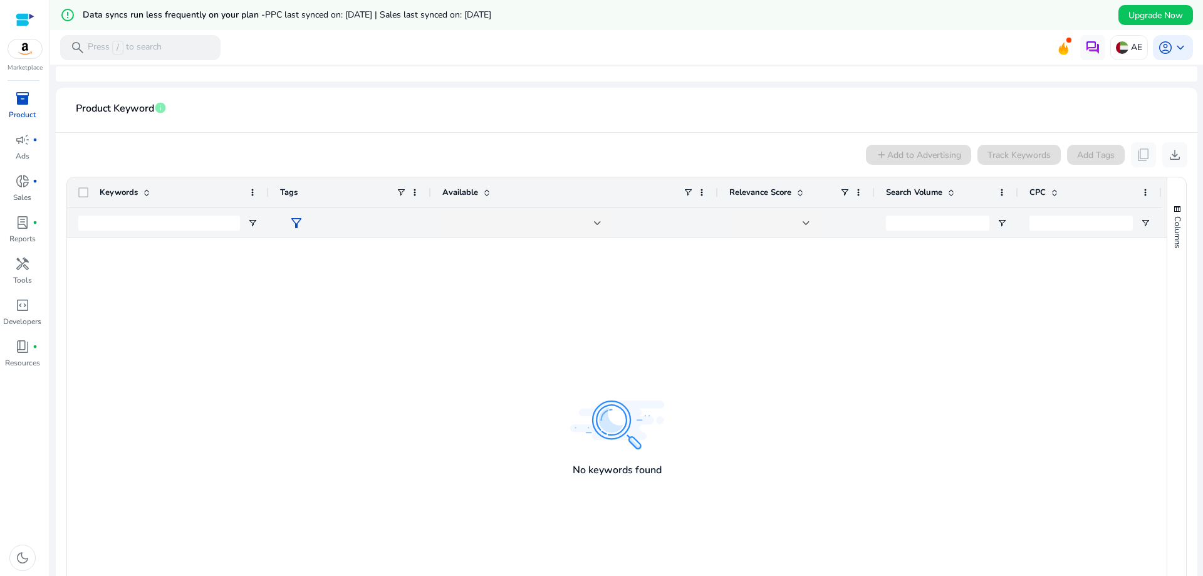
scroll to position [76, 0]
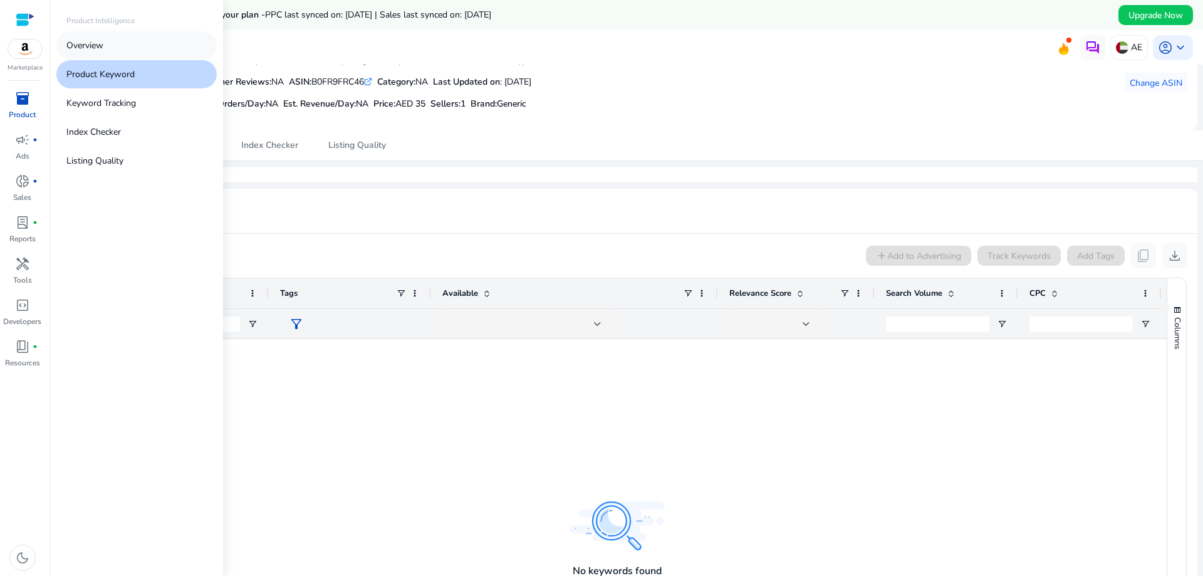
click at [118, 54] on link "Overview" at bounding box center [136, 45] width 160 height 28
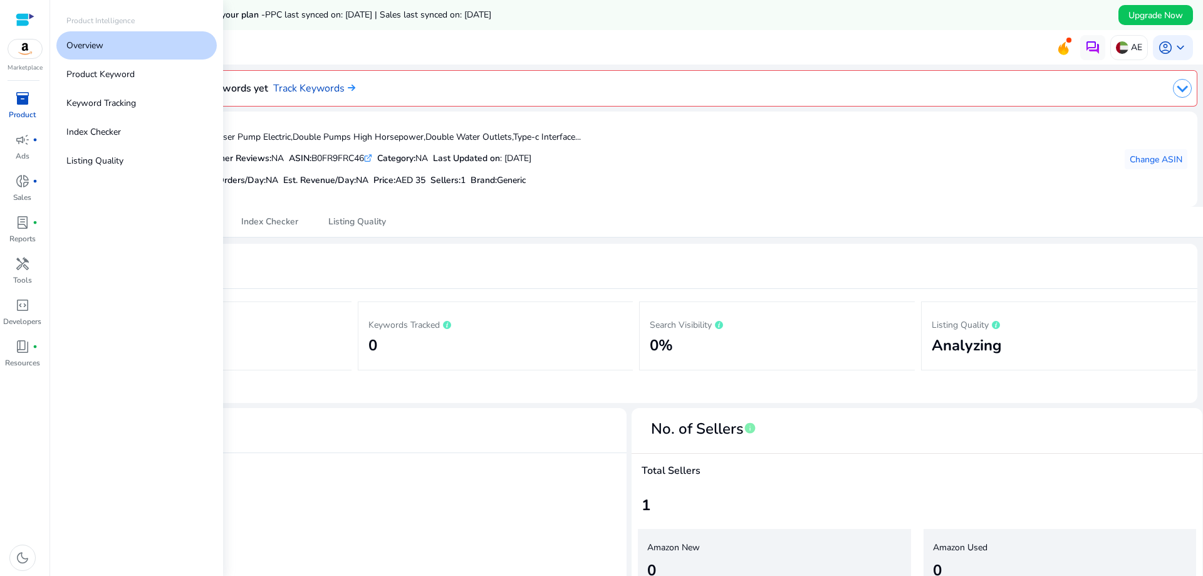
click at [29, 105] on span "inventory_2" at bounding box center [22, 98] width 15 height 15
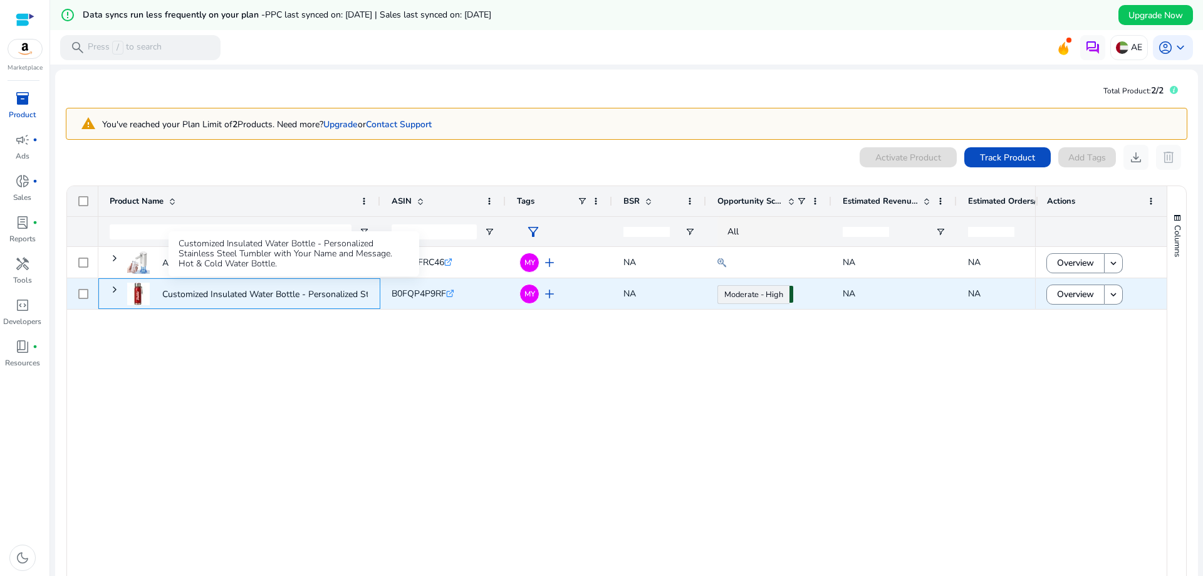
click at [322, 290] on p "Customized Insulated Water Bottle - Personalized Stainless Steel..." at bounding box center [293, 294] width 262 height 26
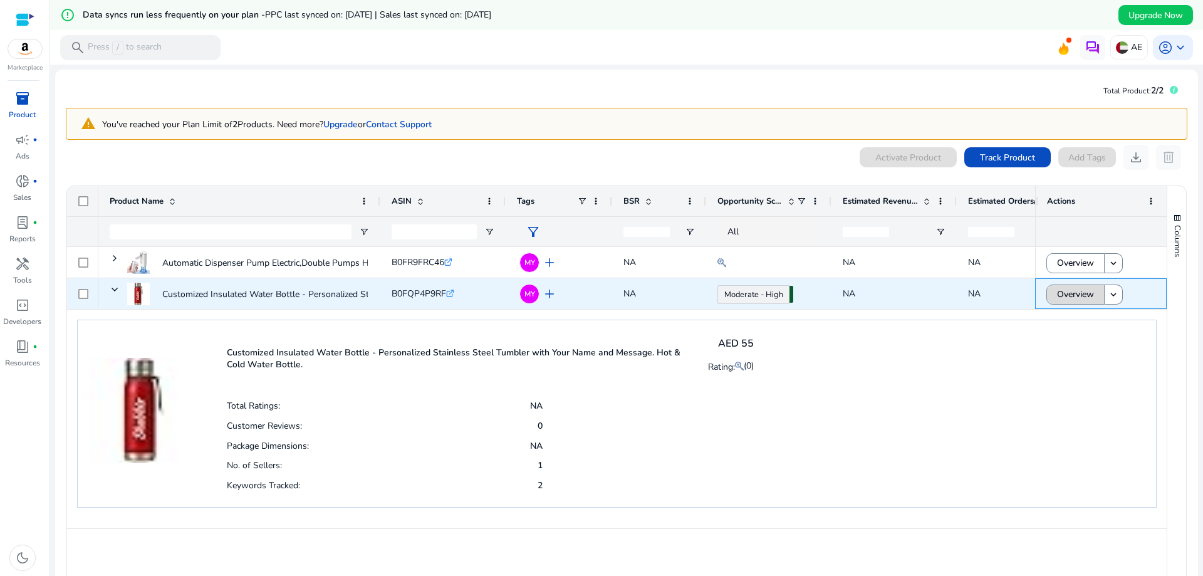
click at [1074, 294] on span "Overview" at bounding box center [1075, 294] width 37 height 26
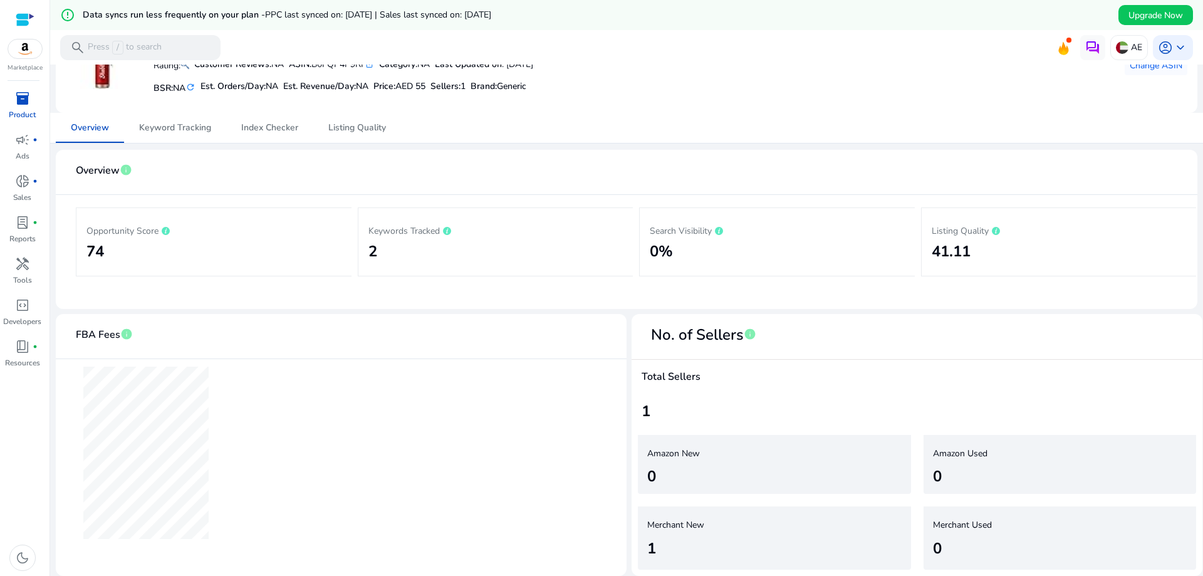
scroll to position [95, 0]
click at [150, 233] on p "Opportunity Score" at bounding box center [213, 229] width 255 height 15
click at [357, 133] on span "Listing Quality" at bounding box center [357, 127] width 58 height 30
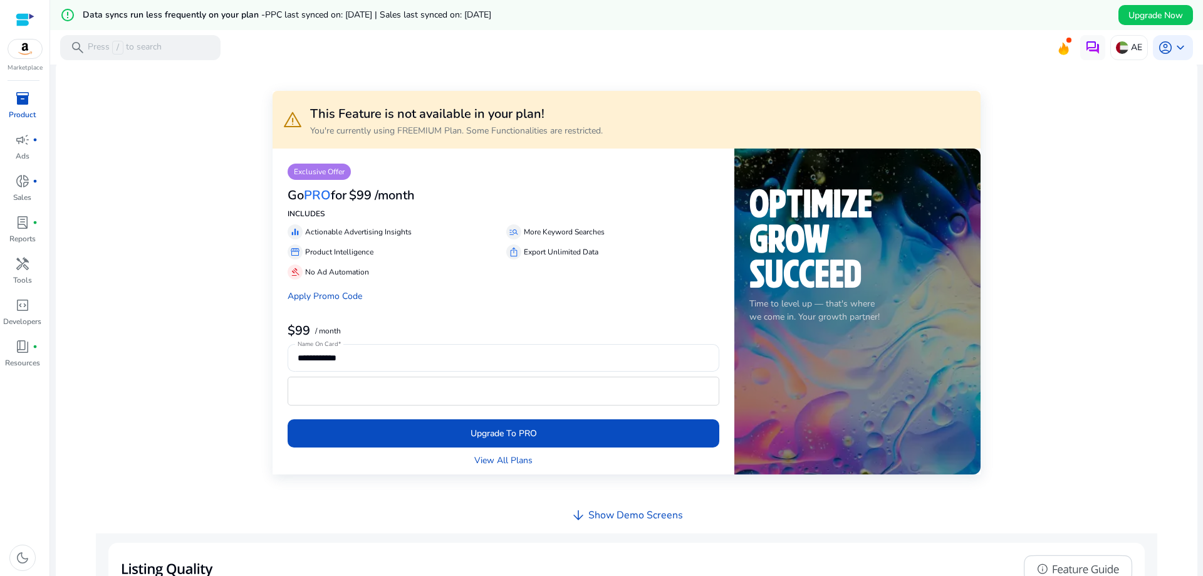
scroll to position [188, 0]
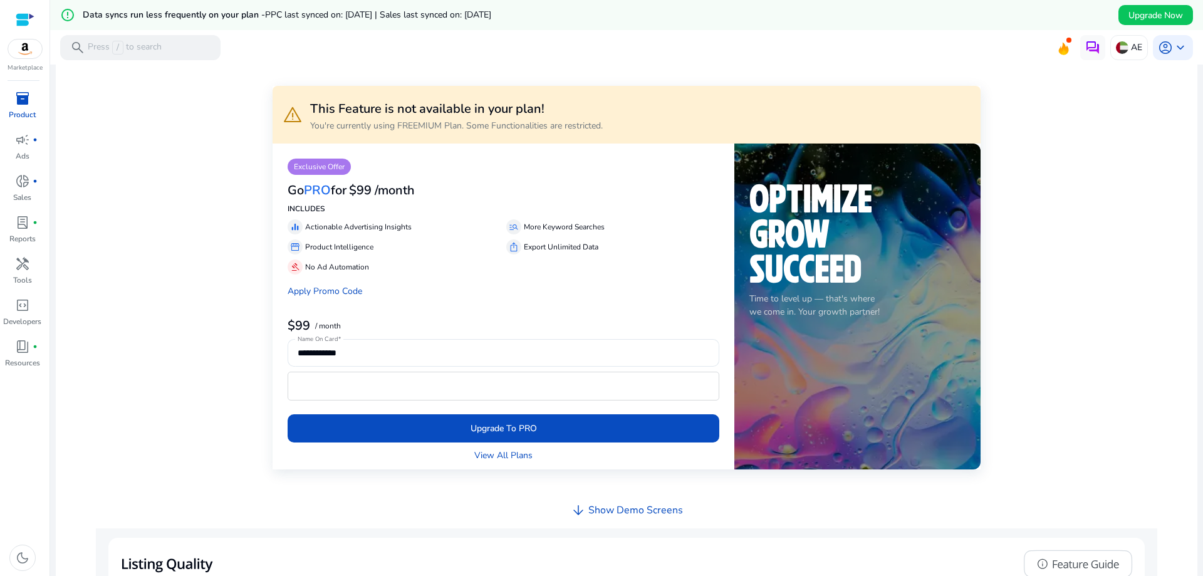
click at [627, 509] on h4 "Show Demo Screens" at bounding box center [635, 510] width 95 height 12
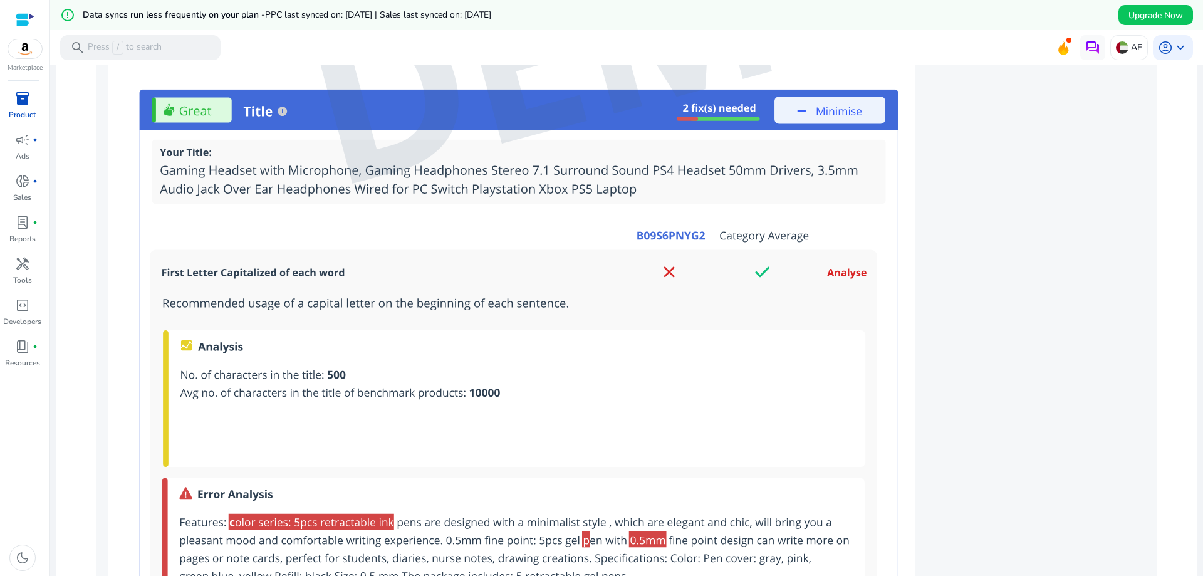
scroll to position [1252, 0]
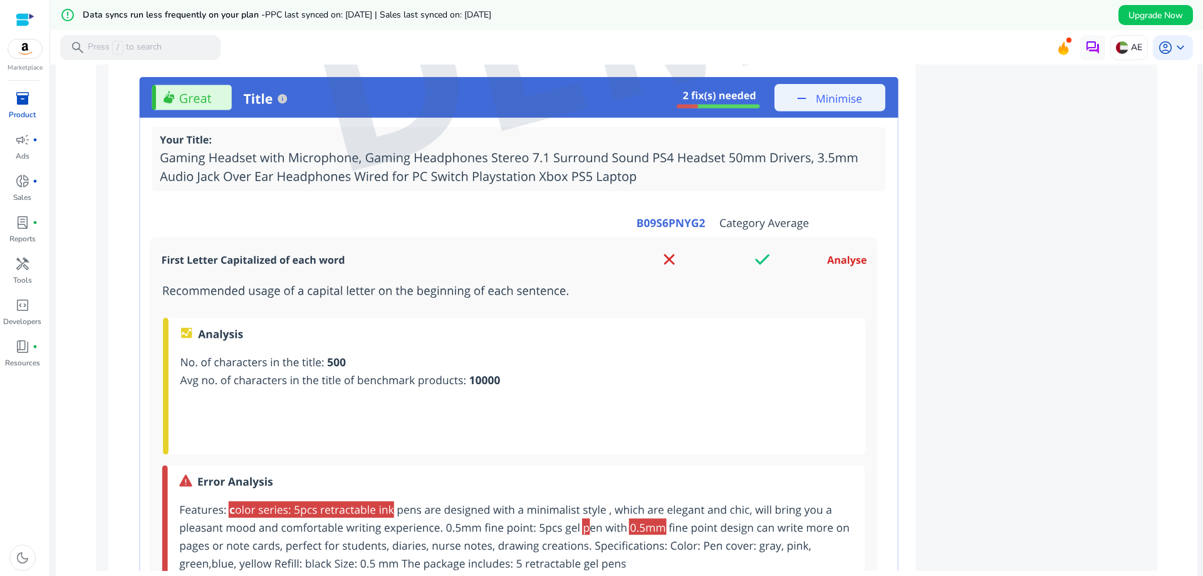
click at [793, 94] on img at bounding box center [626, 17] width 1061 height 1107
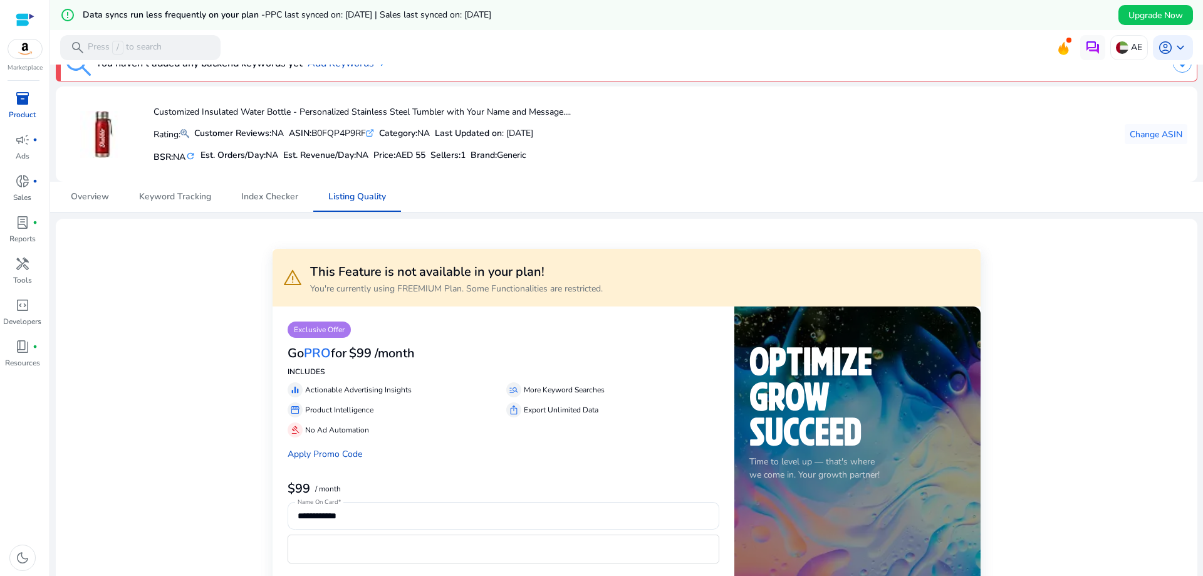
scroll to position [0, 0]
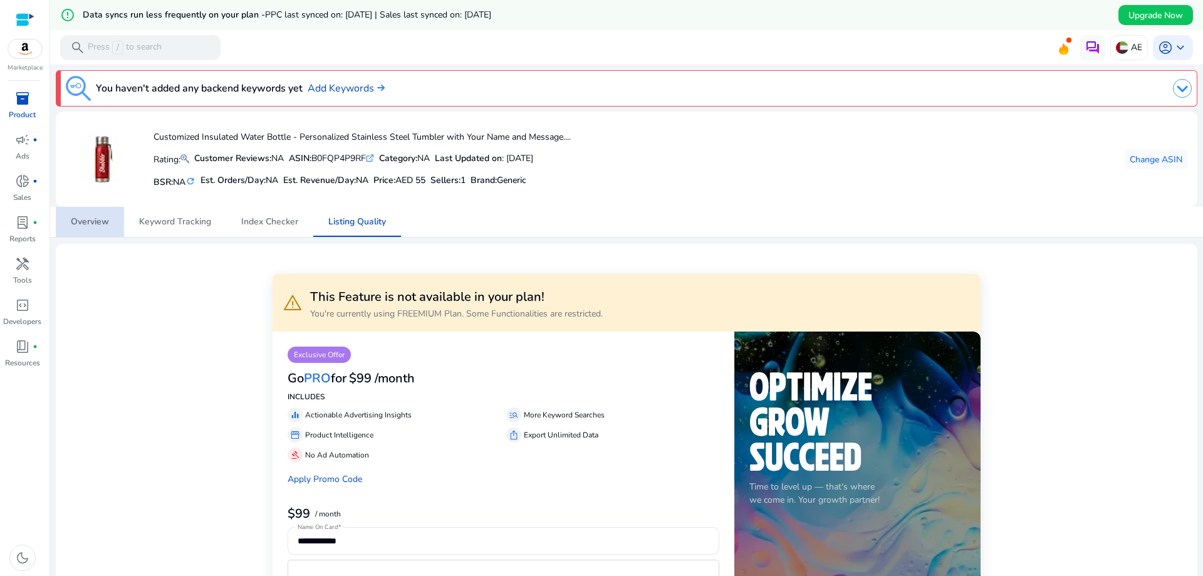
click at [98, 217] on span "Overview" at bounding box center [90, 221] width 38 height 9
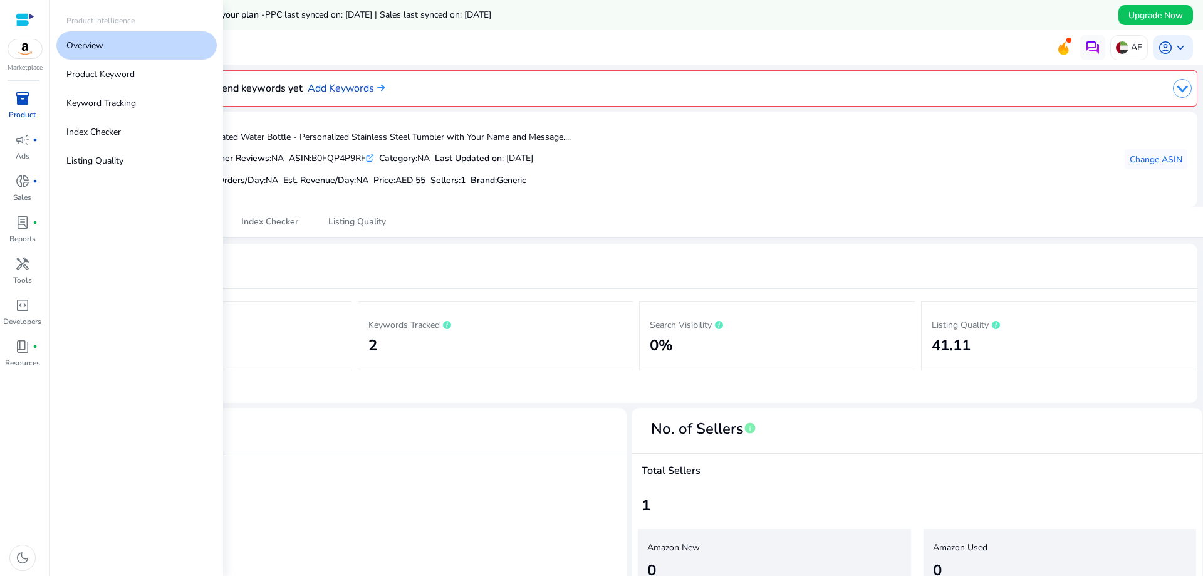
click at [24, 110] on p "Product" at bounding box center [22, 114] width 27 height 11
